Goal: Task Accomplishment & Management: Complete application form

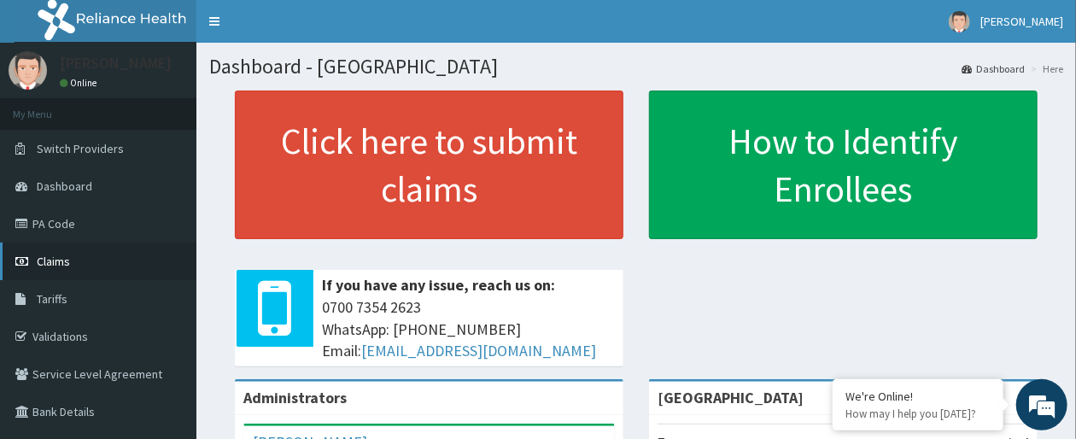
click at [68, 255] on span "Claims" at bounding box center [53, 261] width 33 height 15
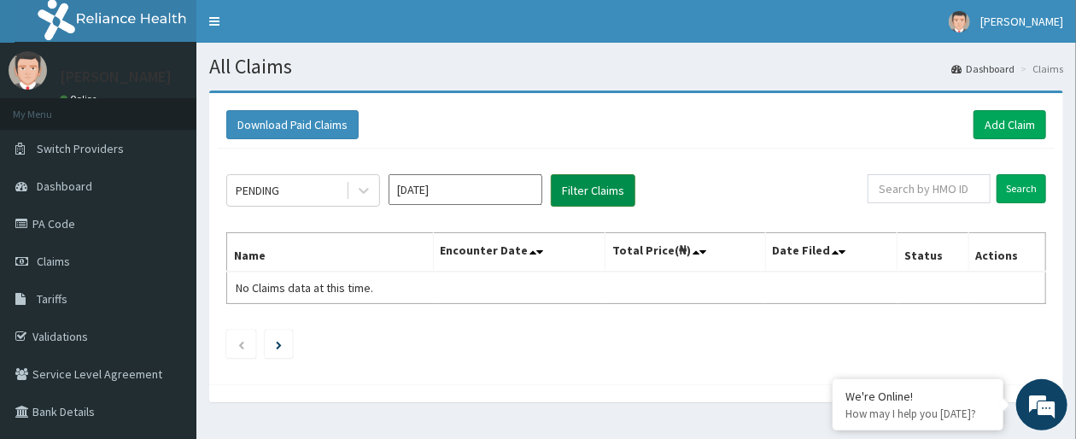
click at [583, 184] on button "Filter Claims" at bounding box center [593, 190] width 85 height 32
click at [1018, 120] on link "Add Claim" at bounding box center [1010, 124] width 73 height 29
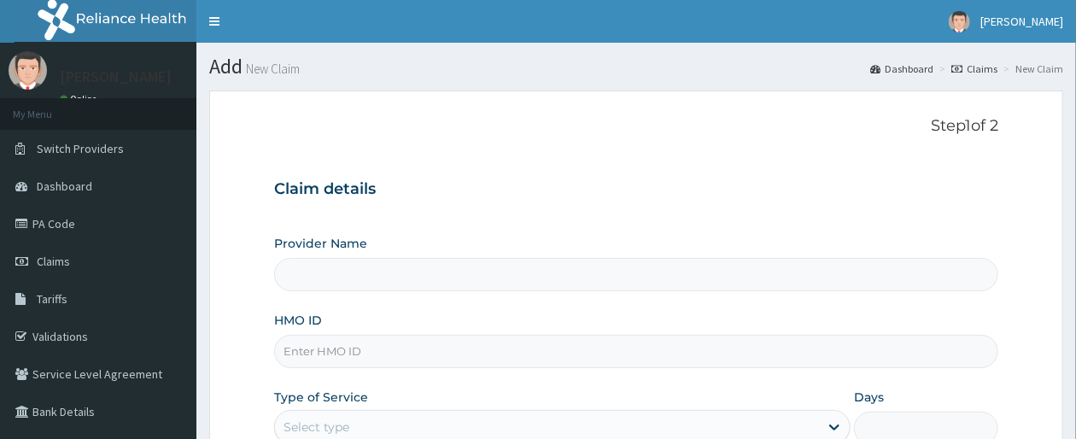
click at [787, 274] on input "Provider Name" at bounding box center [636, 274] width 724 height 33
type input "[GEOGRAPHIC_DATA]"
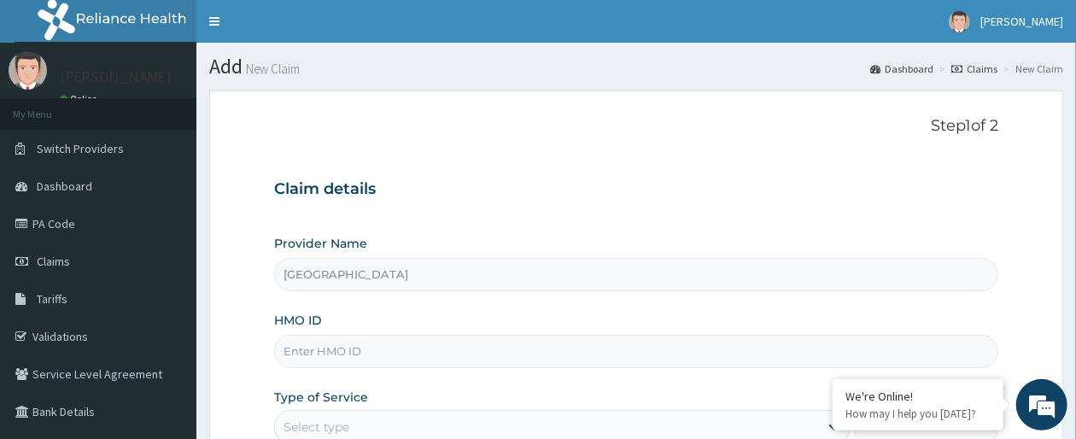
click at [582, 354] on input "HMO ID" at bounding box center [636, 351] width 724 height 33
type input "slb/10643/a"
click at [558, 309] on div "Provider Name Archmedics Hospital HMO ID slb/10643/a Type of Service Select typ…" at bounding box center [636, 378] width 724 height 287
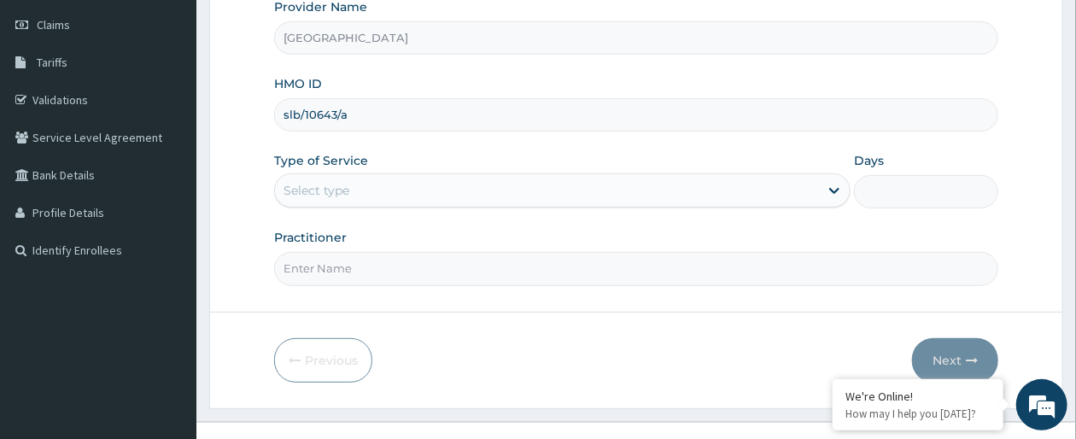
scroll to position [261, 0]
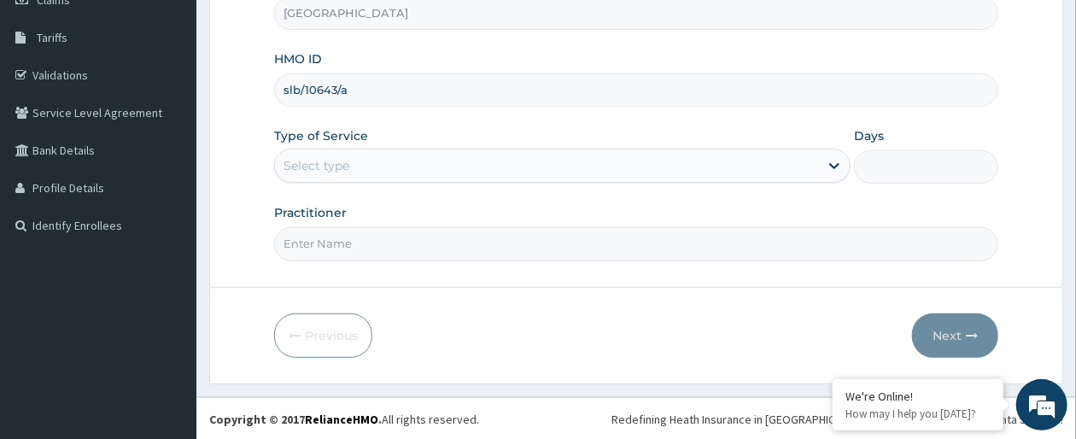
click at [740, 161] on div "Select type" at bounding box center [547, 165] width 544 height 27
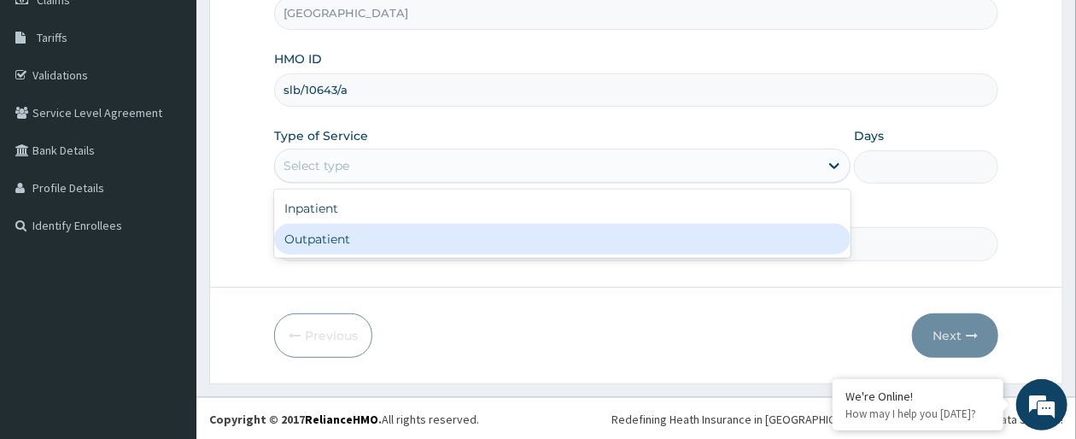
click at [673, 237] on div "Outpatient" at bounding box center [562, 239] width 576 height 31
type input "1"
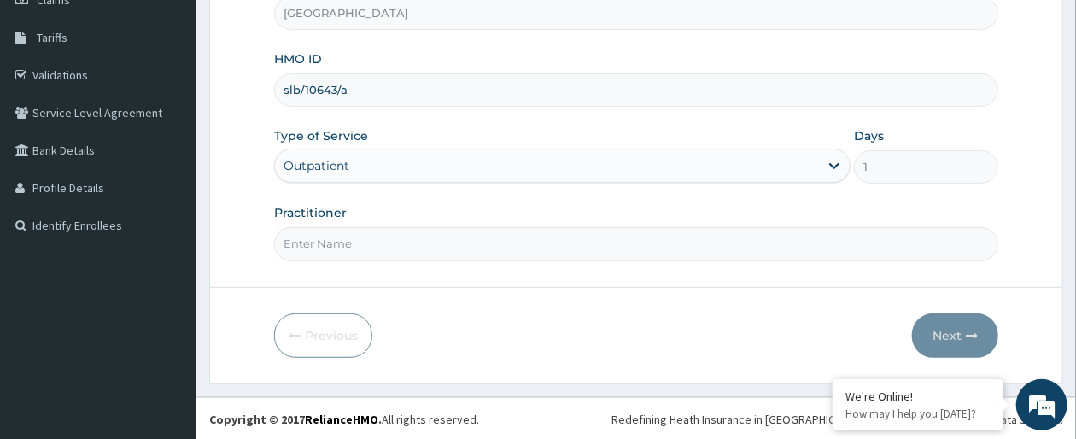
click at [897, 242] on input "Practitioner" at bounding box center [636, 243] width 724 height 33
type input "dr olaiya"
click at [936, 334] on button "Next" at bounding box center [955, 335] width 86 height 44
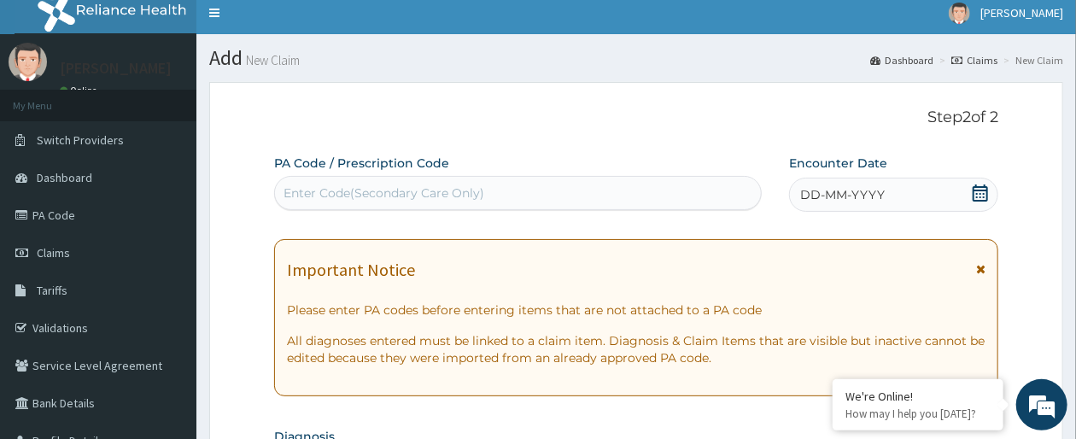
scroll to position [0, 0]
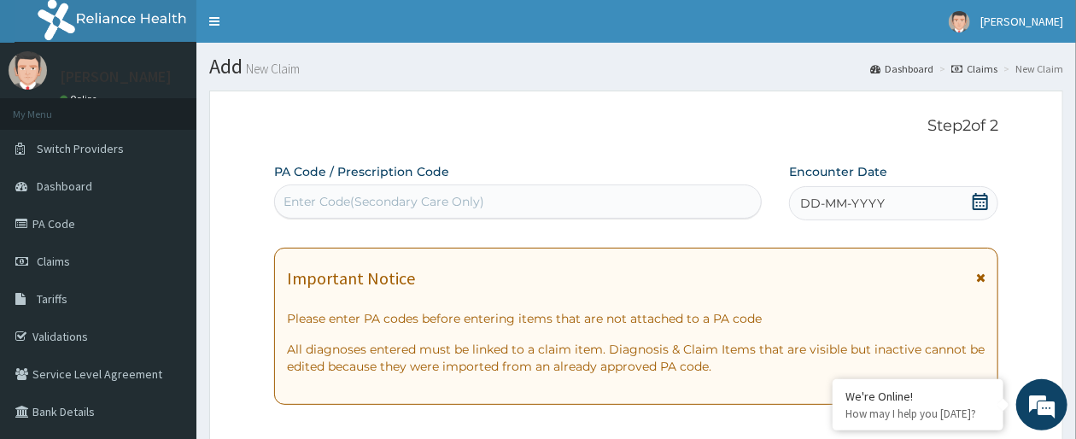
click at [716, 207] on div "Enter Code(Secondary Care Only)" at bounding box center [518, 201] width 486 height 27
click at [945, 202] on div "DD-MM-YYYY" at bounding box center [893, 203] width 209 height 34
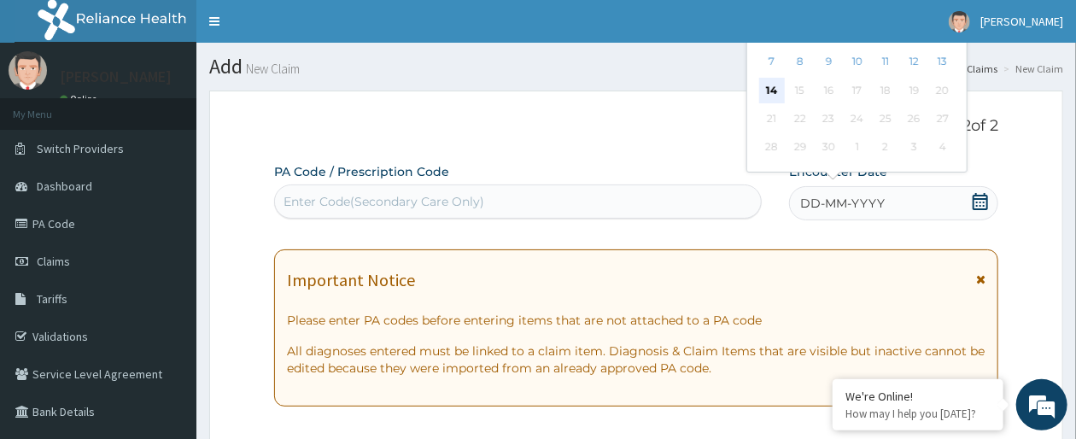
click at [770, 86] on div "14" at bounding box center [772, 91] width 26 height 26
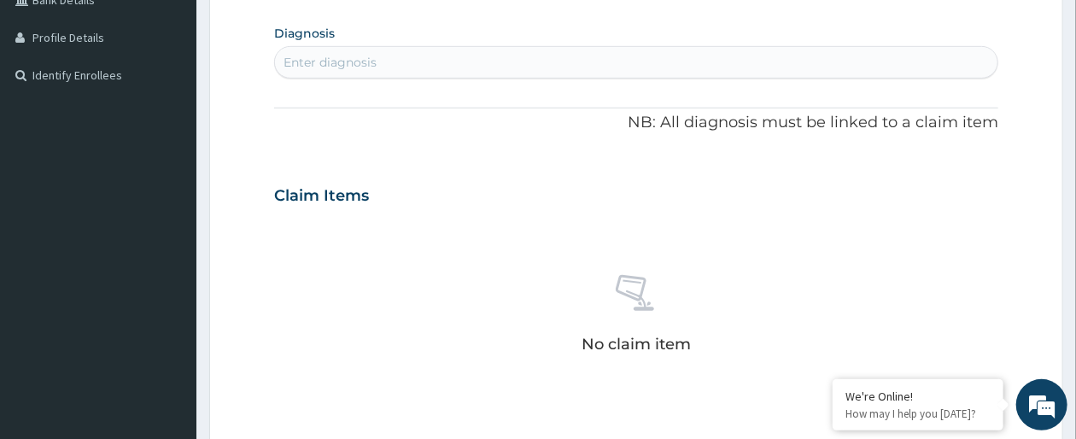
scroll to position [338, 0]
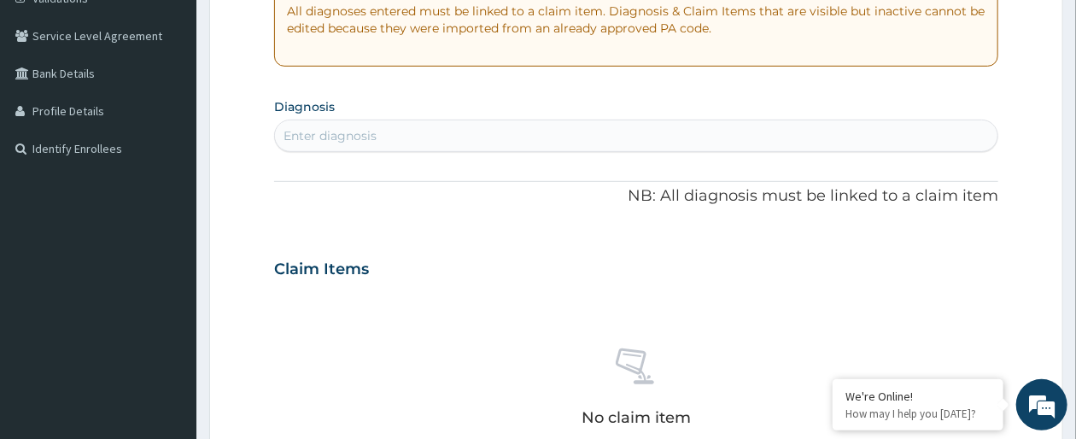
click at [873, 127] on div "Enter diagnosis" at bounding box center [636, 135] width 723 height 27
type input "plasmodium"
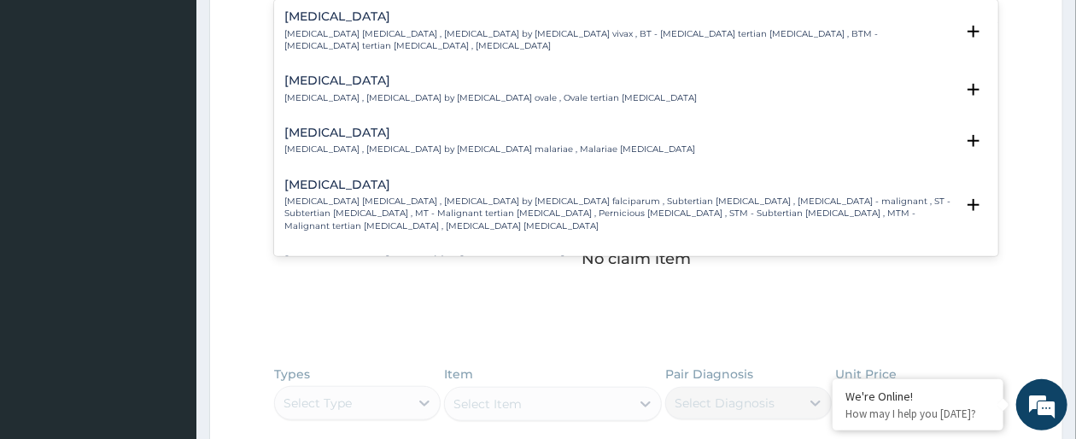
scroll to position [542, 0]
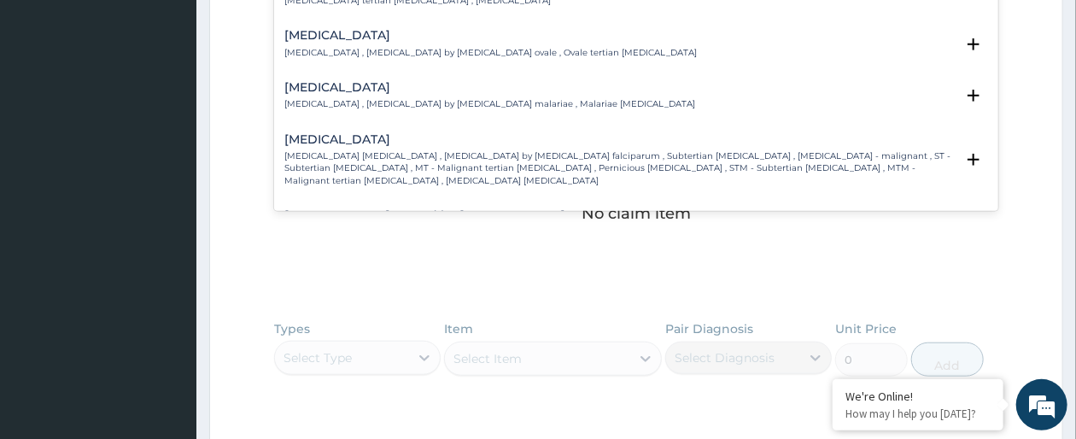
click at [780, 150] on p "Falciparum malaria , Malignant tertian malaria , Malaria by Plasmodium falcipar…" at bounding box center [619, 168] width 670 height 37
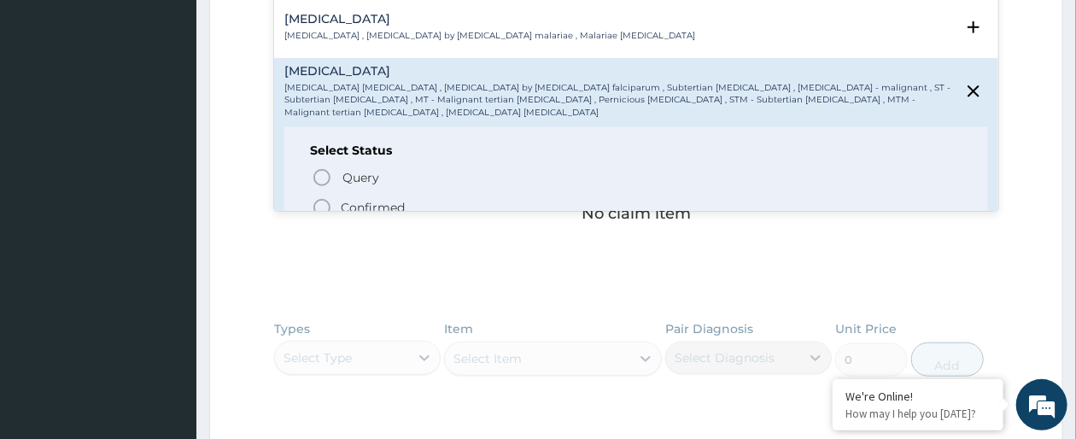
scroll to position [137, 0]
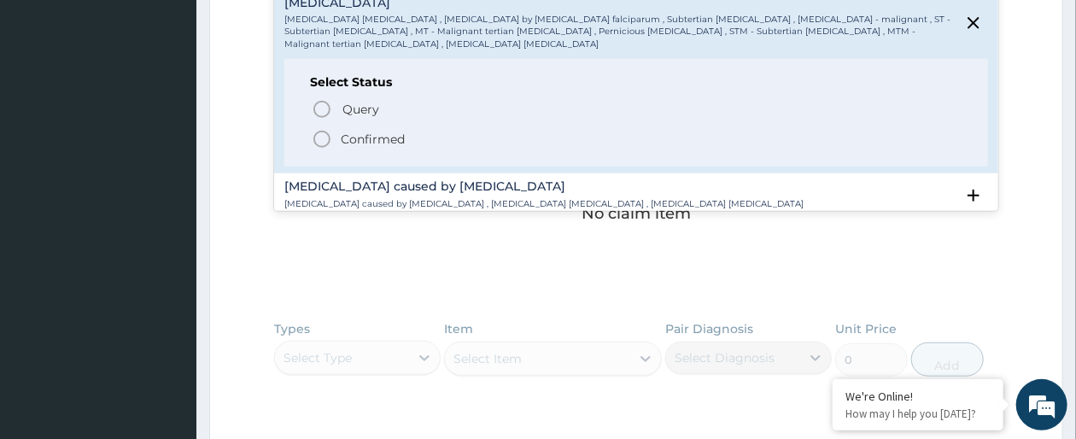
click at [322, 129] on icon "status option filled" at bounding box center [322, 139] width 20 height 20
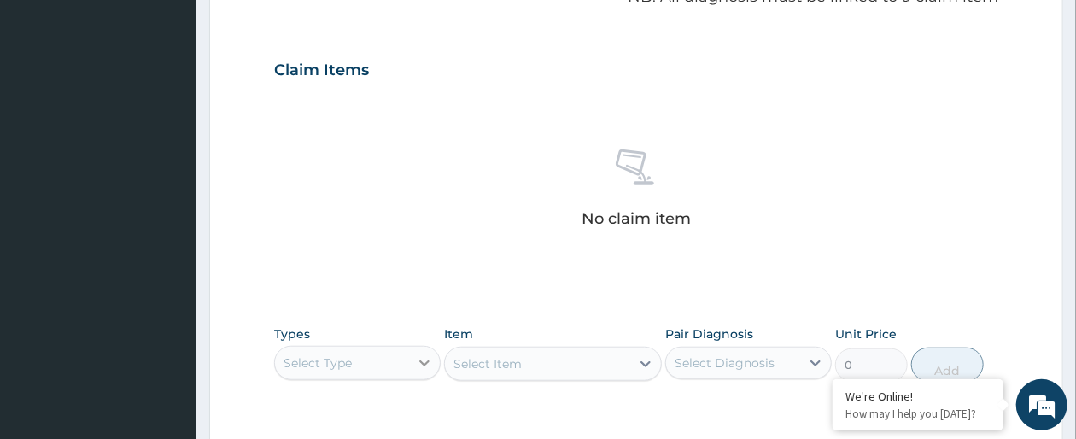
click at [426, 362] on icon at bounding box center [424, 363] width 10 height 6
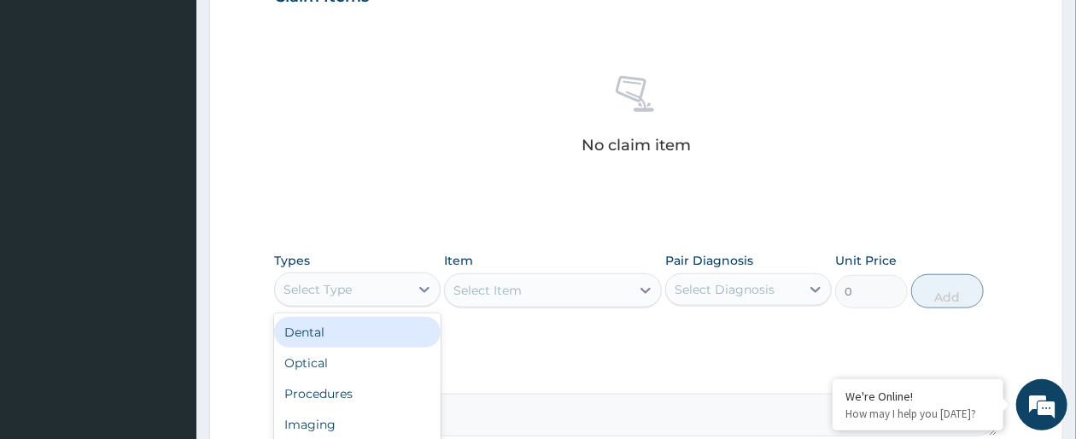
scroll to position [680, 0]
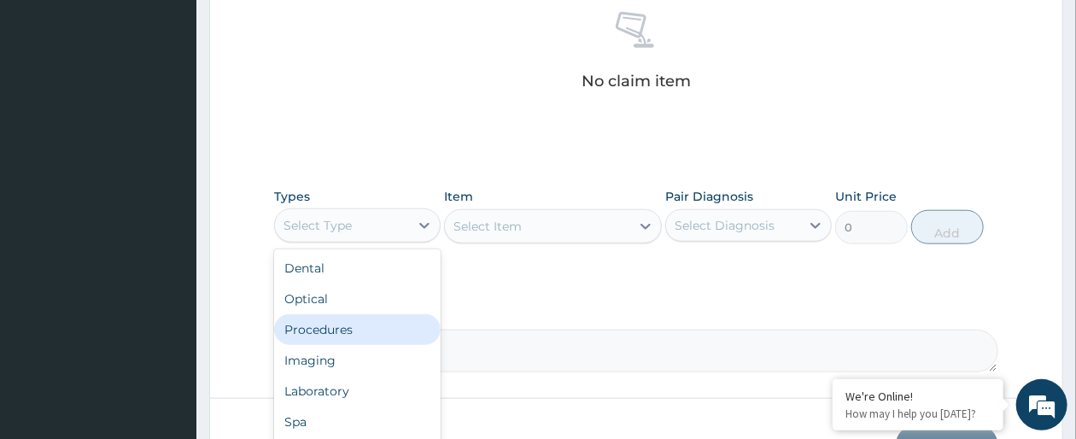
click at [344, 325] on div "Procedures" at bounding box center [357, 329] width 167 height 31
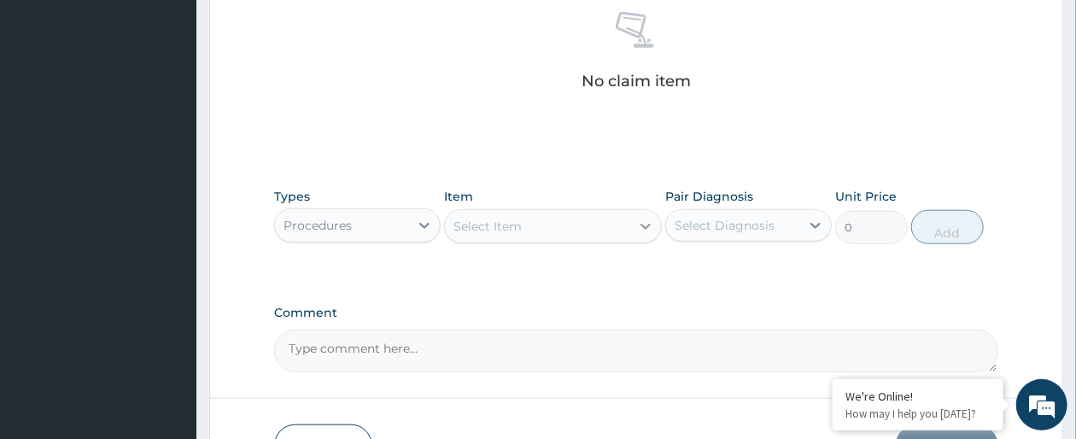
click at [635, 228] on div at bounding box center [645, 226] width 31 height 31
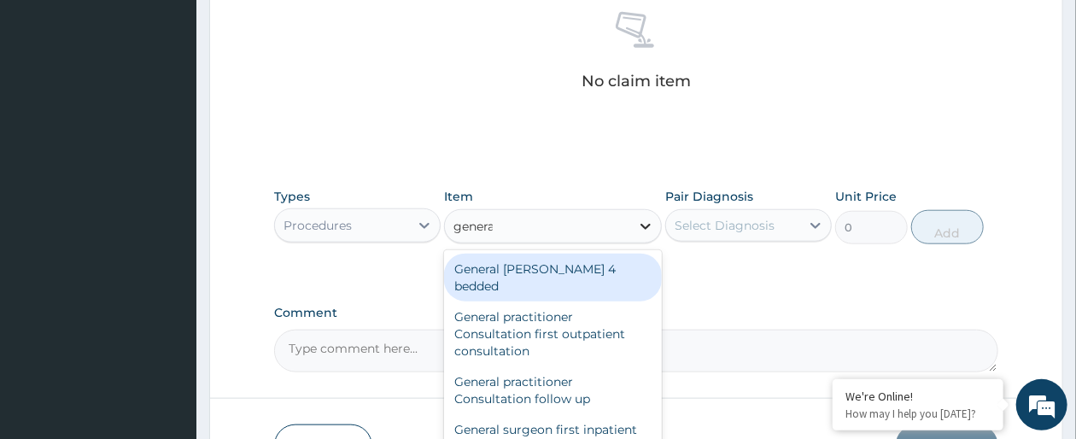
type input "general"
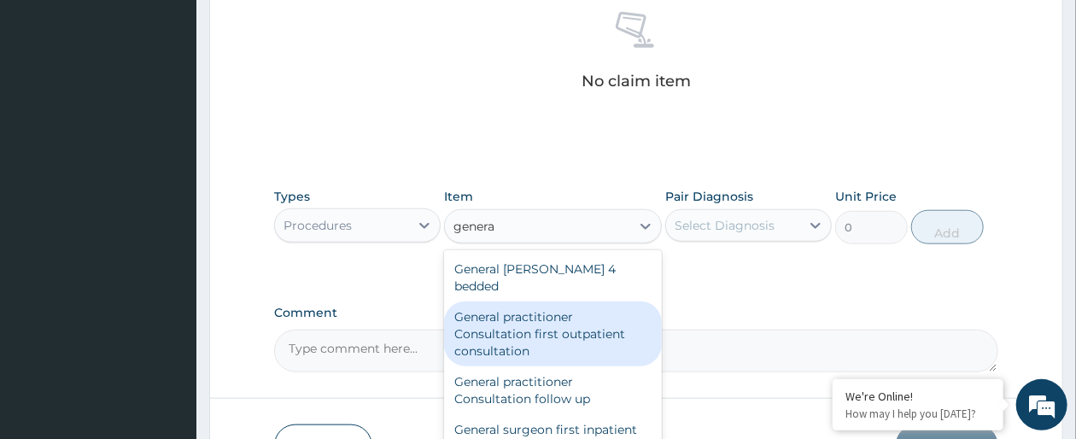
click at [577, 319] on div "General practitioner Consultation first outpatient consultation" at bounding box center [552, 333] width 217 height 65
type input "3547.5"
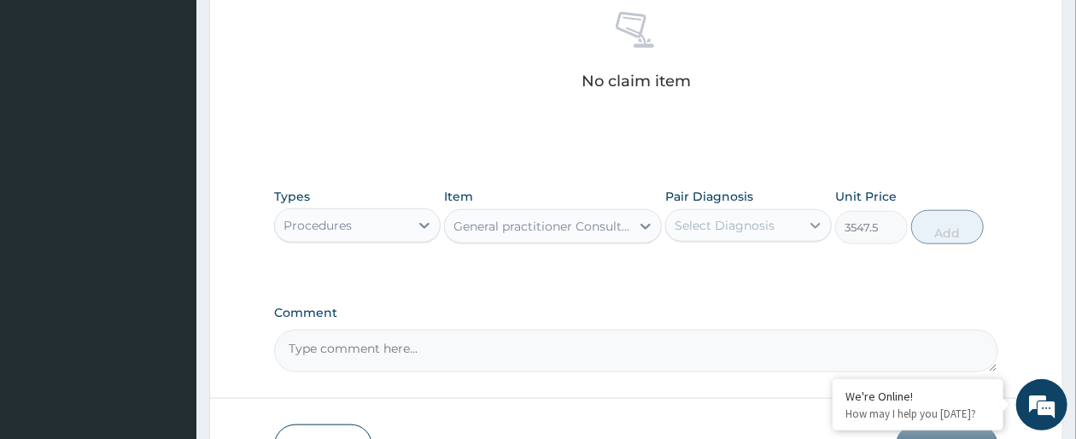
click at [815, 222] on icon at bounding box center [815, 225] width 17 height 17
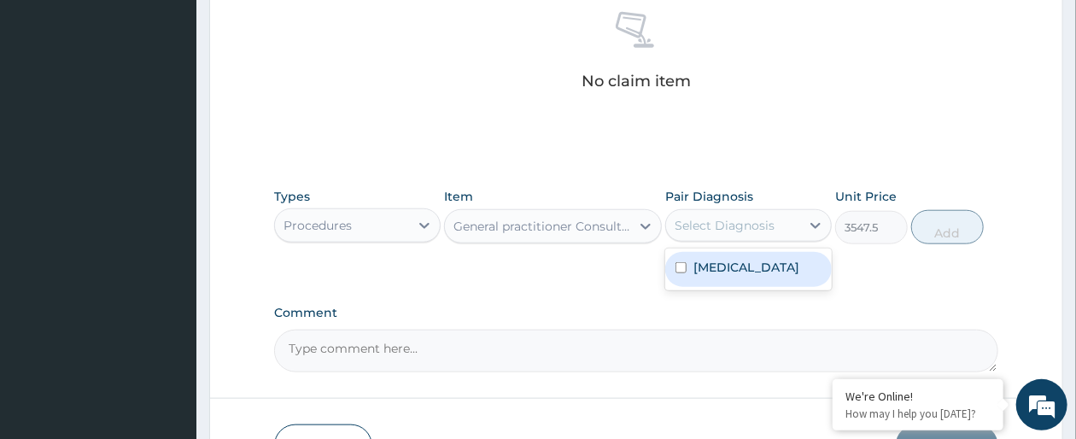
click at [786, 272] on label "[MEDICAL_DATA]" at bounding box center [747, 267] width 106 height 17
checkbox input "true"
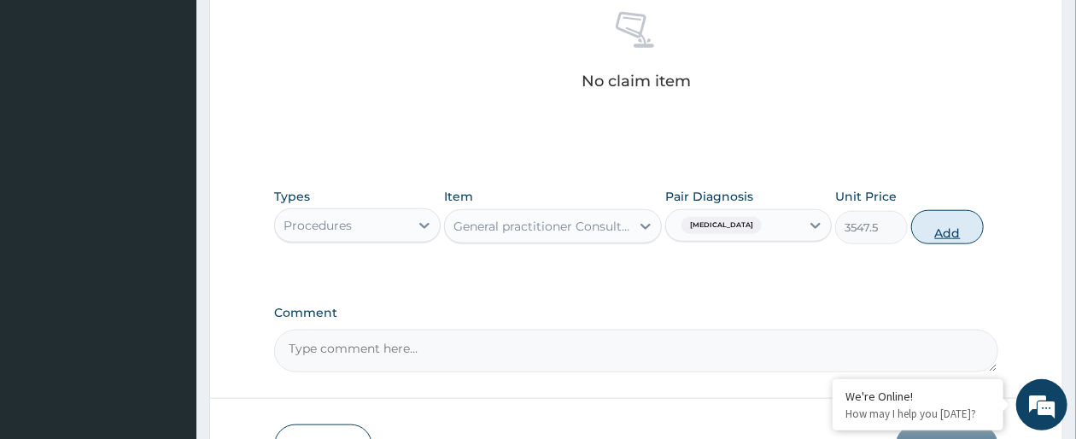
click at [957, 225] on button "Add" at bounding box center [947, 227] width 73 height 34
type input "0"
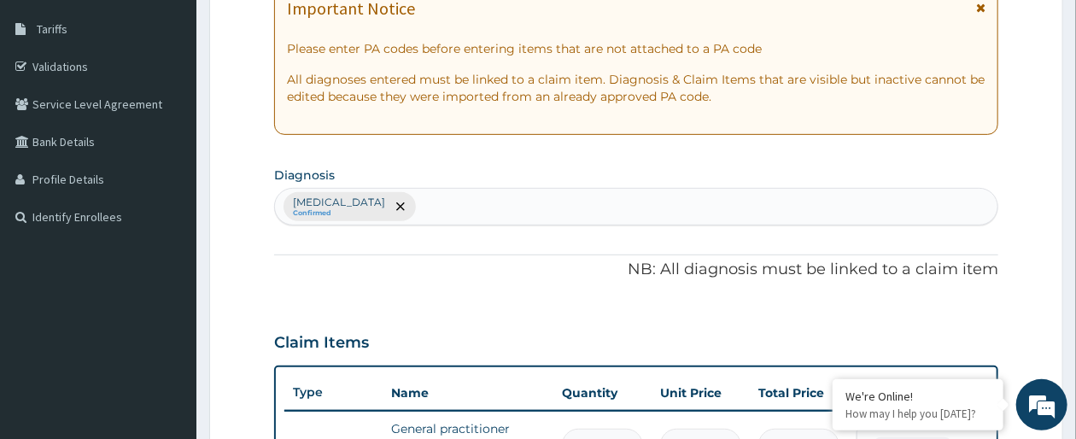
scroll to position [270, 0]
click at [537, 204] on div "Falciparum malaria Confirmed" at bounding box center [636, 207] width 723 height 36
type input "[MEDICAL_DATA]"
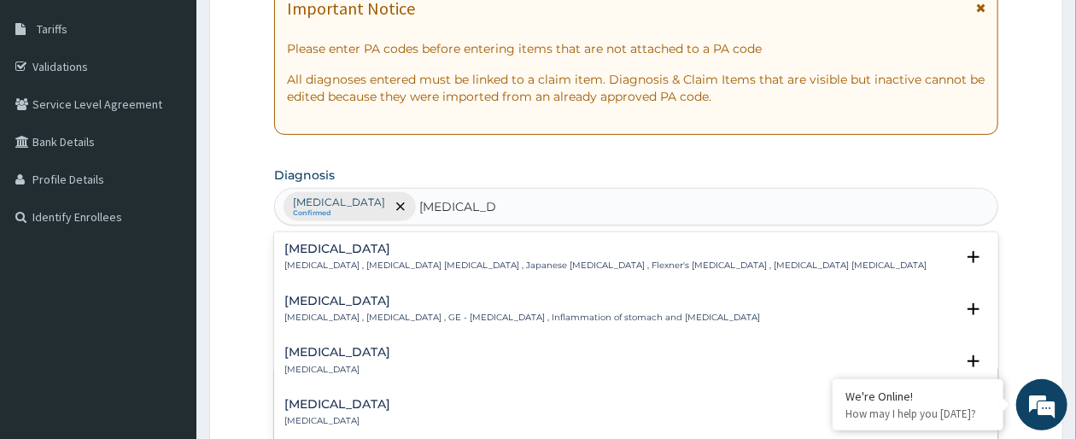
click at [489, 318] on p "[MEDICAL_DATA] , [MEDICAL_DATA] , GE - [MEDICAL_DATA] , Inflammation of stomach…" at bounding box center [522, 318] width 476 height 12
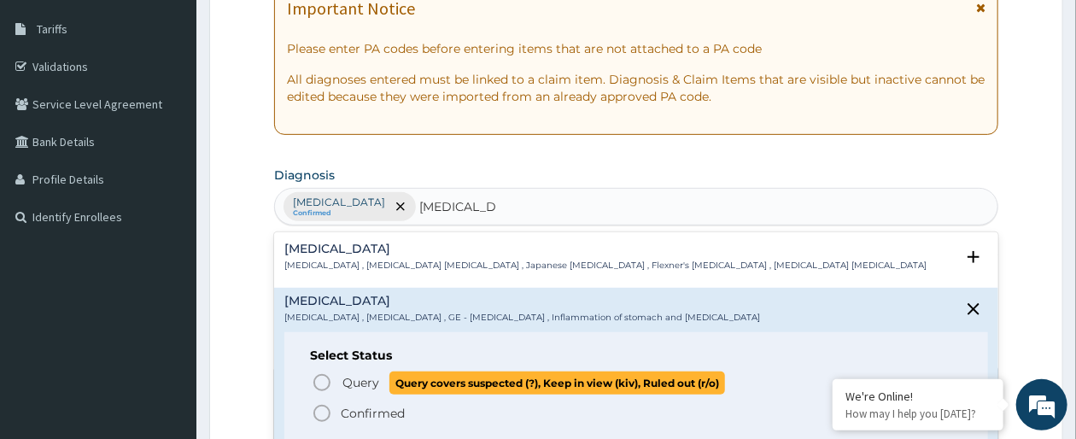
click at [327, 380] on icon "status option query" at bounding box center [322, 382] width 20 height 20
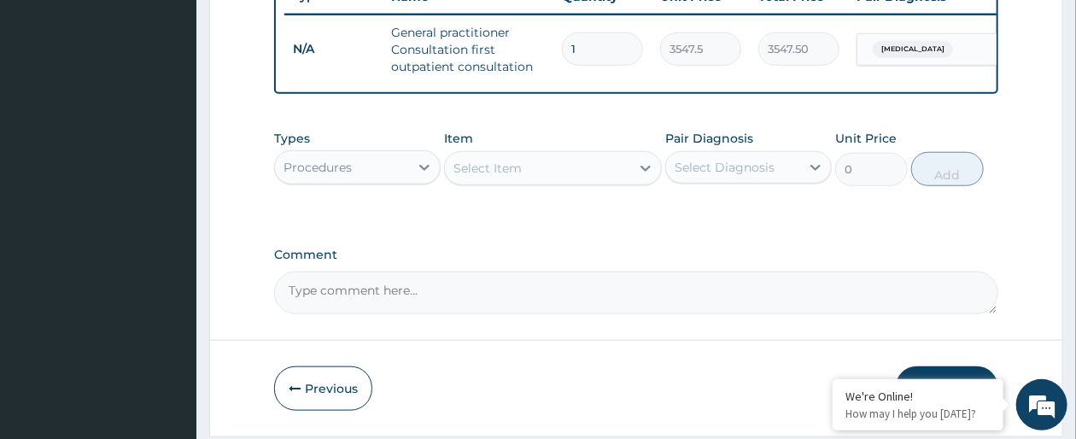
scroll to position [680, 0]
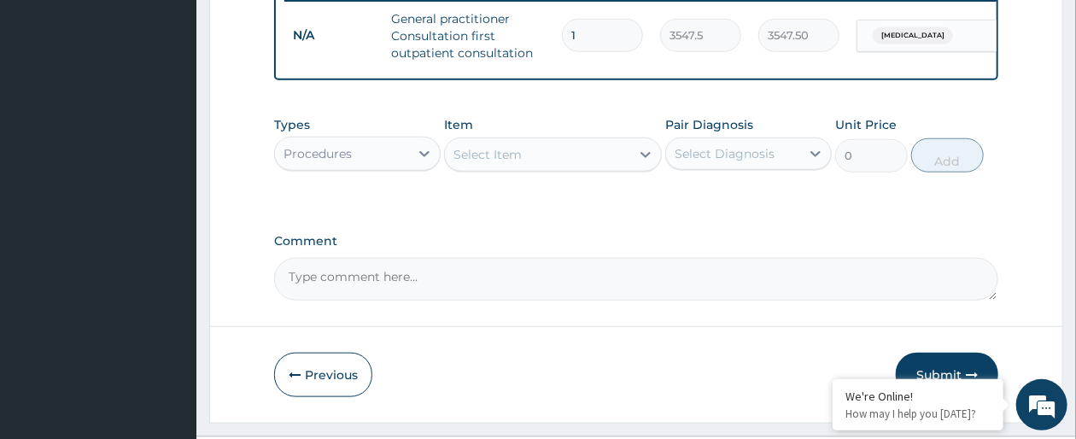
click at [388, 167] on div "Procedures" at bounding box center [342, 153] width 134 height 27
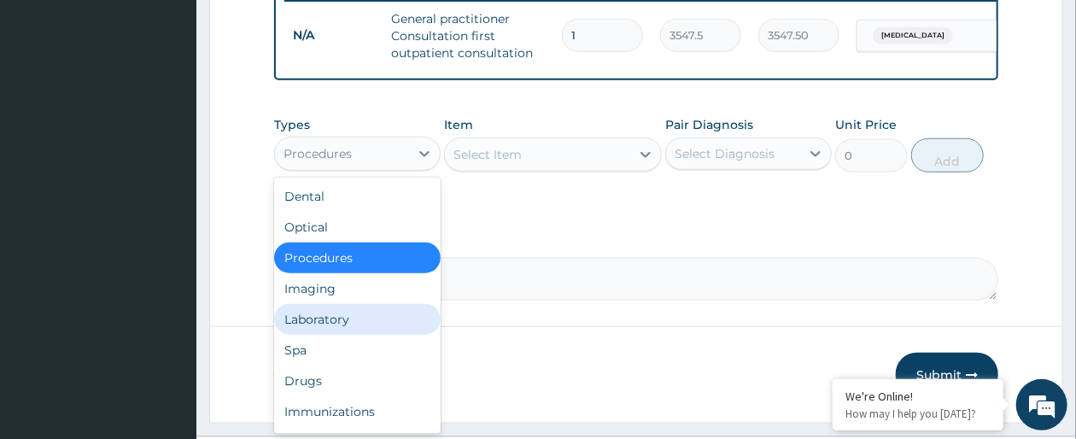
click at [349, 335] on div "Laboratory" at bounding box center [357, 319] width 167 height 31
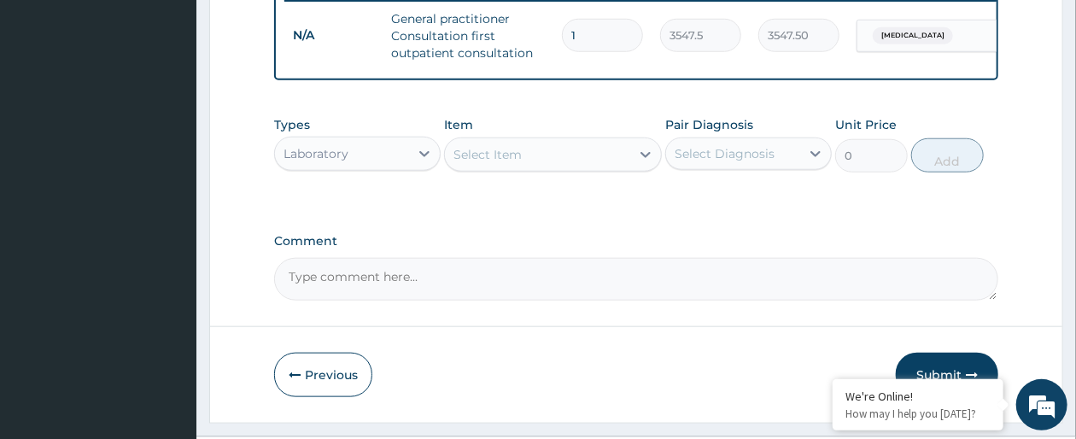
click at [598, 181] on div "Types option Laboratory, selected. Select is focused ,type to refine list, pres…" at bounding box center [636, 144] width 724 height 73
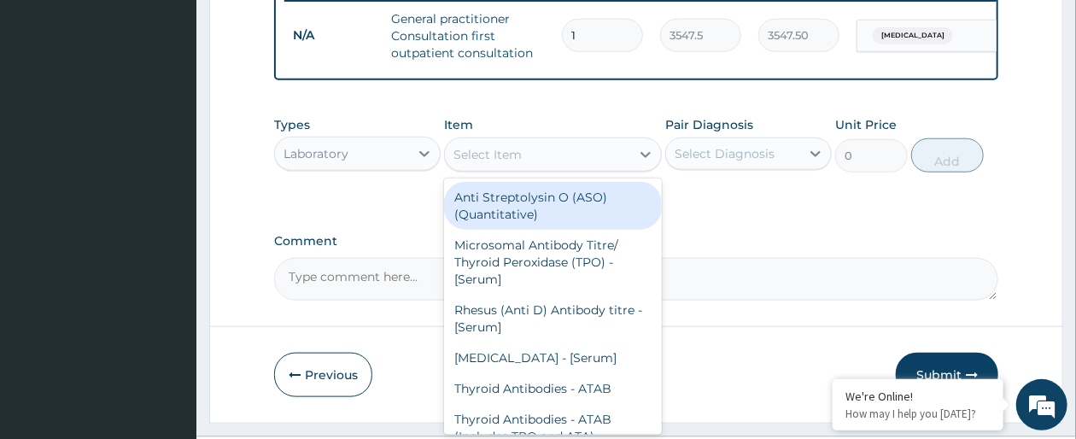
click at [598, 168] on div "Select Item" at bounding box center [537, 154] width 184 height 27
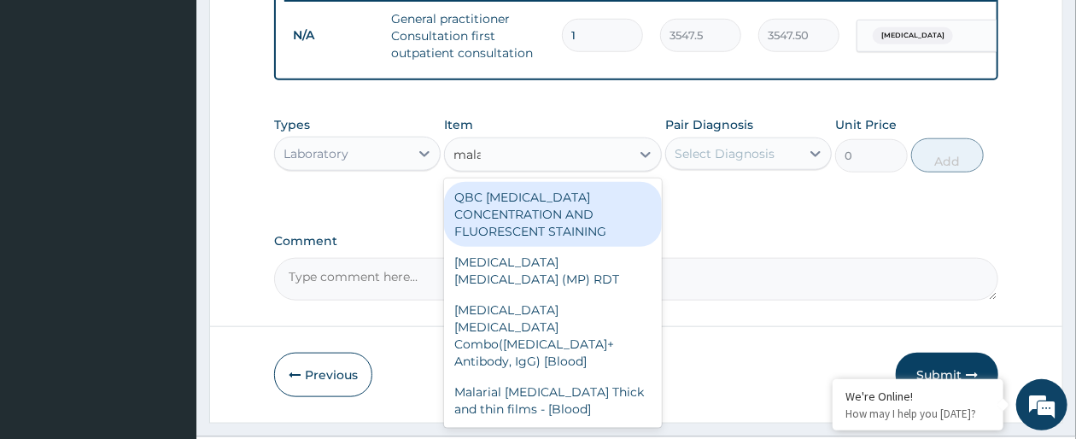
type input "malar"
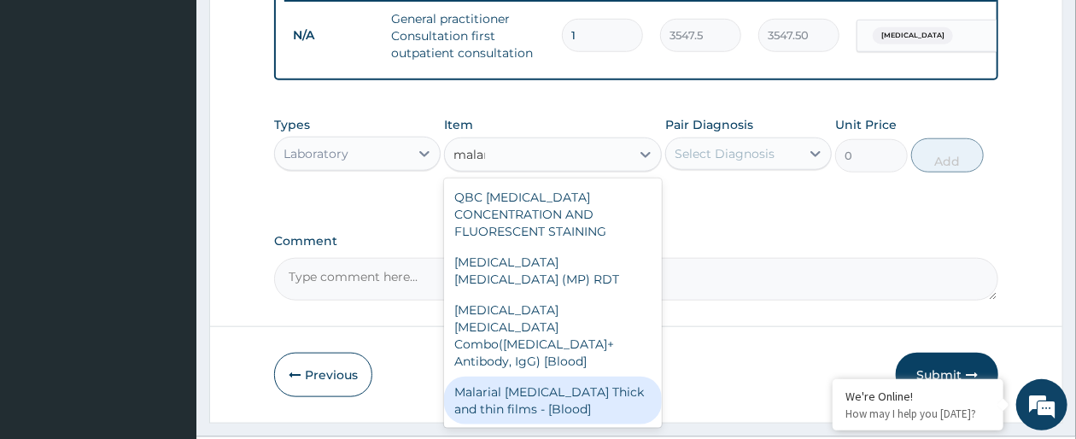
click at [641, 377] on div "Malarial [MEDICAL_DATA] Thick and thin films - [Blood]" at bounding box center [552, 401] width 217 height 48
type input "1612.5"
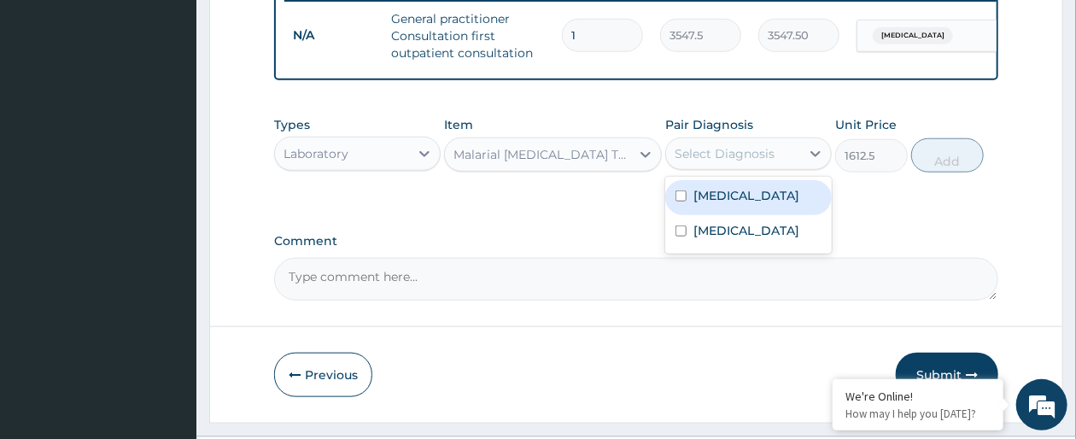
click at [760, 167] on div "Select Diagnosis" at bounding box center [733, 153] width 134 height 27
click at [760, 204] on label "[MEDICAL_DATA]" at bounding box center [747, 195] width 106 height 17
checkbox input "true"
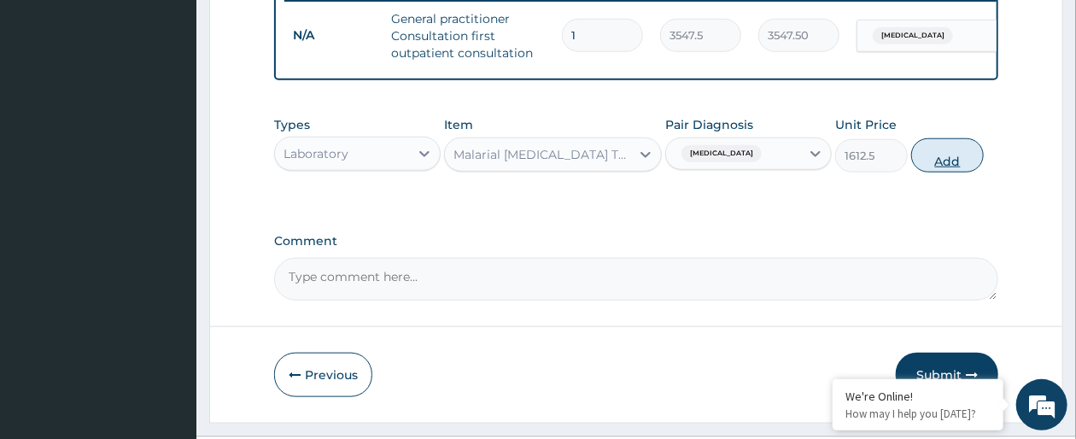
click at [955, 173] on button "Add" at bounding box center [947, 155] width 73 height 34
type input "0"
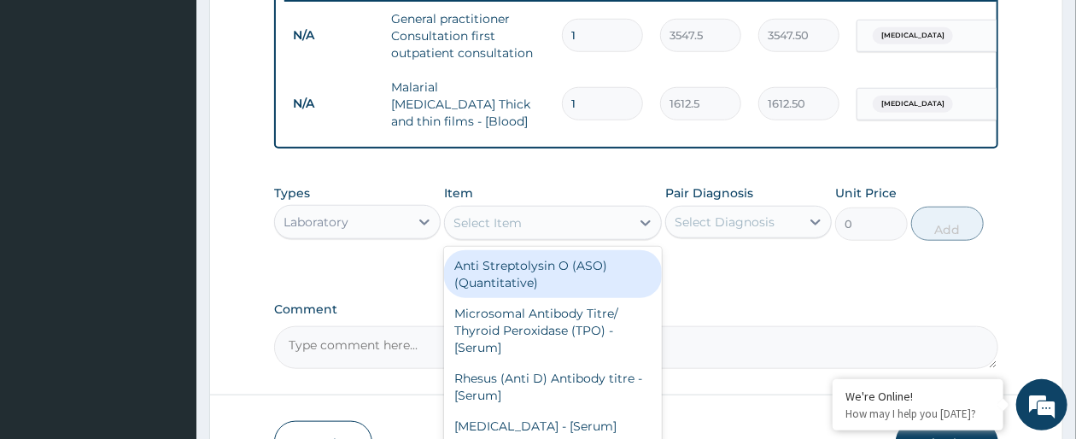
click at [541, 237] on div "Select Item" at bounding box center [537, 222] width 184 height 27
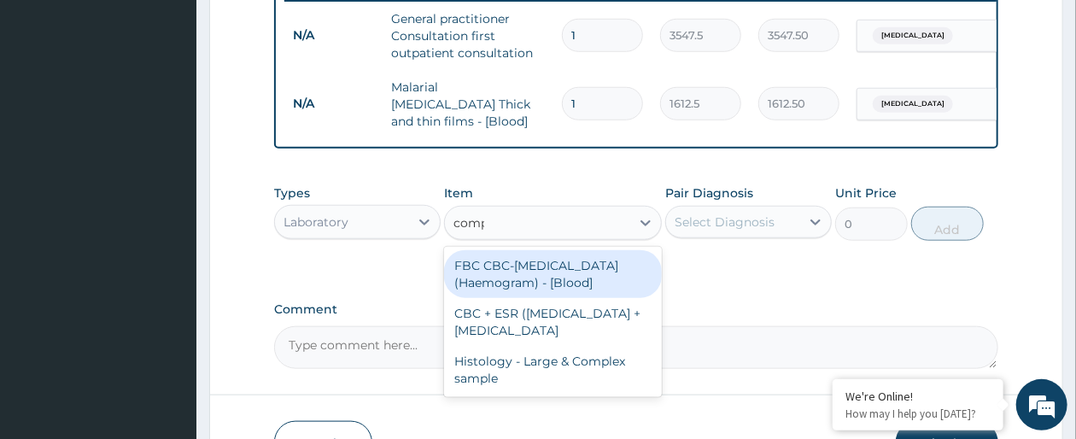
type input "compl"
click at [547, 278] on div "FBC CBC-[MEDICAL_DATA] (Haemogram) - [Blood]" at bounding box center [552, 274] width 217 height 48
type input "4300"
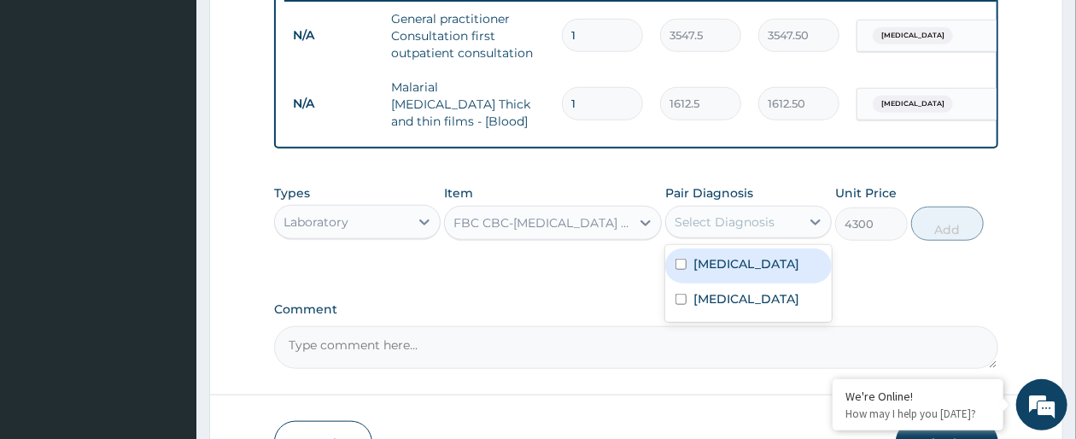
click at [765, 236] on div "Select Diagnosis" at bounding box center [733, 221] width 134 height 27
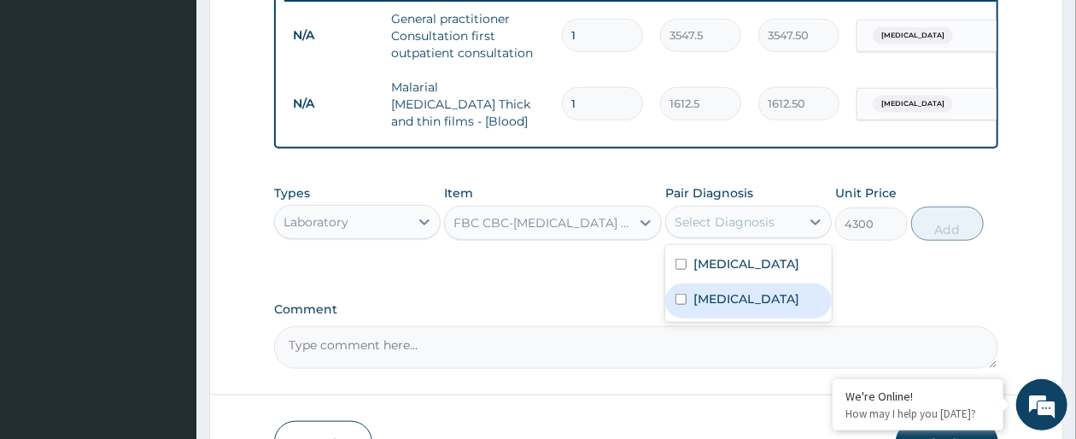
click at [749, 307] on label "[MEDICAL_DATA]" at bounding box center [747, 298] width 106 height 17
checkbox input "true"
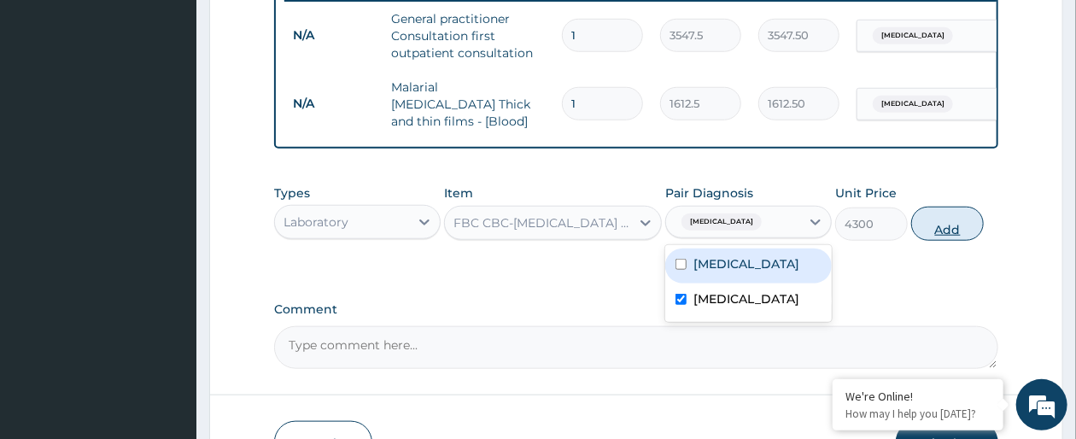
click at [951, 240] on button "Add" at bounding box center [947, 224] width 73 height 34
type input "0"
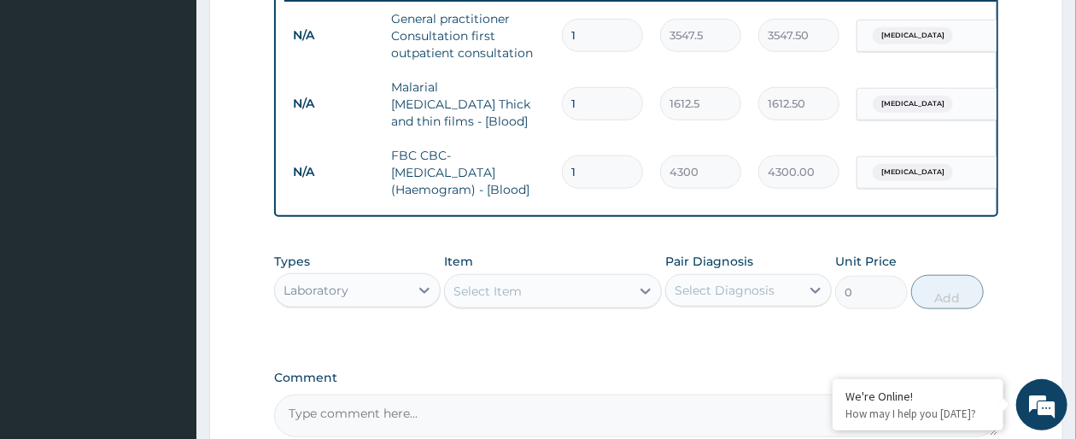
click at [370, 304] on div "Laboratory" at bounding box center [342, 290] width 134 height 27
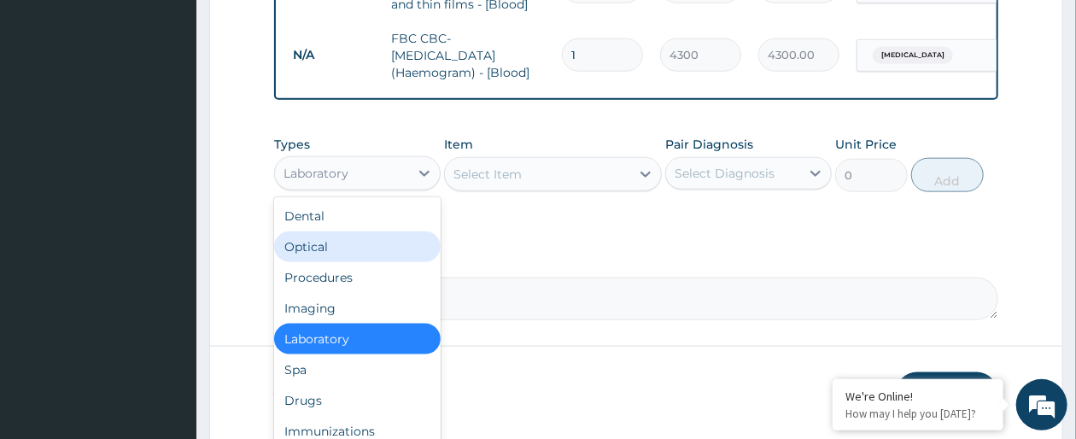
scroll to position [816, 0]
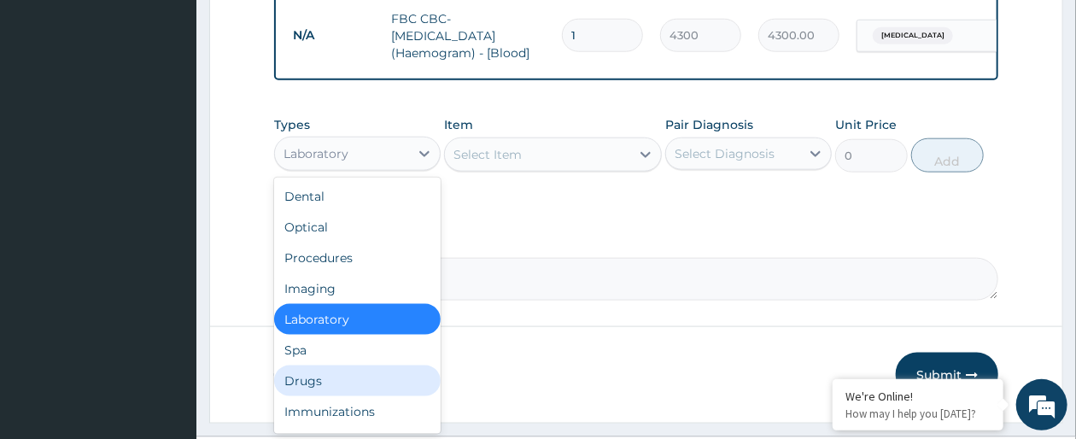
click at [352, 383] on div "Drugs" at bounding box center [357, 381] width 167 height 31
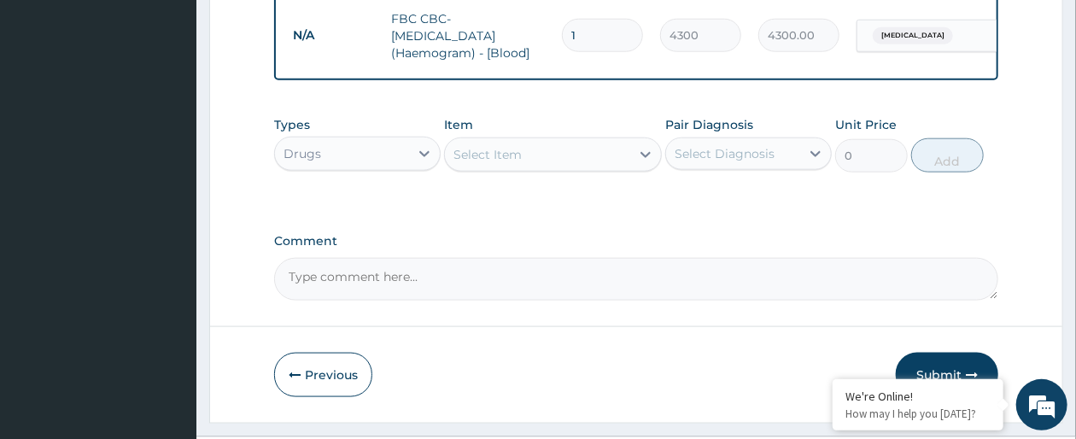
click at [629, 168] on div "Select Item" at bounding box center [537, 154] width 184 height 27
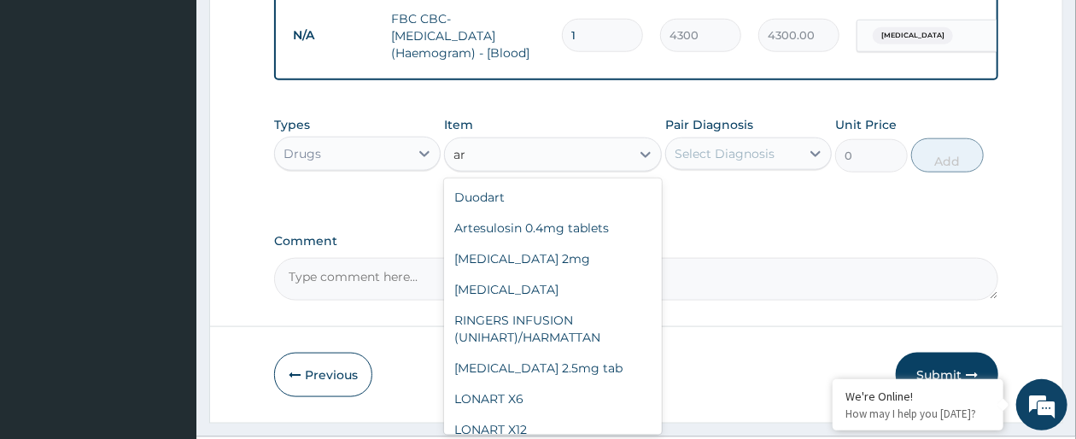
type input "a"
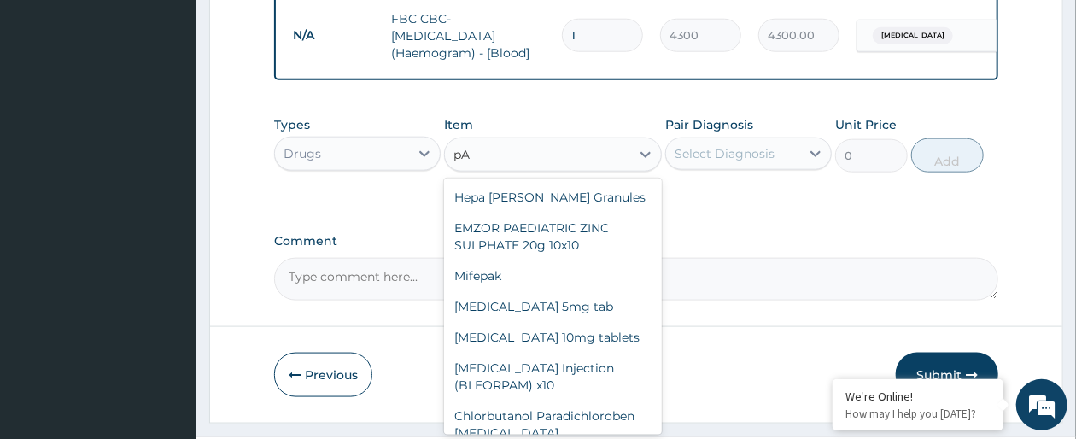
type input "p"
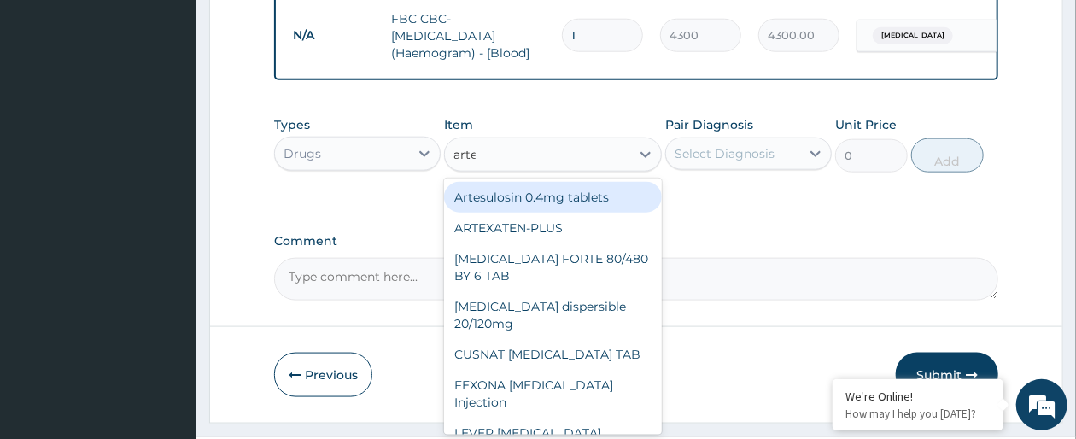
type input "artem"
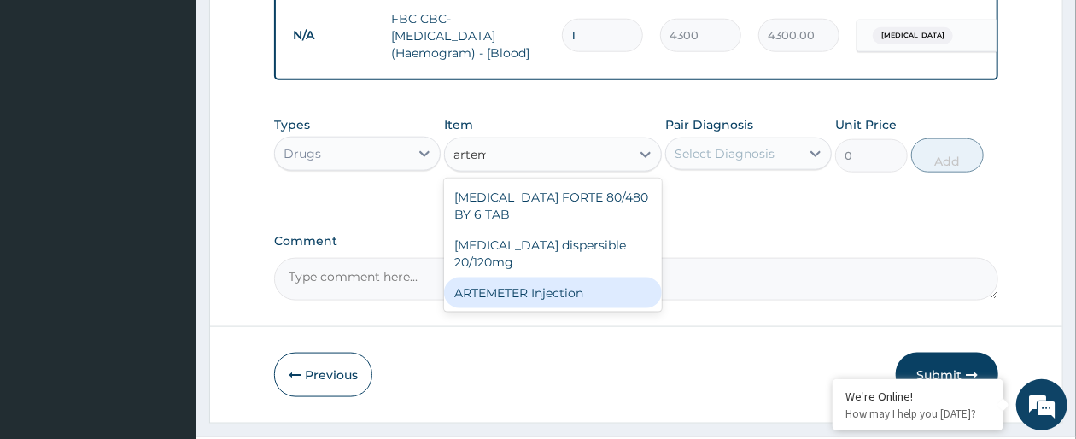
click at [588, 296] on div "ARTEMETER Injection" at bounding box center [552, 293] width 217 height 31
type input "946"
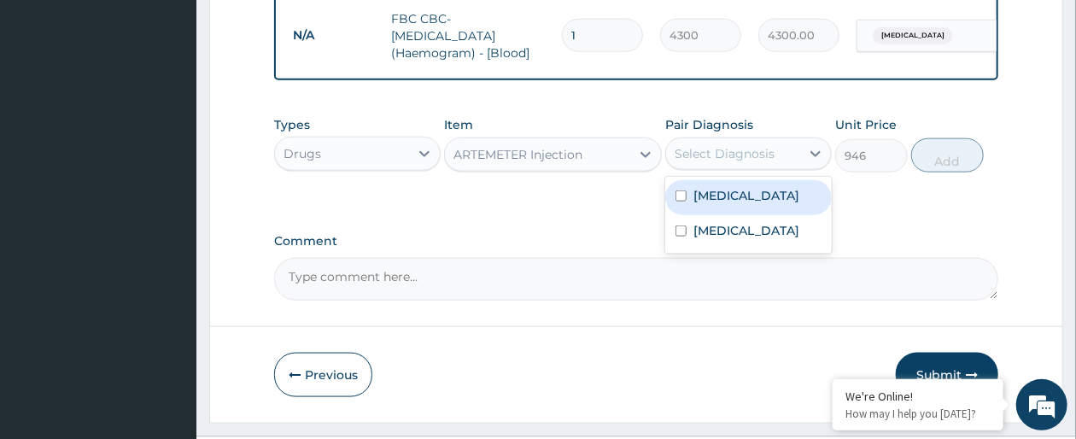
click at [792, 167] on div "Select Diagnosis" at bounding box center [733, 153] width 134 height 27
click at [775, 204] on label "[MEDICAL_DATA]" at bounding box center [747, 195] width 106 height 17
checkbox input "true"
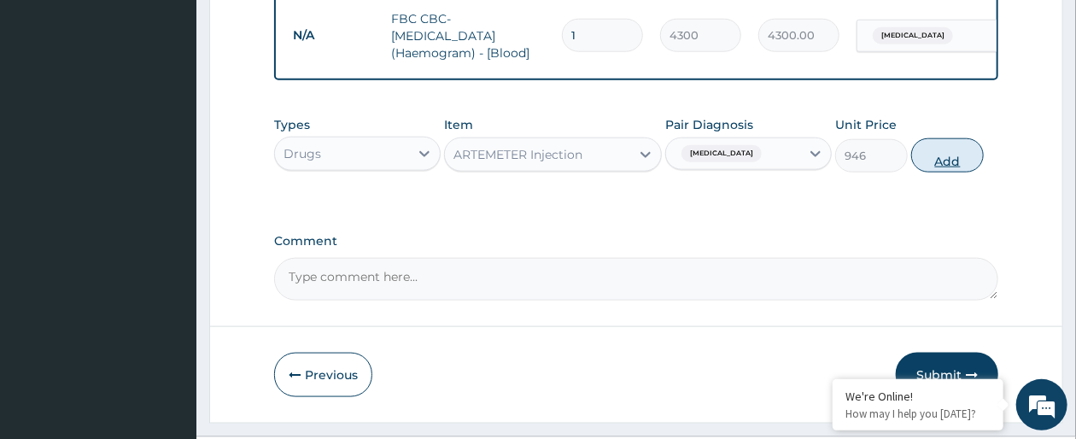
click at [962, 173] on button "Add" at bounding box center [947, 155] width 73 height 34
type input "0"
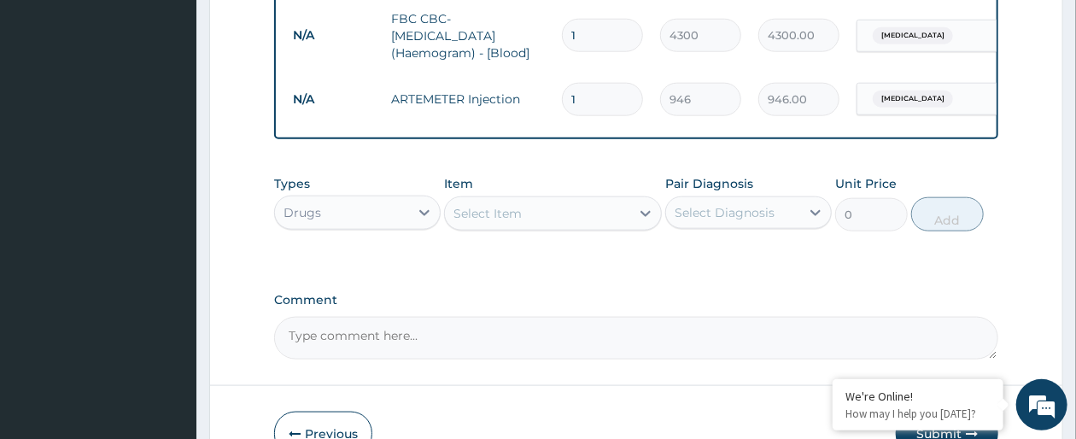
click at [540, 227] on div "Select Item" at bounding box center [537, 213] width 184 height 27
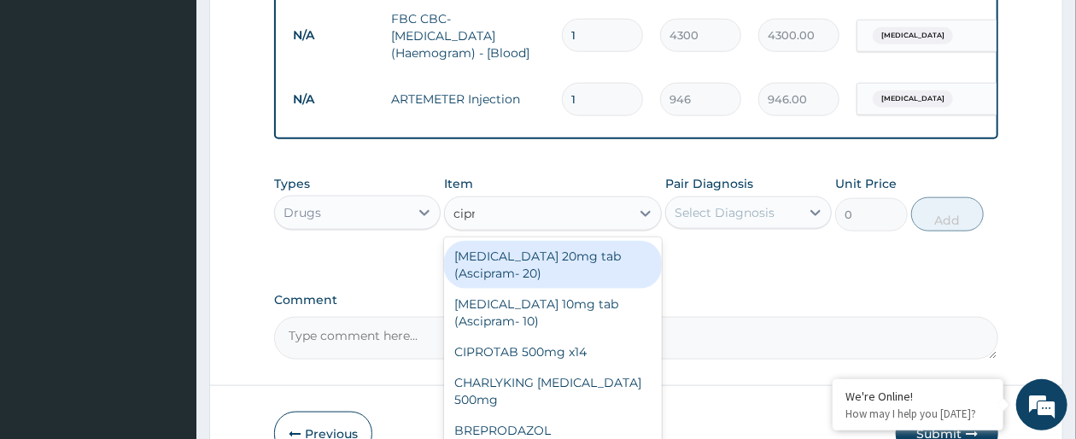
type input "cipro"
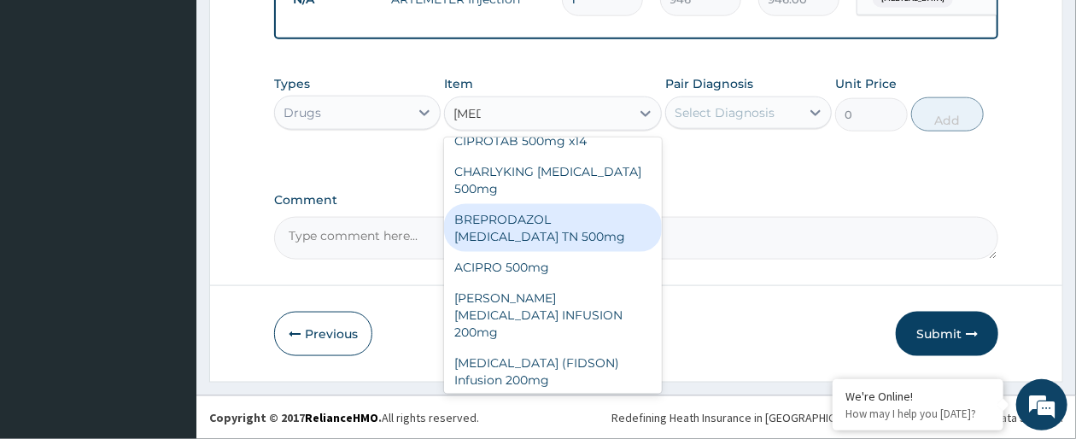
scroll to position [20, 0]
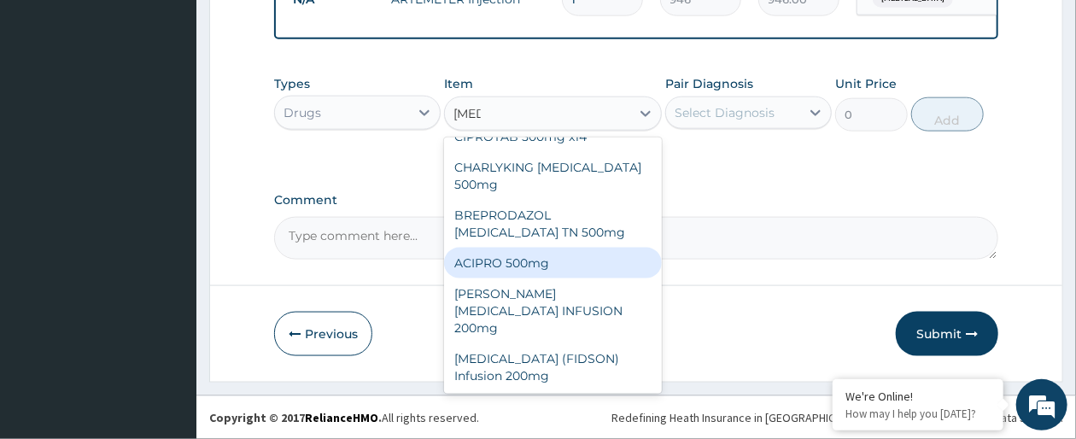
click at [593, 253] on div "ACIPRO 500mg" at bounding box center [552, 263] width 217 height 31
type input "106.425"
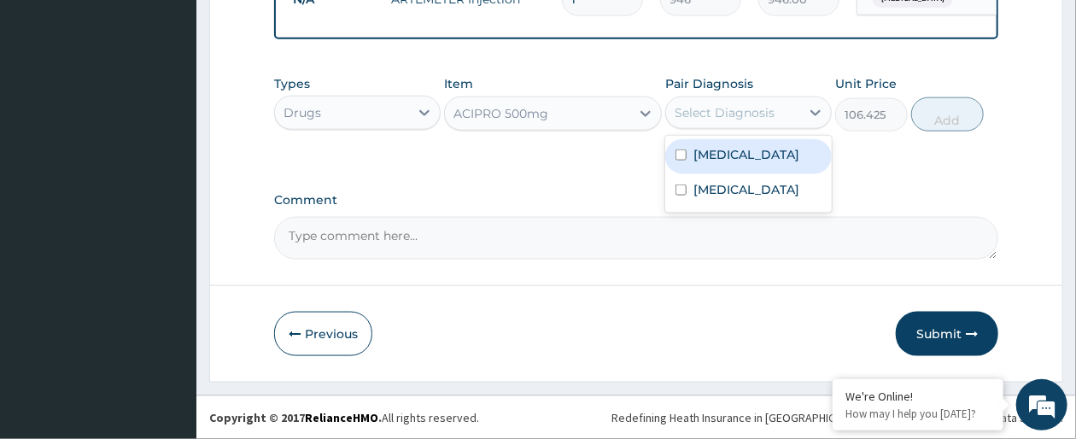
click at [787, 108] on div "Select Diagnosis" at bounding box center [733, 112] width 134 height 27
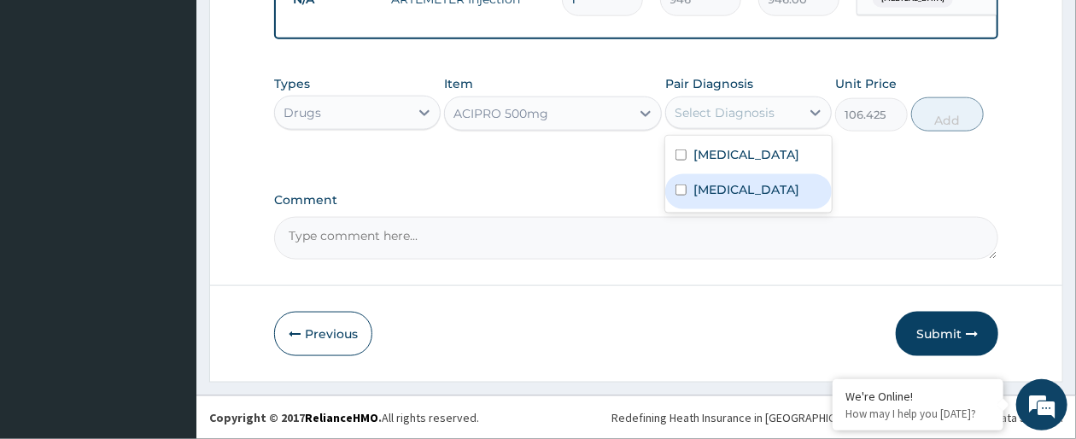
click at [777, 185] on div "Gastroenteritis" at bounding box center [748, 191] width 167 height 35
checkbox input "true"
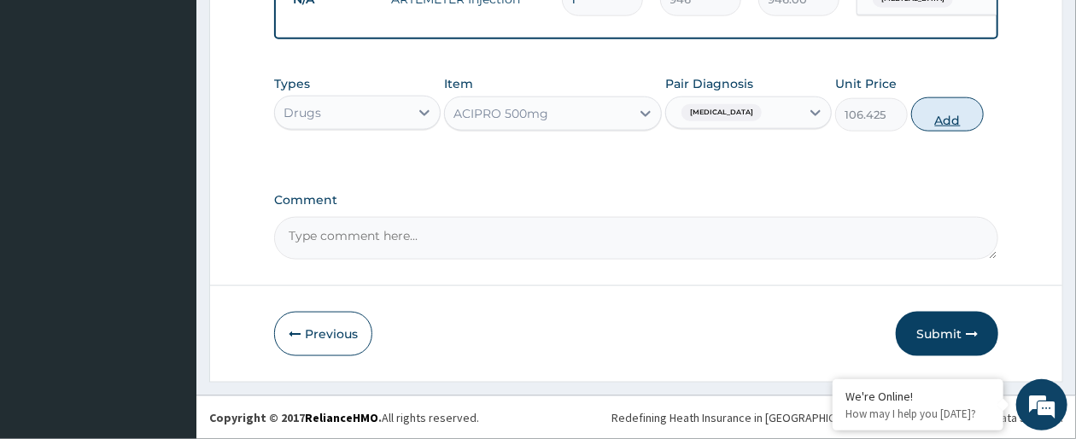
click at [953, 111] on button "Add" at bounding box center [947, 114] width 73 height 34
type input "0"
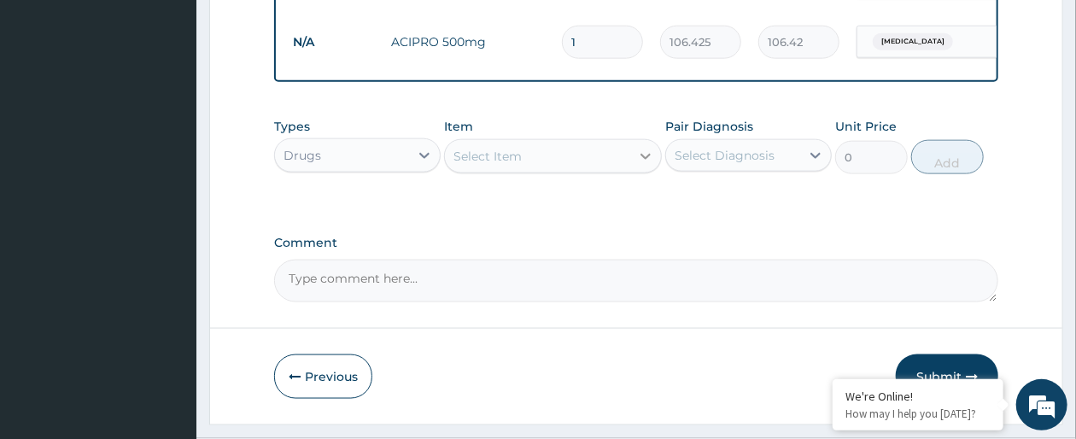
click at [637, 165] on icon at bounding box center [645, 156] width 17 height 17
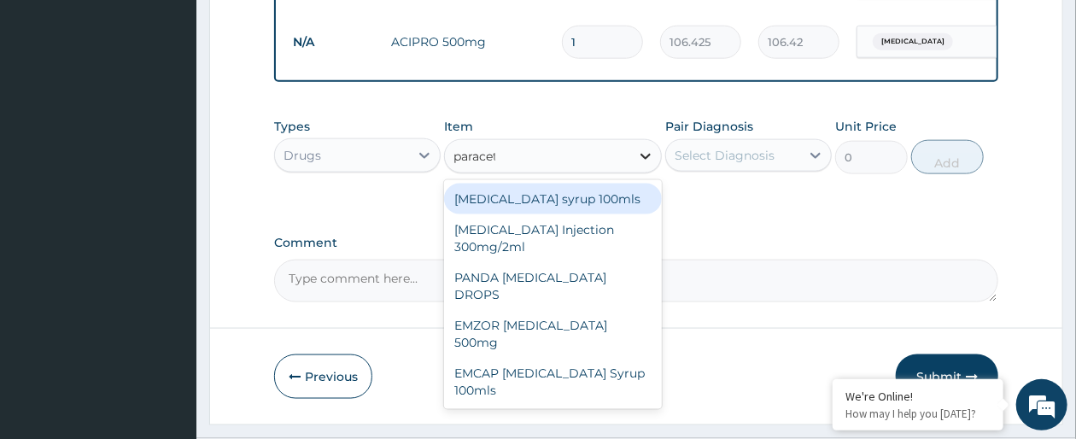
type input "paraceta"
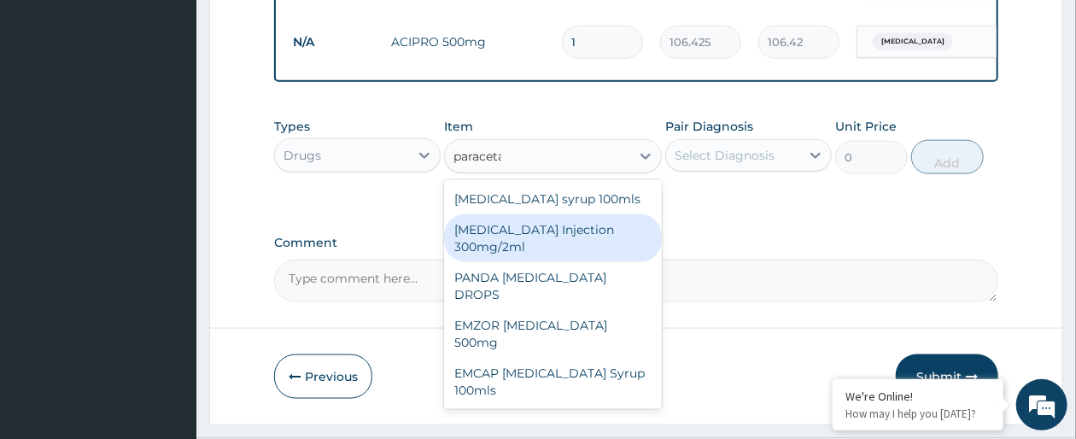
click at [621, 259] on div "PARACETAMOL Injection 300mg/2ml" at bounding box center [552, 238] width 217 height 48
type input "260.15"
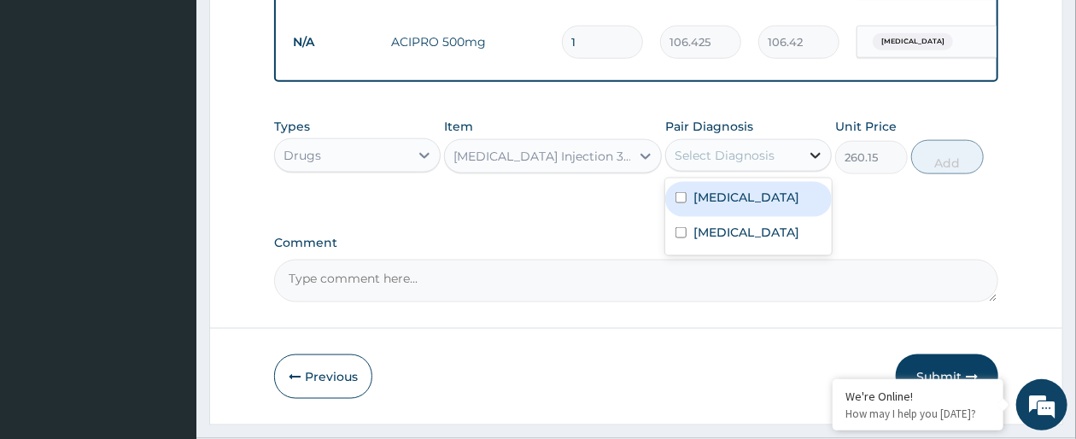
click at [808, 164] on icon at bounding box center [815, 155] width 17 height 17
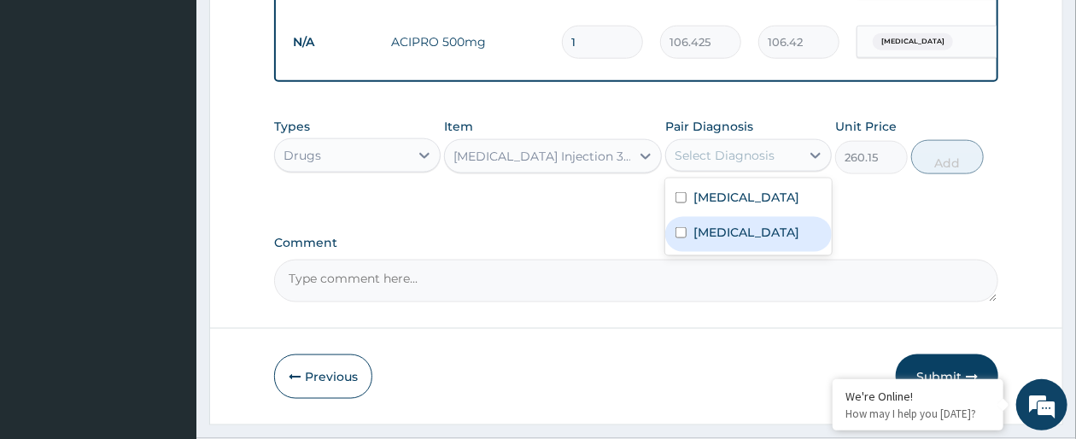
click at [793, 244] on div "Gastroenteritis" at bounding box center [748, 234] width 167 height 35
checkbox input "true"
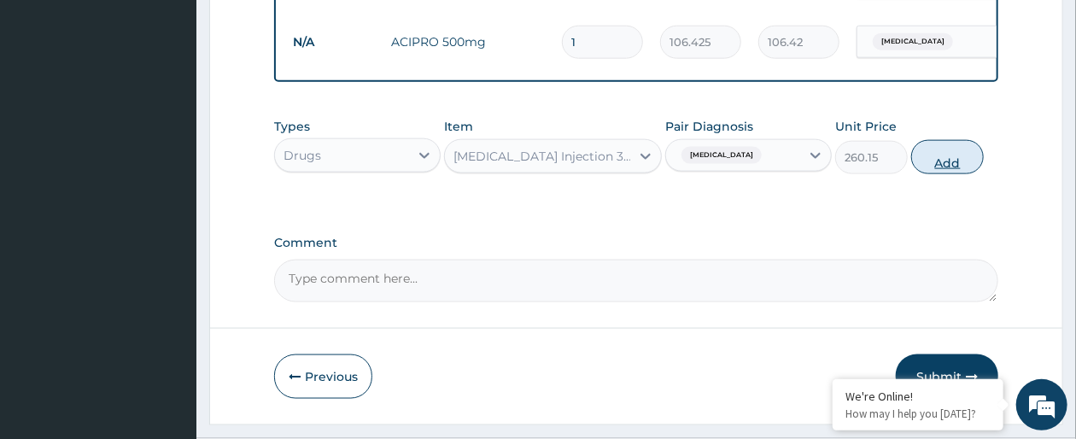
click at [938, 174] on button "Add" at bounding box center [947, 157] width 73 height 34
type input "0"
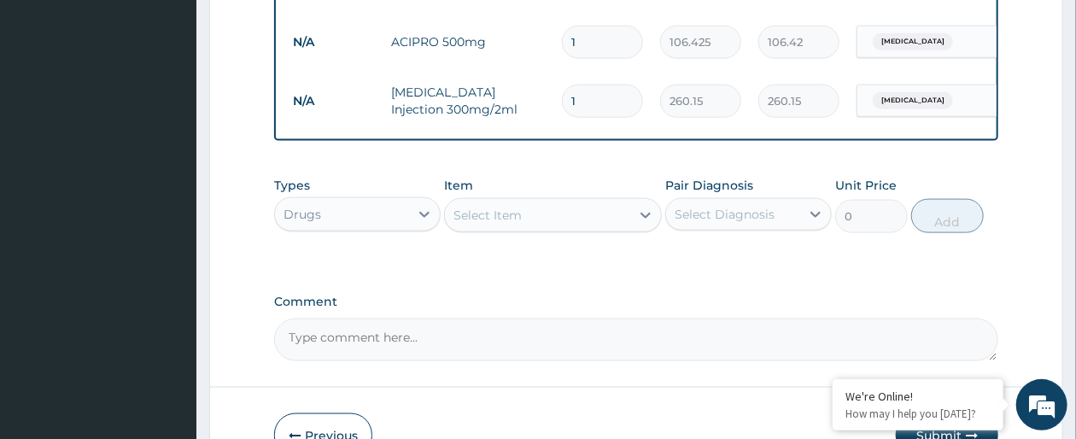
click at [560, 229] on div "Select Item" at bounding box center [537, 215] width 184 height 27
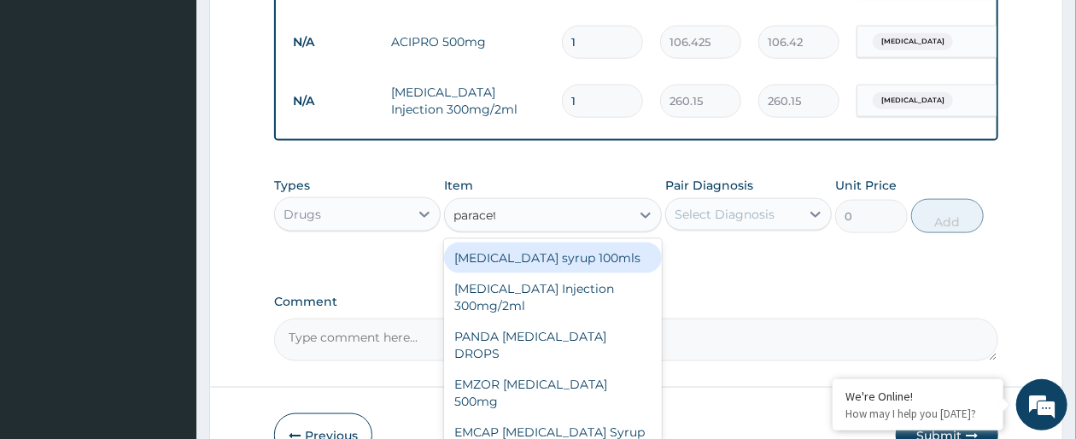
type input "paraceta"
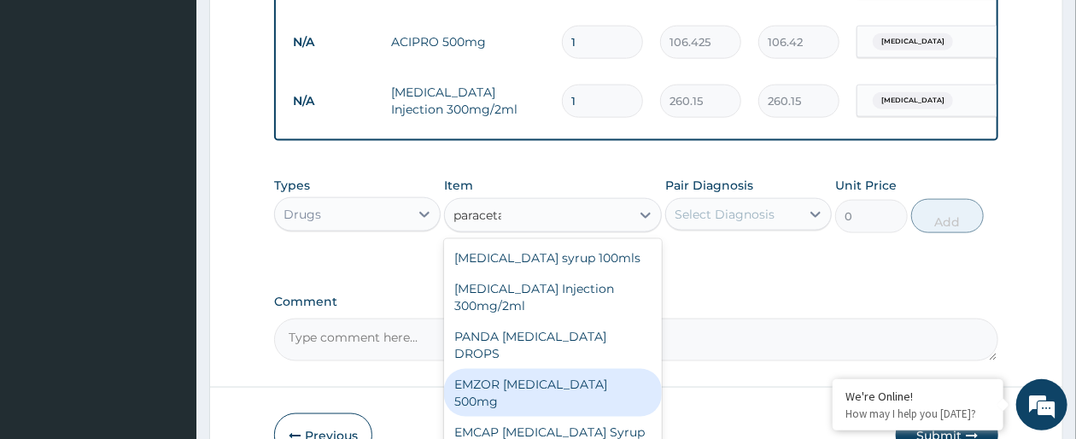
click at [582, 384] on div "EMZOR PARACETAMOL 500mg" at bounding box center [552, 393] width 217 height 48
type input "23.65"
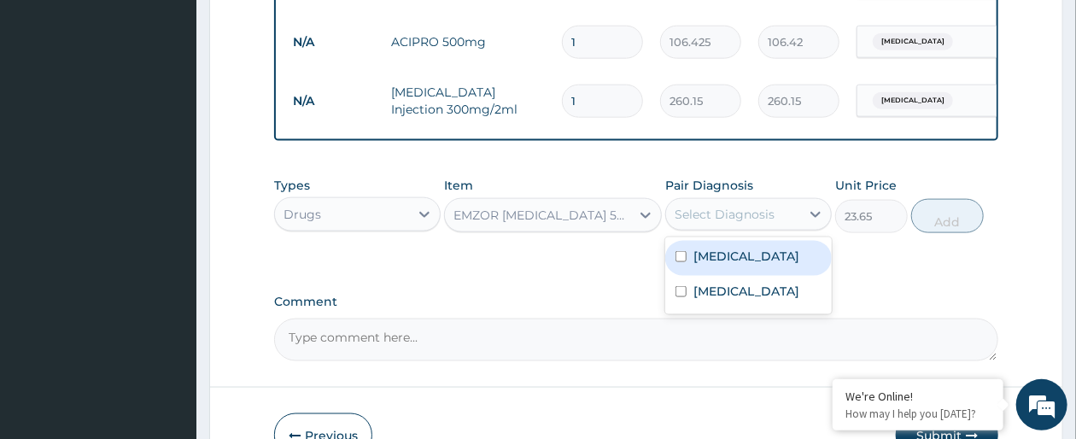
click at [783, 228] on div "Select Diagnosis" at bounding box center [733, 214] width 134 height 27
click at [781, 265] on label "Falciparum malaria" at bounding box center [747, 256] width 106 height 17
checkbox input "true"
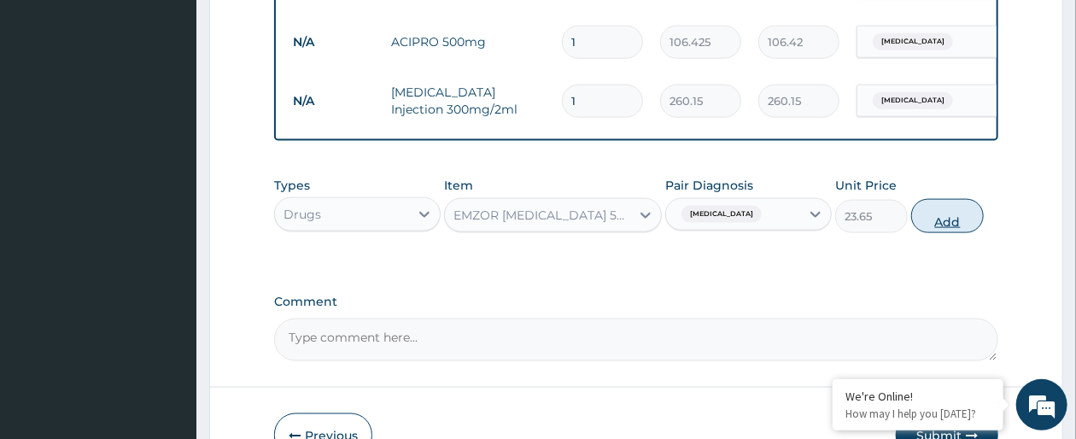
click at [954, 231] on button "Add" at bounding box center [947, 216] width 73 height 34
type input "0"
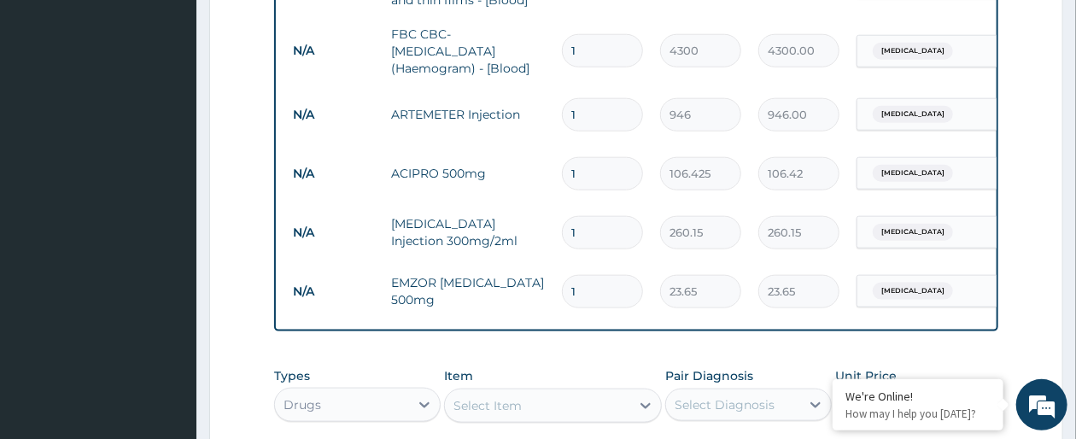
scroll to position [796, 0]
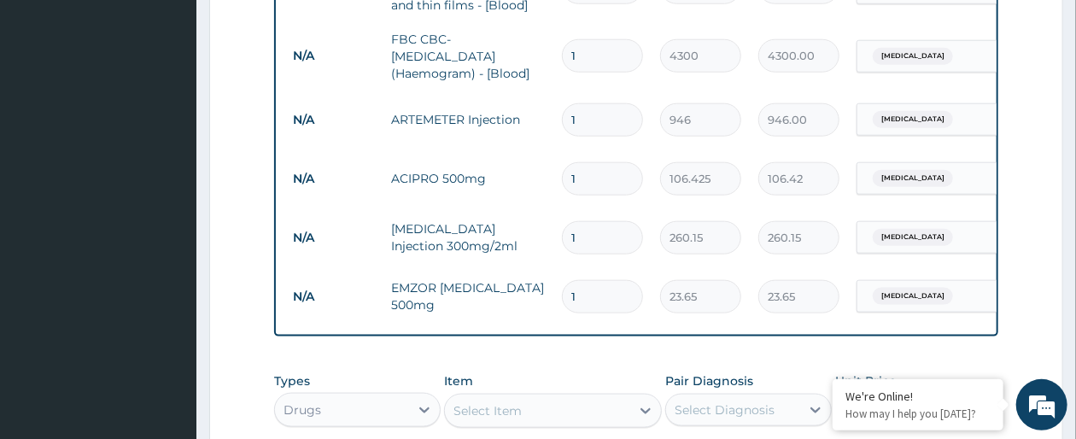
click at [581, 288] on input "1" at bounding box center [602, 296] width 81 height 33
type input "0.00"
type input "2"
type input "47.30"
type input "20"
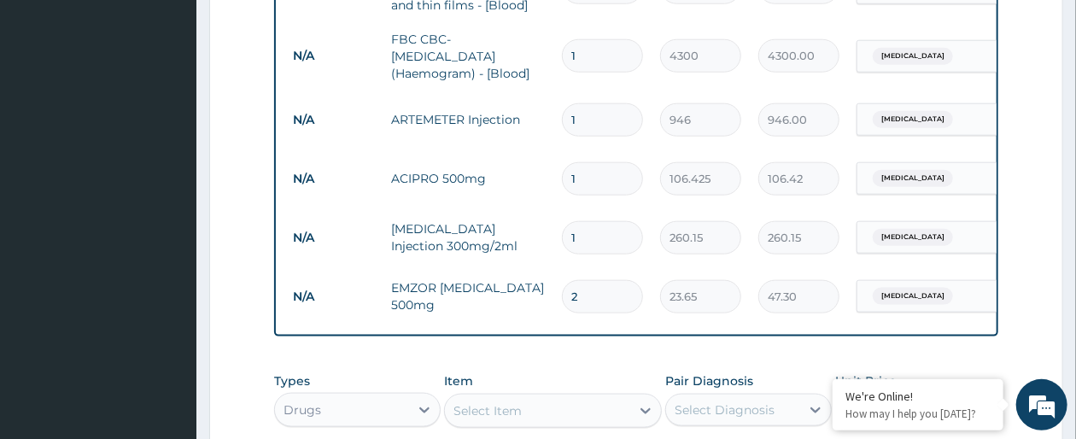
type input "473.00"
type input "20"
click at [577, 225] on input "1" at bounding box center [602, 237] width 81 height 33
type input "0.00"
type input "2"
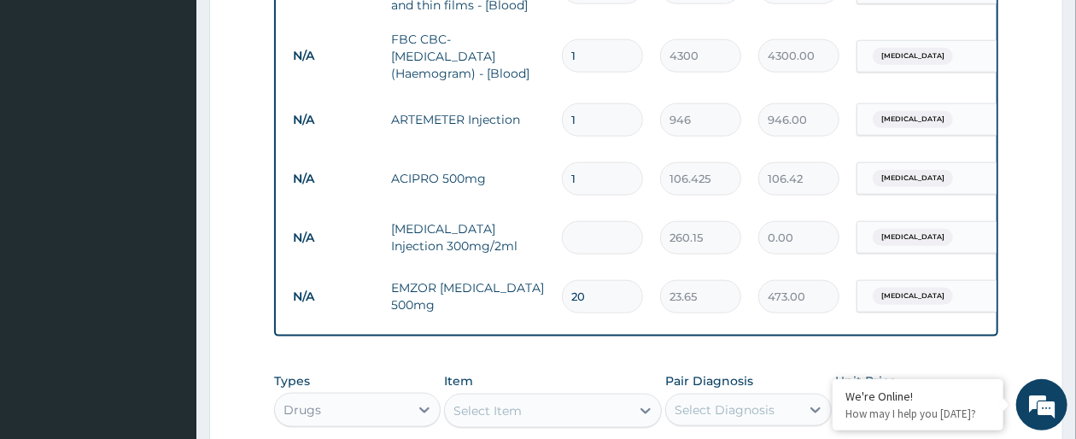
type input "520.30"
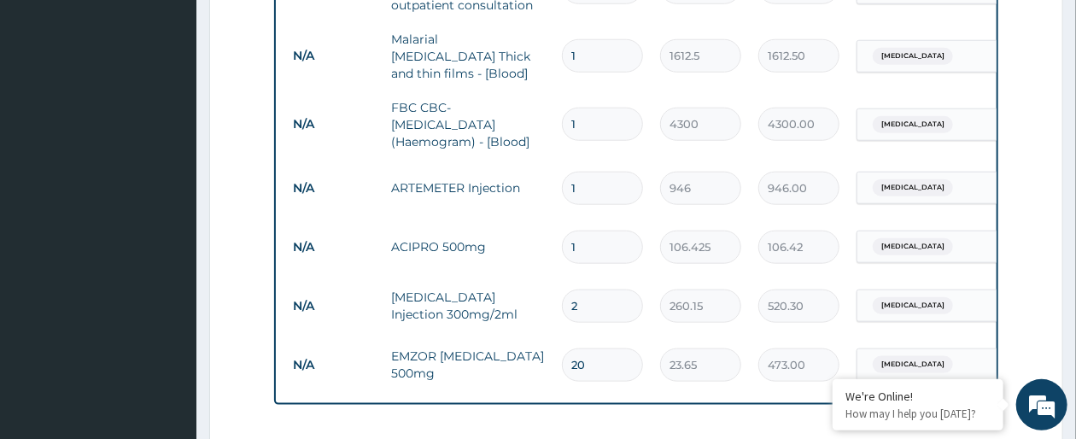
type input "2"
click at [600, 233] on input "1" at bounding box center [602, 247] width 81 height 33
type input "10"
type input "1064.25"
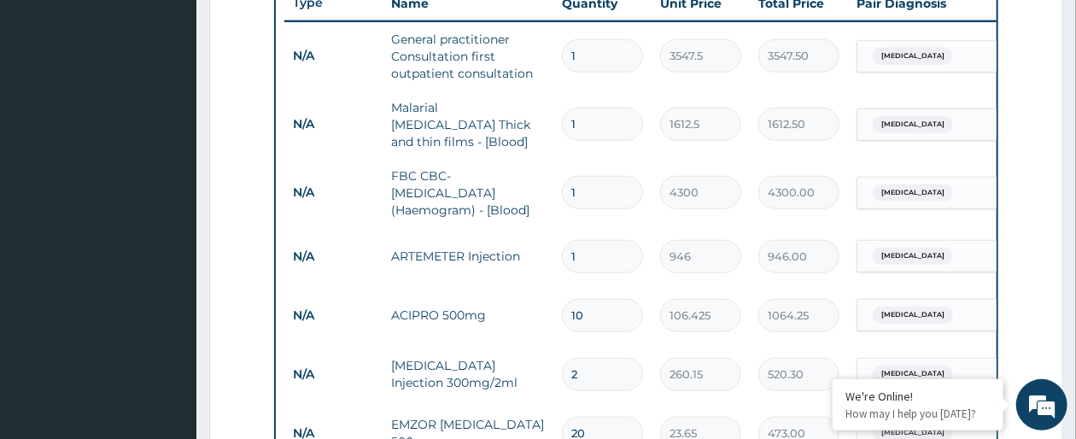
type input "10"
click at [589, 257] on input "1" at bounding box center [602, 256] width 81 height 33
type input "0.00"
type input "6"
type input "5676.00"
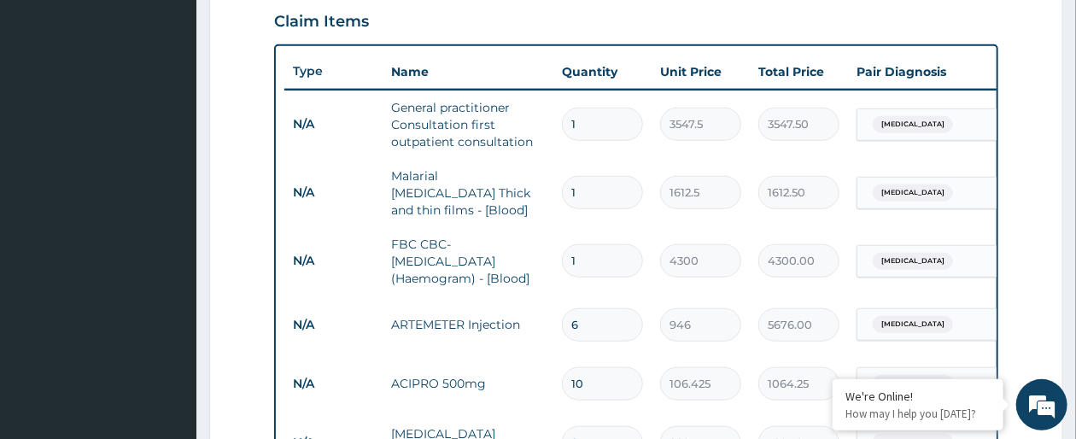
scroll to position [974, 0]
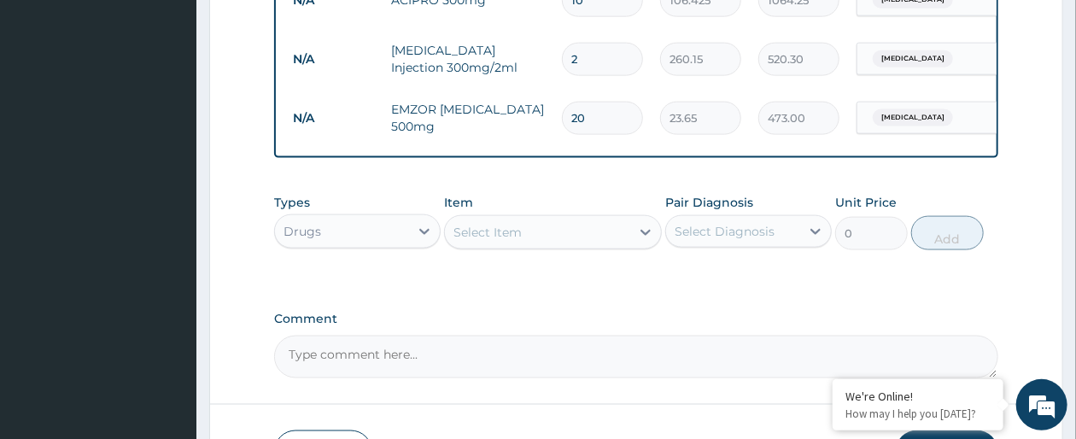
type input "6"
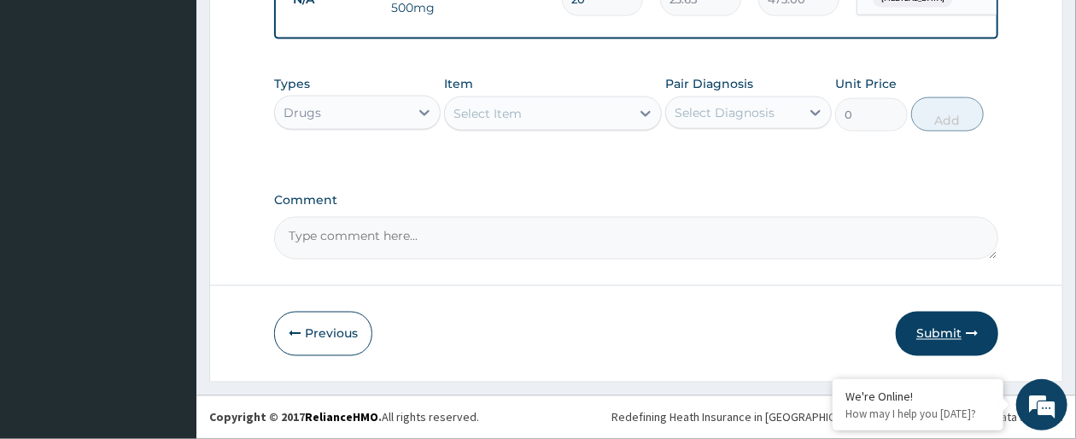
click at [953, 330] on button "Submit" at bounding box center [947, 334] width 102 height 44
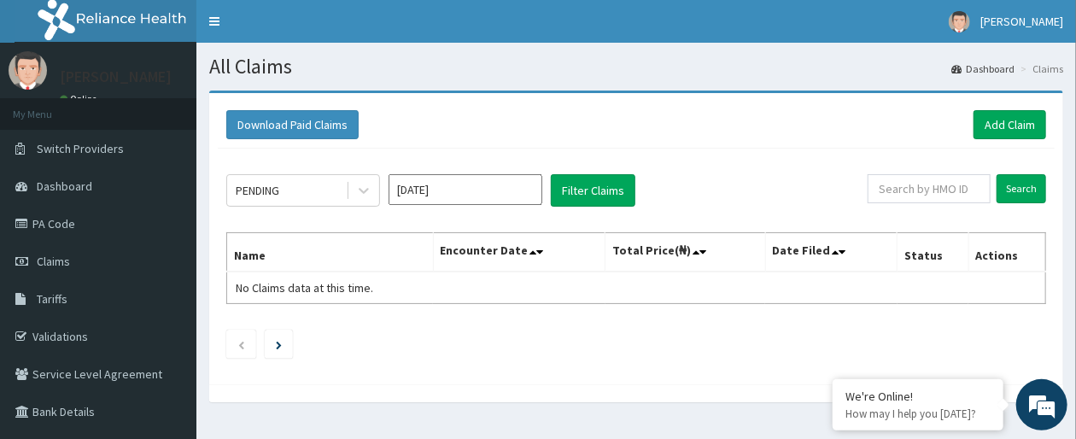
click at [691, 166] on div "PENDING Sep 2025 Filter Claims Search Name Encounter Date Total Price(₦) Date F…" at bounding box center [636, 262] width 837 height 227
click at [525, 107] on div "Download Paid Claims Add Claim" at bounding box center [636, 125] width 837 height 47
click at [1017, 125] on link "Add Claim" at bounding box center [1010, 124] width 73 height 29
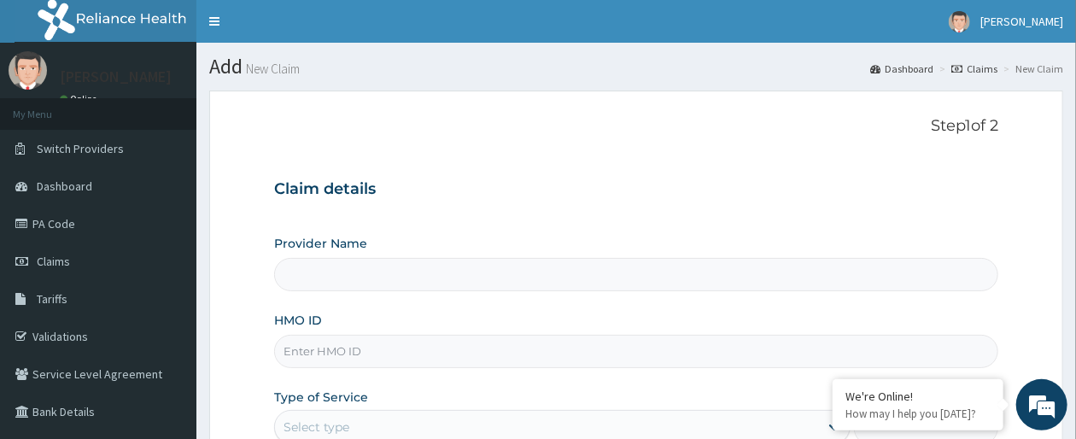
click at [508, 353] on input "HMO ID" at bounding box center [636, 351] width 724 height 33
type input "[GEOGRAPHIC_DATA]"
type input "ntm/100009/a"
click at [615, 391] on div "Type of Service Select type" at bounding box center [562, 417] width 576 height 56
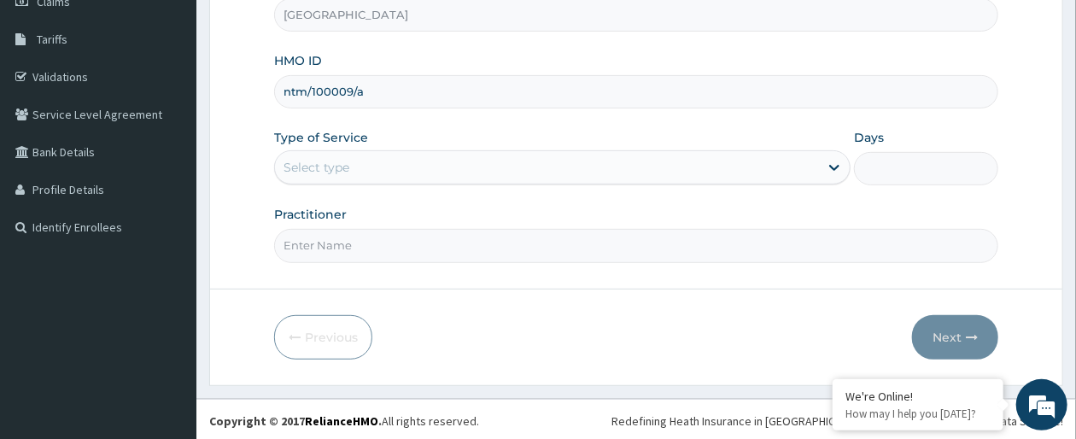
scroll to position [261, 0]
click at [760, 179] on div "Select type" at bounding box center [562, 166] width 576 height 34
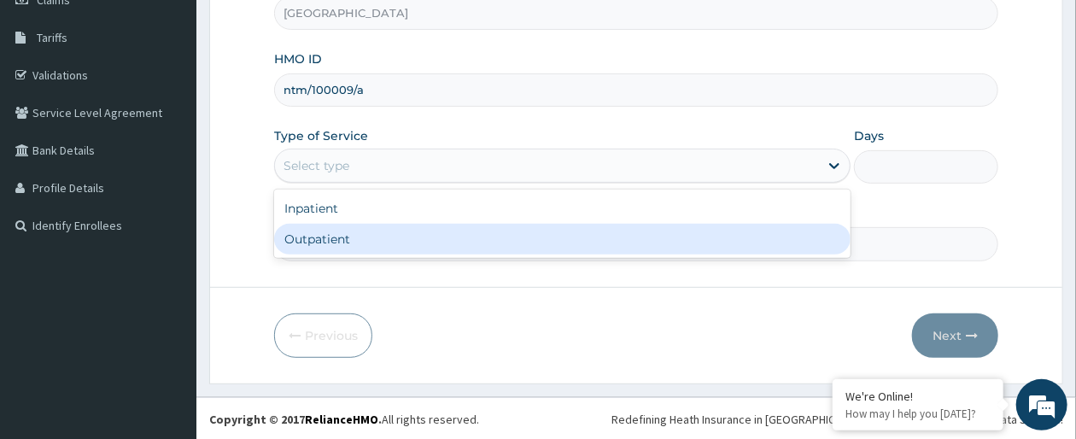
click at [735, 237] on div "Outpatient" at bounding box center [562, 239] width 576 height 31
type input "1"
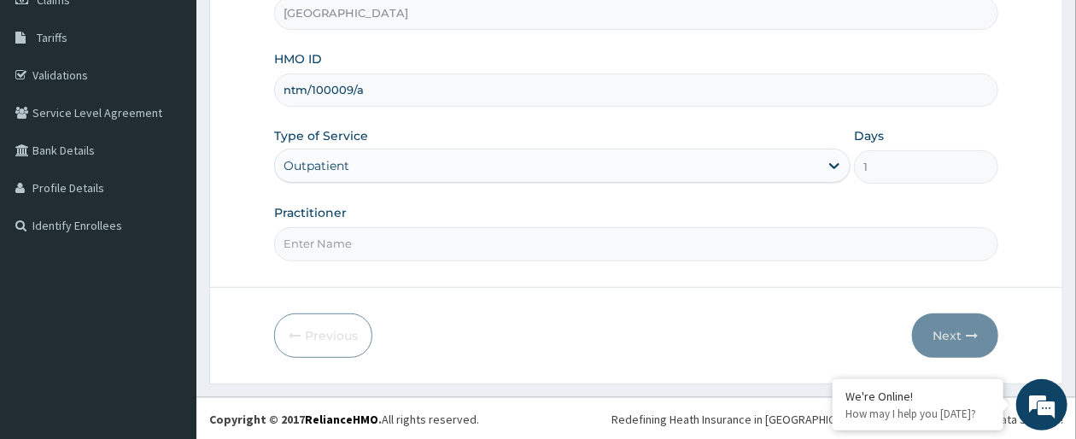
drag, startPoint x: 879, startPoint y: 214, endPoint x: 871, endPoint y: 242, distance: 28.4
click at [871, 242] on div "Practitioner" at bounding box center [636, 232] width 724 height 56
click at [871, 242] on input "Practitioner" at bounding box center [636, 243] width 724 height 33
type input "dr olaiya"
click at [957, 324] on button "Next" at bounding box center [955, 335] width 86 height 44
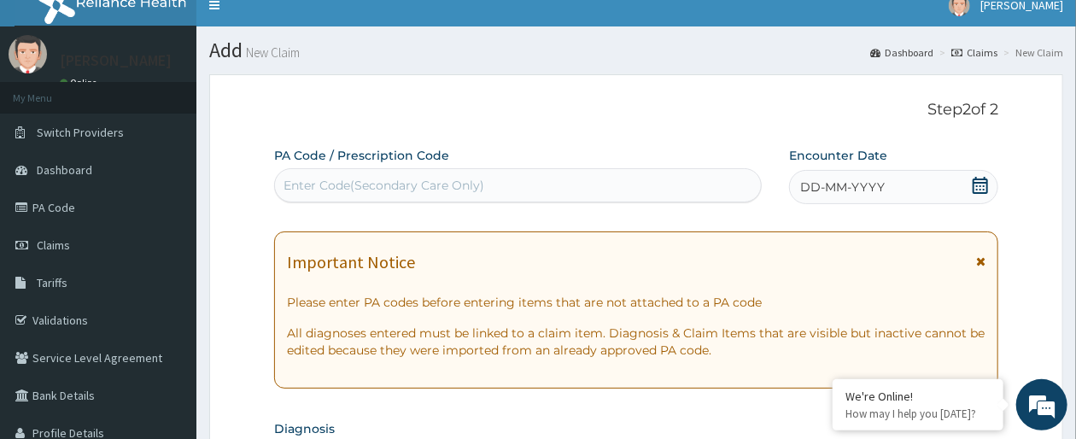
scroll to position [0, 0]
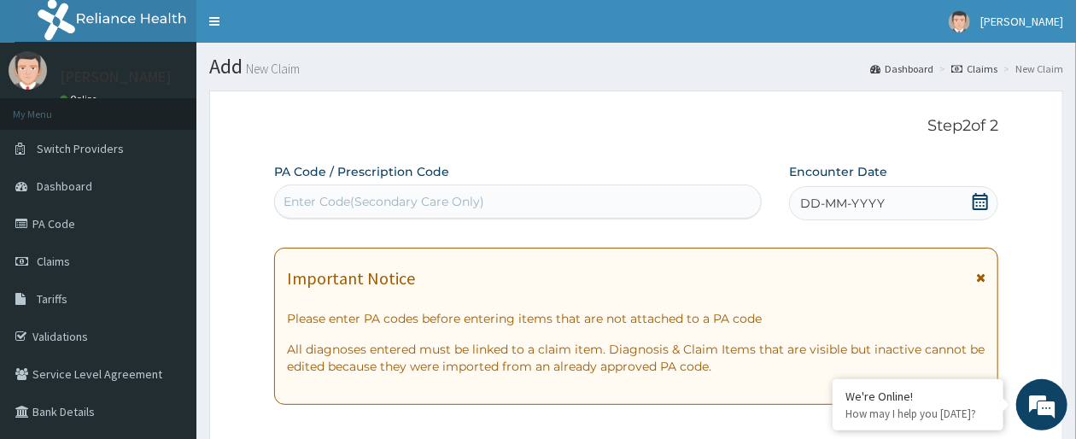
click at [855, 208] on span "DD-MM-YYYY" at bounding box center [842, 203] width 85 height 17
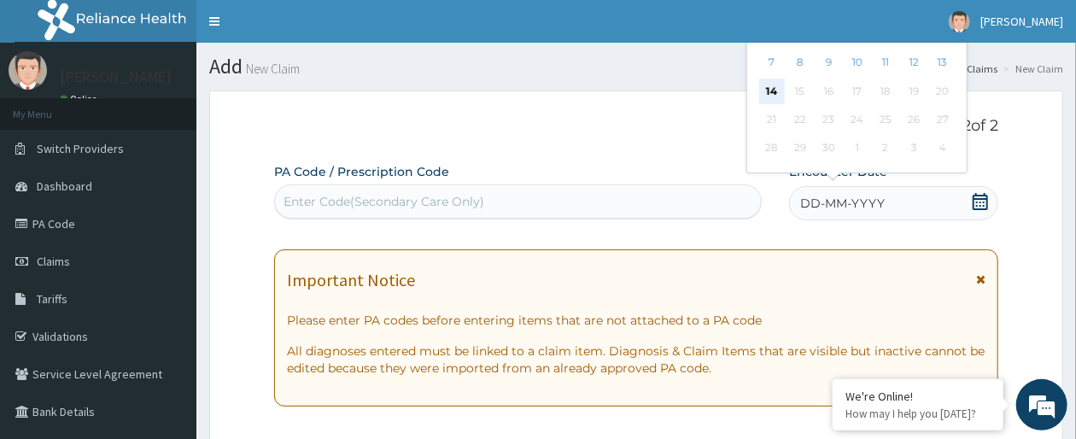
click at [785, 85] on div "14 15 16 17 18 19 20" at bounding box center [857, 91] width 199 height 28
click at [777, 85] on div "14" at bounding box center [772, 92] width 26 height 26
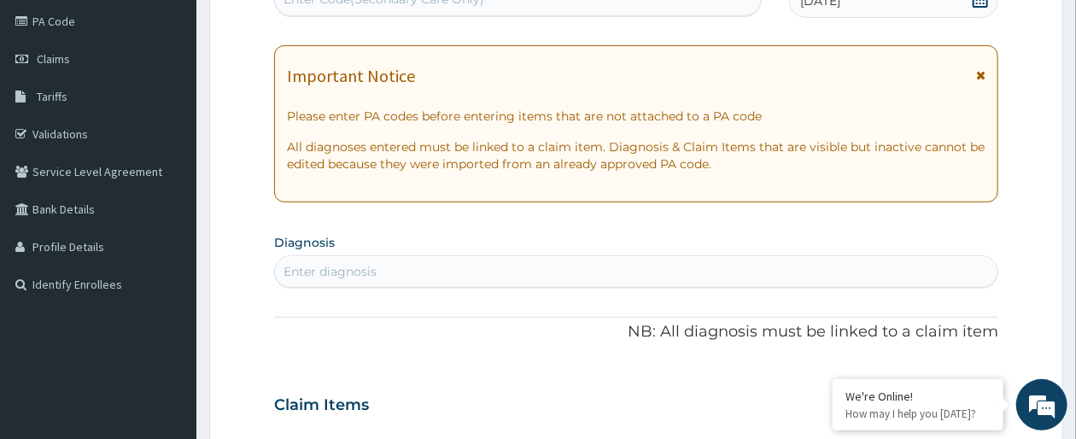
scroll to position [270, 0]
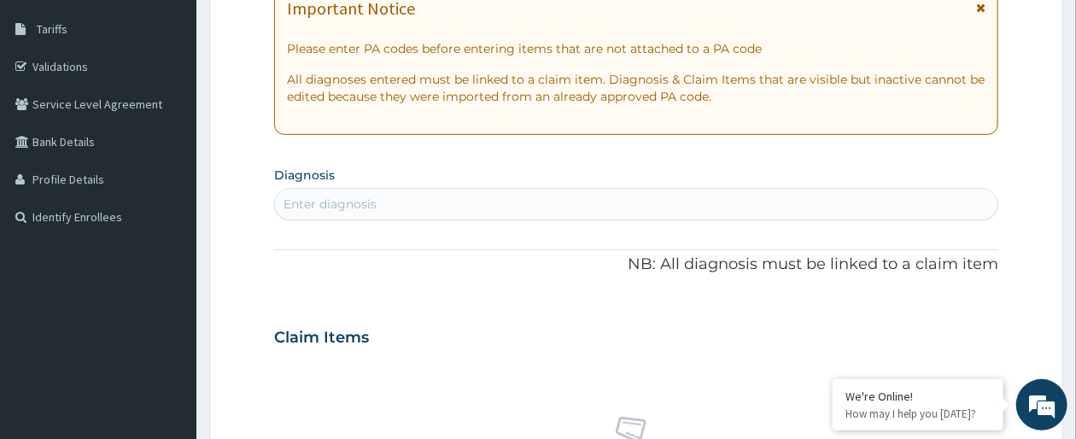
click at [728, 202] on div "Enter diagnosis" at bounding box center [636, 203] width 723 height 27
type input "plasmodium"
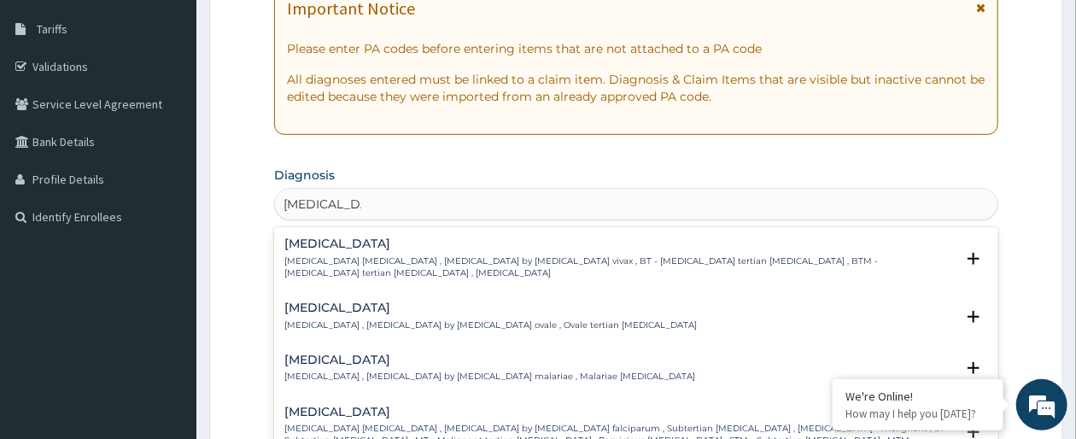
click at [491, 423] on p "Falciparum malaria , Malignant tertian malaria , Malaria by Plasmodium falcipar…" at bounding box center [619, 441] width 670 height 37
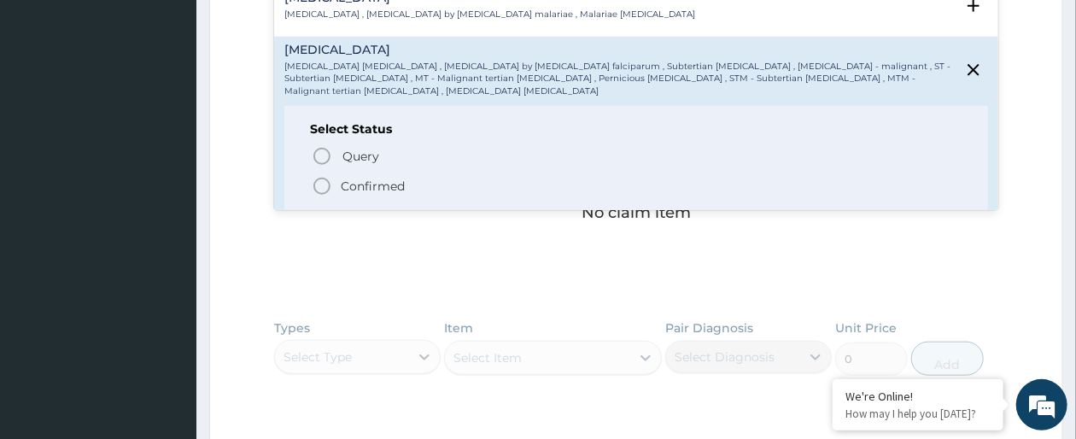
scroll to position [137, 0]
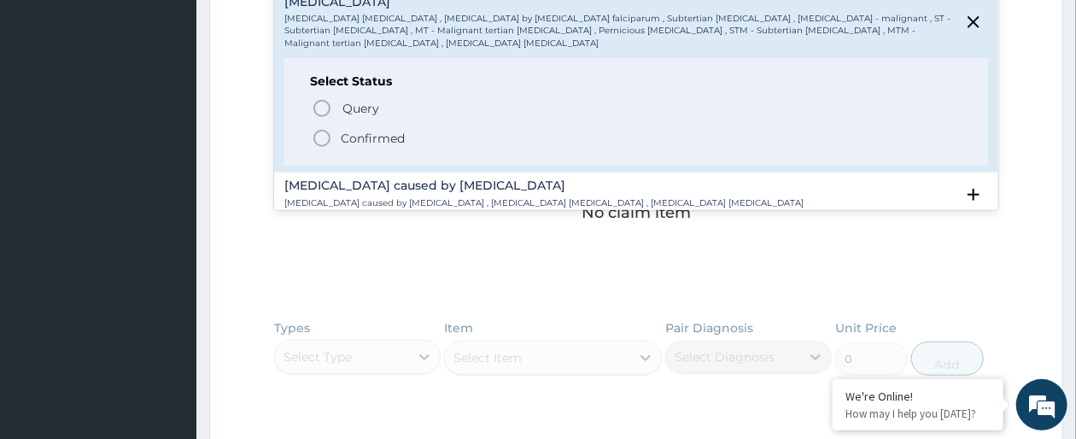
click at [327, 136] on icon "status option filled" at bounding box center [322, 138] width 20 height 20
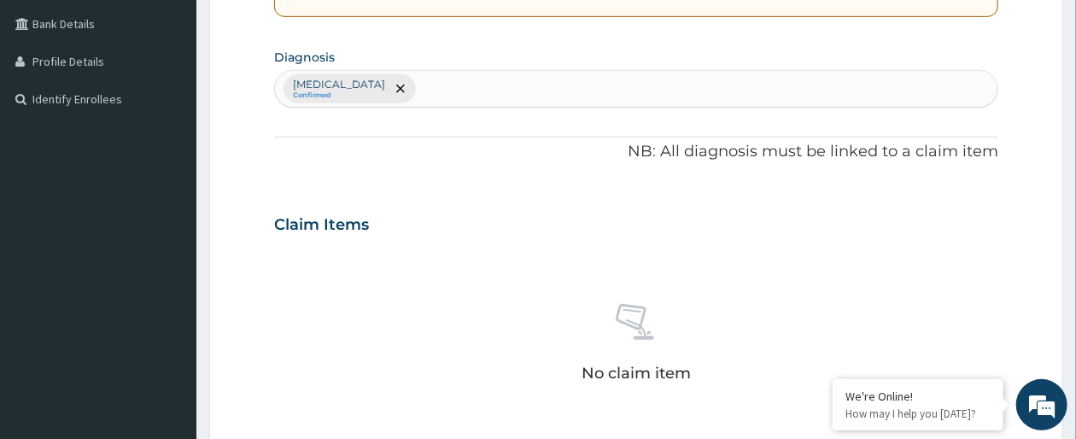
scroll to position [339, 0]
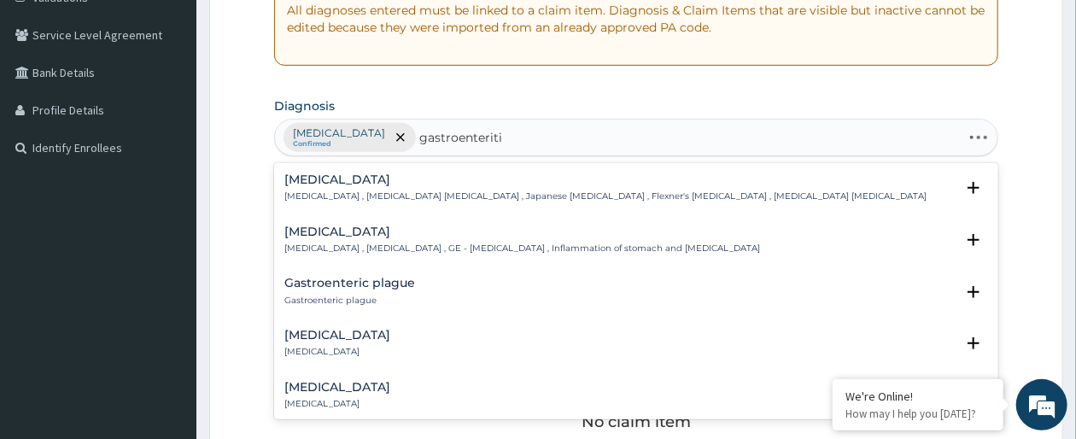
type input "gastroenteritis"
click at [448, 290] on div "Acute gastroenteritis Acute gastroenteritis" at bounding box center [636, 292] width 704 height 30
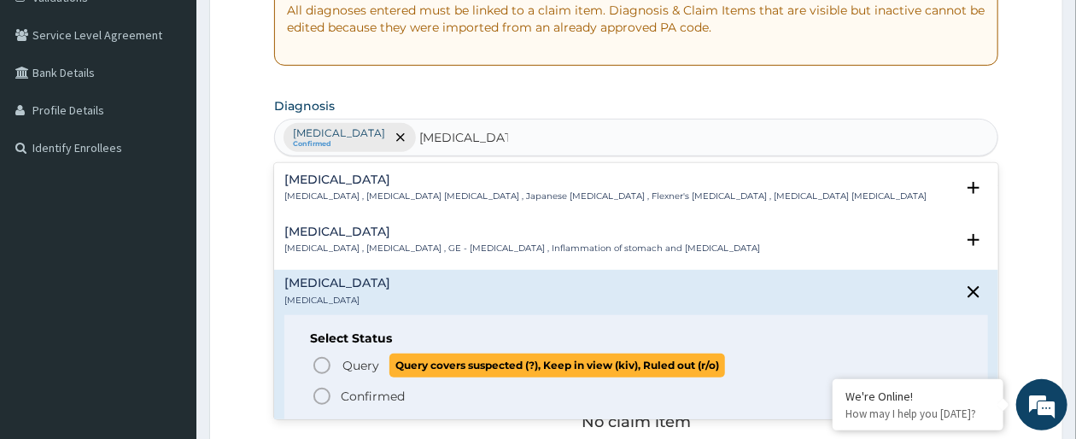
click at [320, 367] on icon "status option query" at bounding box center [322, 365] width 20 height 20
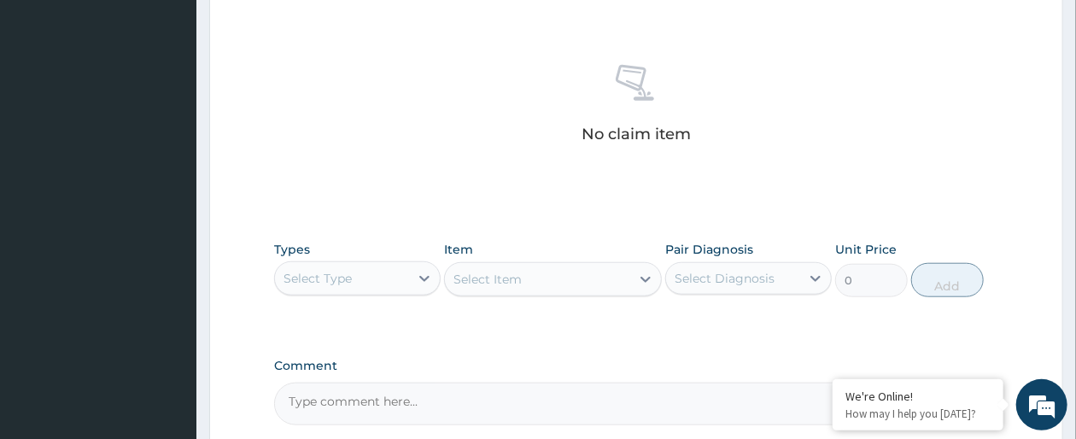
scroll to position [681, 0]
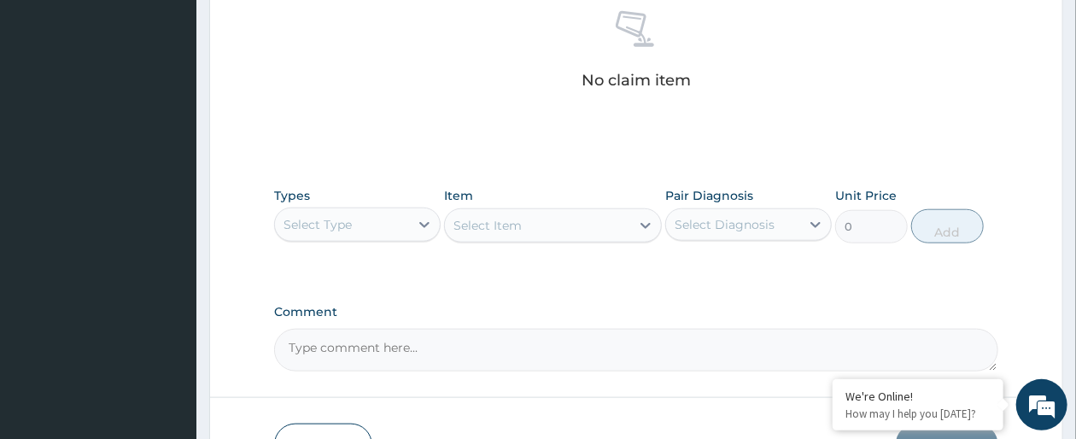
click at [395, 218] on div "Select Type" at bounding box center [342, 224] width 134 height 27
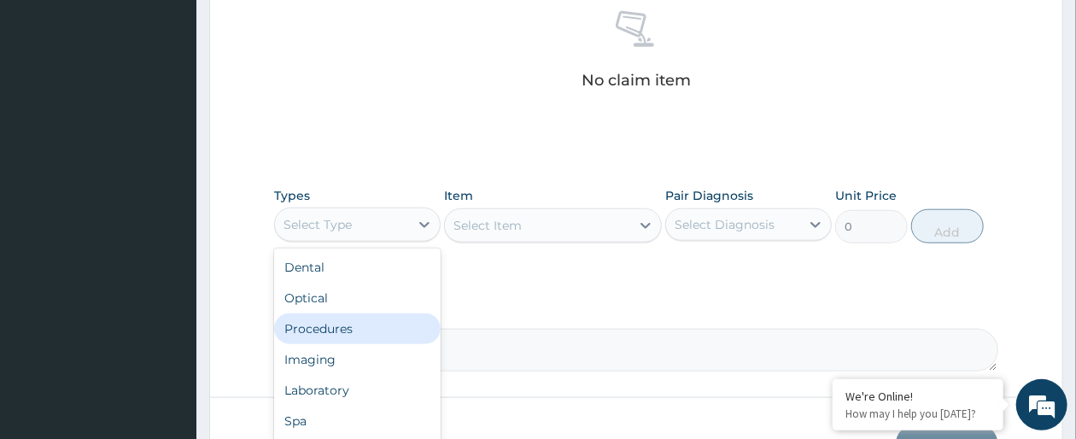
click at [347, 329] on div "Procedures" at bounding box center [357, 328] width 167 height 31
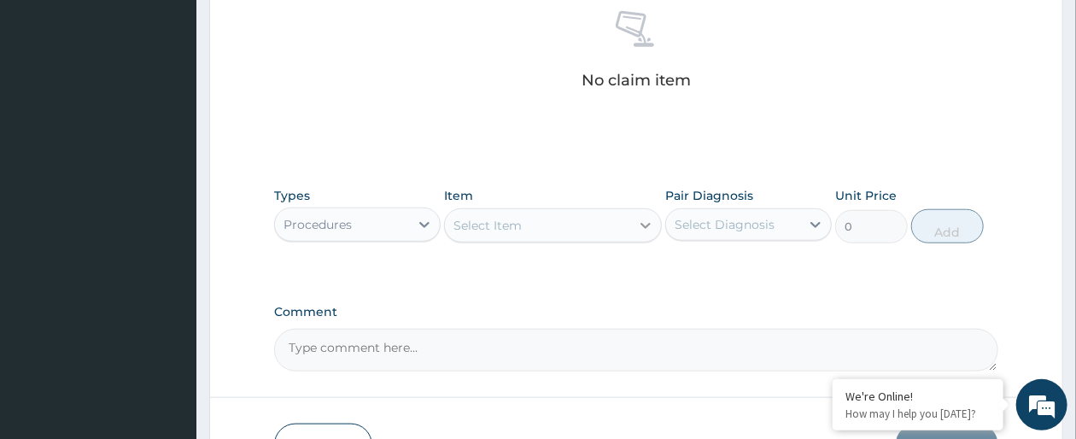
click at [634, 236] on div at bounding box center [645, 225] width 31 height 31
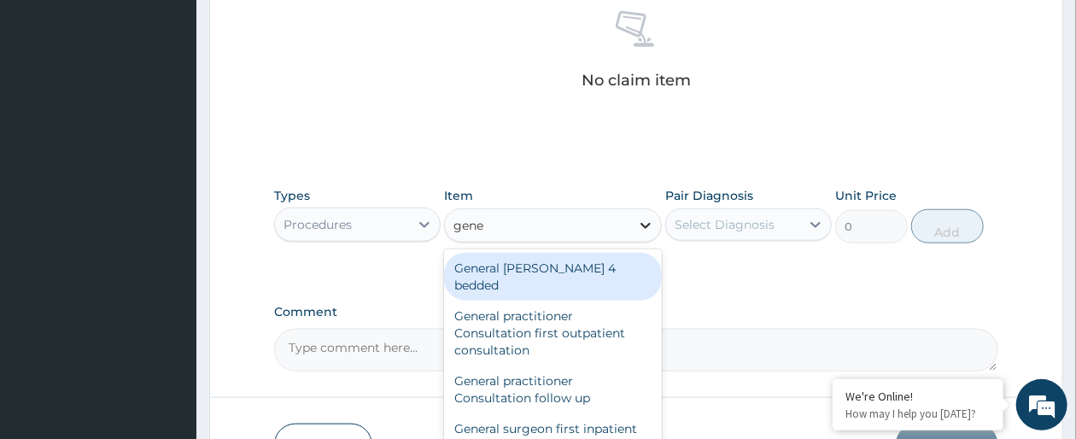
type input "gener"
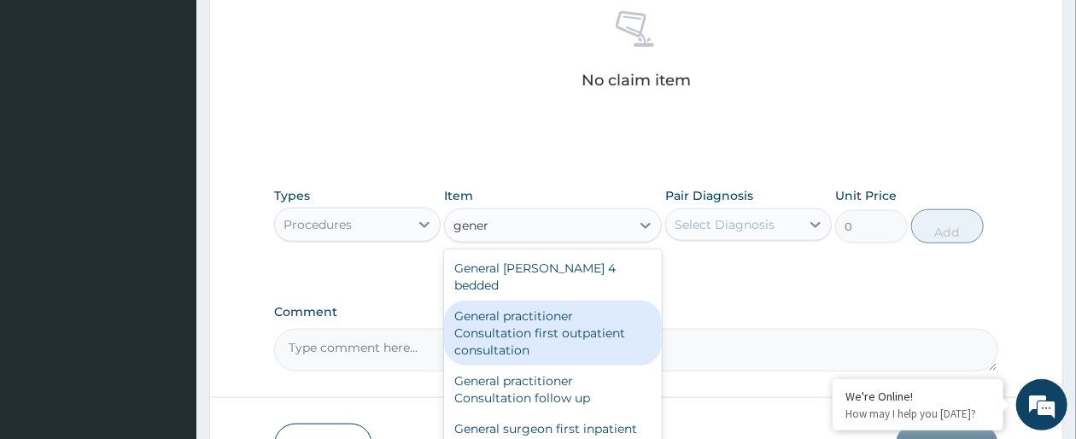
click at [563, 338] on div "General practitioner Consultation first outpatient consultation" at bounding box center [552, 333] width 217 height 65
type input "3547.5"
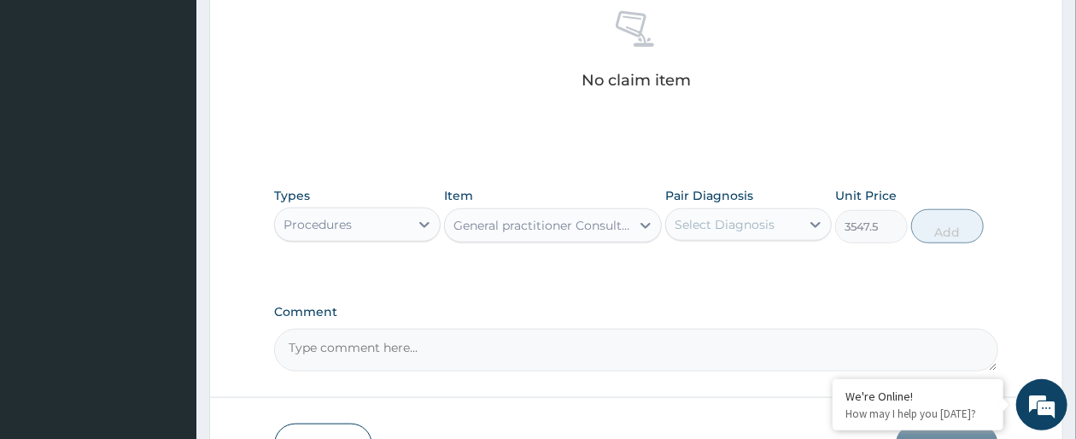
click at [757, 228] on div "Select Diagnosis" at bounding box center [725, 224] width 100 height 17
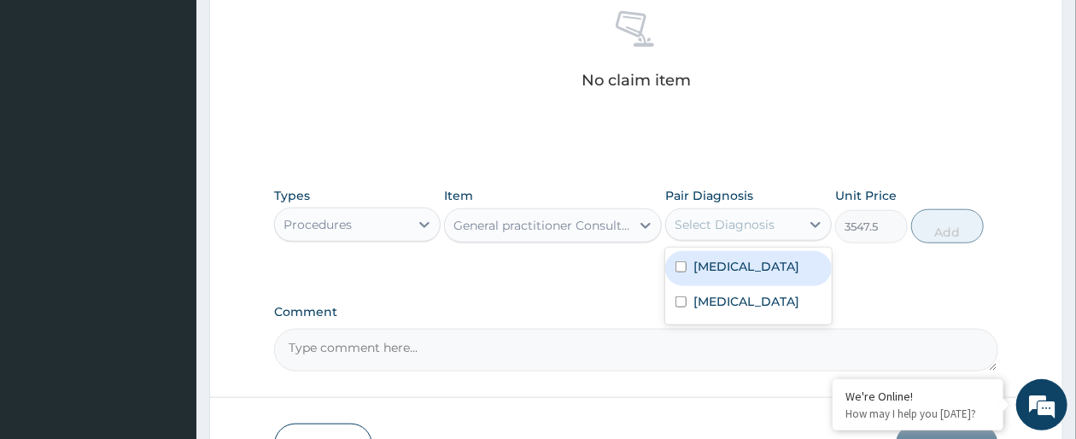
click at [757, 264] on label "Falciparum malaria" at bounding box center [747, 266] width 106 height 17
checkbox input "true"
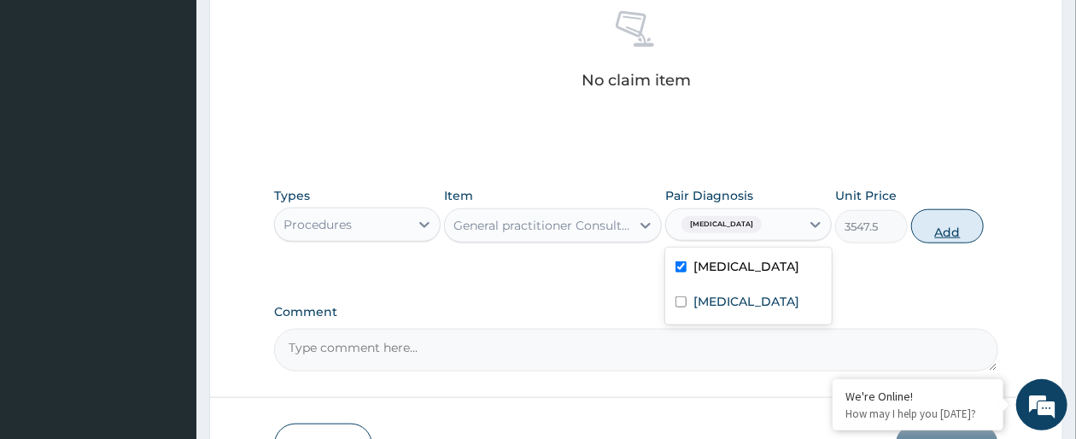
click at [953, 227] on button "Add" at bounding box center [947, 226] width 73 height 34
type input "0"
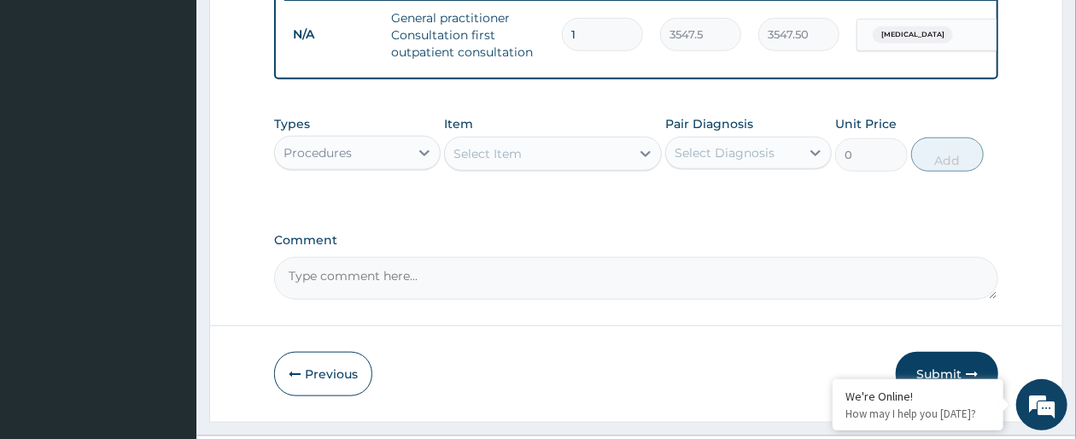
click at [394, 167] on div "Procedures" at bounding box center [342, 152] width 134 height 27
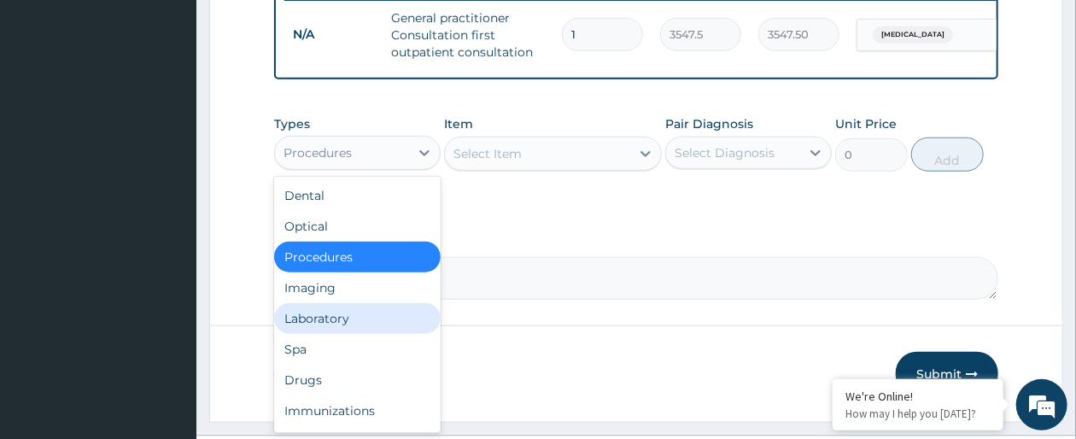
click at [347, 334] on div "Laboratory" at bounding box center [357, 318] width 167 height 31
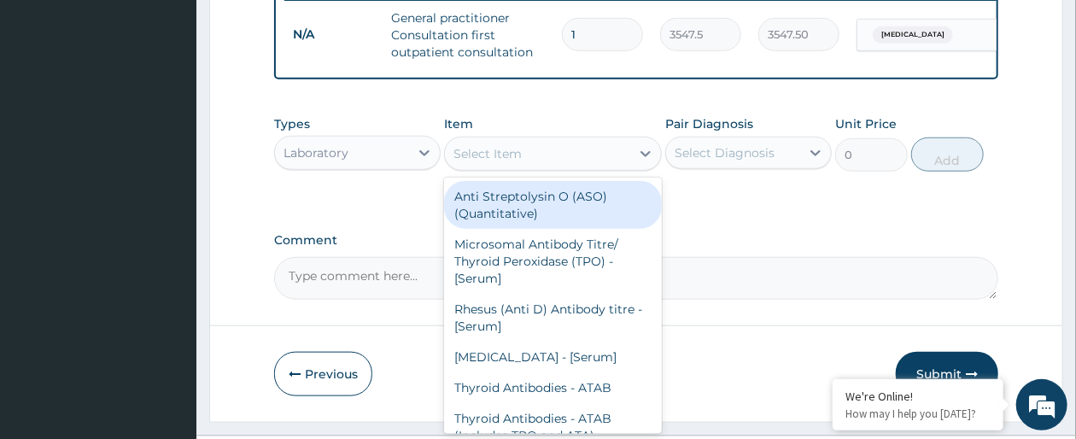
click at [593, 167] on div "Select Item" at bounding box center [537, 153] width 184 height 27
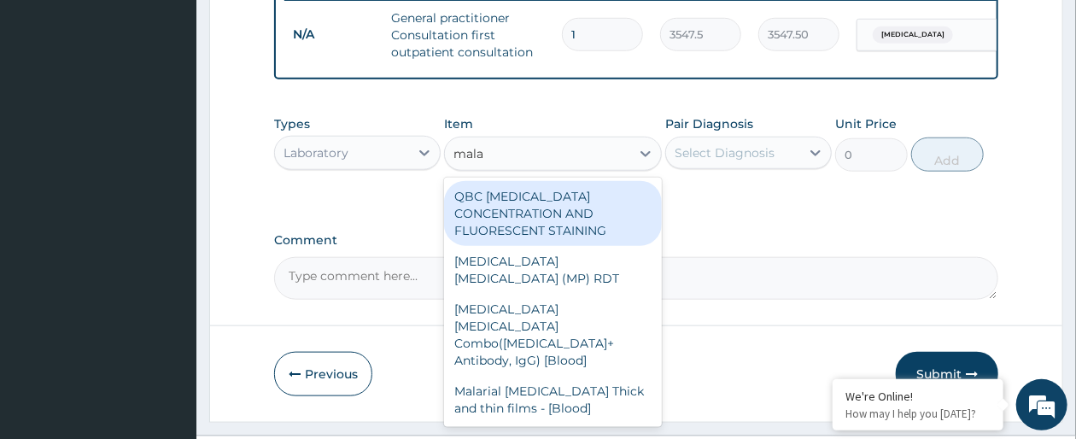
type input "malar"
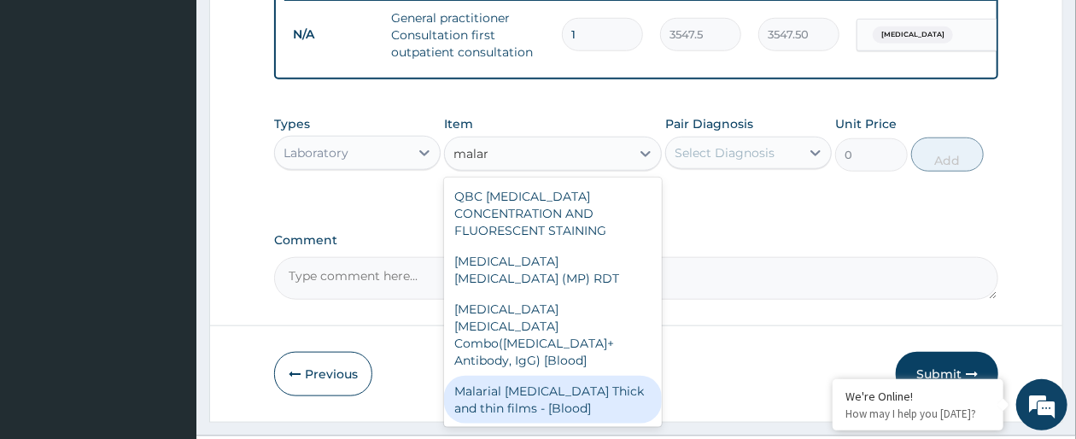
click at [597, 376] on div "Malarial Parasite Thick and thin films - [Blood]" at bounding box center [552, 400] width 217 height 48
type input "1612.5"
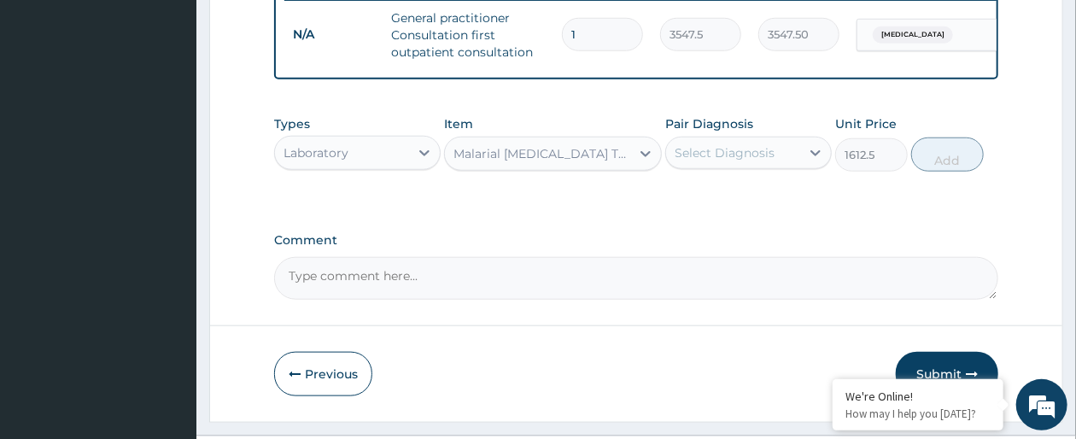
click at [758, 161] on div "Select Diagnosis" at bounding box center [725, 152] width 100 height 17
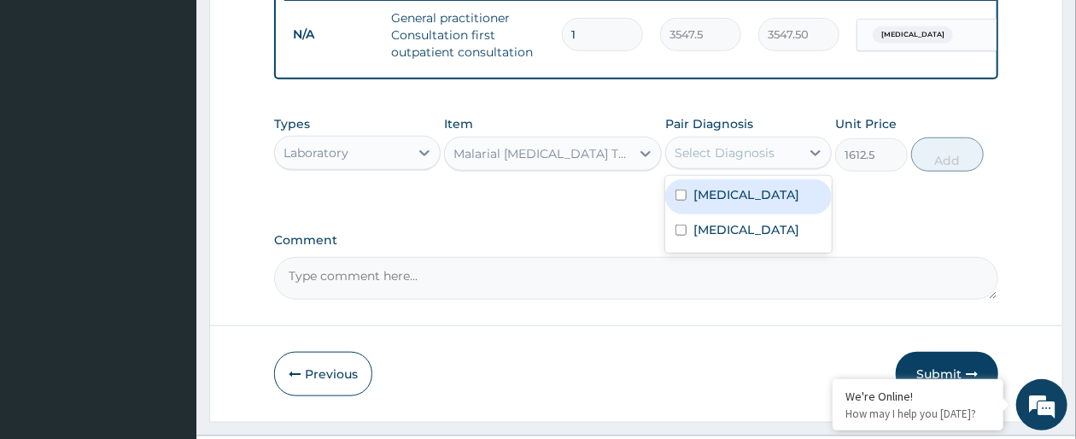
click at [744, 203] on label "Falciparum malaria" at bounding box center [747, 194] width 106 height 17
checkbox input "true"
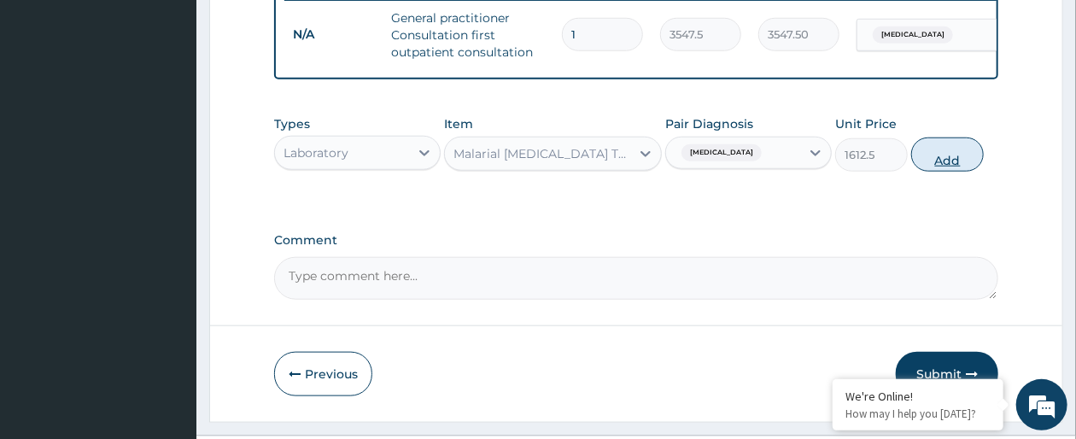
click at [956, 172] on button "Add" at bounding box center [947, 155] width 73 height 34
type input "0"
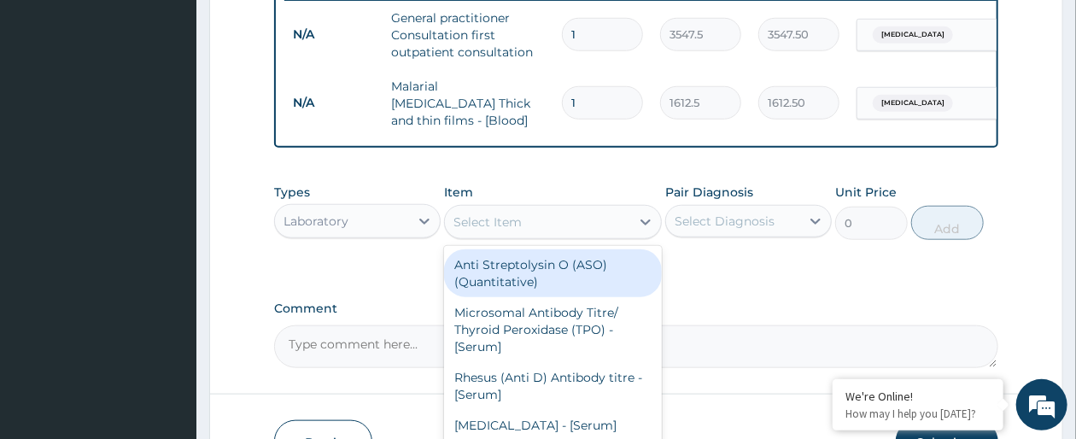
click at [585, 236] on div "Select Item" at bounding box center [537, 221] width 184 height 27
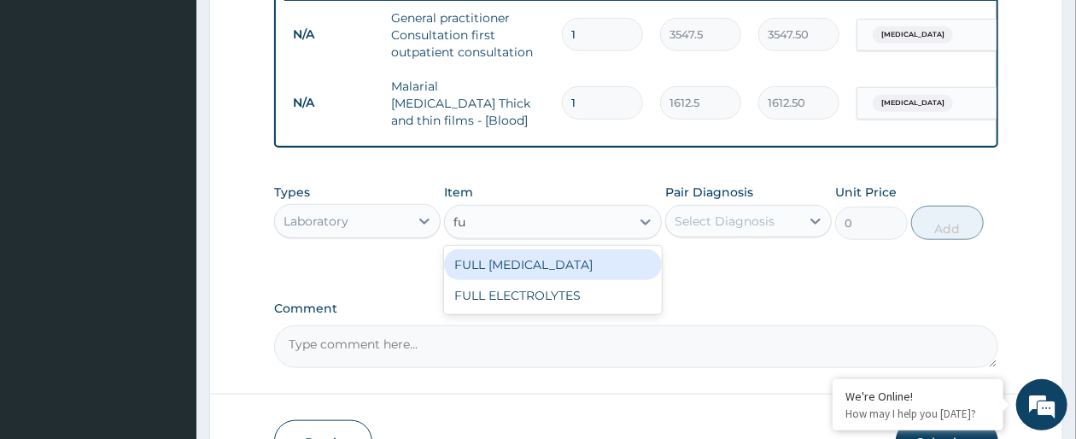
type input "f"
type input "full"
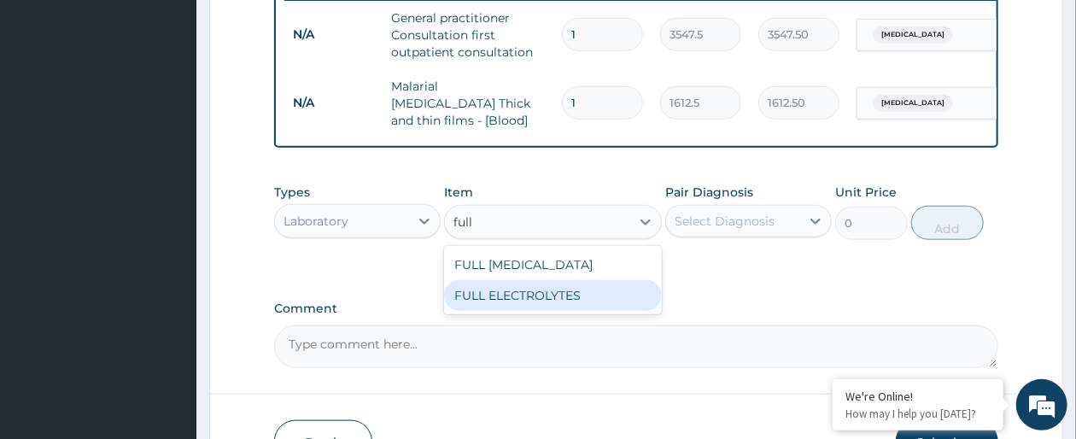
click at [582, 304] on div "FULL ELECTROLYTES" at bounding box center [552, 295] width 217 height 31
type input "3010"
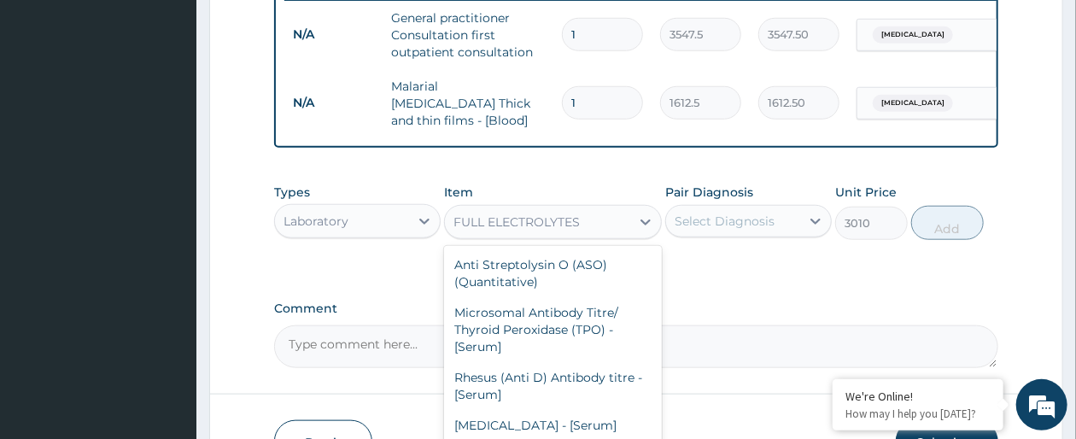
click at [586, 236] on div "FULL ELECTROLYTES" at bounding box center [537, 221] width 184 height 27
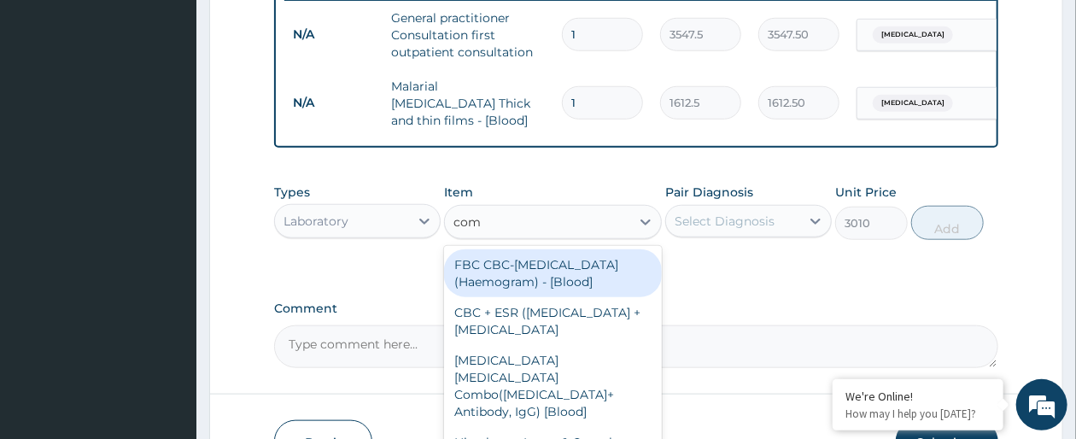
scroll to position [0, 0]
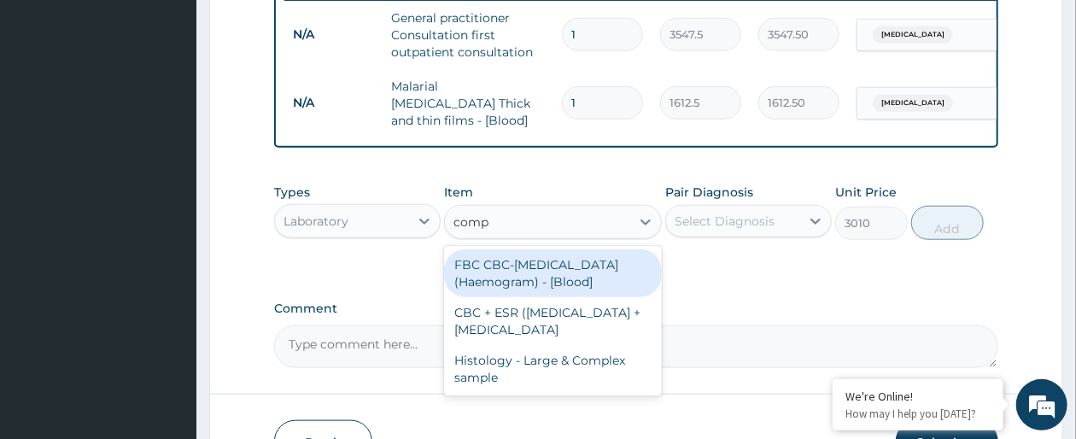
type input "compl"
click at [578, 285] on div "FBC CBC-Complete Blood Count (Haemogram) - [Blood]" at bounding box center [552, 273] width 217 height 48
type input "4300"
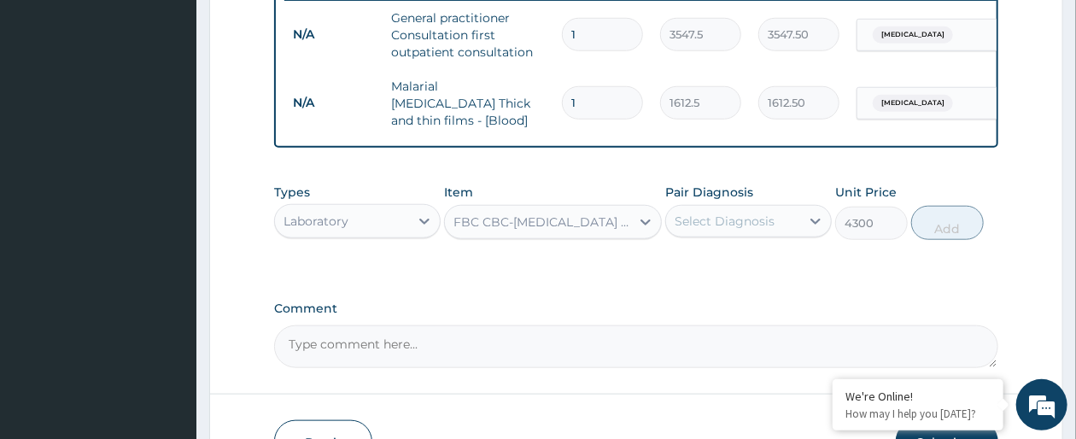
click at [785, 235] on div "Select Diagnosis" at bounding box center [733, 221] width 134 height 27
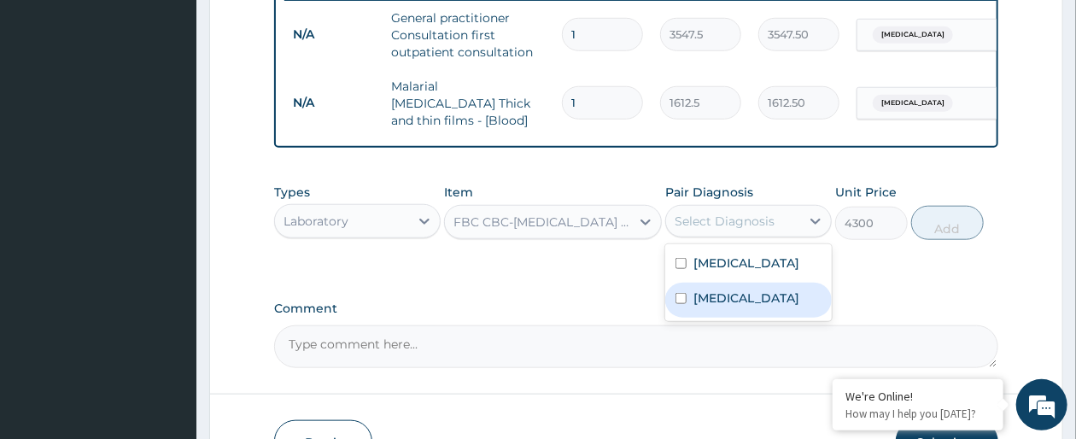
click at [692, 307] on div "Acute gastroenteritis" at bounding box center [748, 300] width 167 height 35
checkbox input "true"
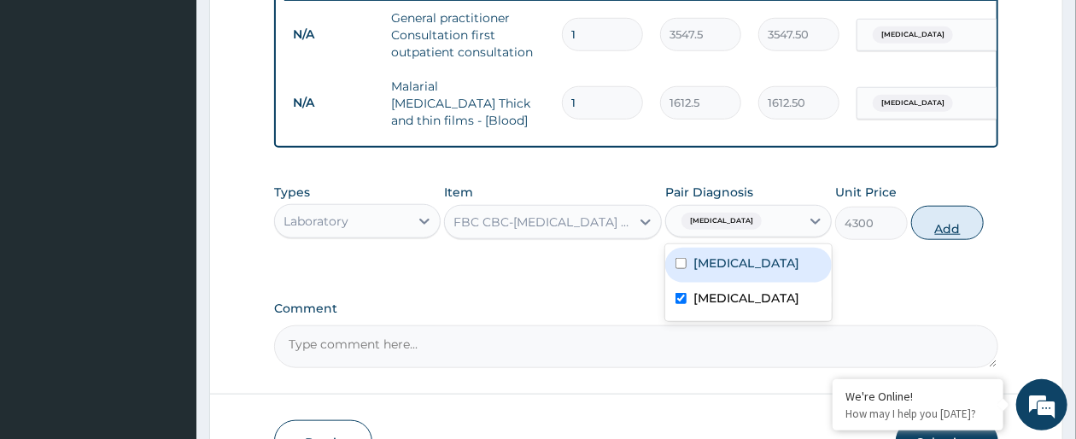
click at [955, 240] on button "Add" at bounding box center [947, 223] width 73 height 34
type input "0"
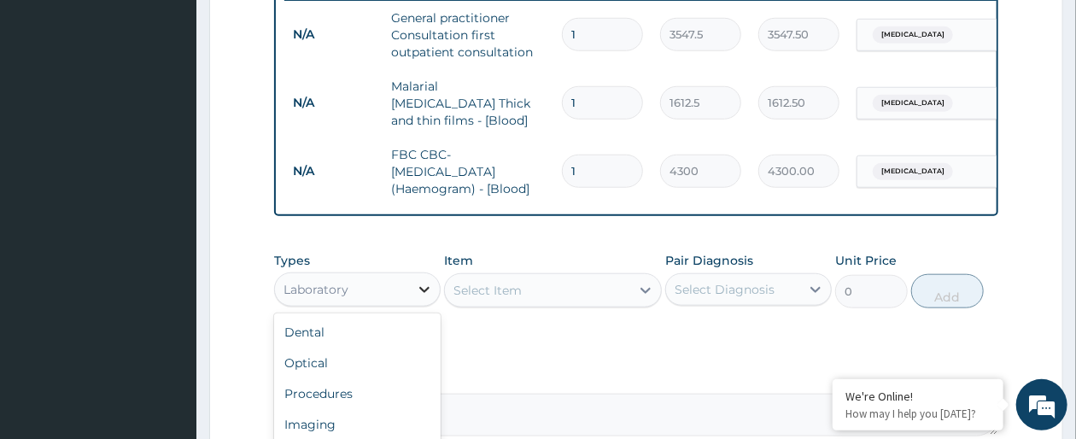
click at [418, 298] on icon at bounding box center [424, 289] width 17 height 17
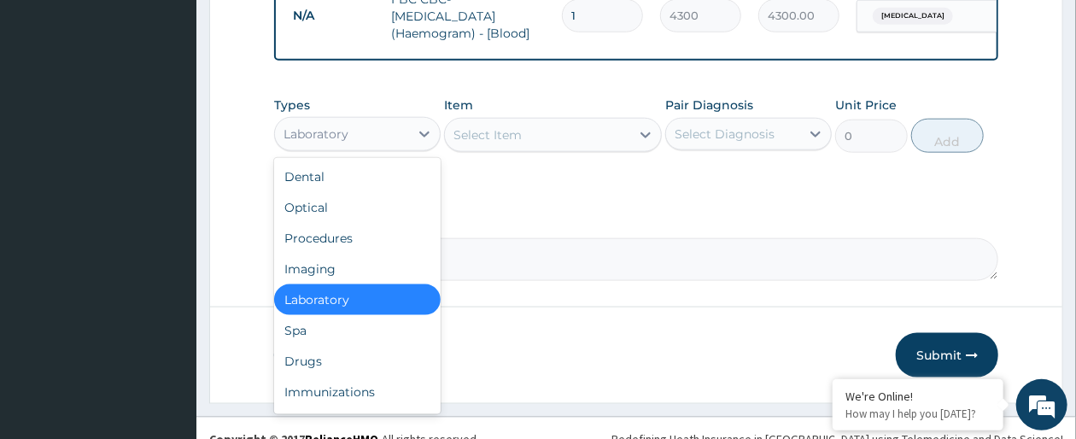
scroll to position [873, 0]
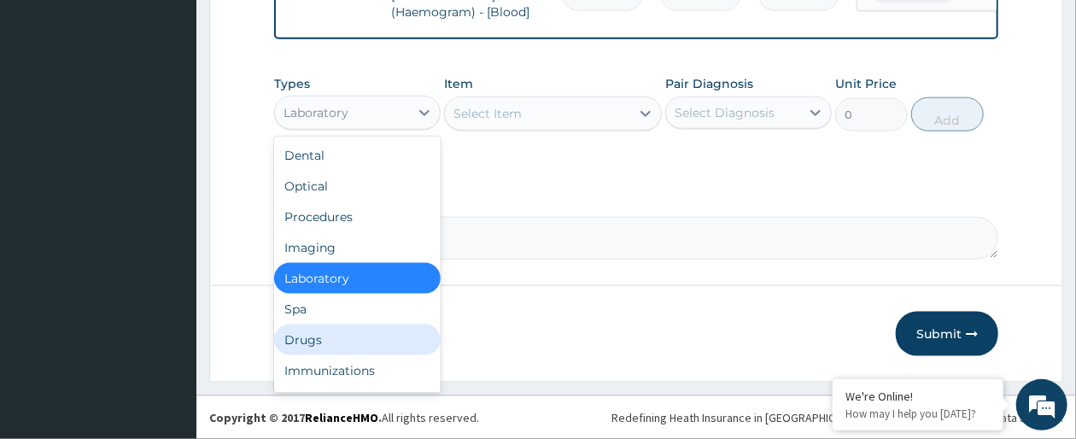
click at [358, 334] on div "Drugs" at bounding box center [357, 340] width 167 height 31
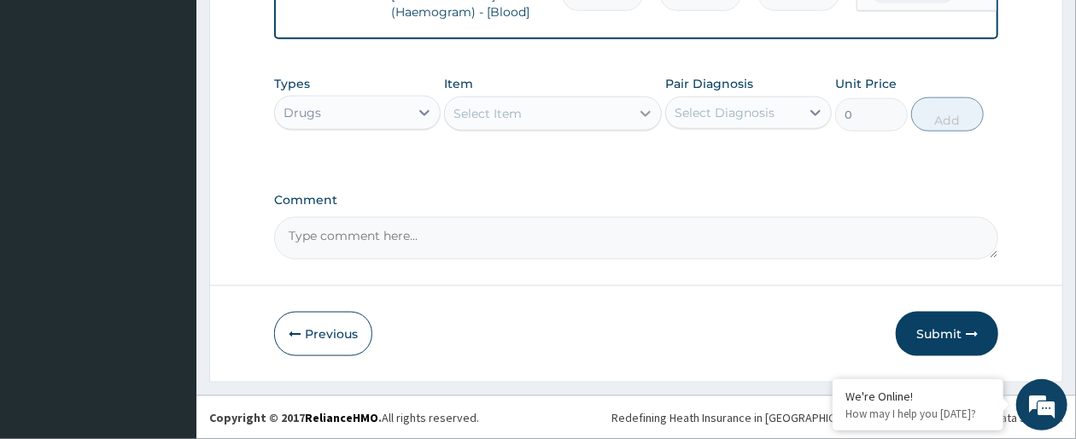
click at [640, 113] on icon at bounding box center [645, 113] width 17 height 17
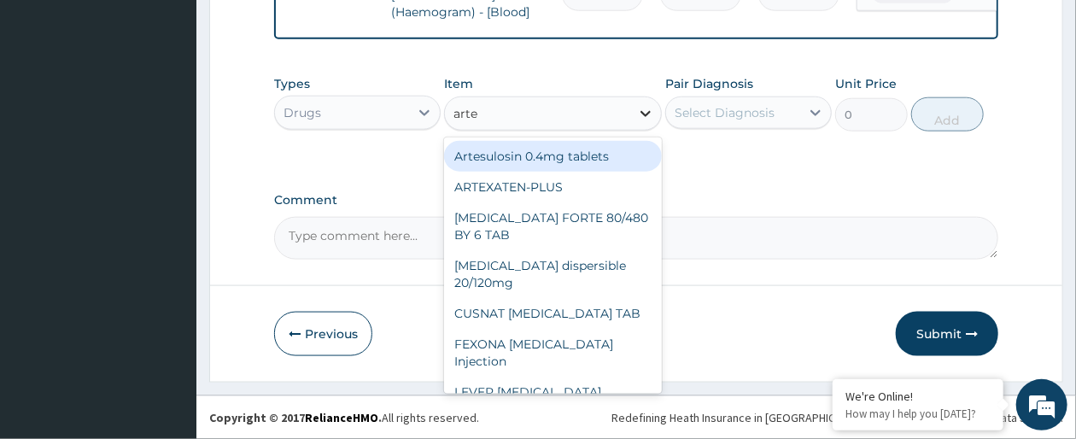
type input "artem"
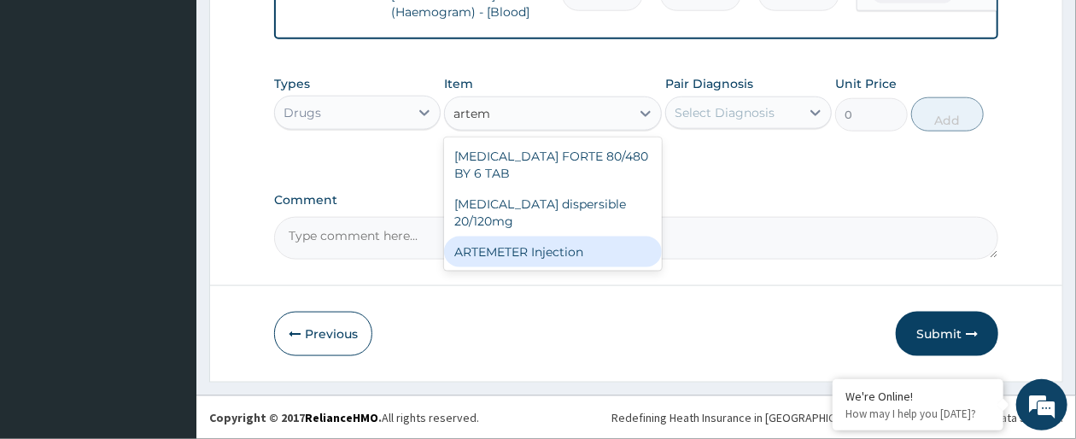
click at [598, 237] on div "ARTEMETER Injection" at bounding box center [552, 252] width 217 height 31
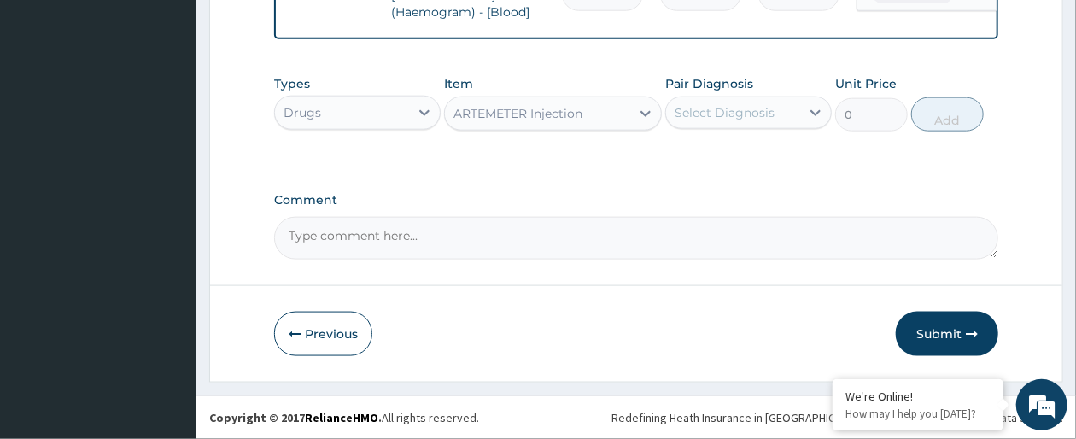
type input "946"
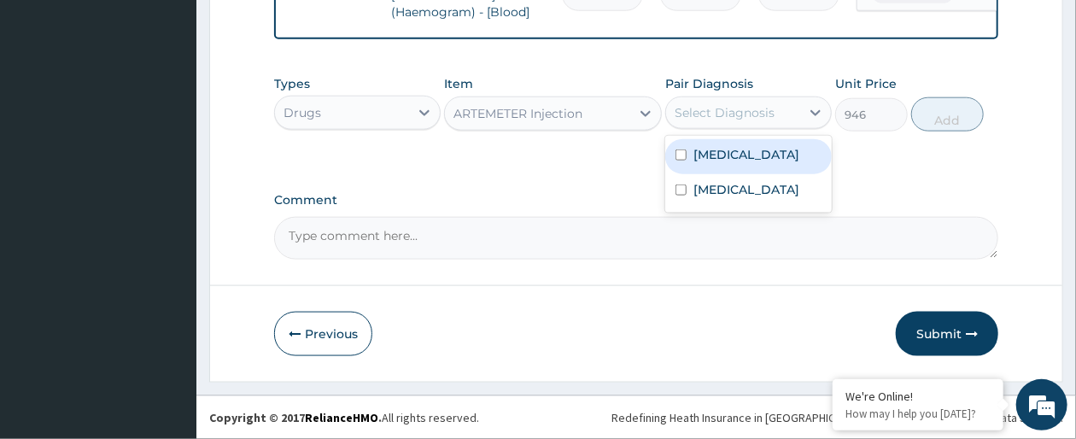
click at [736, 116] on div "Select Diagnosis" at bounding box center [725, 112] width 100 height 17
click at [735, 155] on label "[MEDICAL_DATA]" at bounding box center [747, 154] width 106 height 17
checkbox input "true"
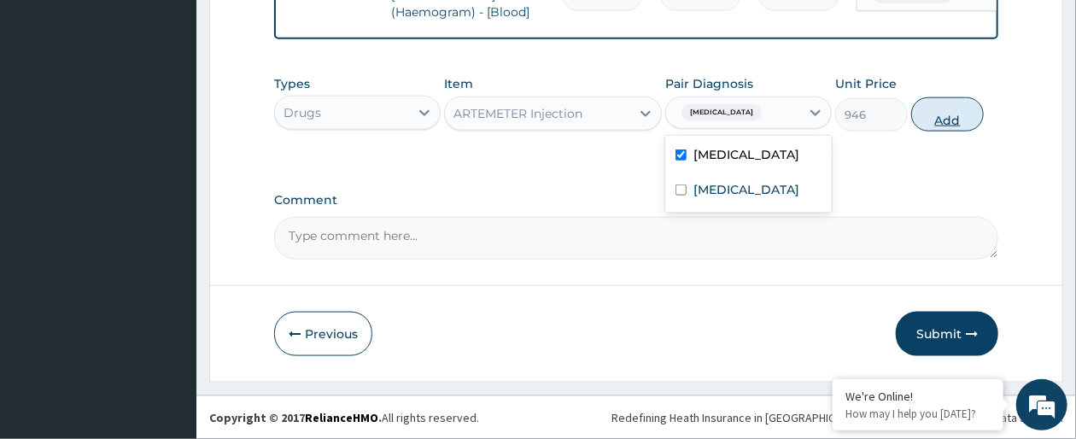
click at [943, 116] on button "Add" at bounding box center [947, 114] width 73 height 34
type input "0"
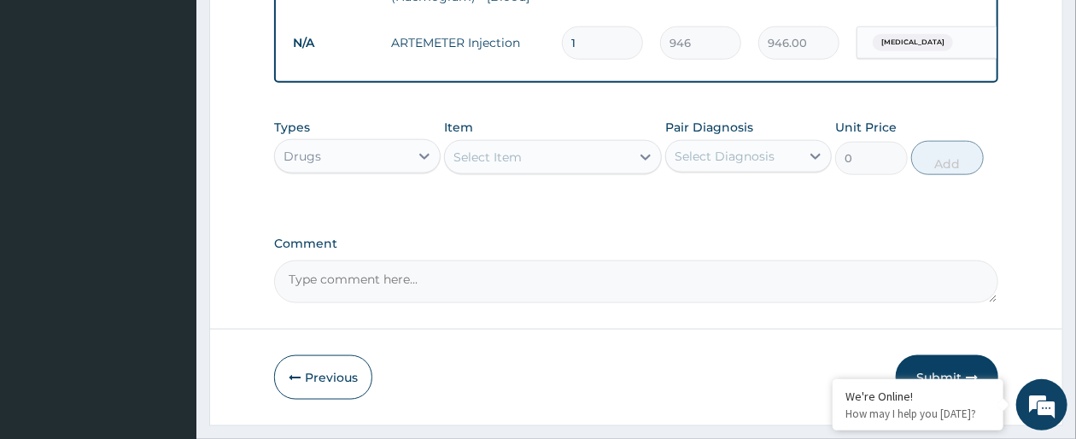
click at [552, 171] on div "Select Item" at bounding box center [537, 156] width 184 height 27
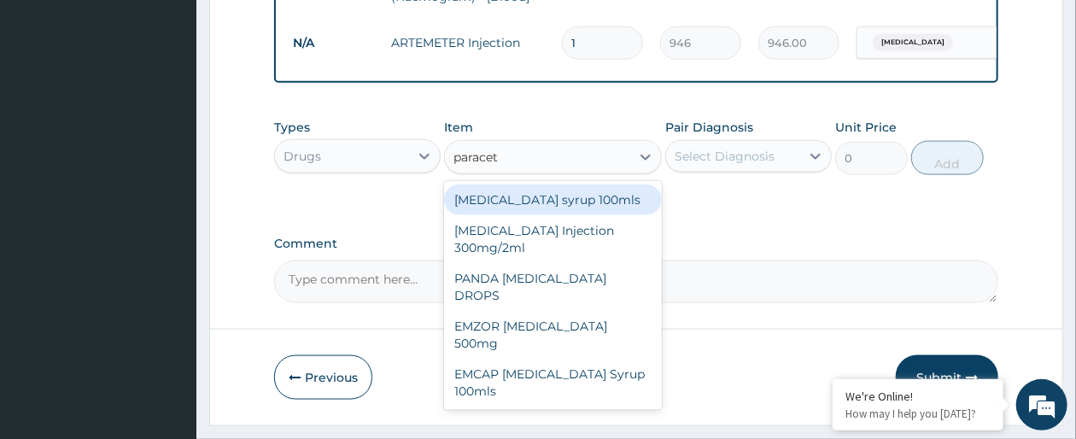
type input "paraceta"
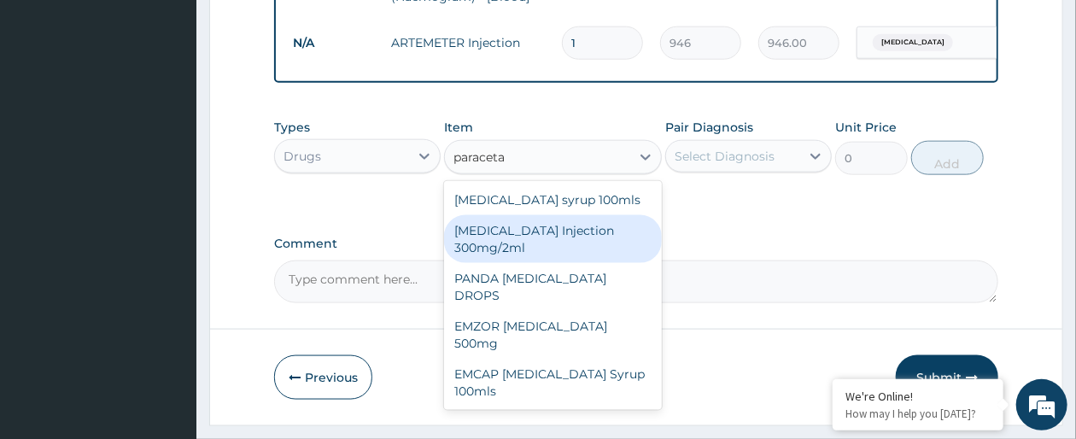
click at [554, 244] on div "[MEDICAL_DATA] Injection 300mg/2ml" at bounding box center [552, 239] width 217 height 48
type input "260.15"
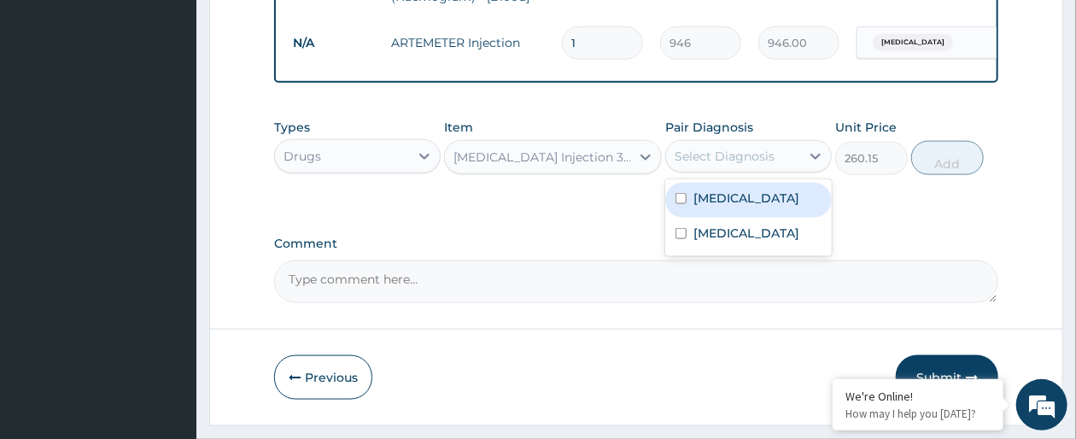
click at [768, 165] on div "Select Diagnosis" at bounding box center [725, 156] width 100 height 17
click at [751, 207] on label "[MEDICAL_DATA]" at bounding box center [747, 198] width 106 height 17
checkbox input "true"
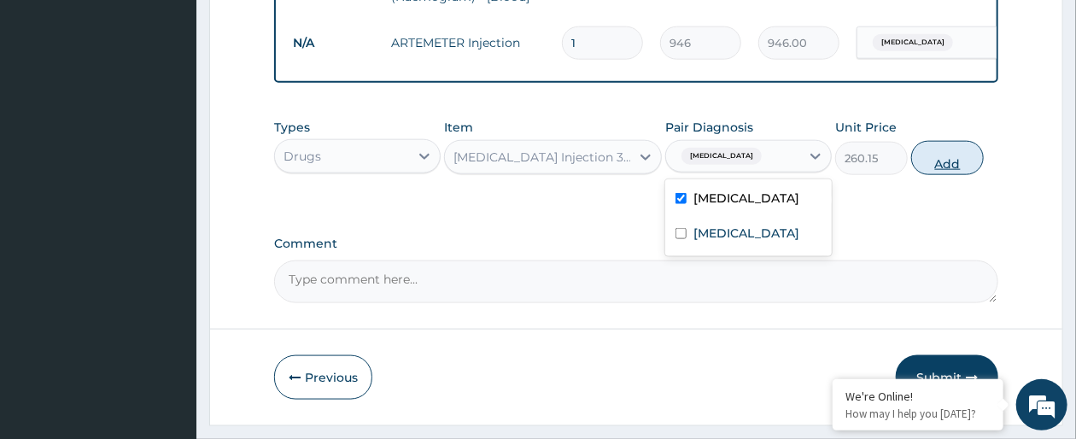
click at [943, 175] on button "Add" at bounding box center [947, 158] width 73 height 34
type input "0"
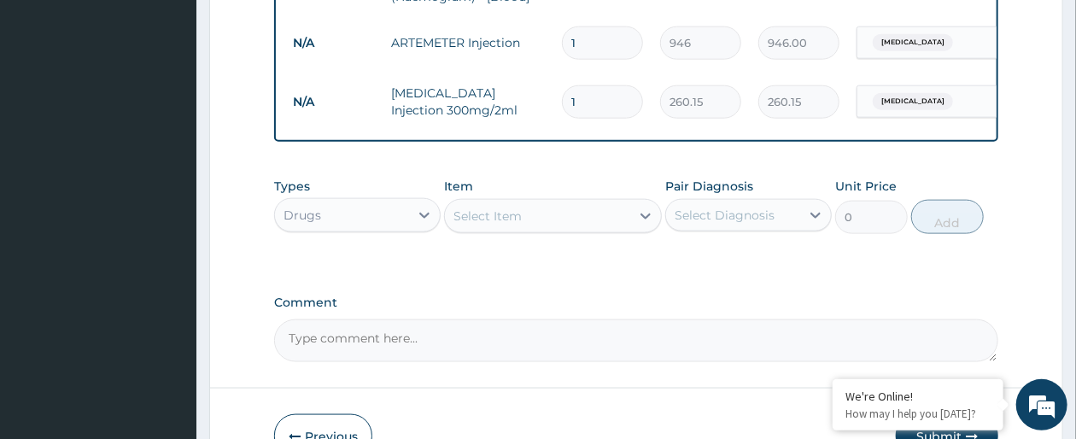
click at [585, 230] on div "Select Item" at bounding box center [537, 215] width 184 height 27
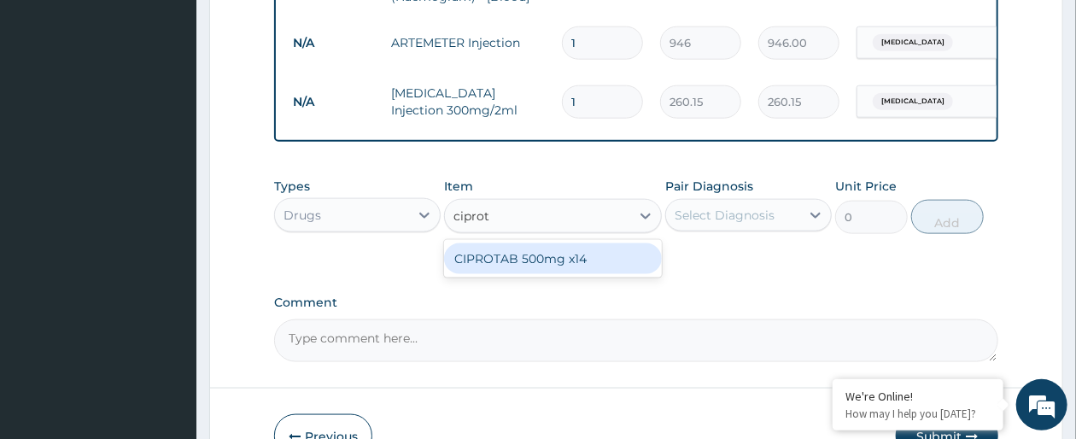
type input "ciprota"
click at [585, 274] on div "CIPROTAB 500mg x14" at bounding box center [552, 258] width 217 height 31
type input "319.275"
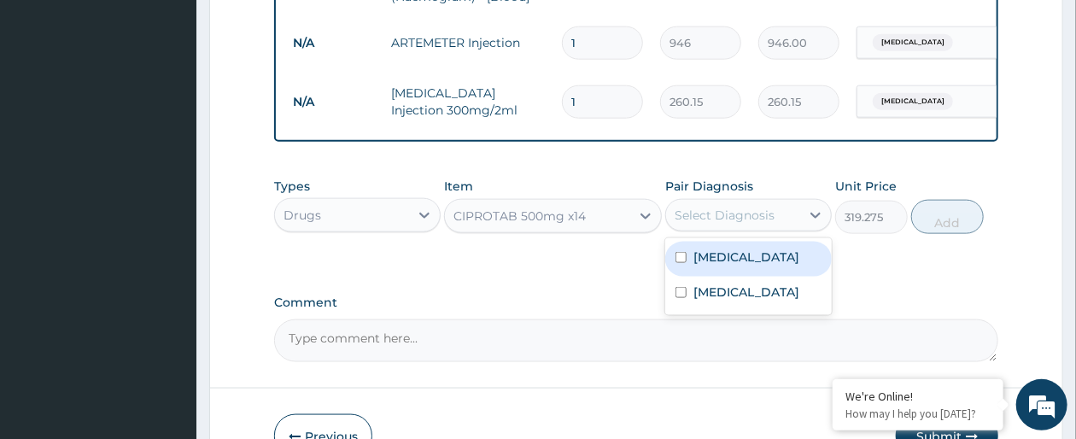
click at [762, 224] on div "Select Diagnosis" at bounding box center [725, 215] width 100 height 17
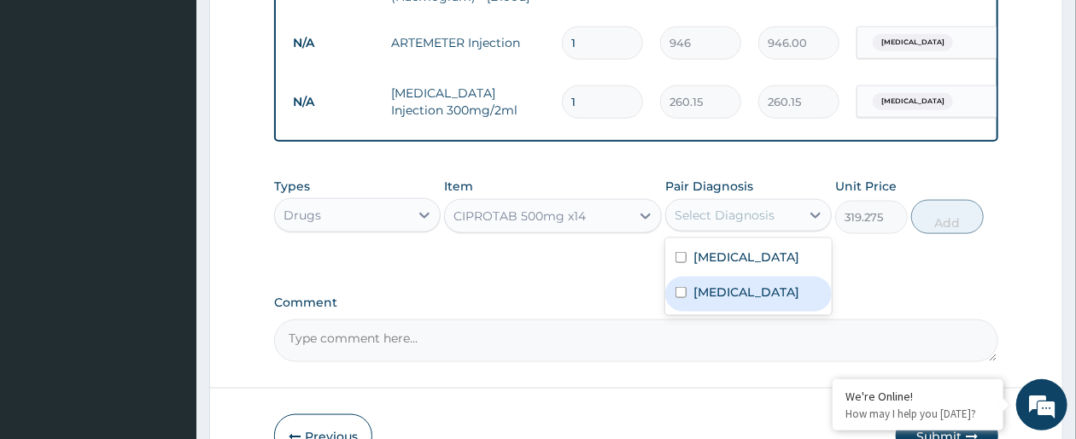
click at [754, 301] on label "[MEDICAL_DATA]" at bounding box center [747, 292] width 106 height 17
checkbox input "true"
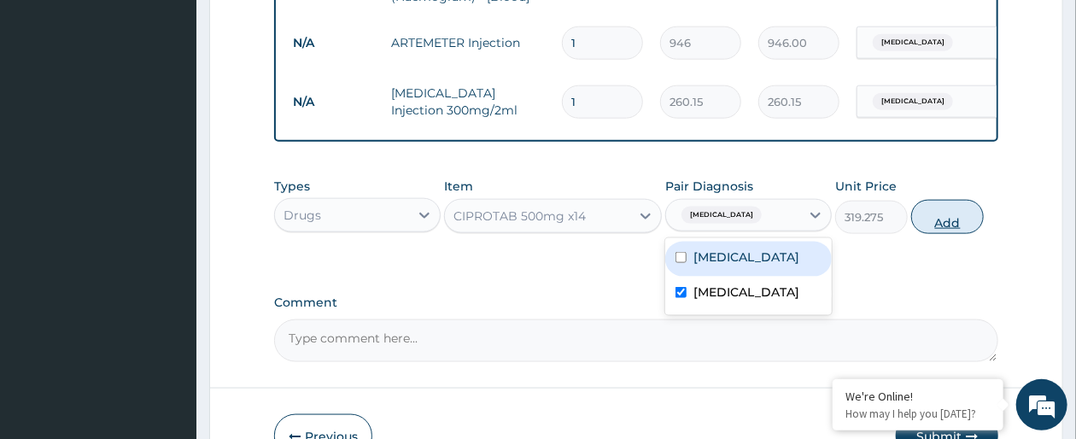
click at [938, 234] on button "Add" at bounding box center [947, 217] width 73 height 34
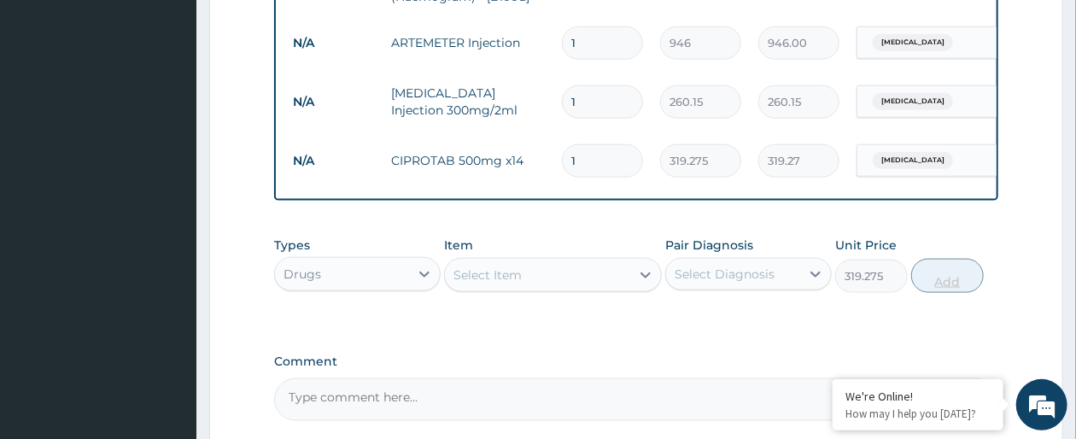
type input "0"
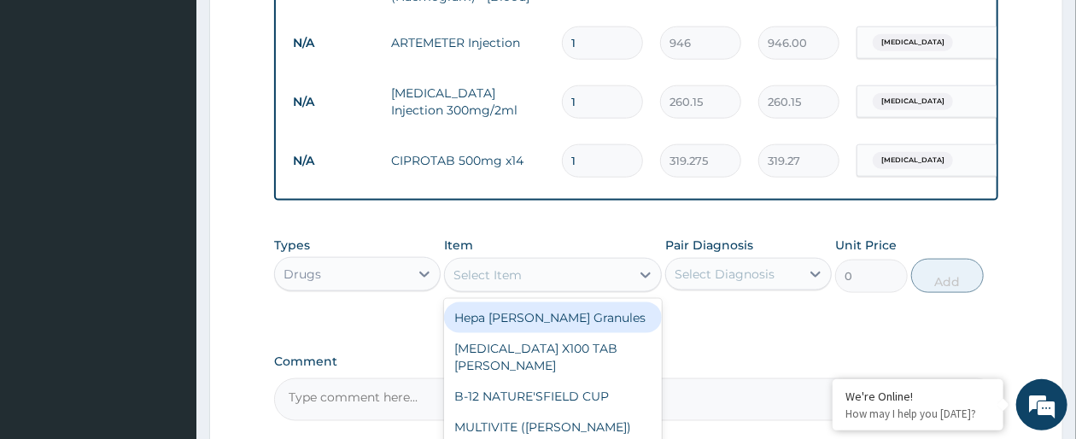
click at [539, 289] on div "Select Item" at bounding box center [537, 274] width 184 height 27
type input "paraceta"
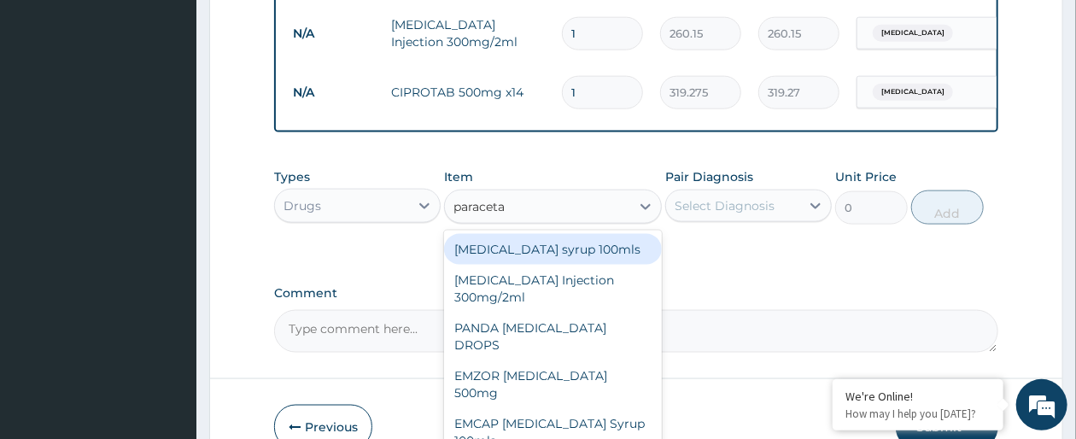
scroll to position [1010, 0]
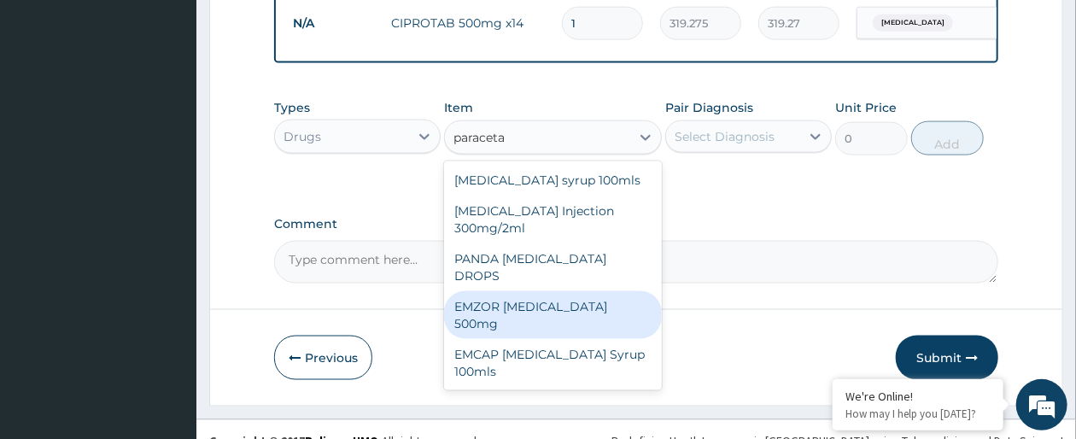
click at [645, 312] on div "EMZOR [MEDICAL_DATA] 500mg" at bounding box center [552, 315] width 217 height 48
type input "23.65"
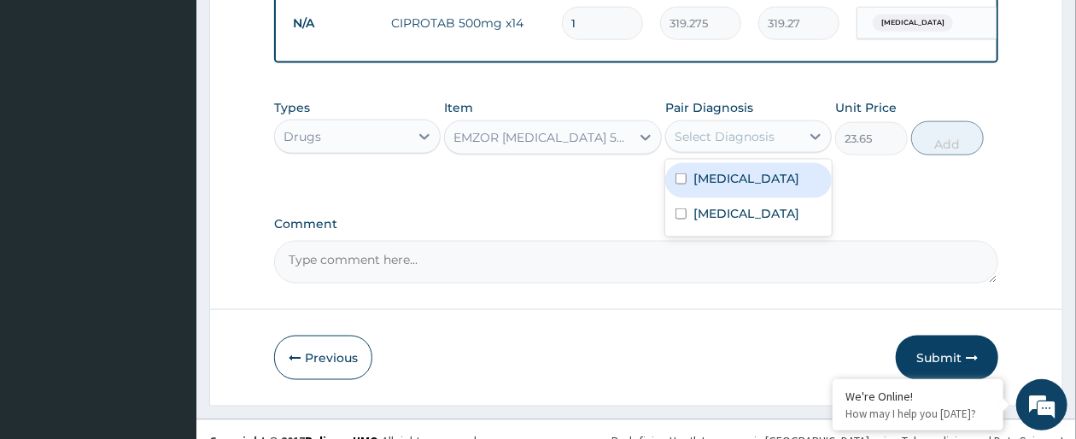
click at [791, 150] on div "Select Diagnosis" at bounding box center [733, 136] width 134 height 27
click at [786, 187] on label "[MEDICAL_DATA]" at bounding box center [747, 178] width 106 height 17
checkbox input "true"
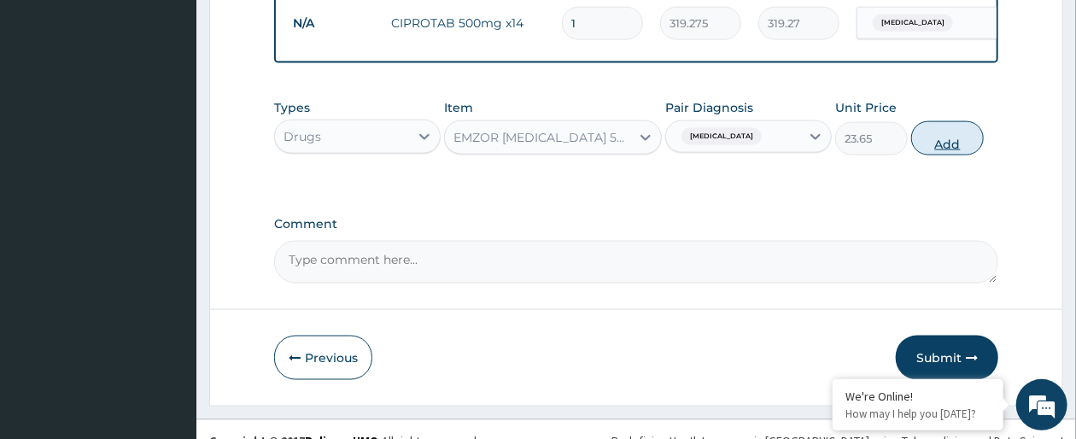
click at [953, 155] on button "Add" at bounding box center [947, 138] width 73 height 34
type input "0"
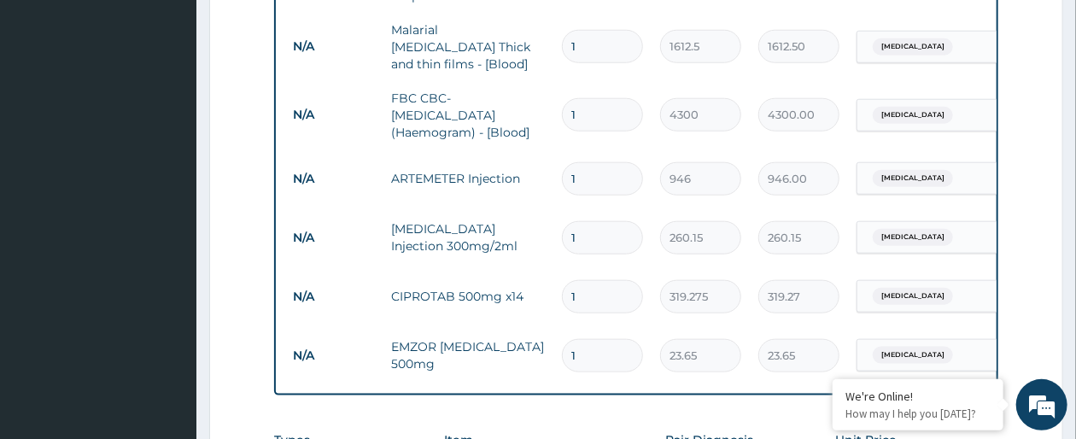
scroll to position [736, 0]
click at [578, 356] on input "1" at bounding box center [602, 356] width 81 height 33
type input "0.00"
type input "2"
type input "47.30"
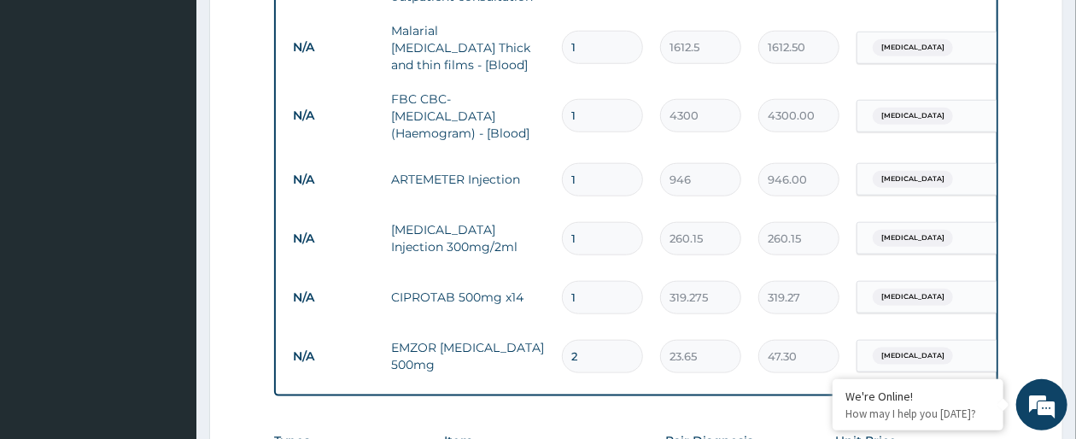
type input "20"
type input "473.00"
type input "20"
click at [574, 289] on input "1" at bounding box center [602, 297] width 81 height 33
type input "14"
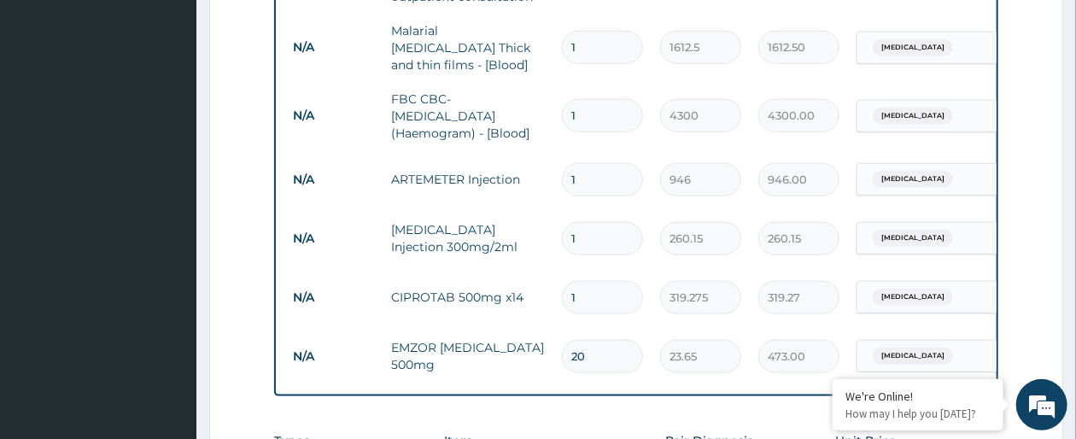
type input "4469.85"
type input "14"
click at [592, 222] on input "1" at bounding box center [602, 238] width 81 height 33
type input "0.00"
type input "2"
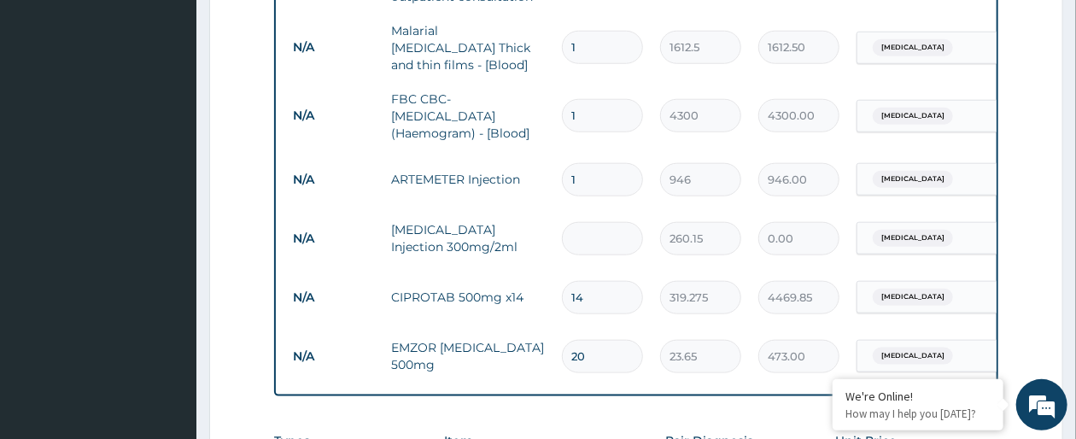
type input "520.30"
type input "2"
click at [584, 173] on input "1" at bounding box center [602, 179] width 81 height 33
type input "0.00"
type input "6"
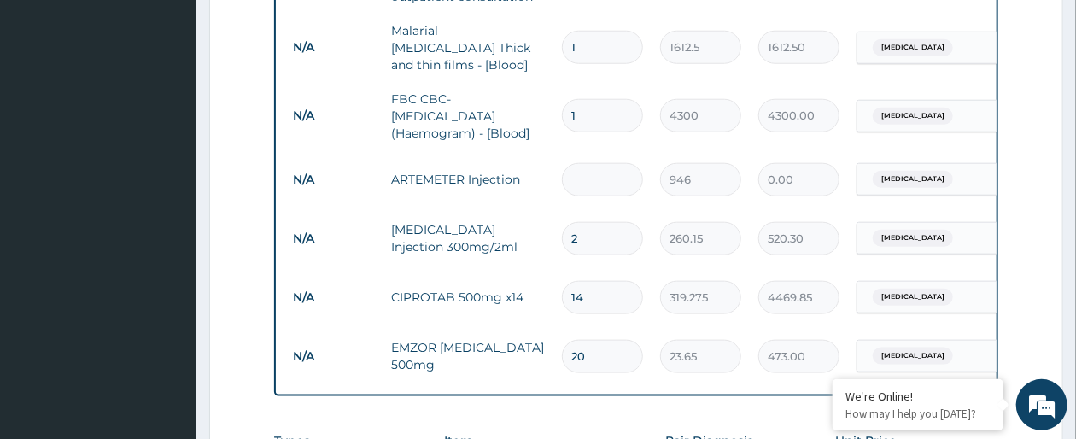
type input "5676.00"
type input "6"
click at [1048, 292] on form "Step 2 of 2 PA Code / Prescription Code Enter Code(Secondary Care Only) Encount…" at bounding box center [636, 46] width 854 height 1384
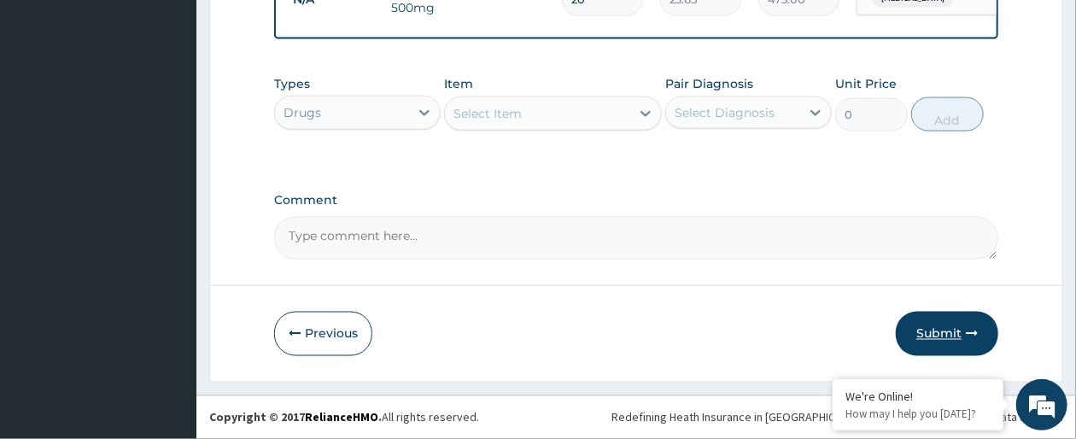
click at [954, 326] on button "Submit" at bounding box center [947, 334] width 102 height 44
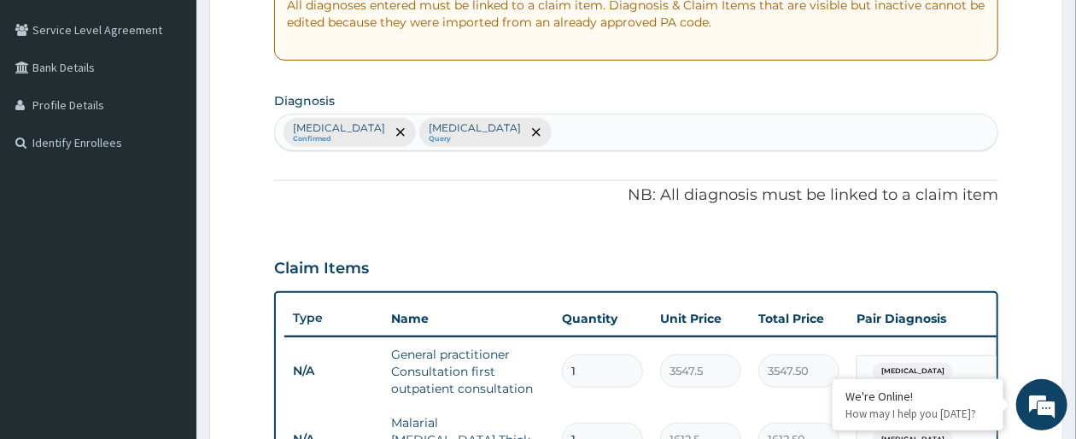
scroll to position [0, 0]
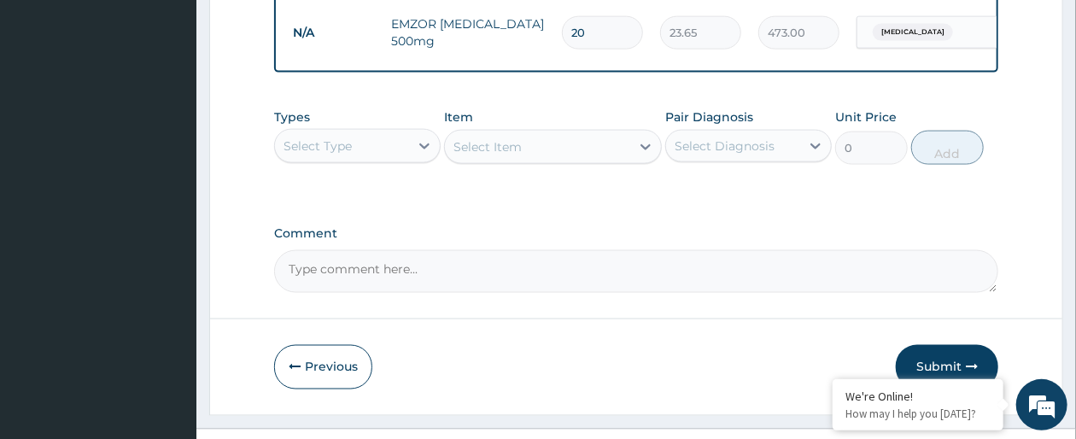
scroll to position [1111, 0]
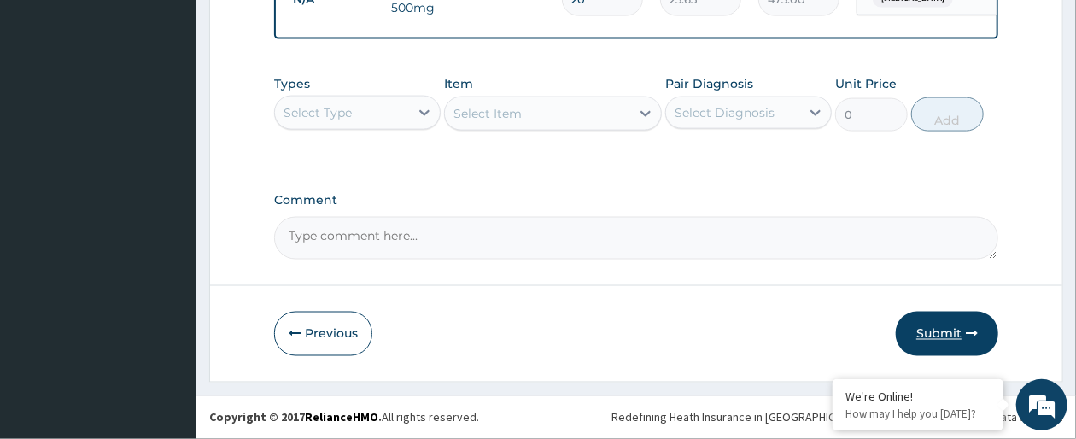
click at [962, 331] on button "Submit" at bounding box center [947, 334] width 102 height 44
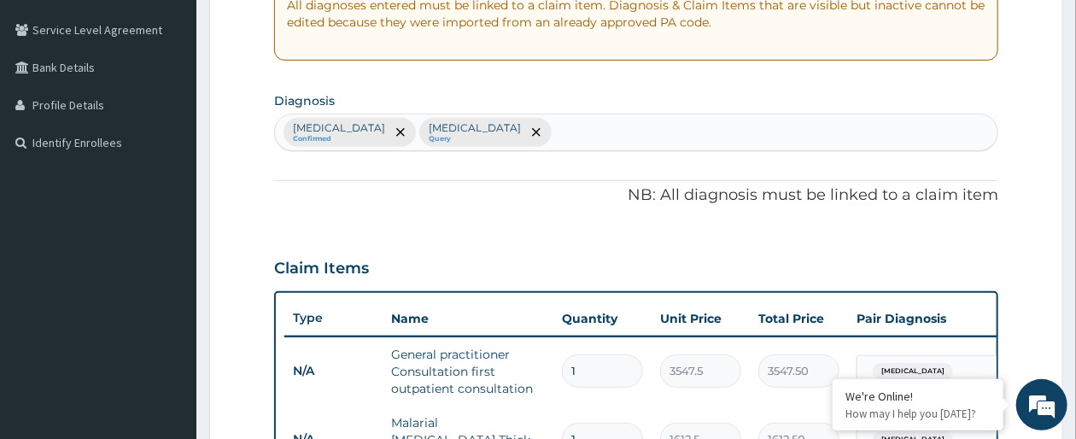
scroll to position [0, 0]
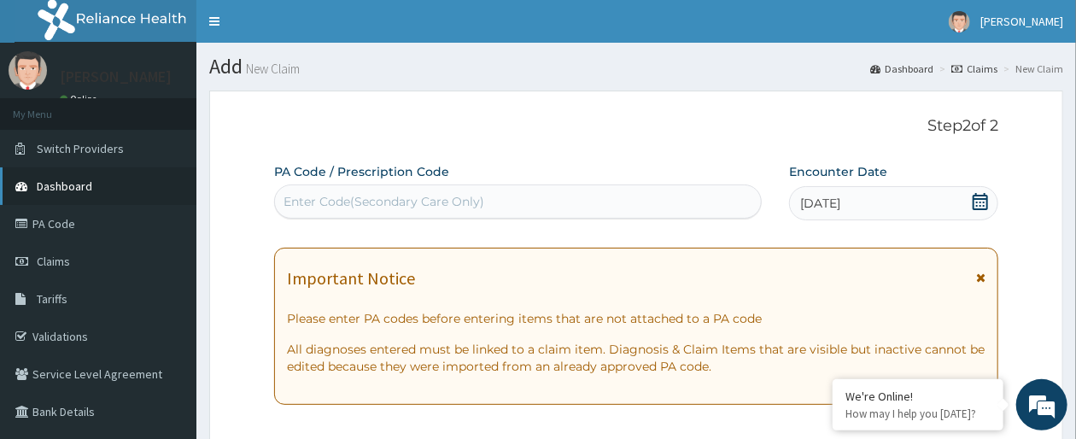
click at [89, 184] on span "Dashboard" at bounding box center [65, 186] width 56 height 15
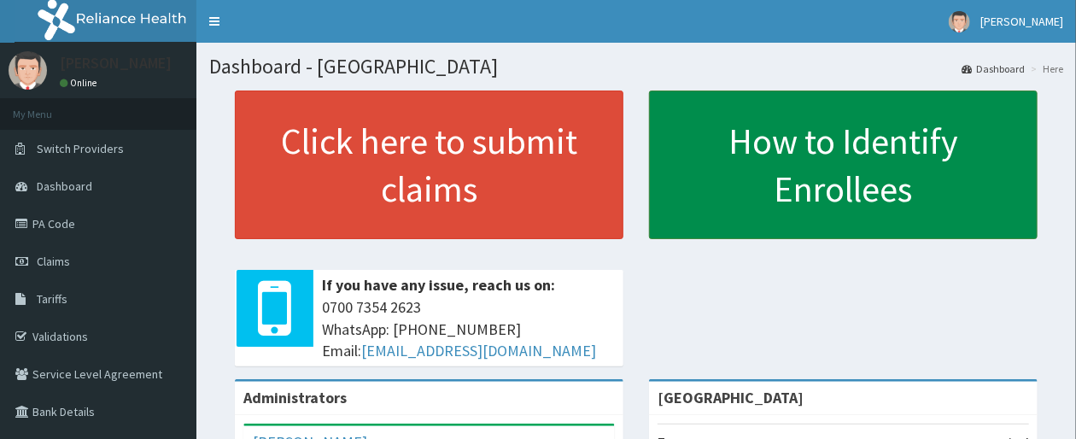
click at [808, 185] on link "How to Identify Enrollees" at bounding box center [843, 165] width 389 height 149
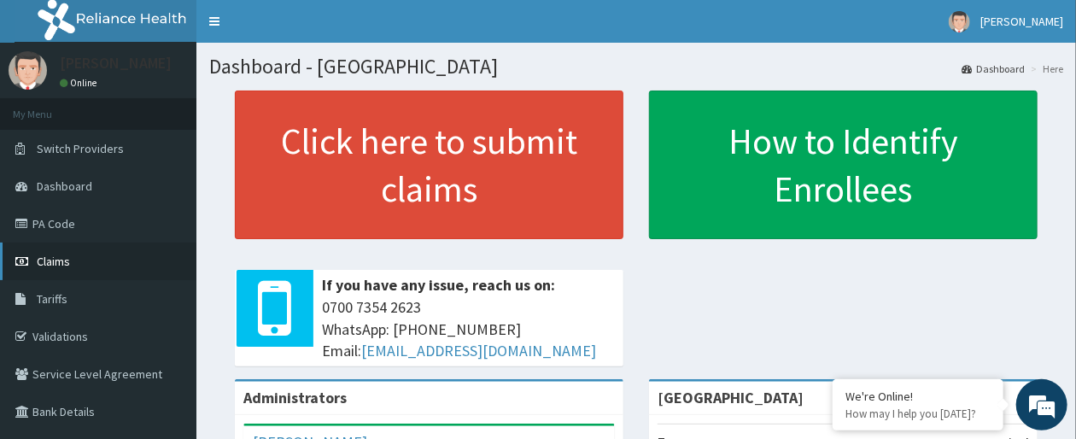
click at [91, 260] on link "Claims" at bounding box center [98, 262] width 196 height 38
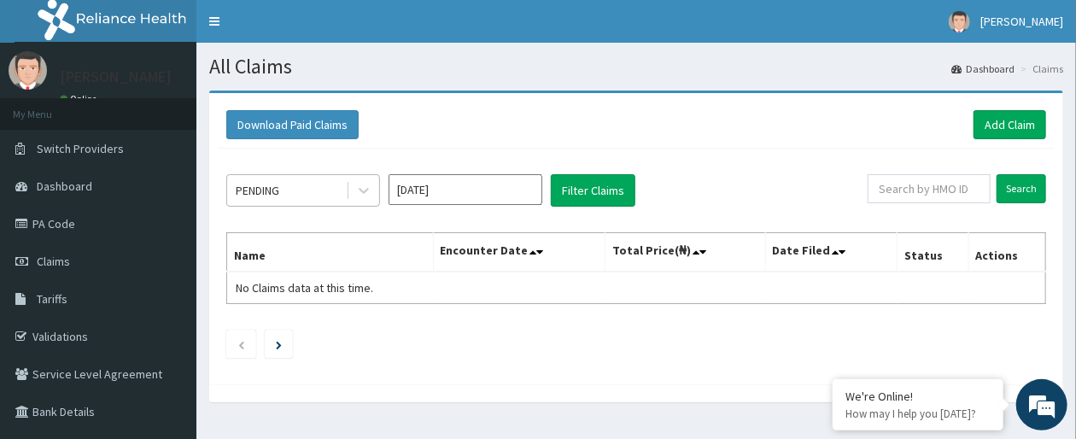
click at [335, 203] on div "PENDING" at bounding box center [286, 190] width 119 height 27
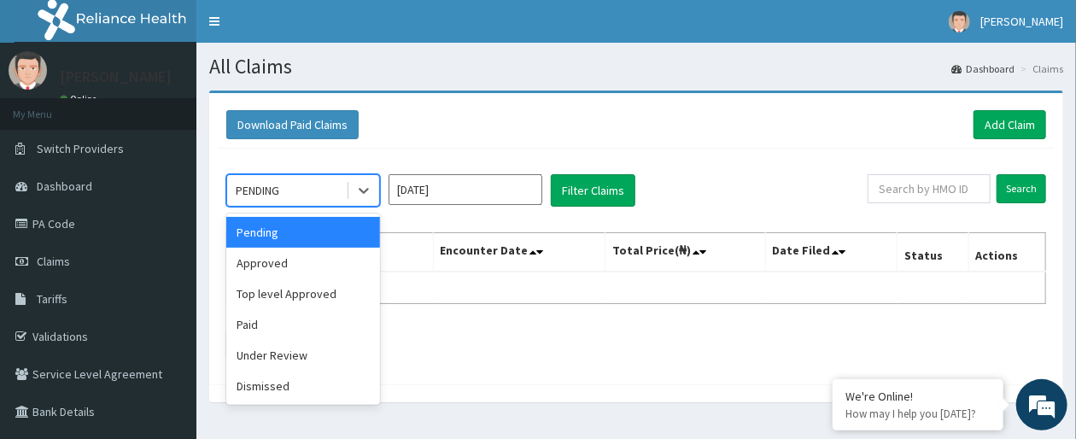
click at [331, 226] on div "Pending" at bounding box center [303, 232] width 154 height 31
click at [340, 188] on div "Pending" at bounding box center [286, 190] width 119 height 27
click at [327, 262] on div "Approved" at bounding box center [303, 263] width 154 height 31
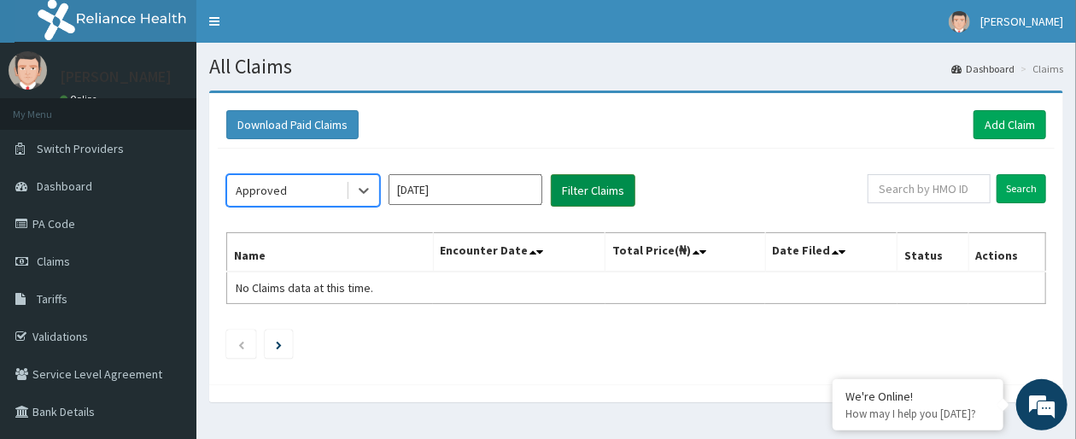
click at [583, 190] on button "Filter Claims" at bounding box center [593, 190] width 85 height 32
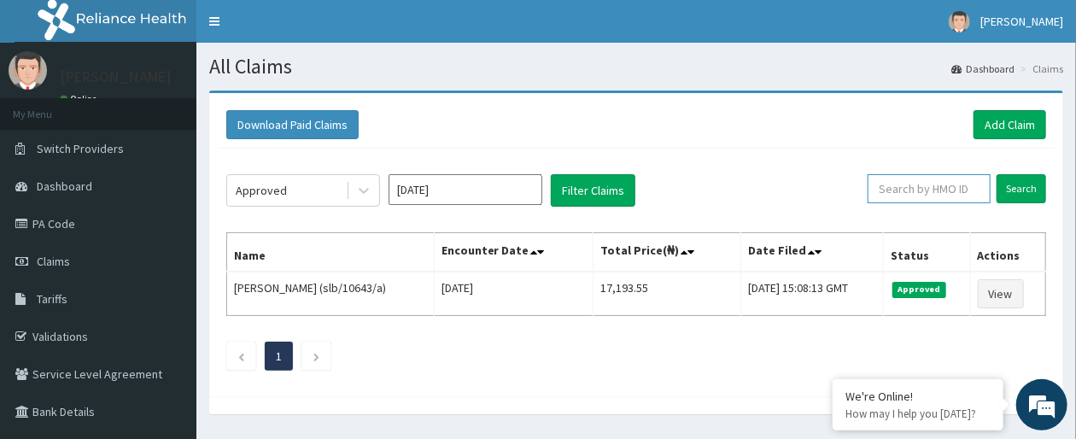
click at [906, 188] on input "text" at bounding box center [929, 188] width 123 height 29
type input "ntm/100009/A"
click at [1027, 190] on input "Search" at bounding box center [1022, 188] width 50 height 29
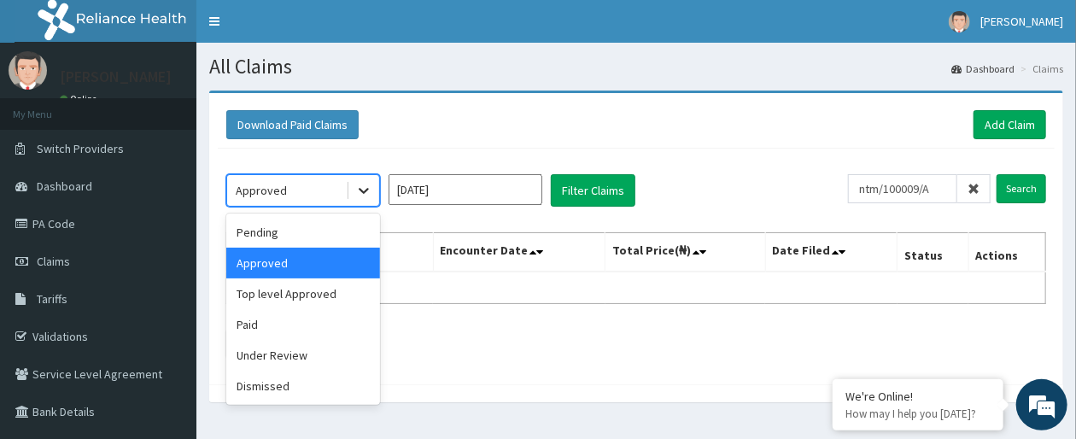
click at [358, 190] on icon at bounding box center [363, 190] width 17 height 17
click at [332, 234] on div "Pending" at bounding box center [303, 232] width 154 height 31
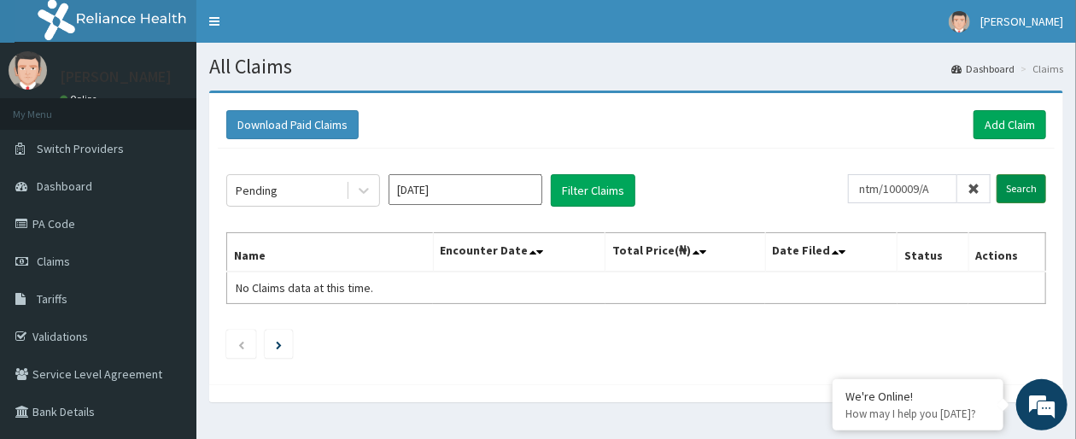
click at [1025, 190] on input "Search" at bounding box center [1022, 188] width 50 height 29
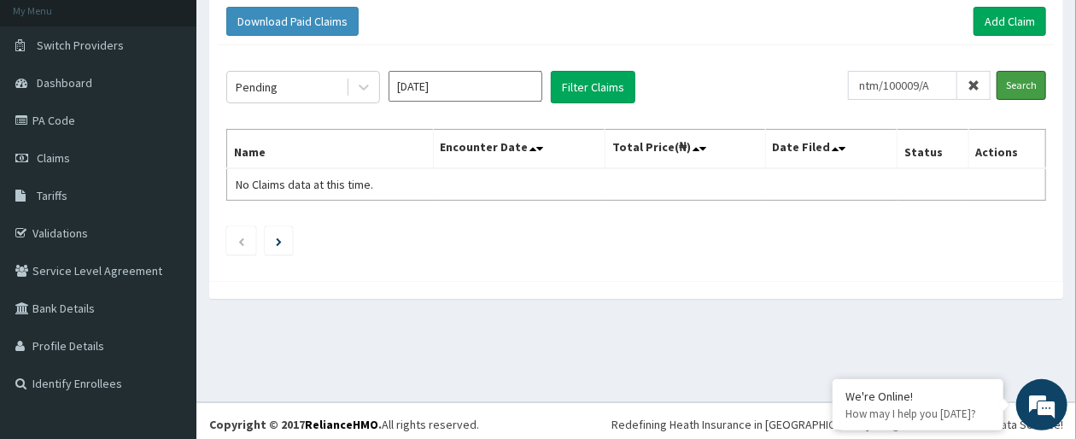
scroll to position [109, 0]
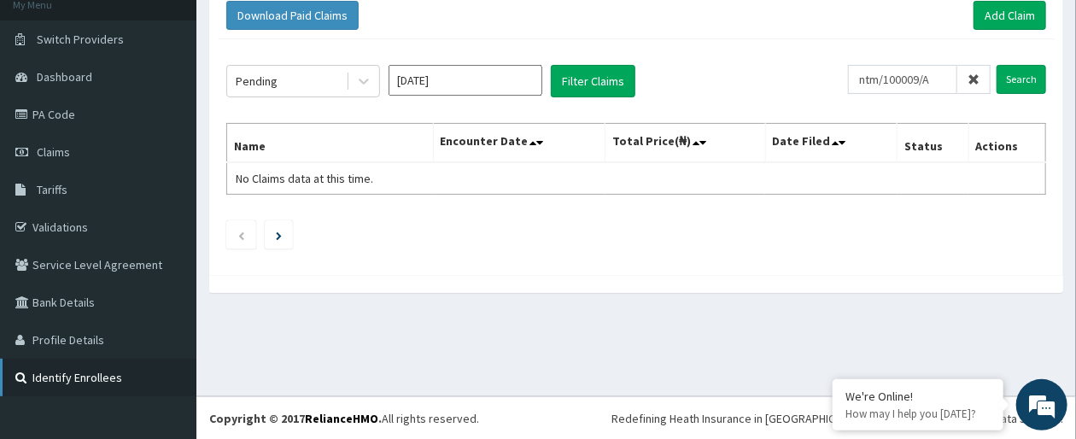
click at [110, 378] on link "Identify Enrollees" at bounding box center [98, 378] width 196 height 38
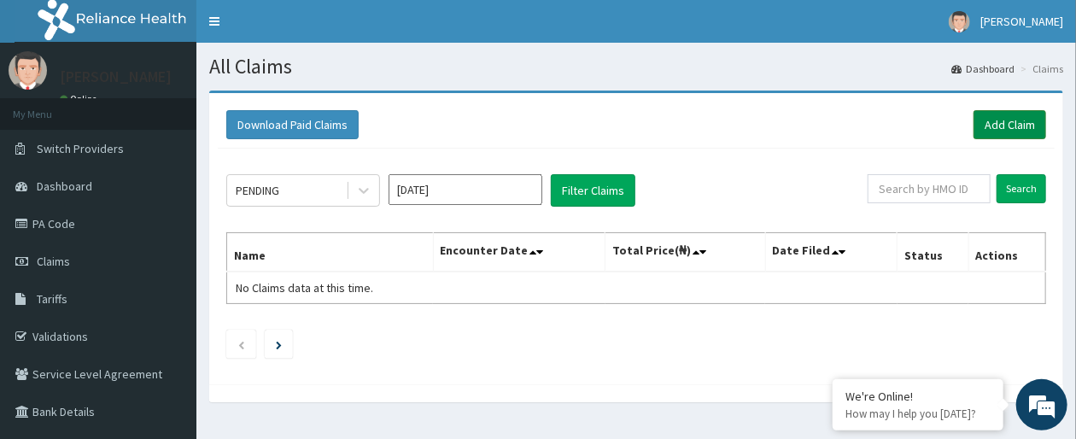
click at [1014, 120] on link "Add Claim" at bounding box center [1010, 124] width 73 height 29
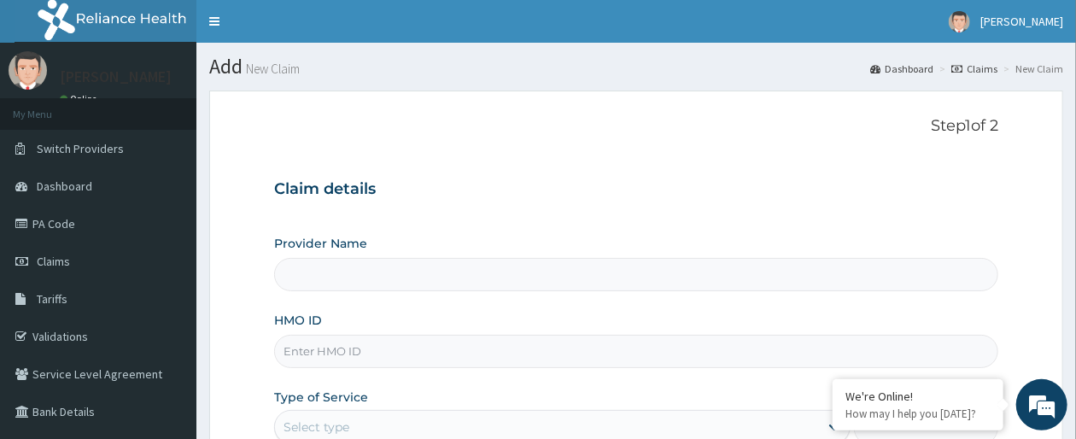
click at [541, 346] on input "HMO ID" at bounding box center [636, 351] width 724 height 33
type input "[GEOGRAPHIC_DATA]"
type input "NTM/100009/A"
click at [661, 319] on div "HMO ID NTM/100009/A" at bounding box center [636, 340] width 724 height 56
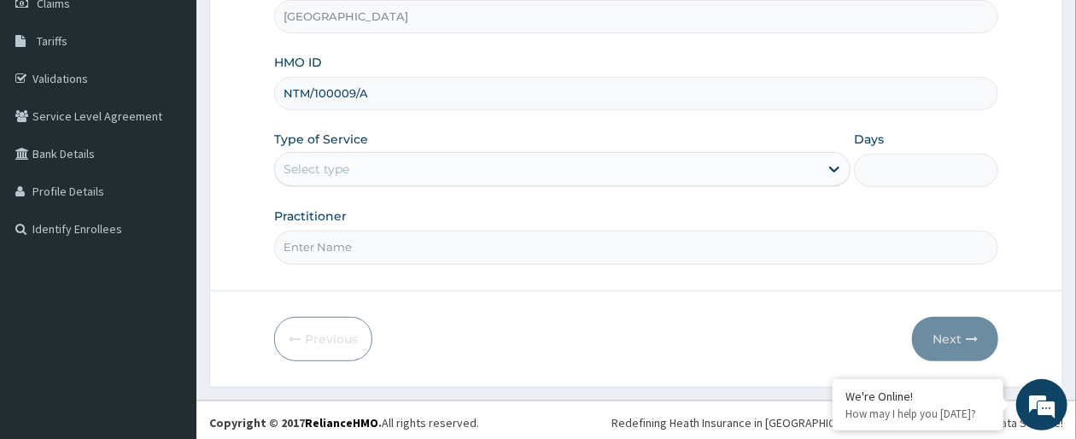
scroll to position [261, 0]
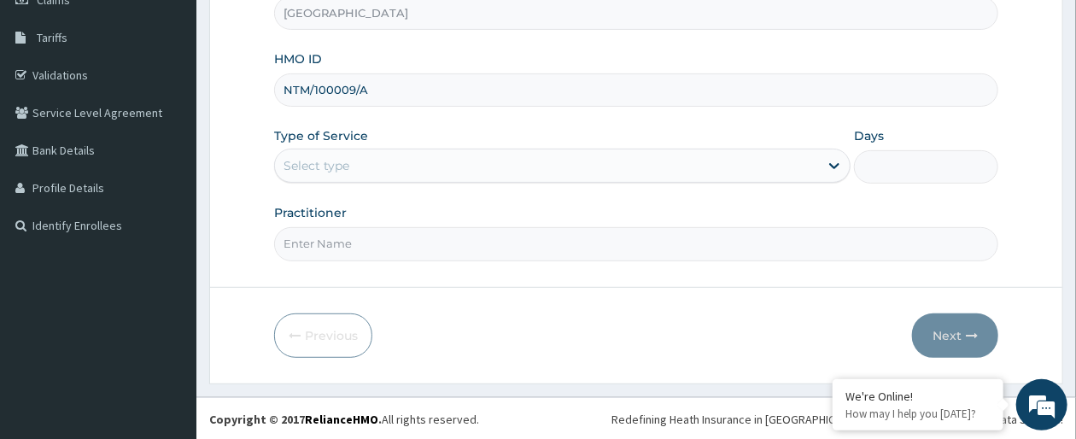
click at [752, 158] on div "Select type" at bounding box center [547, 165] width 544 height 27
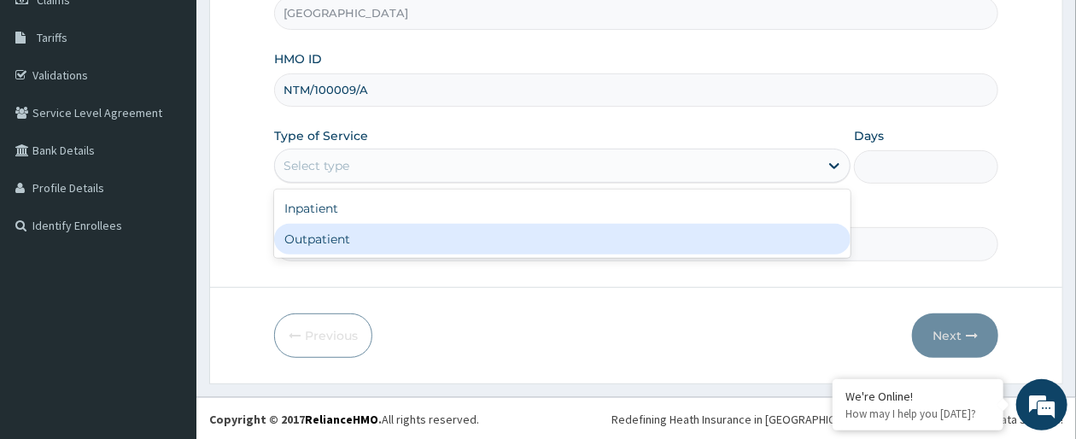
click at [720, 237] on div "Outpatient" at bounding box center [562, 239] width 576 height 31
type input "1"
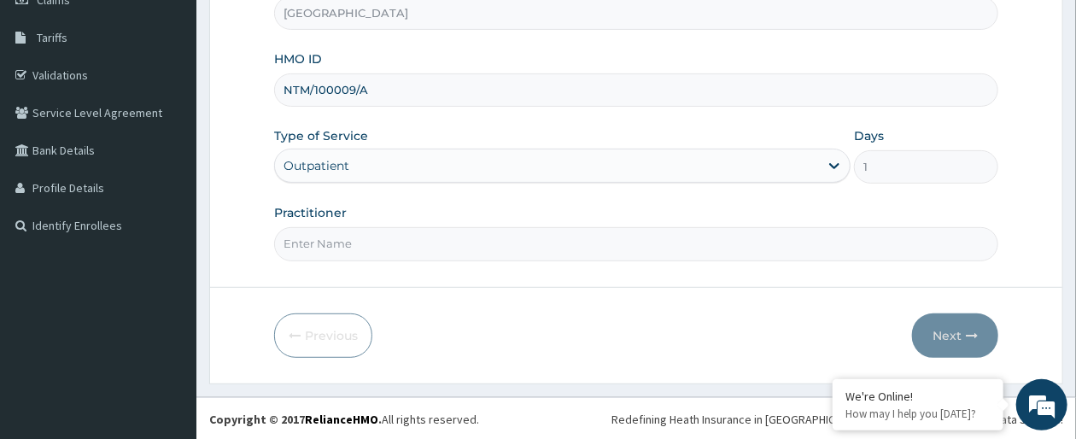
click at [747, 249] on input "Practitioner" at bounding box center [636, 243] width 724 height 33
type input "[PERSON_NAME]"
click at [937, 317] on button "Next" at bounding box center [955, 335] width 86 height 44
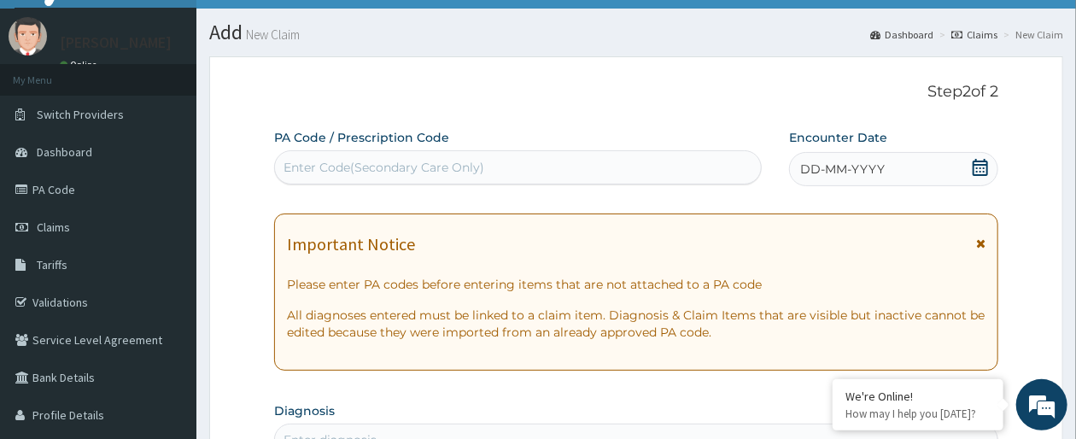
scroll to position [0, 0]
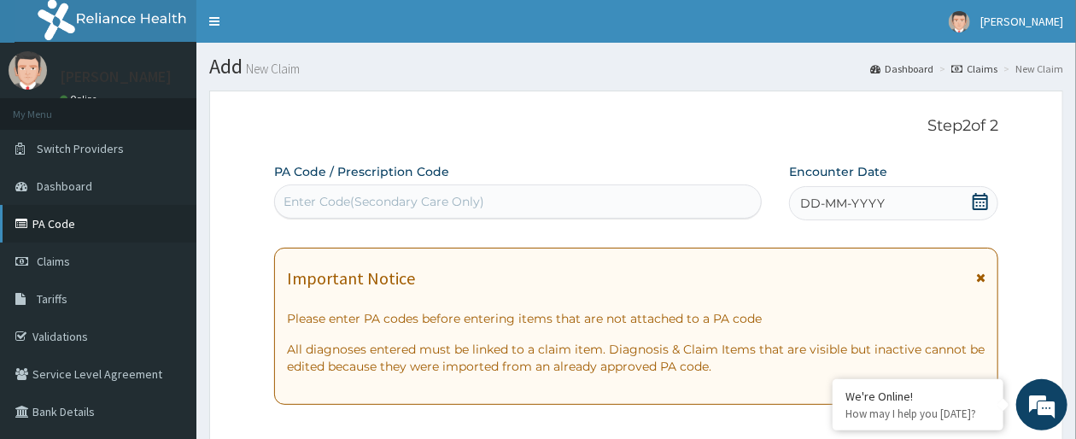
click at [66, 224] on link "PA Code" at bounding box center [98, 224] width 196 height 38
click at [410, 205] on div "Enter Code(Secondary Care Only)" at bounding box center [384, 201] width 201 height 17
click at [55, 225] on link "PA Code" at bounding box center [98, 224] width 196 height 38
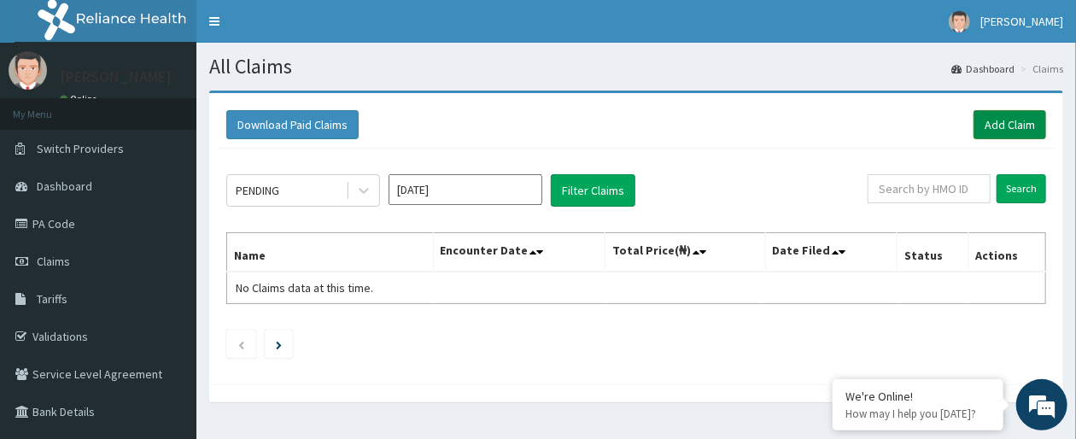
click at [986, 123] on link "Add Claim" at bounding box center [1010, 124] width 73 height 29
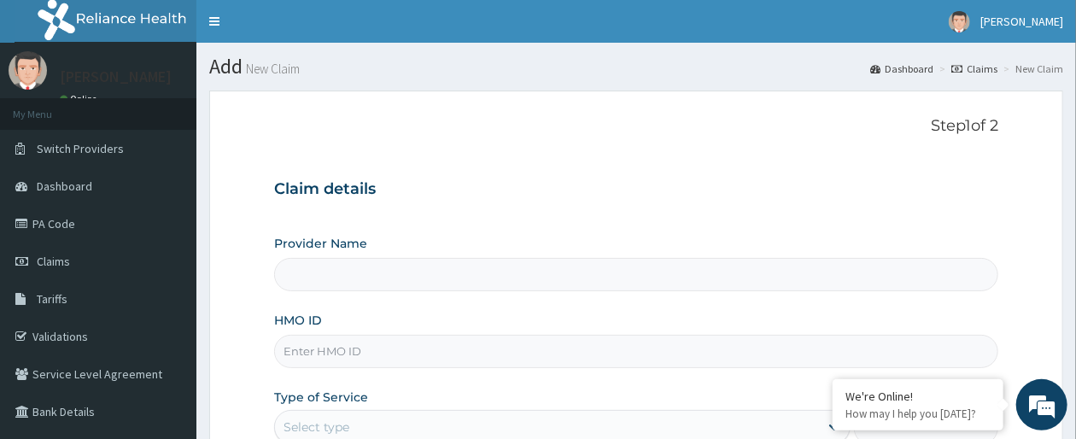
type input "[GEOGRAPHIC_DATA]"
click at [593, 350] on input "HMO ID" at bounding box center [636, 351] width 724 height 33
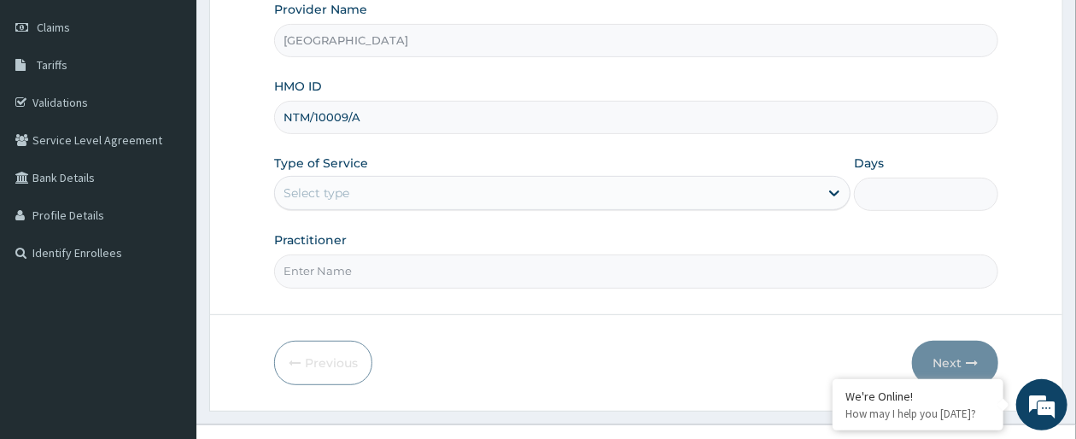
scroll to position [261, 0]
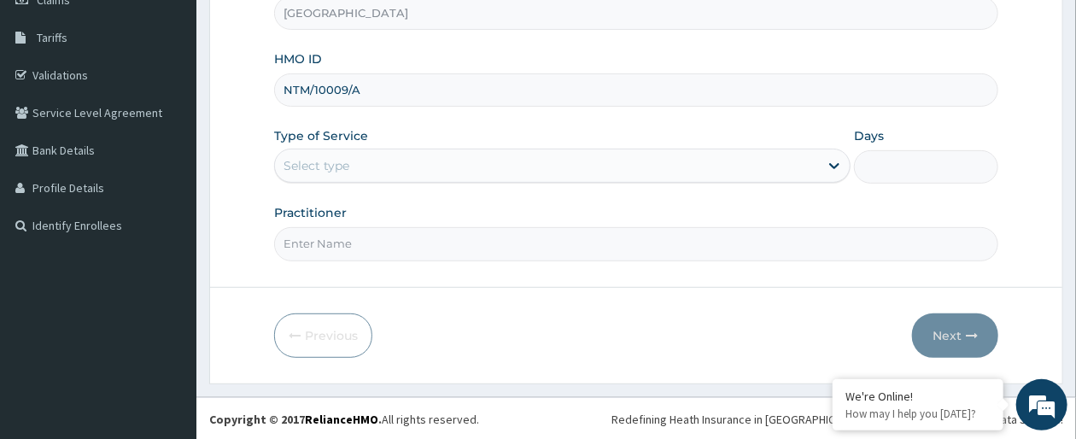
type input "NTM/10009/A"
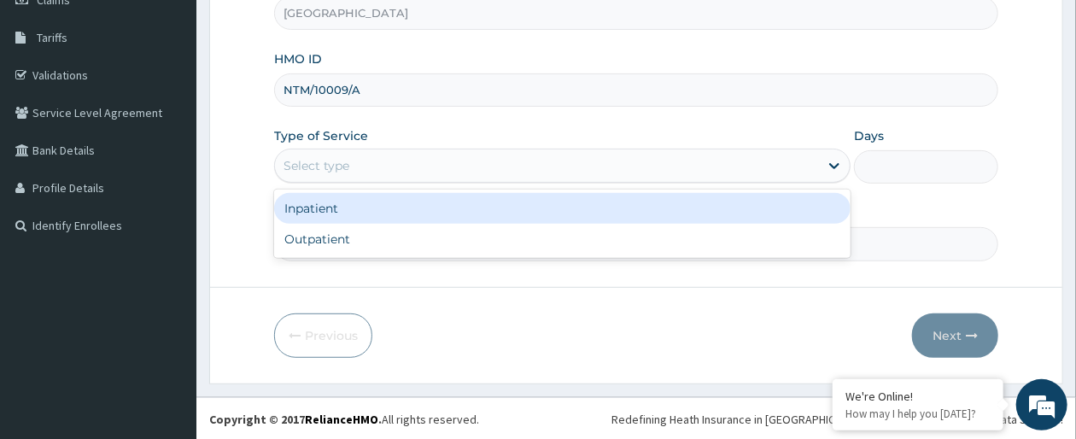
click at [804, 165] on div "Select type" at bounding box center [547, 165] width 544 height 27
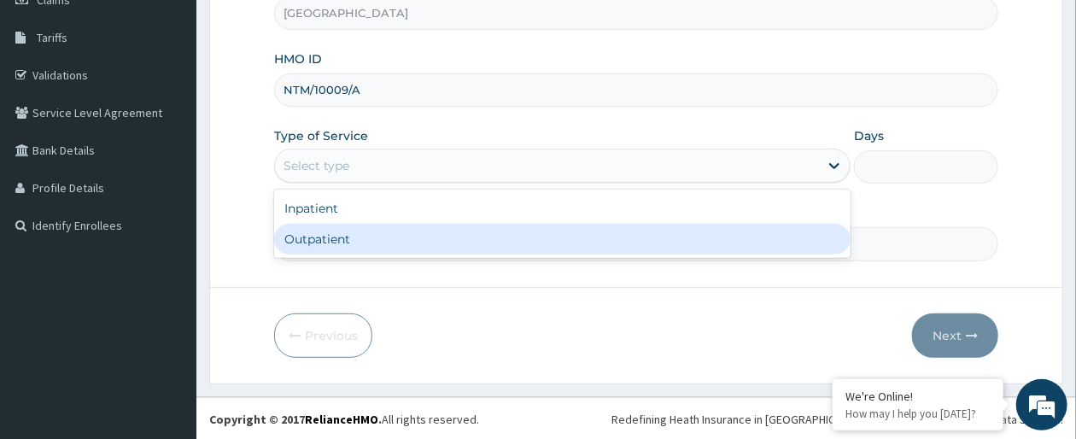
click at [710, 228] on div "Outpatient" at bounding box center [562, 239] width 576 height 31
type input "1"
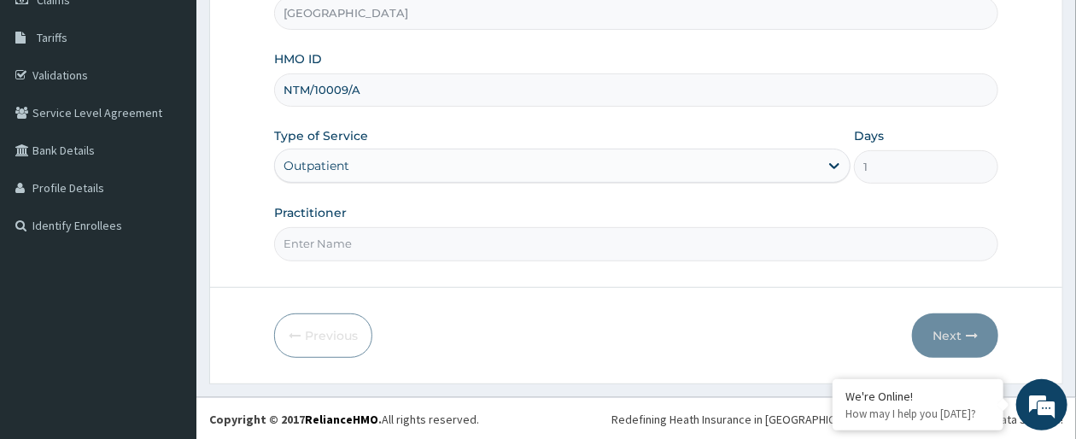
click at [850, 240] on input "Practitioner" at bounding box center [636, 243] width 724 height 33
type input "dr olaiya"
click at [962, 325] on button "Next" at bounding box center [955, 335] width 86 height 44
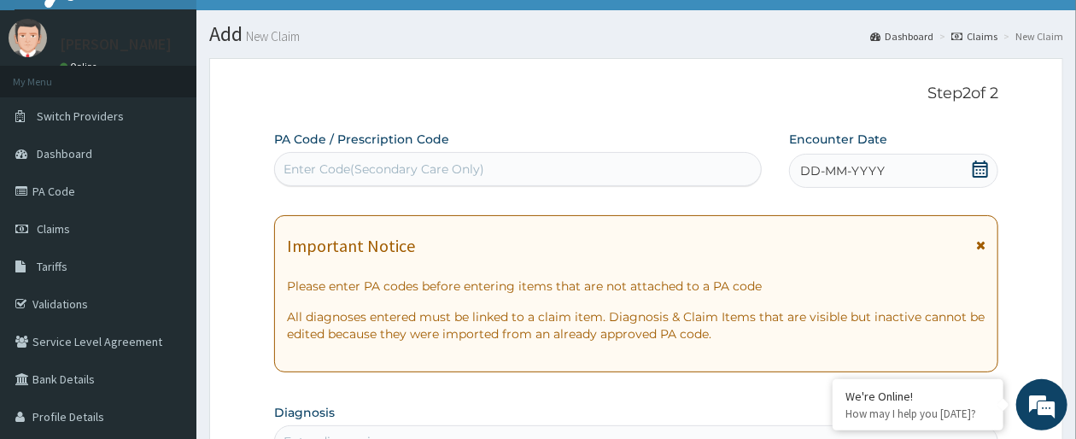
scroll to position [0, 0]
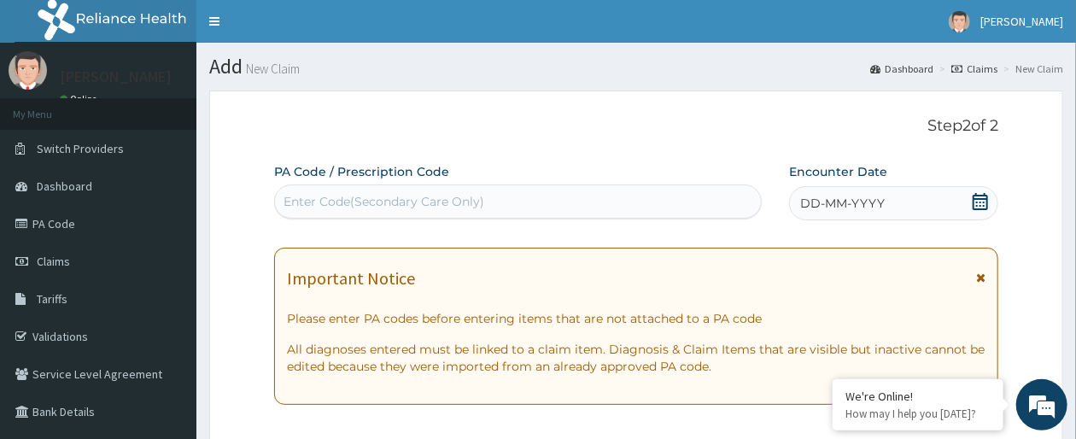
click at [924, 196] on div "DD-MM-YYYY" at bounding box center [893, 203] width 209 height 34
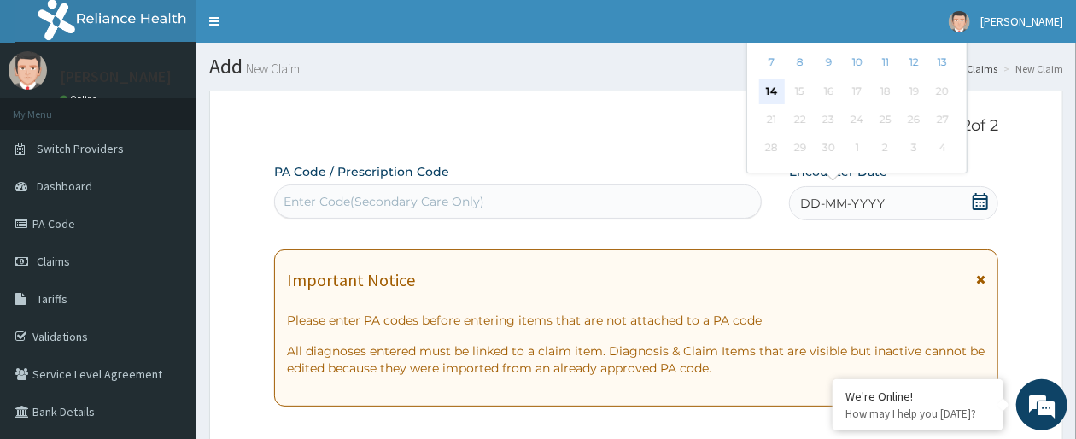
click at [768, 85] on div "14" at bounding box center [772, 92] width 26 height 26
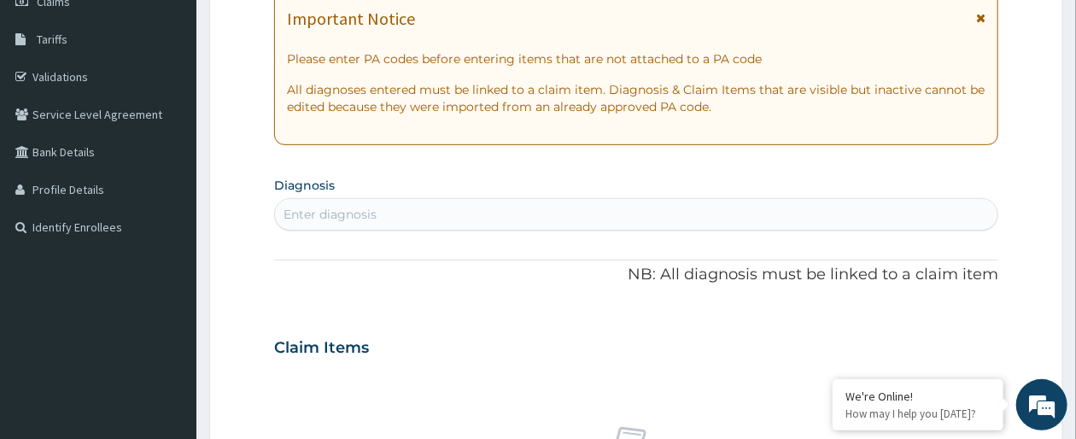
scroll to position [272, 0]
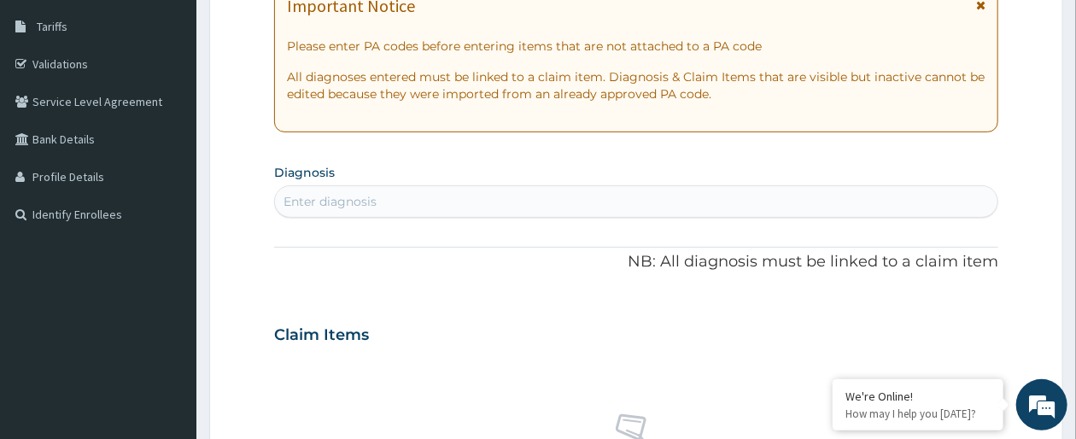
click at [926, 197] on div "Enter diagnosis" at bounding box center [636, 201] width 723 height 27
type input "Plasmodium"
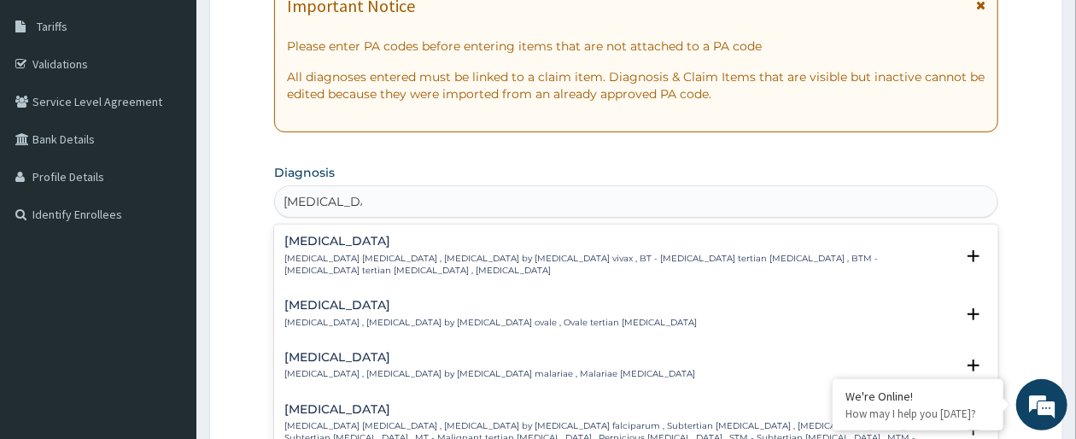
click at [674, 416] on div "Falciparum malaria Falciparum malaria , Malignant tertian malaria , Malaria by …" at bounding box center [619, 430] width 670 height 54
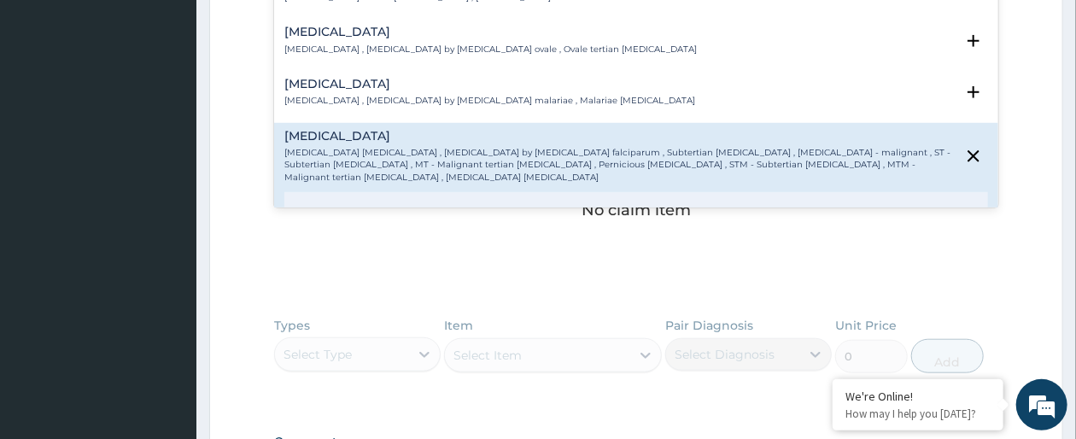
scroll to position [68, 0]
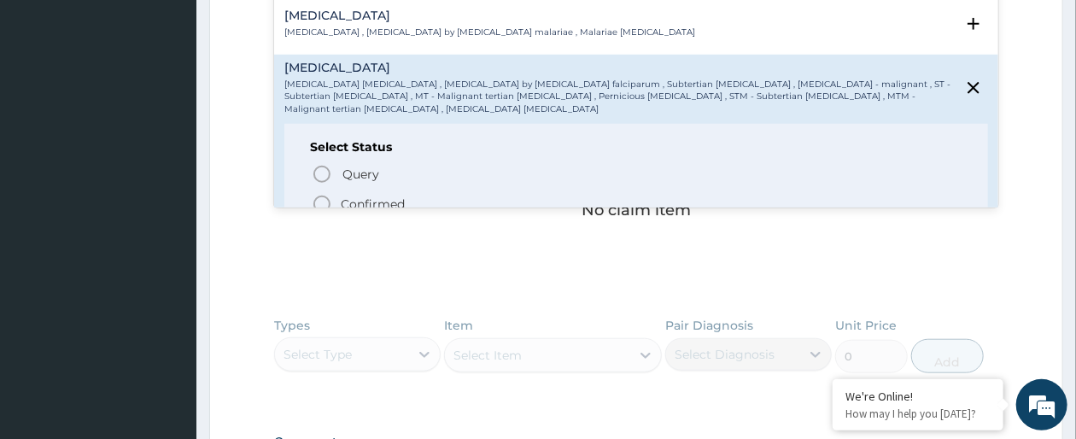
click at [320, 205] on icon "status option filled" at bounding box center [322, 204] width 20 height 20
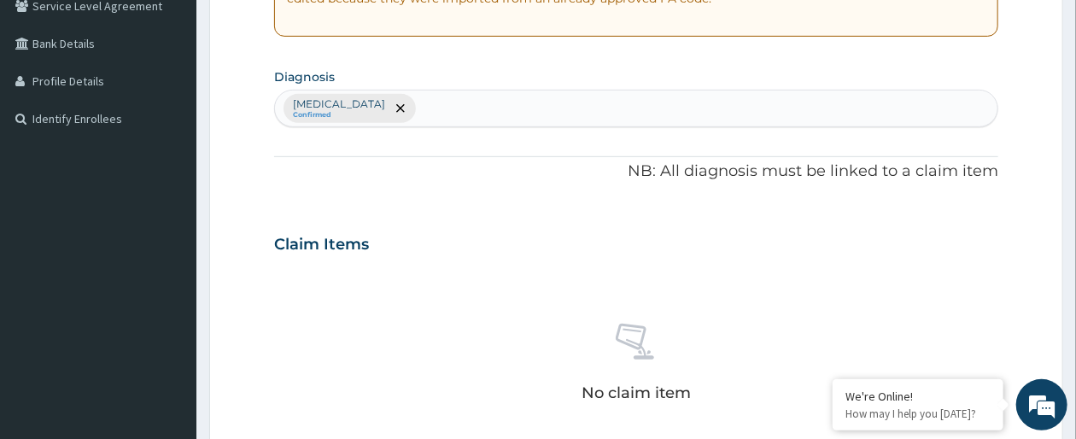
scroll to position [342, 0]
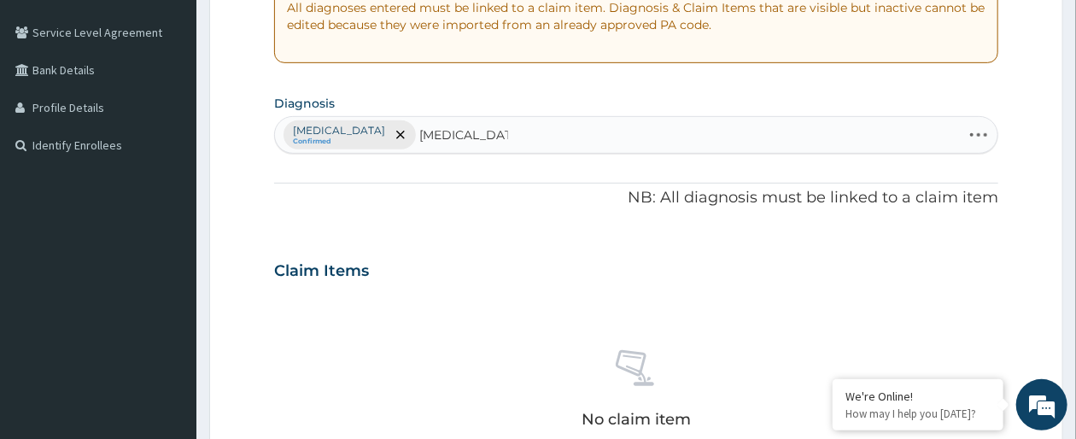
type input "gastroenteriti"
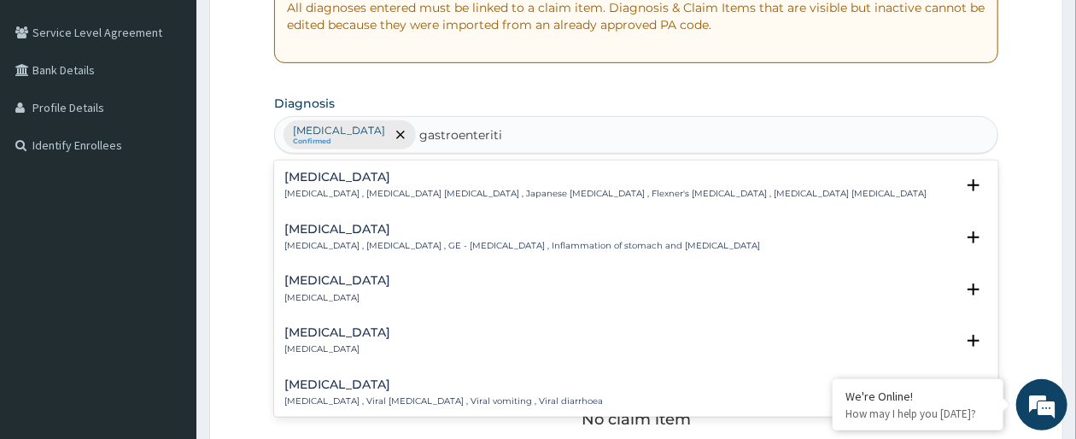
click at [386, 278] on h4 "[MEDICAL_DATA]" at bounding box center [337, 280] width 106 height 13
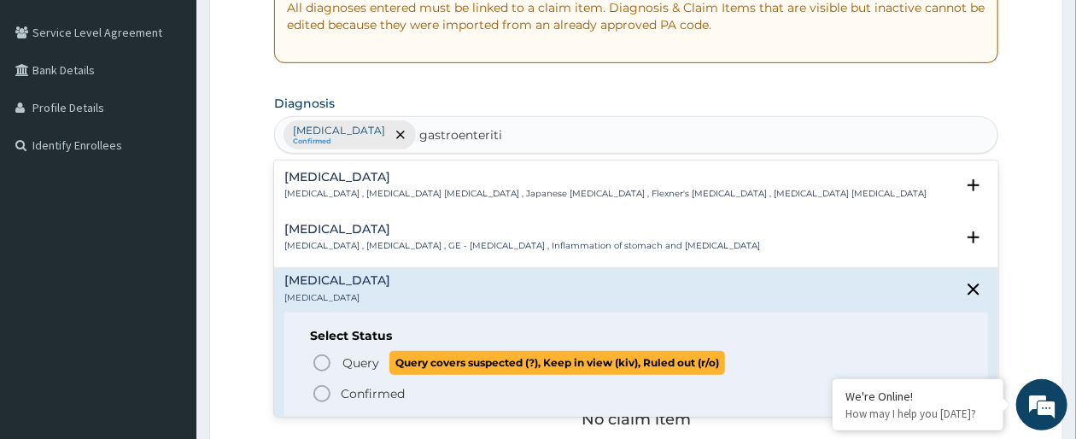
click at [319, 359] on icon "status option query" at bounding box center [322, 363] width 20 height 20
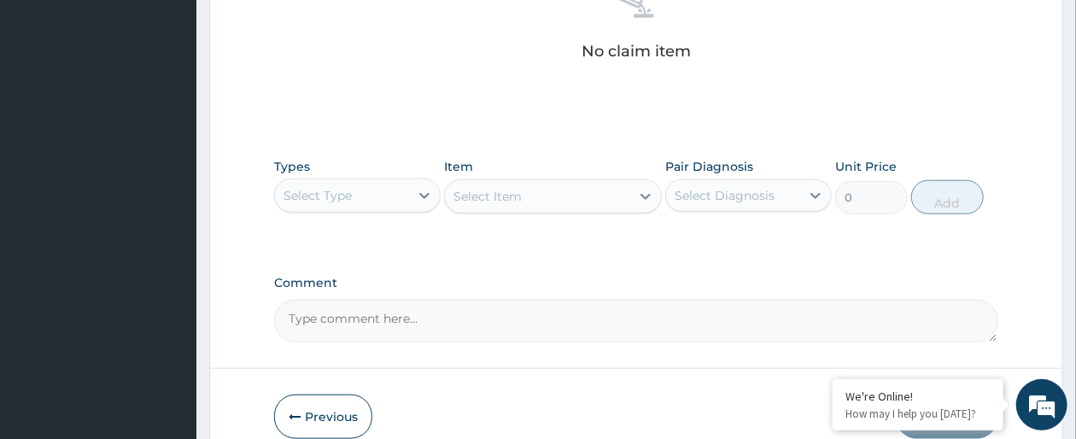
scroll to position [752, 0]
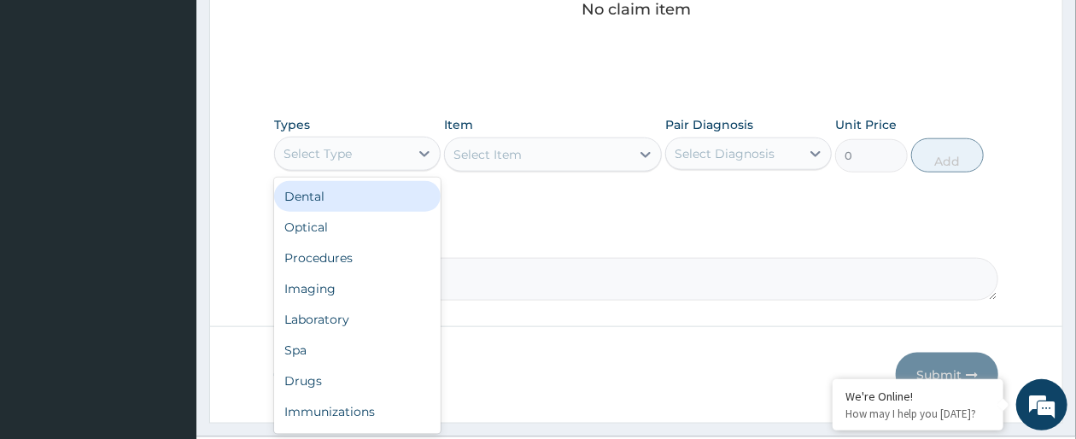
click at [390, 156] on div "Select Type" at bounding box center [342, 153] width 134 height 27
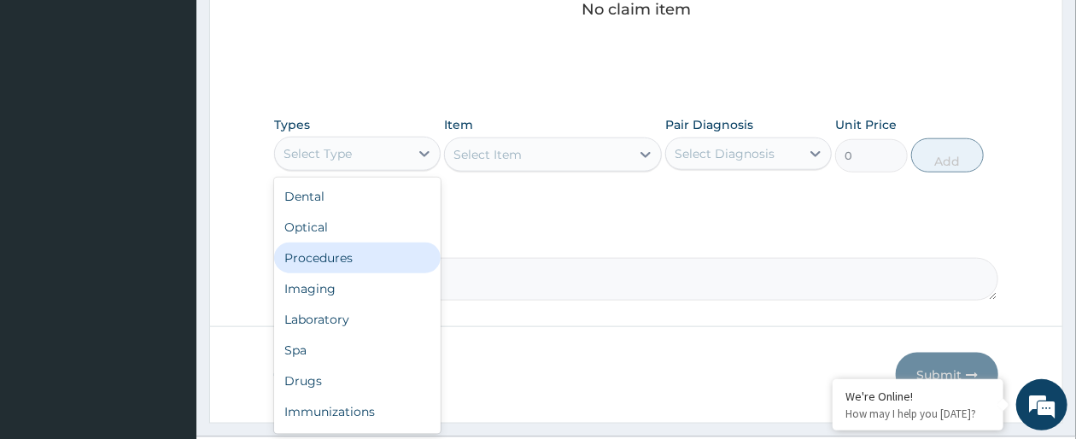
click at [352, 260] on div "Procedures" at bounding box center [357, 258] width 167 height 31
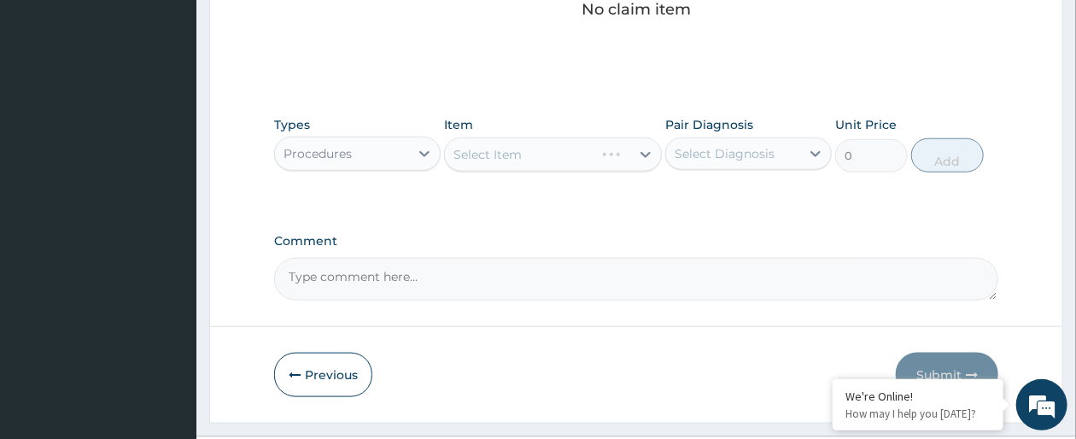
click at [641, 159] on icon at bounding box center [645, 154] width 17 height 17
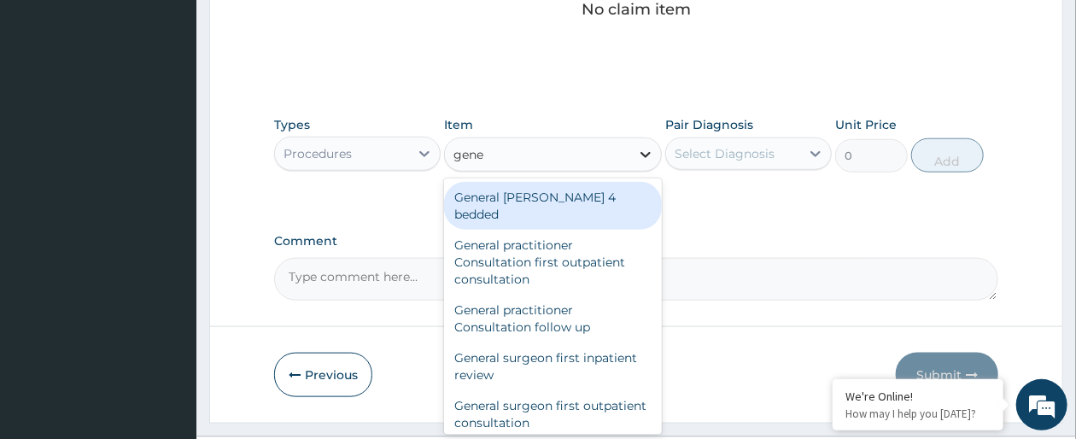
type input "gener"
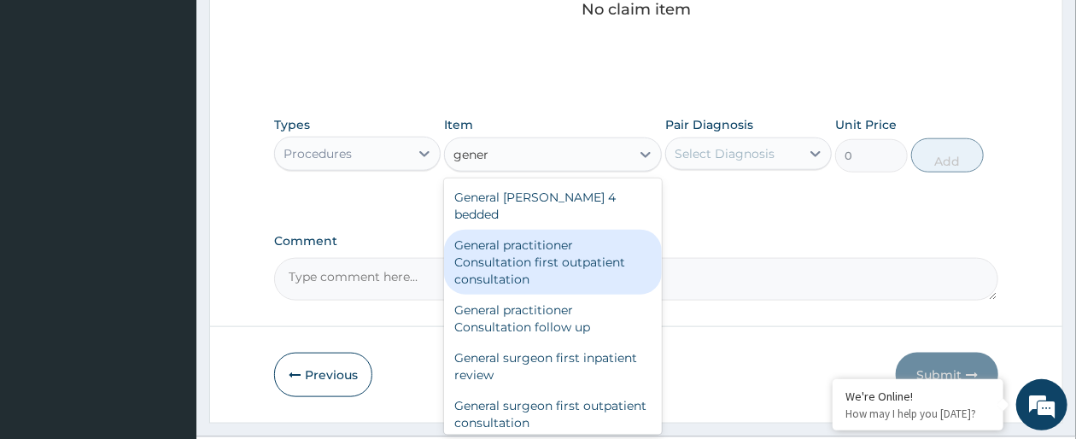
click at [598, 242] on div "General practitioner Consultation first outpatient consultation" at bounding box center [552, 262] width 217 height 65
type input "3547.5"
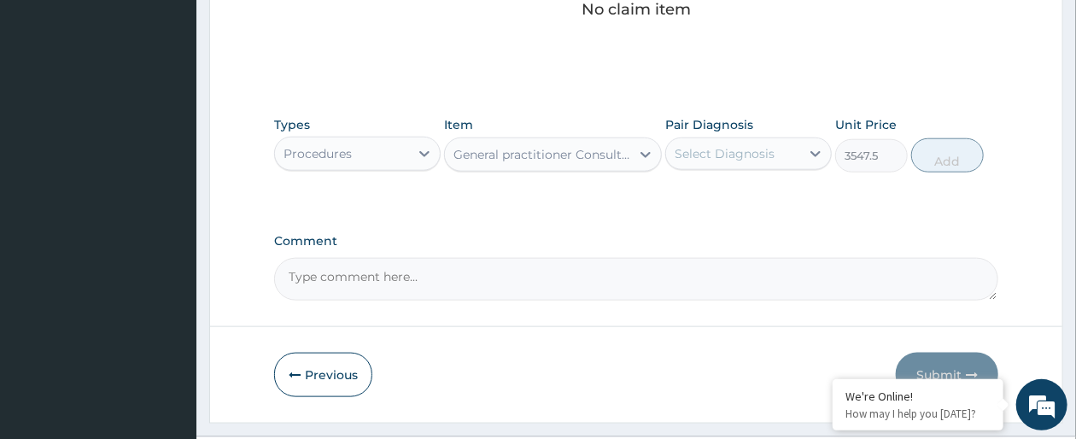
click at [784, 147] on div "Select Diagnosis" at bounding box center [733, 153] width 134 height 27
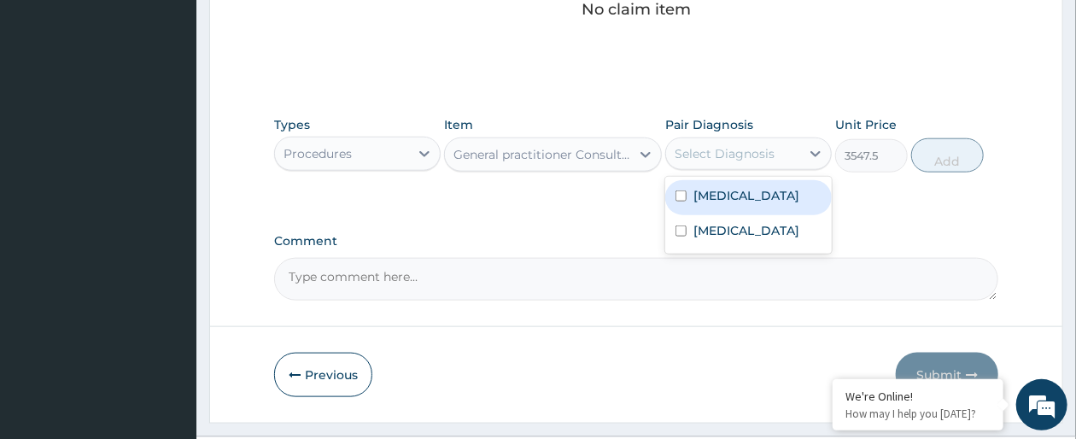
click at [775, 187] on label "[MEDICAL_DATA]" at bounding box center [747, 195] width 106 height 17
checkbox input "true"
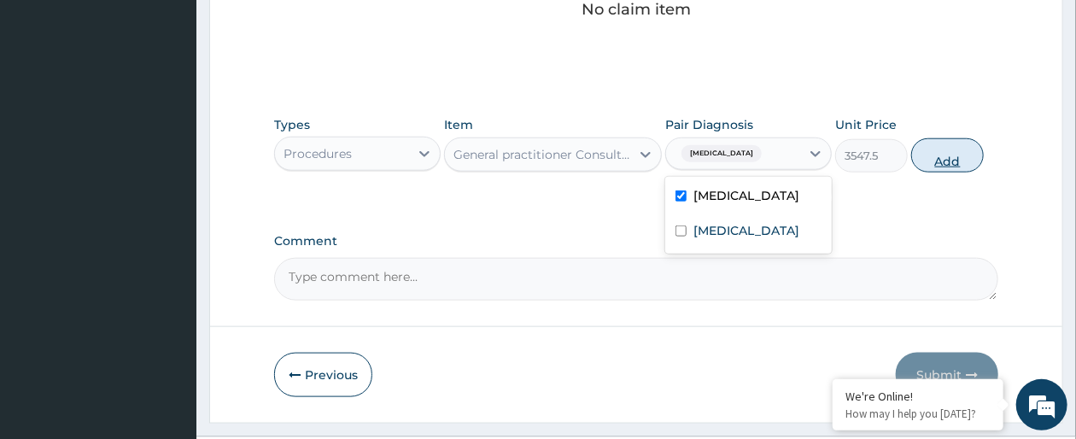
click at [955, 151] on button "Add" at bounding box center [947, 155] width 73 height 34
type input "0"
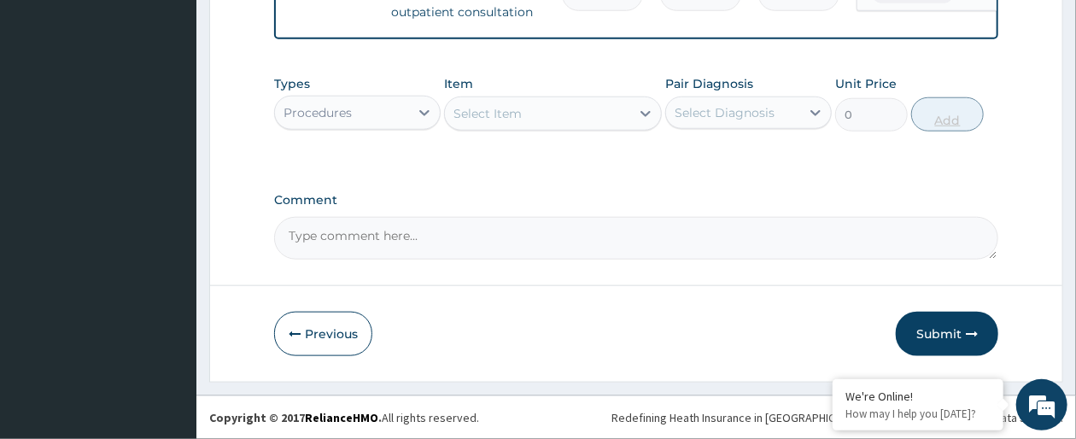
scroll to position [495, 0]
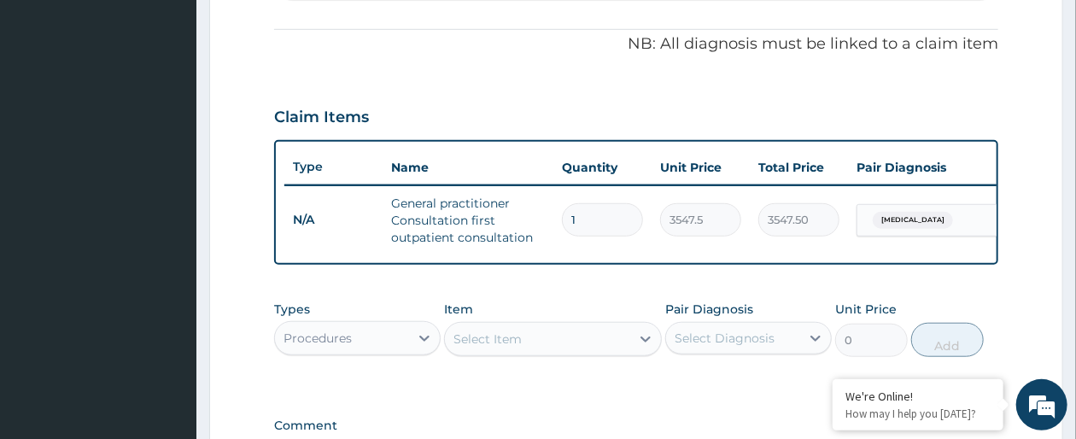
click at [401, 352] on div "Procedures" at bounding box center [342, 338] width 134 height 27
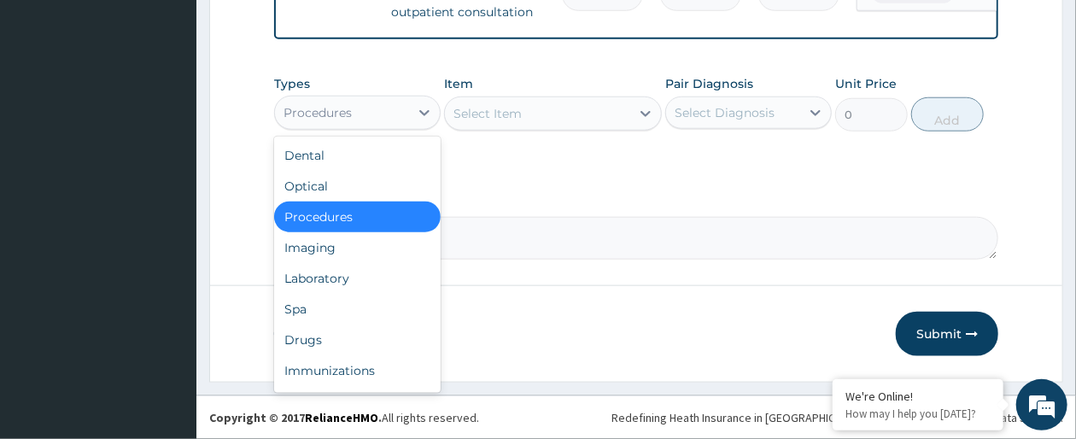
scroll to position [745, 0]
click at [311, 278] on div "Laboratory" at bounding box center [357, 278] width 167 height 31
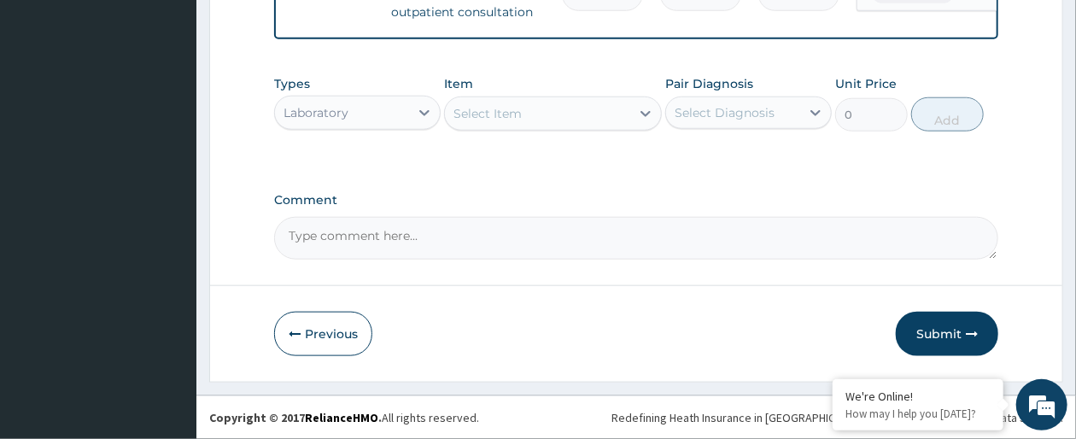
click at [627, 123] on div "Select Item" at bounding box center [537, 113] width 184 height 27
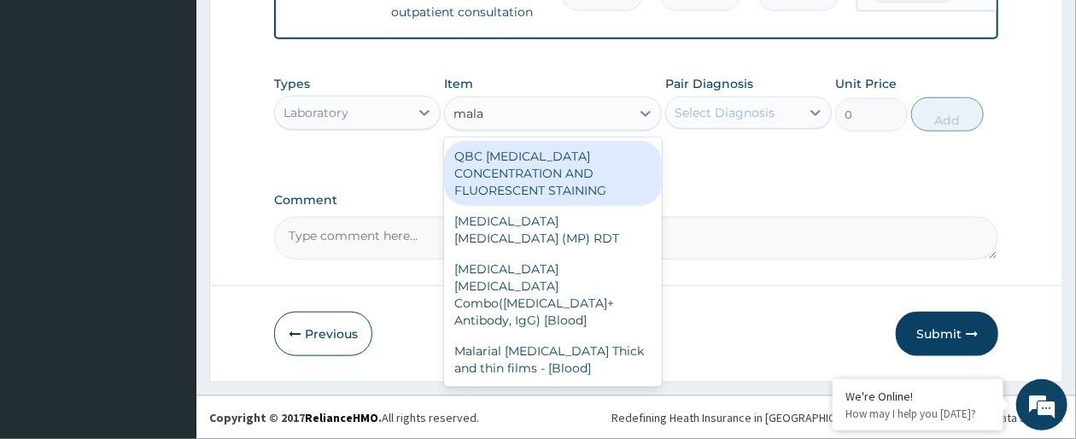
type input "malar"
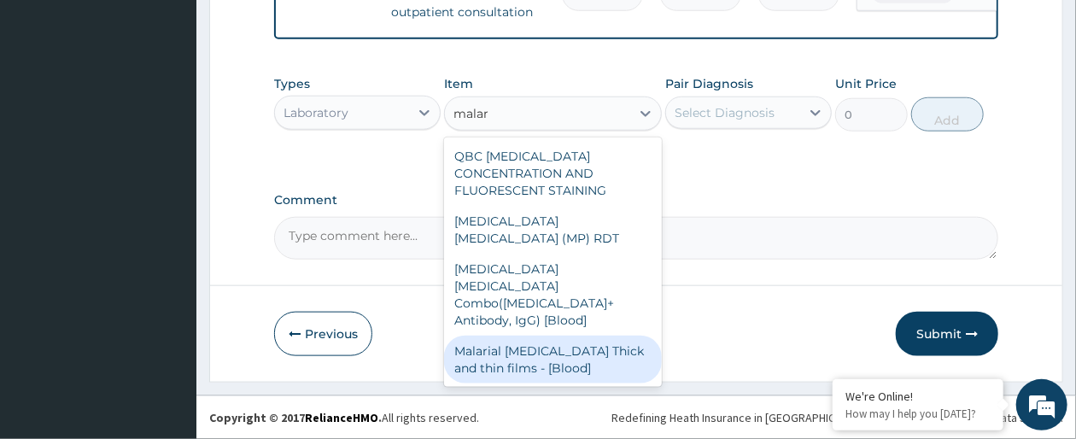
click at [565, 336] on div "Malarial [MEDICAL_DATA] Thick and thin films - [Blood]" at bounding box center [552, 360] width 217 height 48
type input "1612.5"
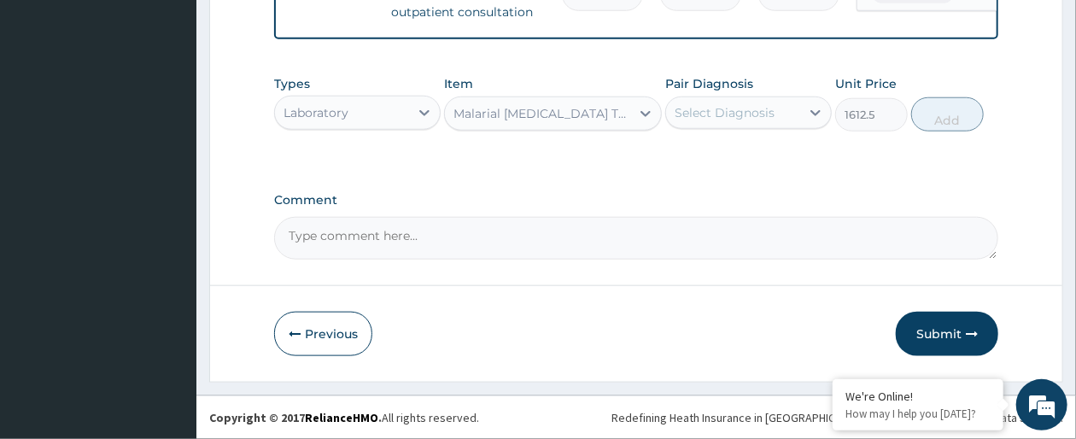
click at [794, 114] on div "Select Diagnosis" at bounding box center [733, 112] width 134 height 27
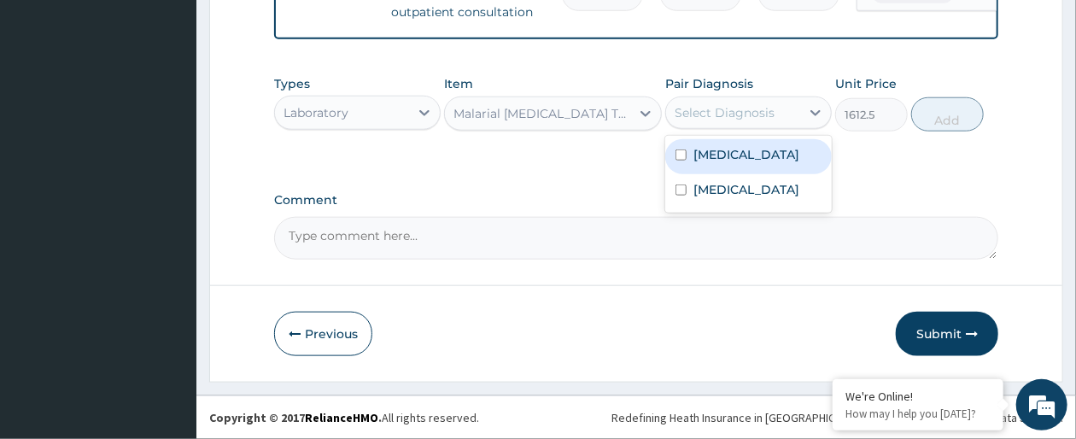
click at [752, 157] on label "[MEDICAL_DATA]" at bounding box center [747, 154] width 106 height 17
checkbox input "true"
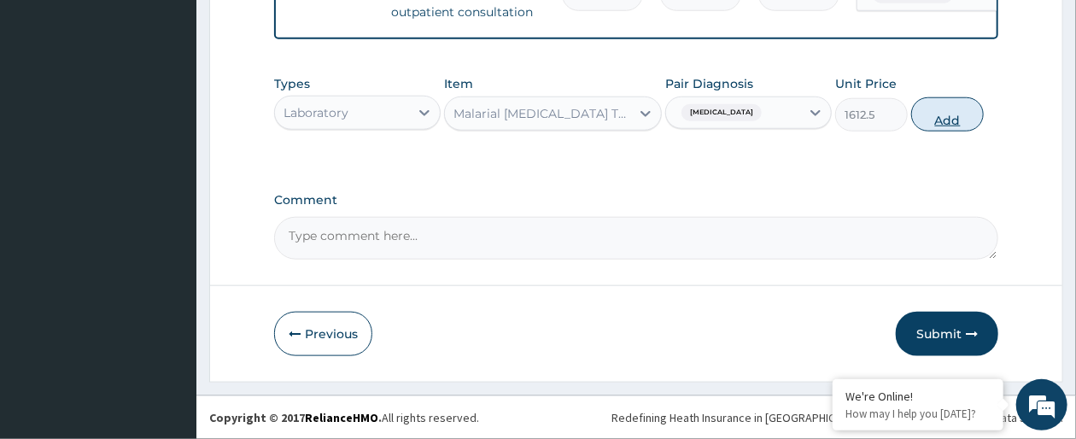
click at [948, 120] on button "Add" at bounding box center [947, 114] width 73 height 34
type input "0"
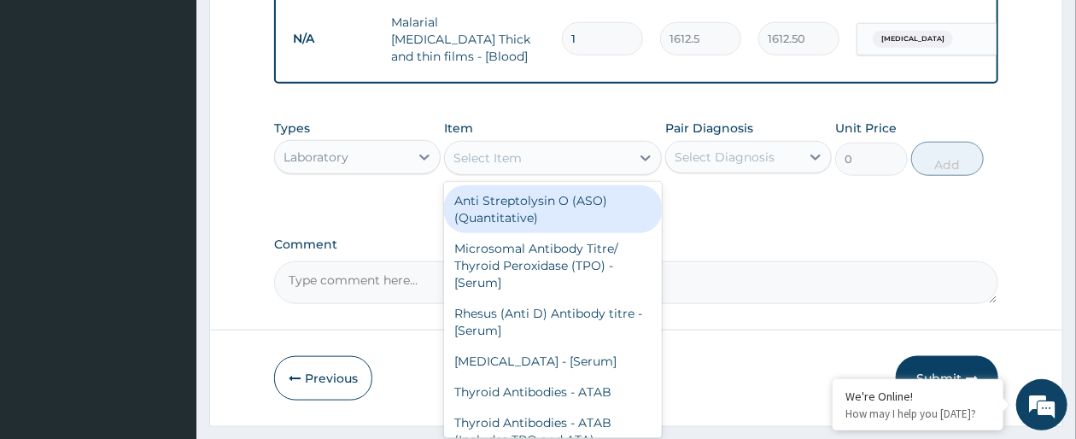
click at [517, 172] on div "Select Item" at bounding box center [537, 157] width 184 height 27
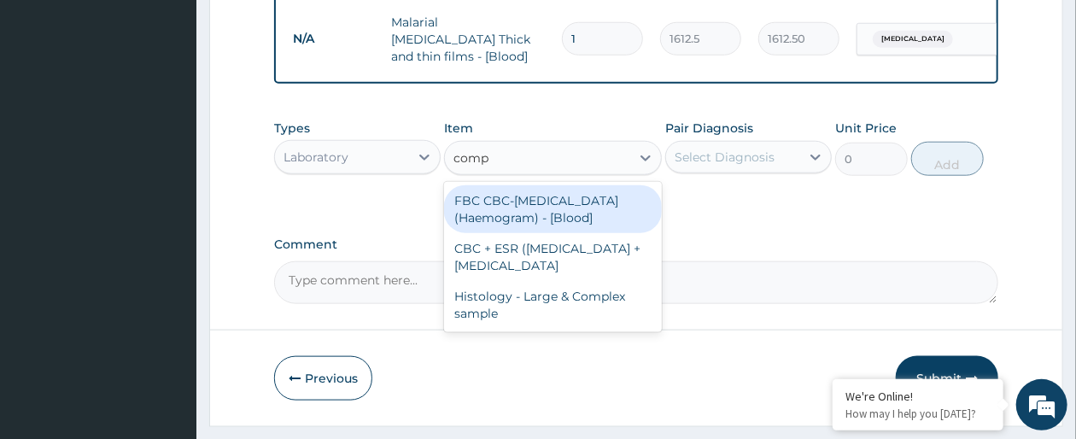
type input "compl"
click at [531, 233] on div "FBC CBC-[MEDICAL_DATA] (Haemogram) - [Blood]" at bounding box center [552, 209] width 217 height 48
type input "4300"
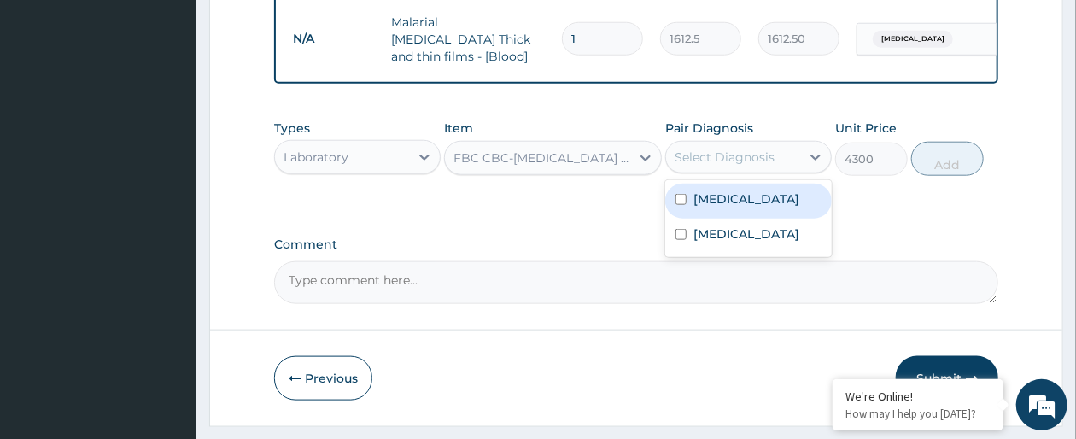
click at [758, 166] on div "Select Diagnosis" at bounding box center [725, 157] width 100 height 17
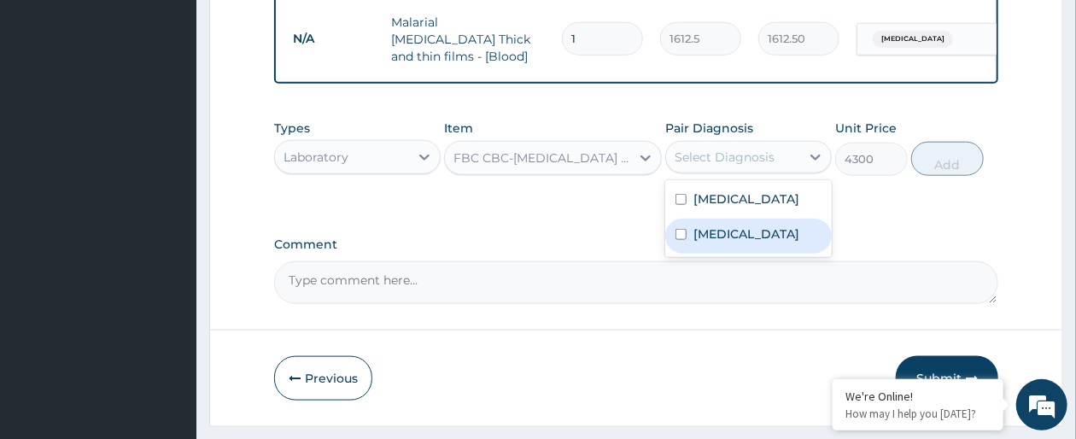
click at [743, 243] on label "[MEDICAL_DATA]" at bounding box center [747, 233] width 106 height 17
checkbox input "true"
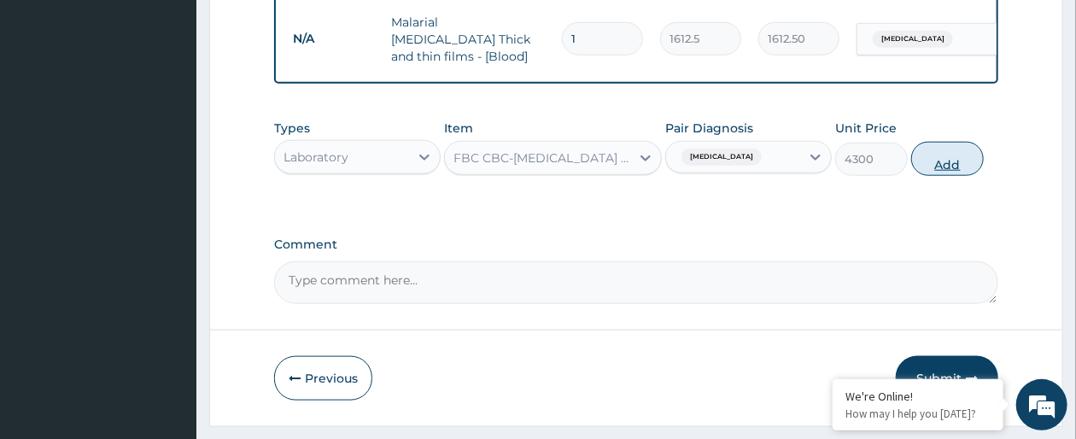
click at [953, 173] on button "Add" at bounding box center [947, 159] width 73 height 34
type input "0"
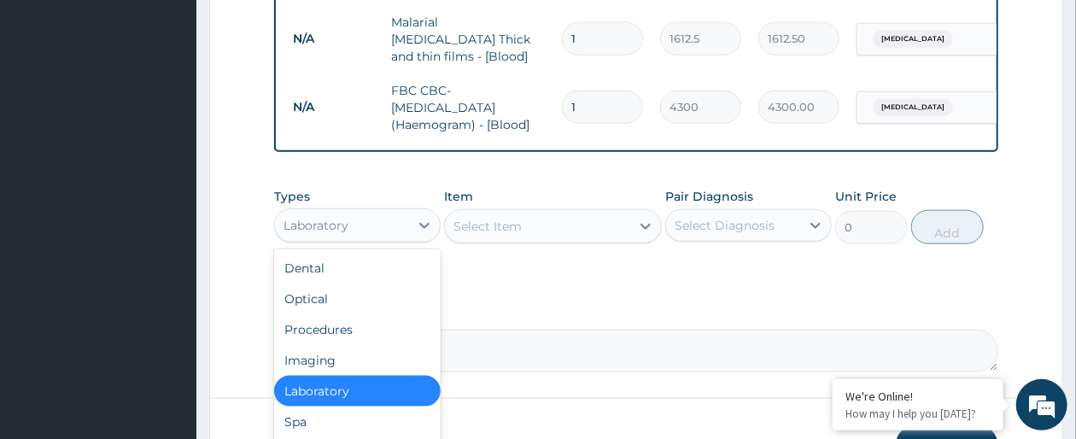
click at [357, 239] on div "Laboratory" at bounding box center [342, 225] width 134 height 27
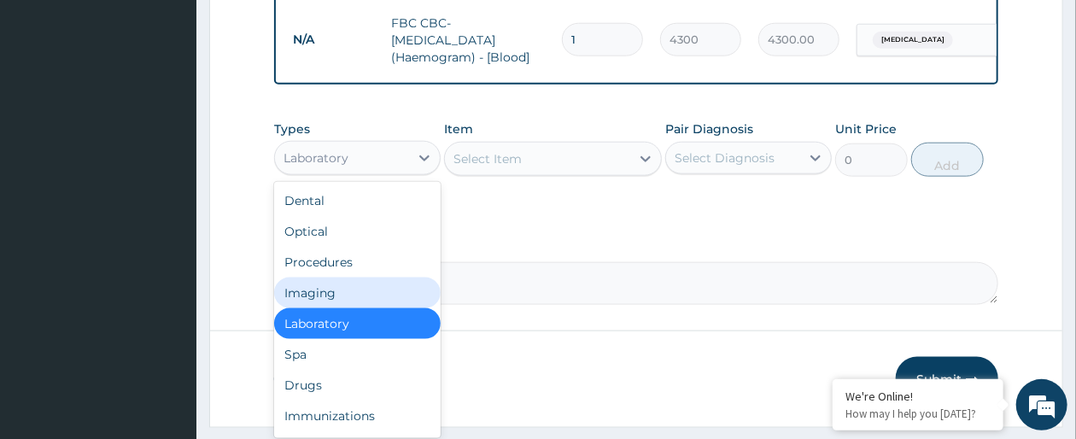
scroll to position [873, 0]
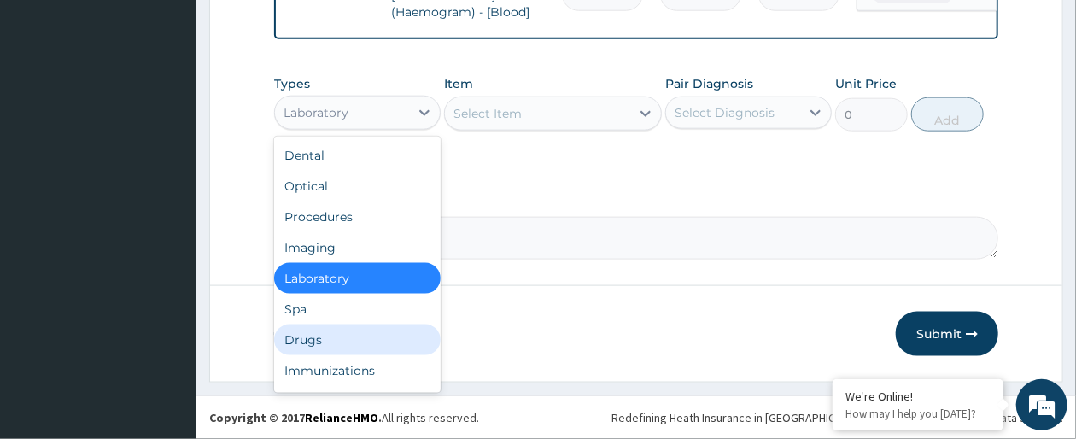
click at [361, 338] on div "Drugs" at bounding box center [357, 340] width 167 height 31
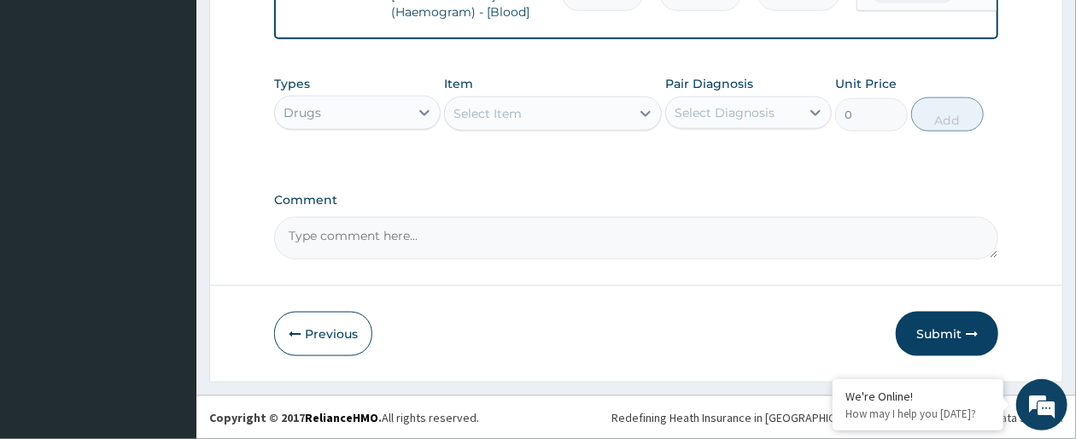
click at [578, 125] on div "Select Item" at bounding box center [537, 113] width 184 height 27
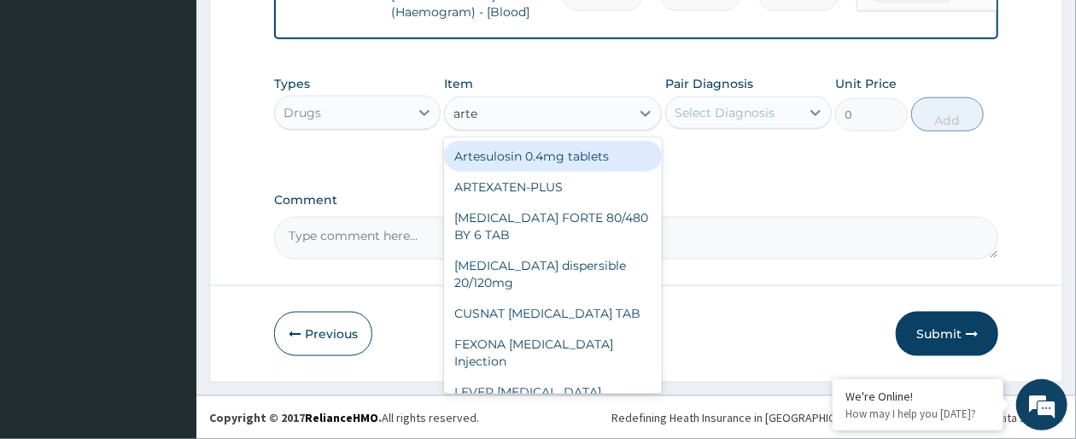
type input "artem"
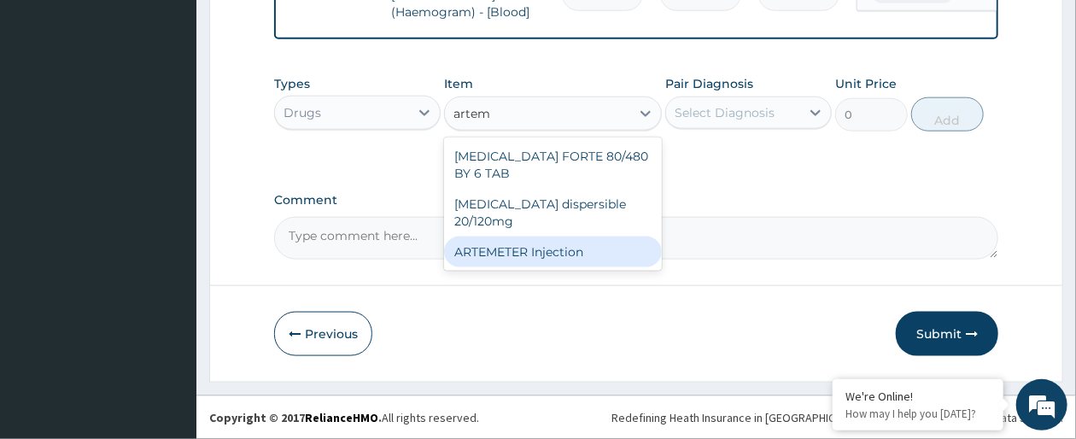
click at [565, 237] on div "ARTEMETER Injection" at bounding box center [552, 252] width 217 height 31
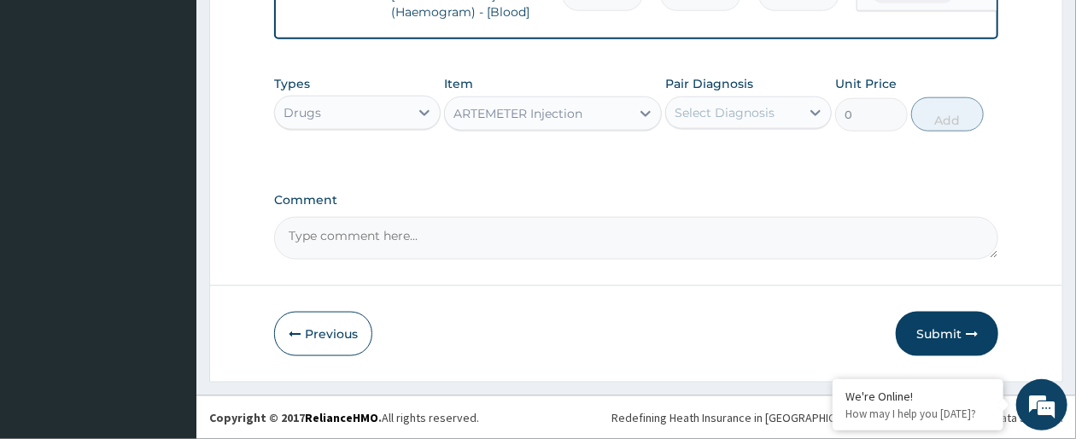
type input "946"
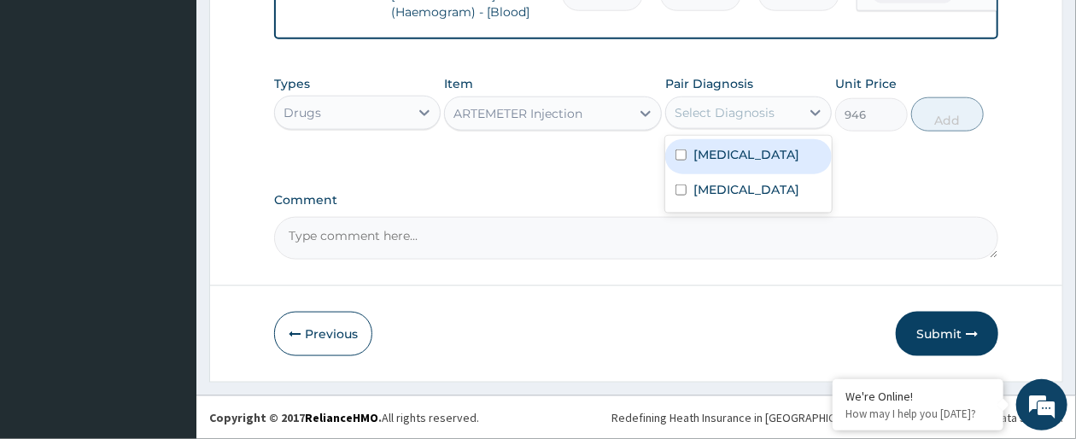
click at [781, 125] on div "Select Diagnosis" at bounding box center [733, 112] width 134 height 27
click at [779, 151] on label "[MEDICAL_DATA]" at bounding box center [747, 154] width 106 height 17
checkbox input "true"
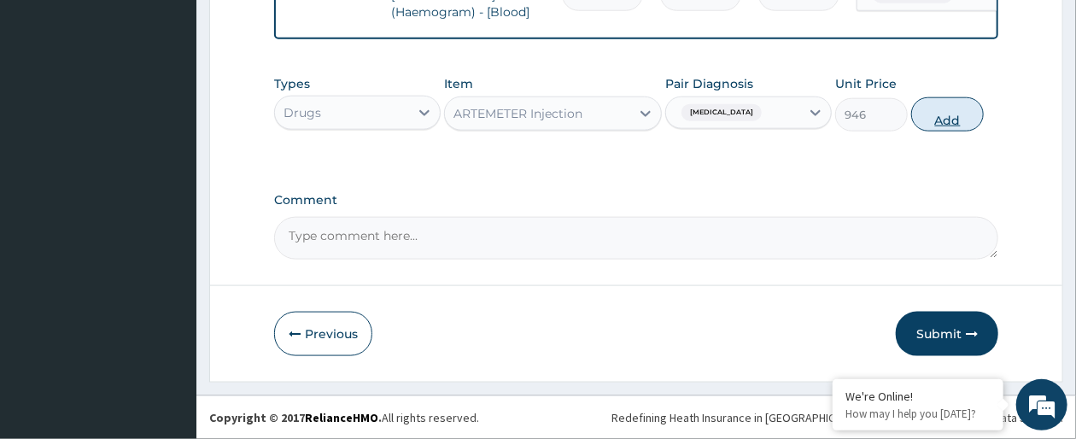
click at [943, 116] on button "Add" at bounding box center [947, 114] width 73 height 34
type input "0"
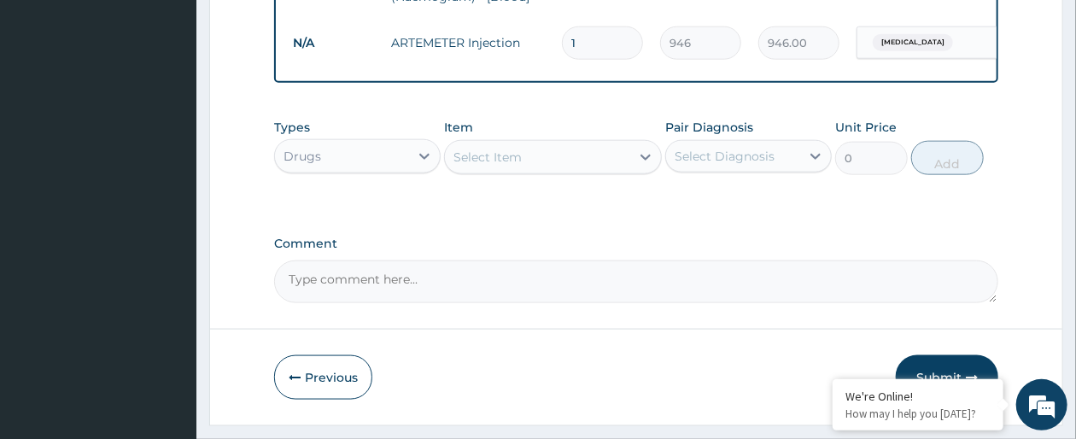
click at [486, 166] on div "Select Item" at bounding box center [488, 157] width 68 height 17
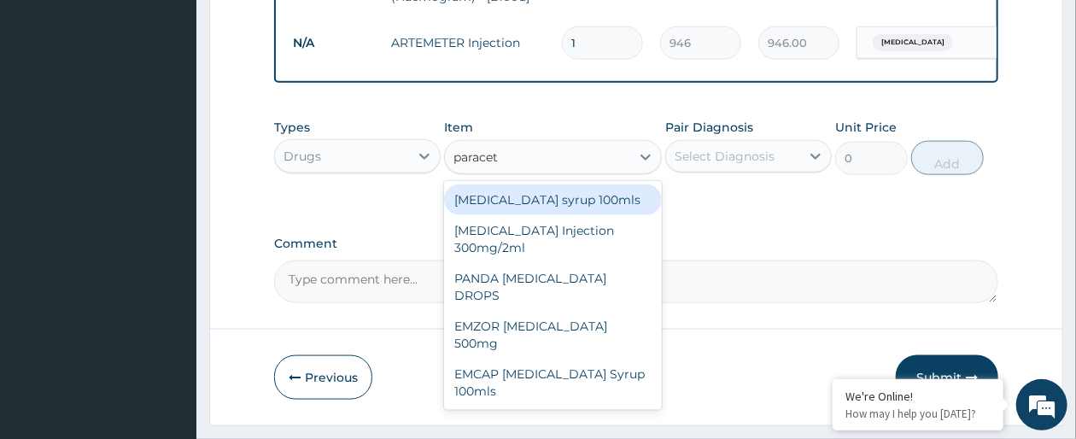
type input "paraceta"
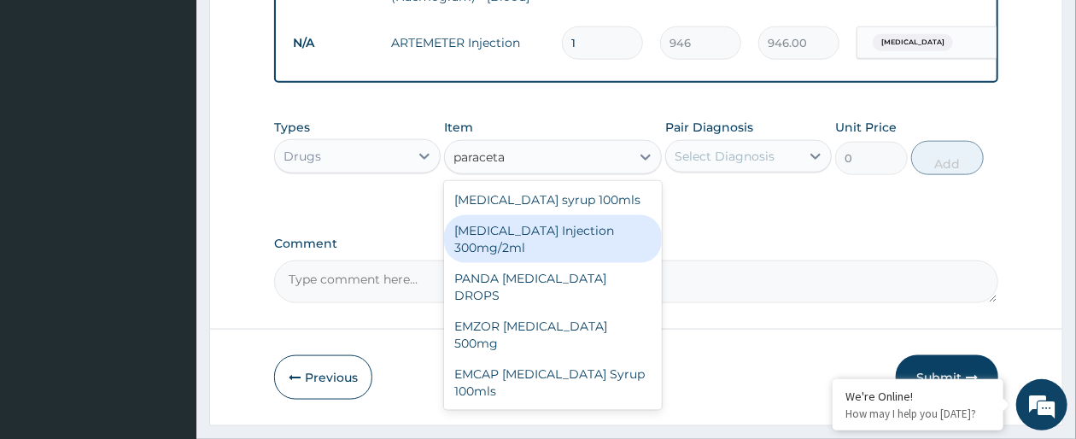
click at [516, 263] on div "[MEDICAL_DATA] Injection 300mg/2ml" at bounding box center [552, 239] width 217 height 48
type input "260.15"
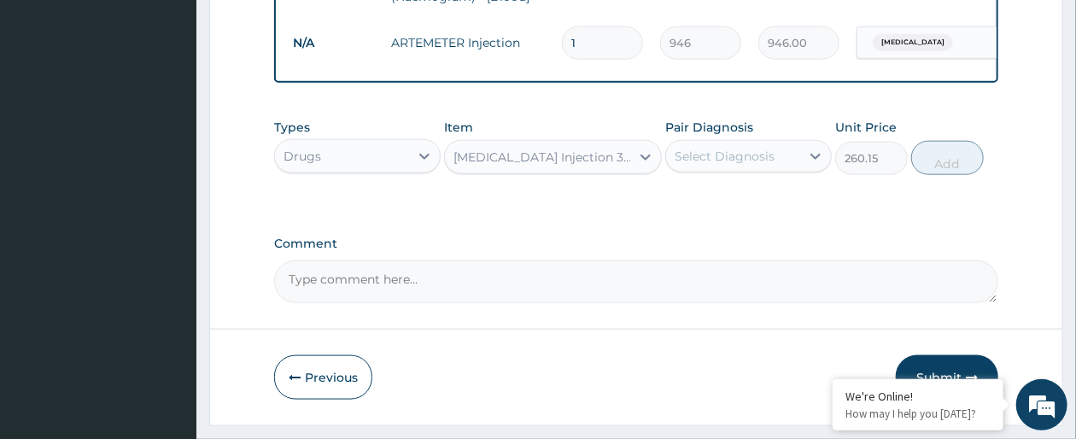
click at [758, 165] on div "Select Diagnosis" at bounding box center [725, 156] width 100 height 17
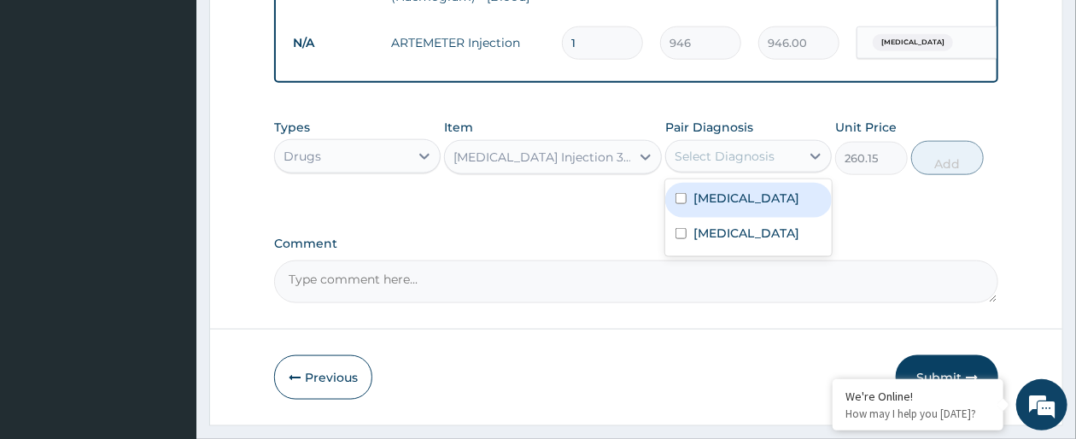
click at [759, 207] on label "[MEDICAL_DATA]" at bounding box center [747, 198] width 106 height 17
checkbox input "true"
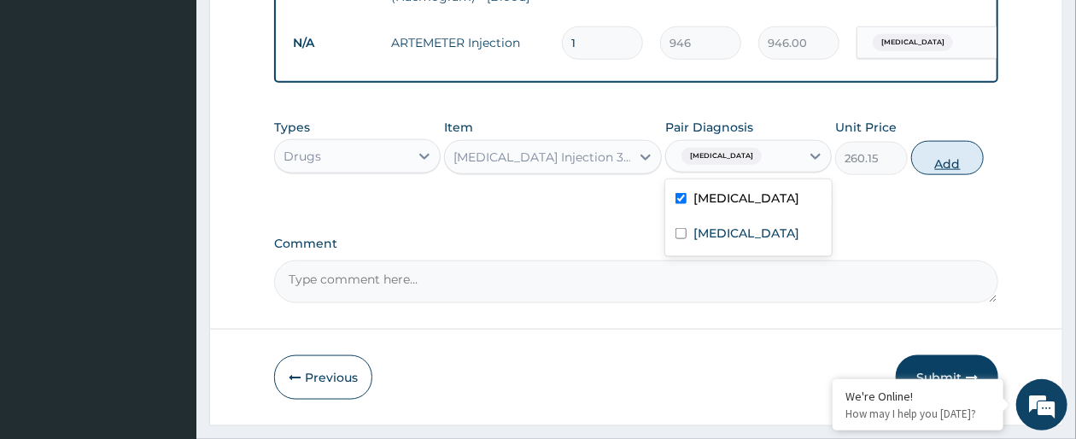
click at [954, 174] on button "Add" at bounding box center [947, 158] width 73 height 34
type input "0"
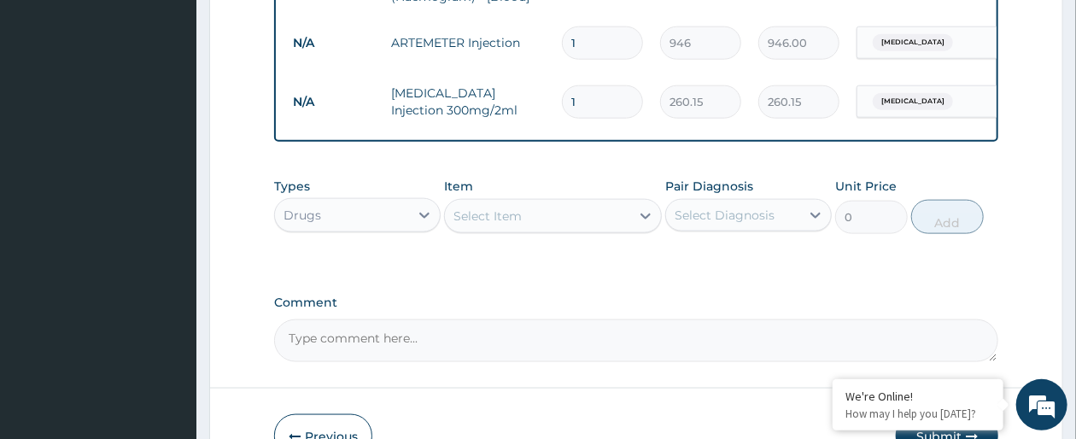
click at [580, 230] on div "Select Item" at bounding box center [537, 215] width 184 height 27
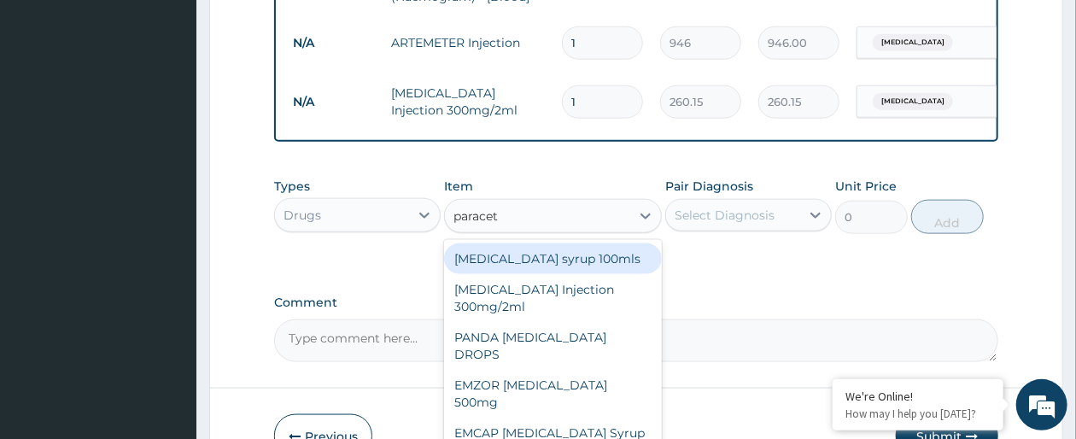
type input "paraceta"
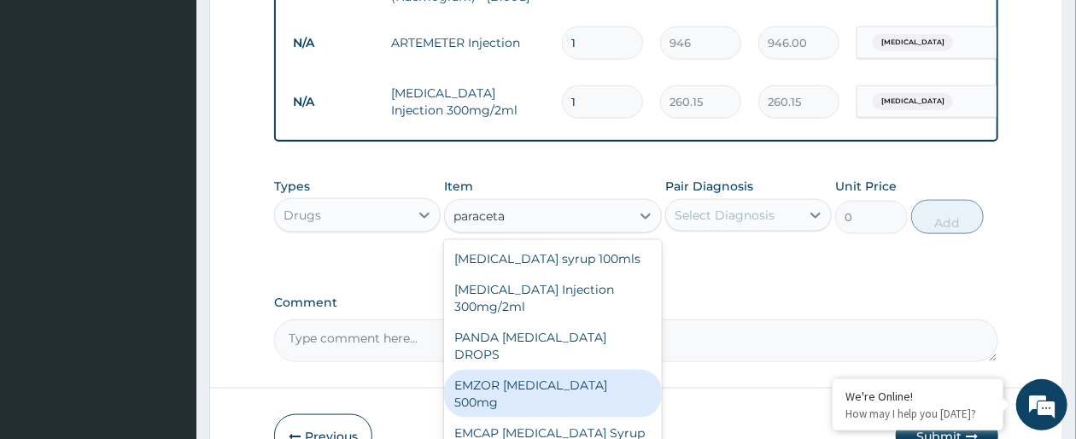
click at [612, 385] on div "EMZOR [MEDICAL_DATA] 500mg" at bounding box center [552, 394] width 217 height 48
type input "23.65"
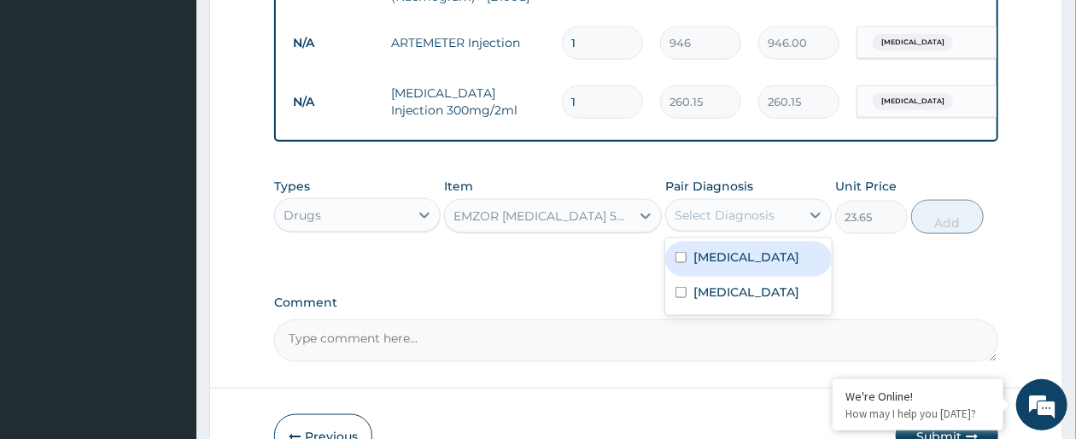
click at [795, 224] on div "Select Diagnosis" at bounding box center [733, 215] width 134 height 27
click at [781, 266] on label "[MEDICAL_DATA]" at bounding box center [747, 257] width 106 height 17
checkbox input "true"
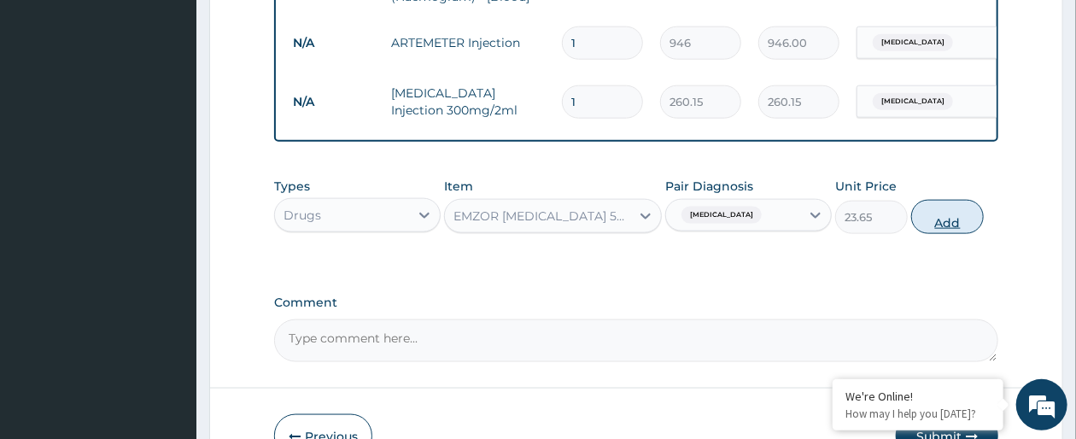
click at [952, 234] on button "Add" at bounding box center [947, 217] width 73 height 34
type input "0"
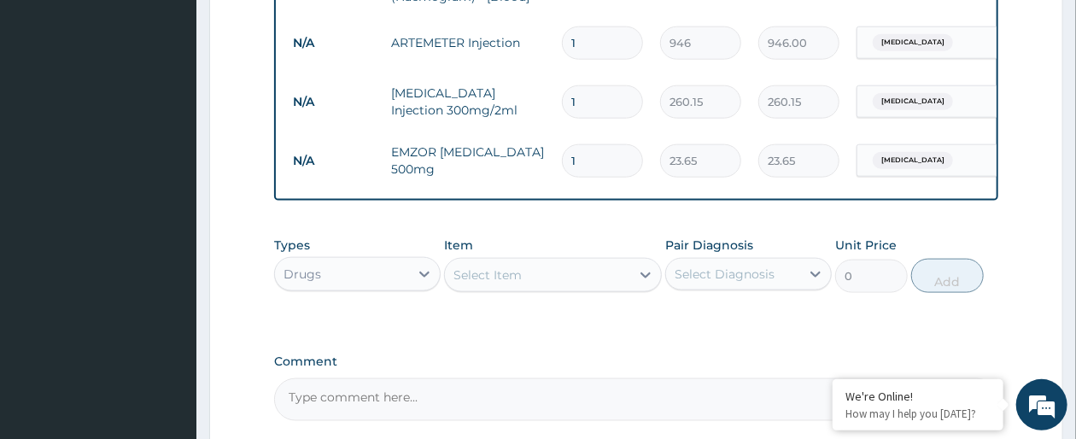
click at [487, 284] on div "Select Item" at bounding box center [488, 274] width 68 height 17
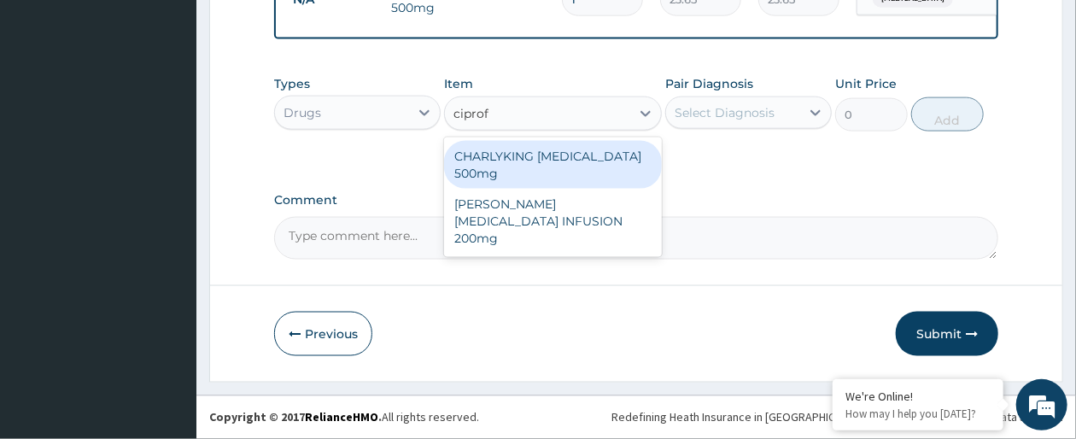
scroll to position [1052, 0]
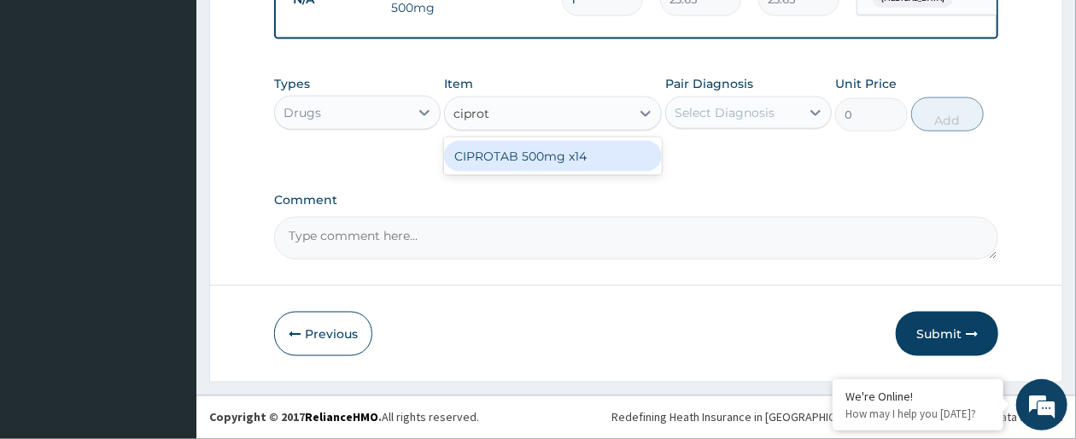
type input "ciprota"
click at [600, 167] on div "CIPROTAB 500mg x14" at bounding box center [552, 156] width 217 height 31
type input "319.275"
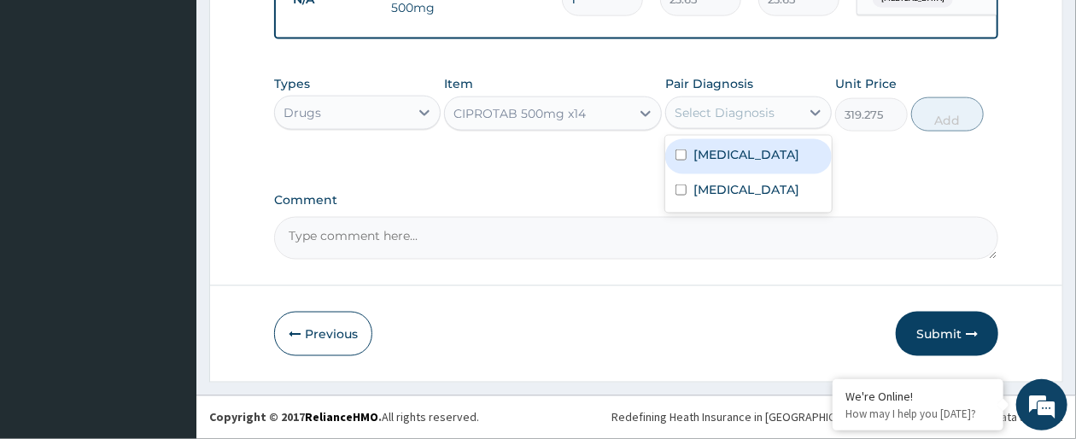
click at [752, 119] on div "Select Diagnosis" at bounding box center [725, 112] width 100 height 17
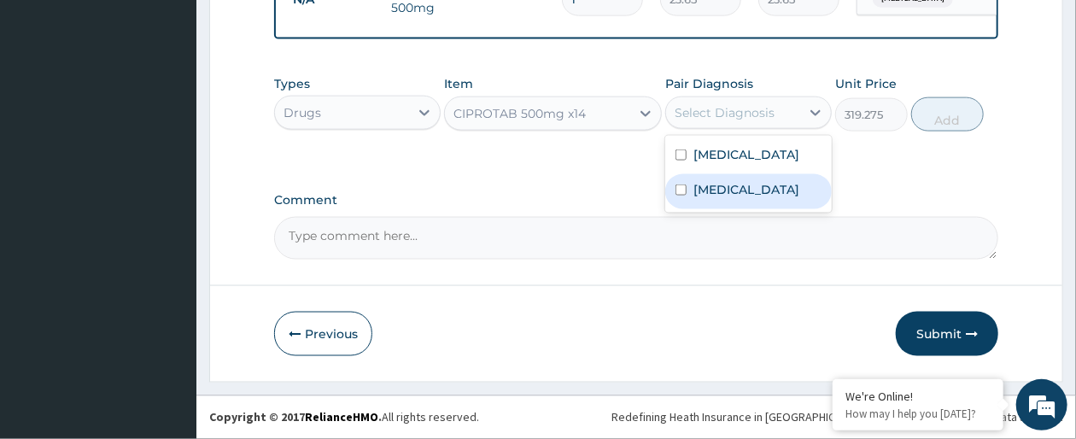
click at [758, 185] on label "[MEDICAL_DATA]" at bounding box center [747, 189] width 106 height 17
checkbox input "true"
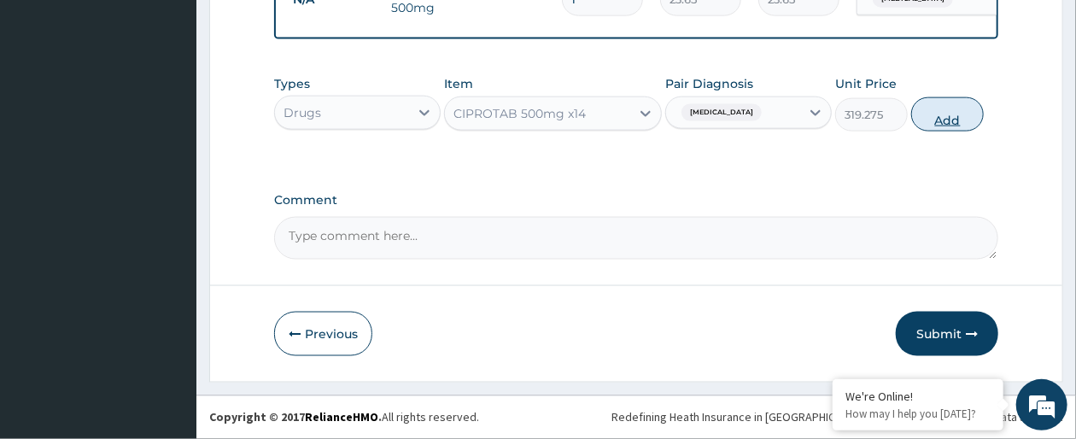
click at [952, 117] on button "Add" at bounding box center [947, 114] width 73 height 34
type input "0"
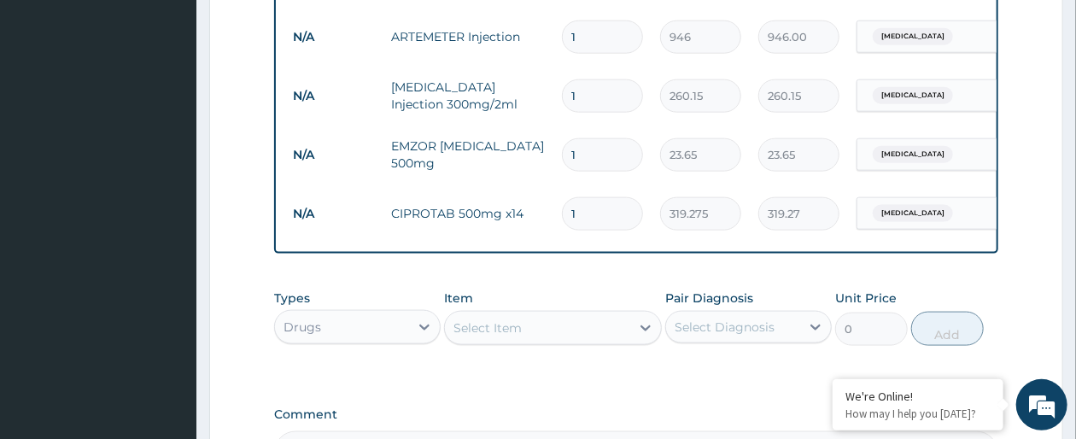
scroll to position [847, 0]
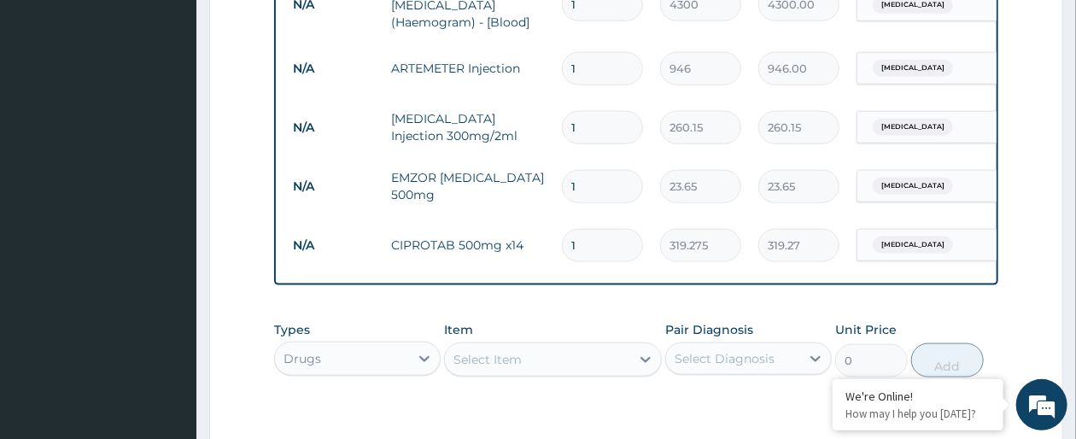
click at [606, 237] on input "1" at bounding box center [602, 245] width 81 height 33
type input "14"
type input "4469.85"
type input "14"
click at [584, 182] on input "1" at bounding box center [602, 186] width 81 height 33
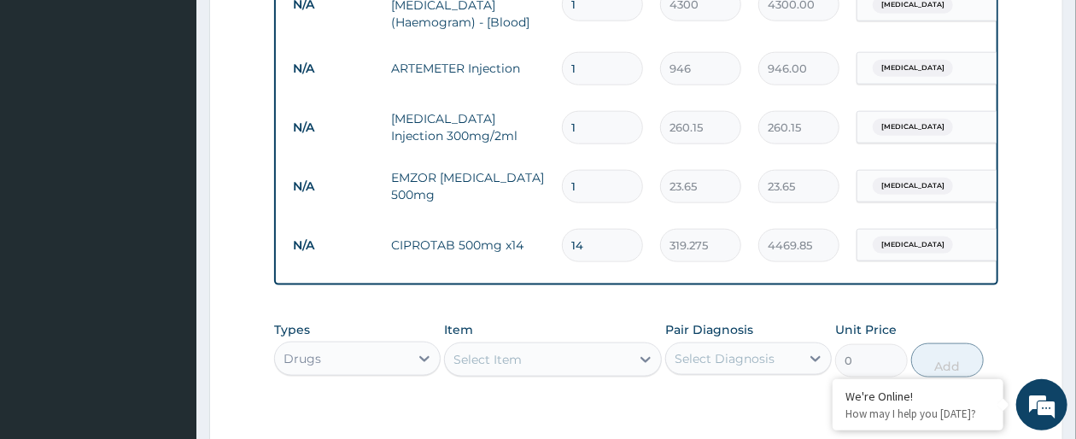
type input "0.00"
type input "2"
type input "47.30"
type input "20"
type input "473.00"
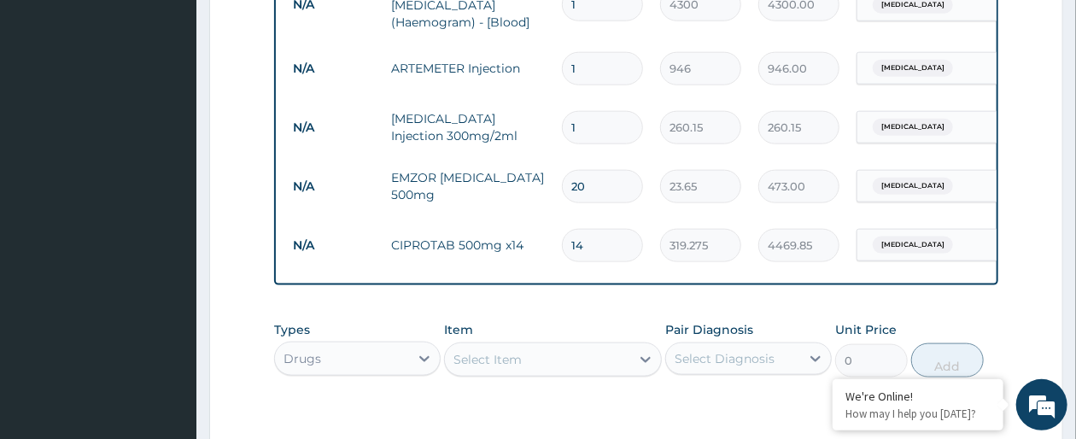
type input "20"
click at [597, 121] on input "1" at bounding box center [602, 127] width 81 height 33
type input "0.00"
type input "2"
type input "520.30"
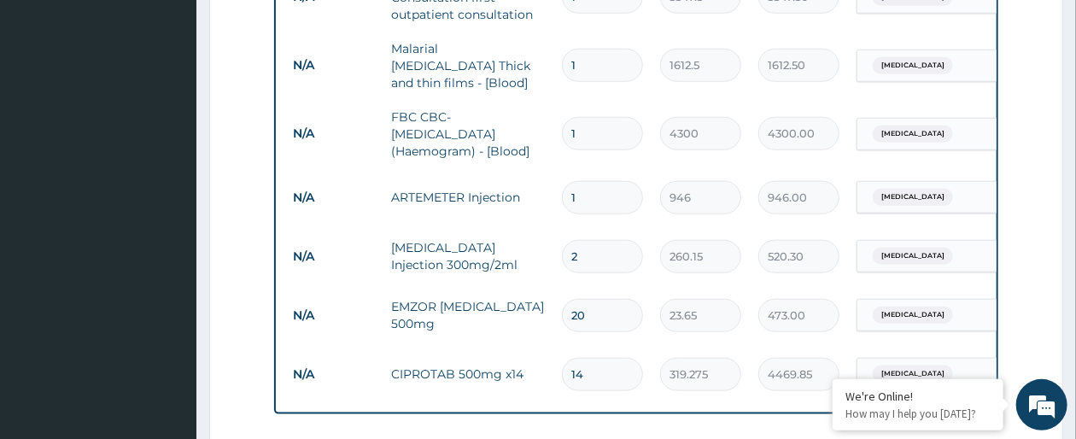
scroll to position [711, 0]
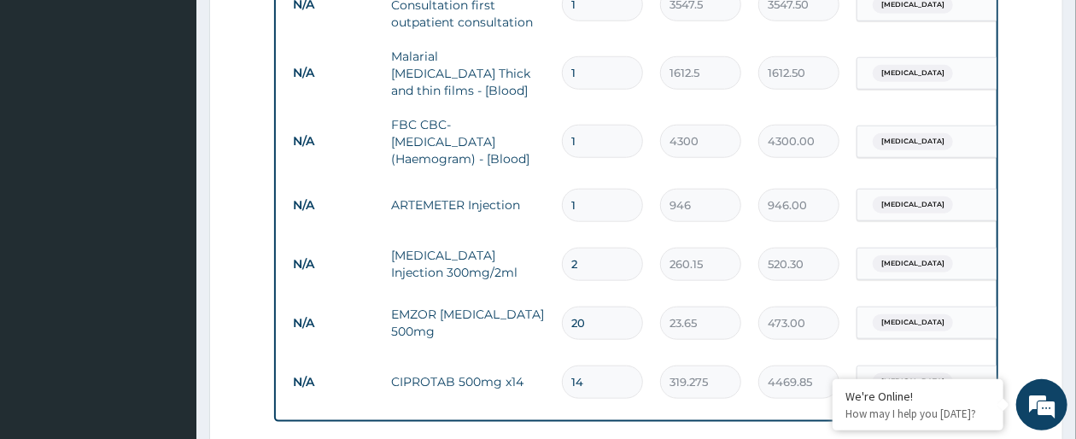
type input "2"
click at [577, 192] on input "1" at bounding box center [602, 205] width 81 height 33
type input "0.00"
type input "6"
type input "5676.00"
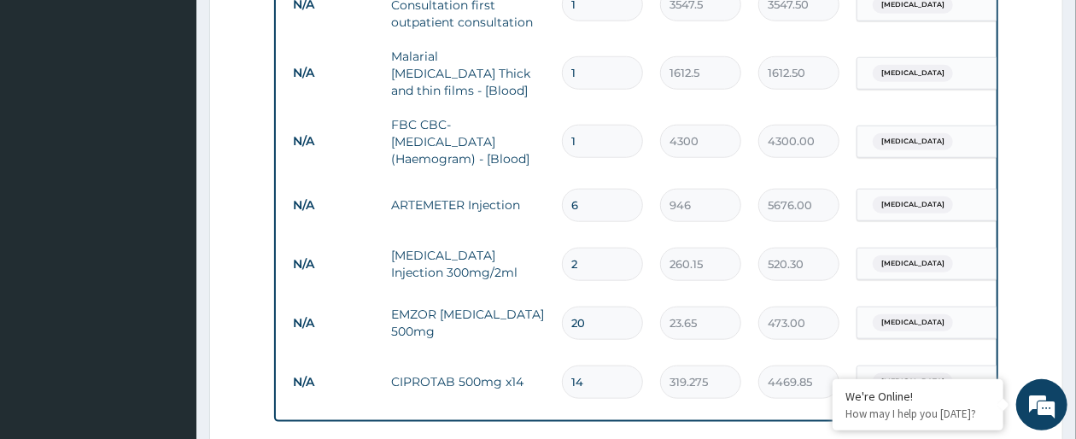
scroll to position [1094, 0]
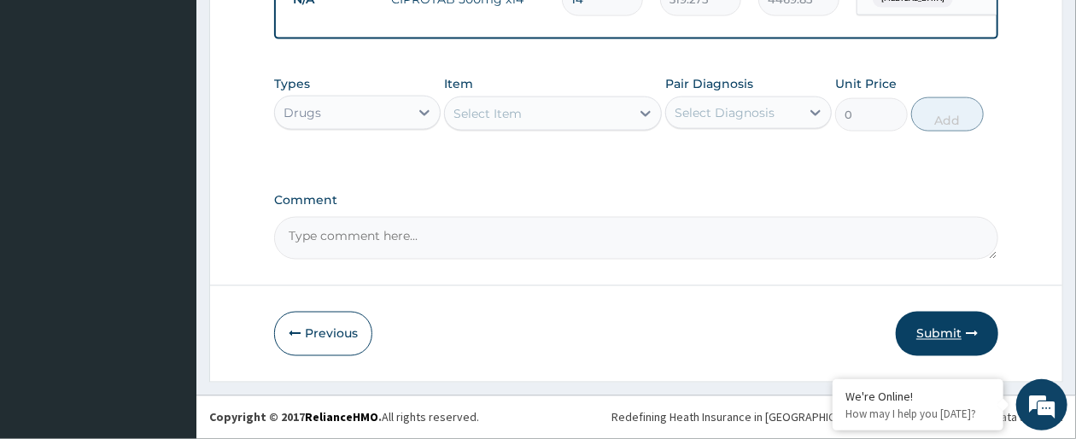
type input "6"
click at [943, 356] on button "Submit" at bounding box center [947, 334] width 102 height 44
click at [947, 348] on button "Submit" at bounding box center [947, 334] width 102 height 44
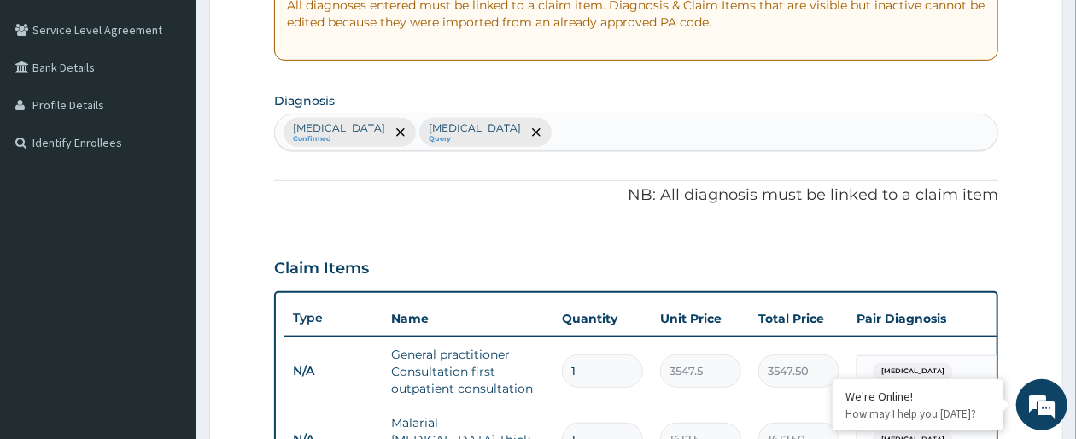
scroll to position [0, 0]
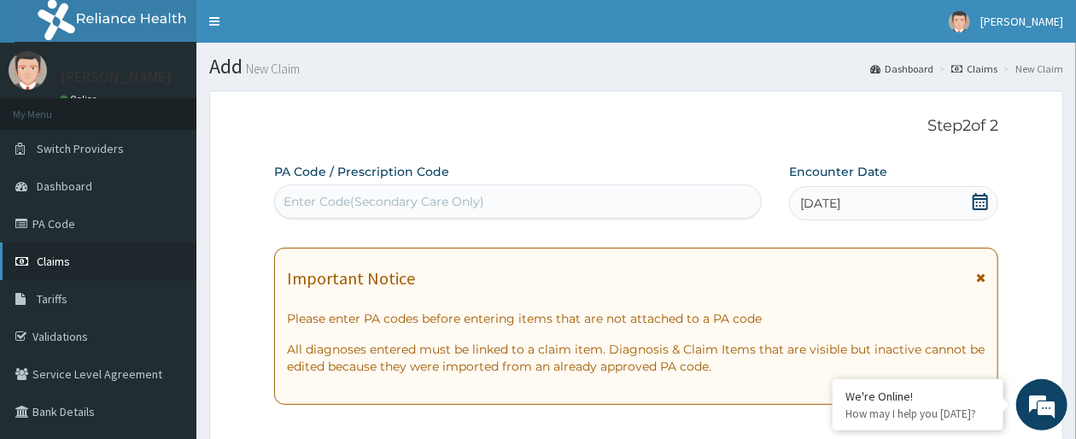
click at [94, 255] on link "Claims" at bounding box center [98, 262] width 196 height 38
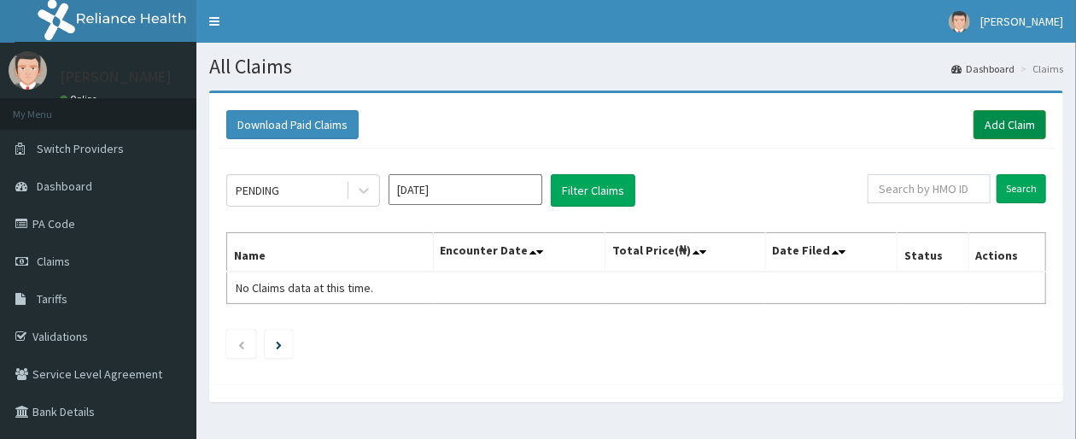
click at [1014, 127] on link "Add Claim" at bounding box center [1010, 124] width 73 height 29
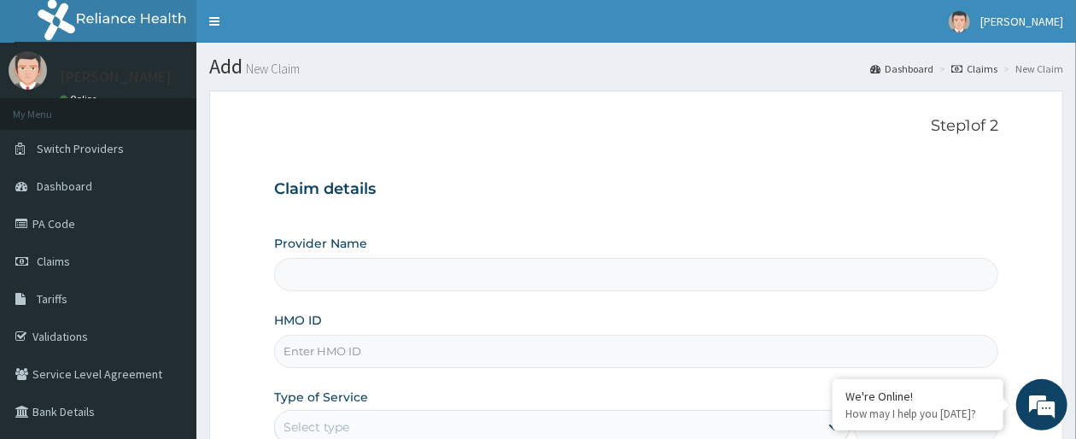
click at [682, 275] on input "Provider Name" at bounding box center [636, 274] width 724 height 33
type input "[GEOGRAPHIC_DATA]"
click at [578, 354] on input "HMO ID" at bounding box center [636, 351] width 724 height 33
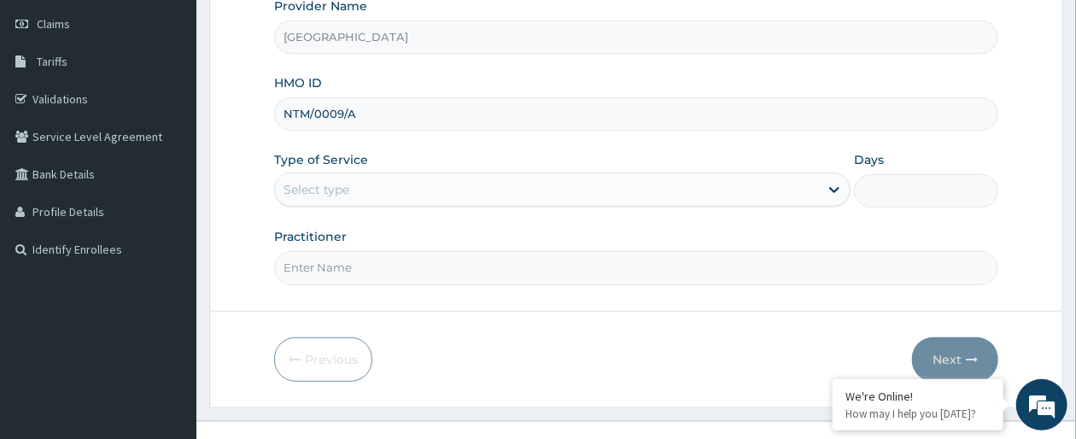
scroll to position [261, 0]
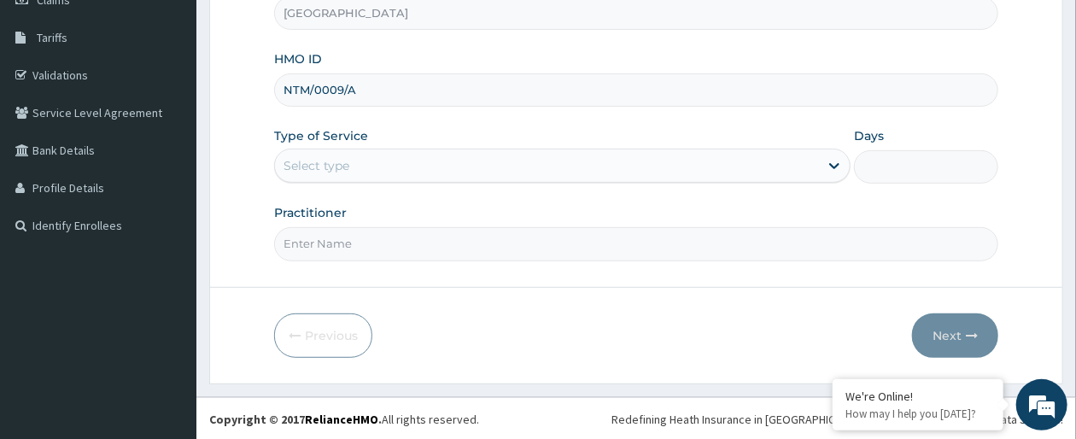
type input "NTM/0009/A"
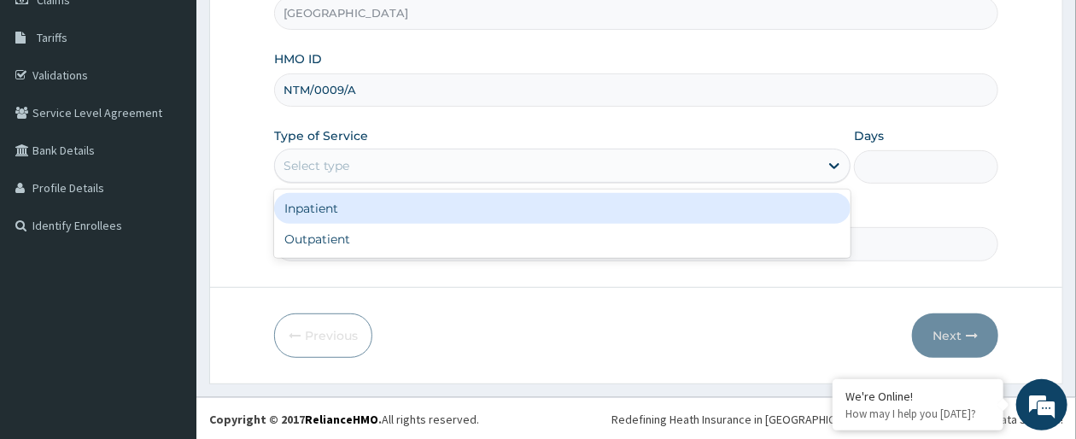
click at [667, 160] on div "Select type" at bounding box center [547, 165] width 544 height 27
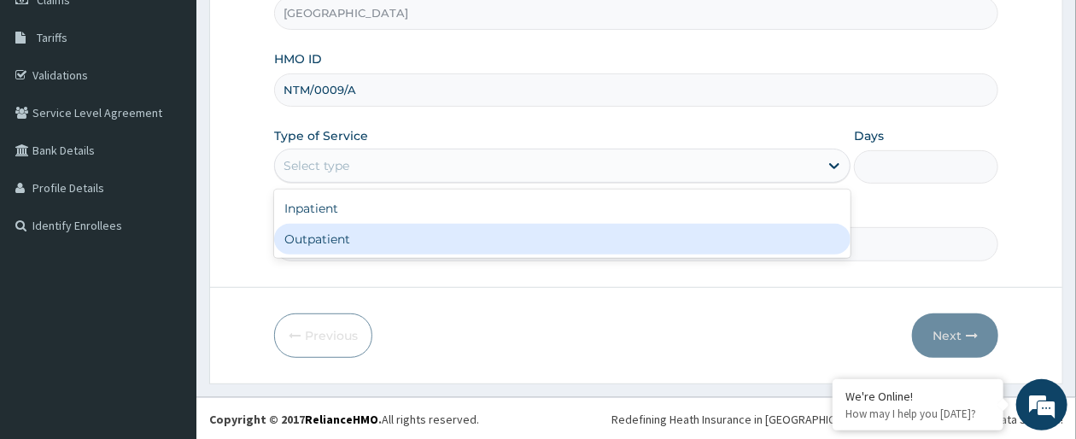
click at [623, 239] on div "Outpatient" at bounding box center [562, 239] width 576 height 31
type input "1"
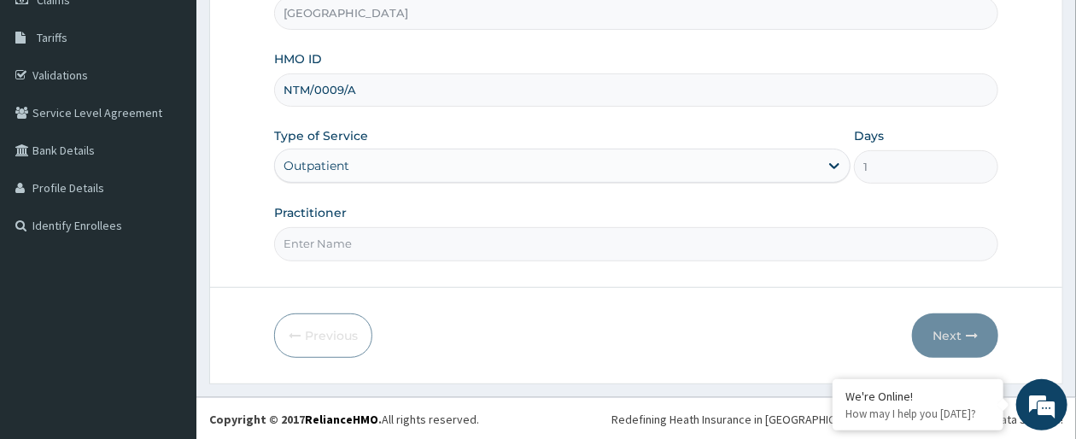
click at [797, 242] on input "Practitioner" at bounding box center [636, 243] width 724 height 33
type input "[PERSON_NAME]"
click at [982, 331] on button "Next" at bounding box center [955, 335] width 86 height 44
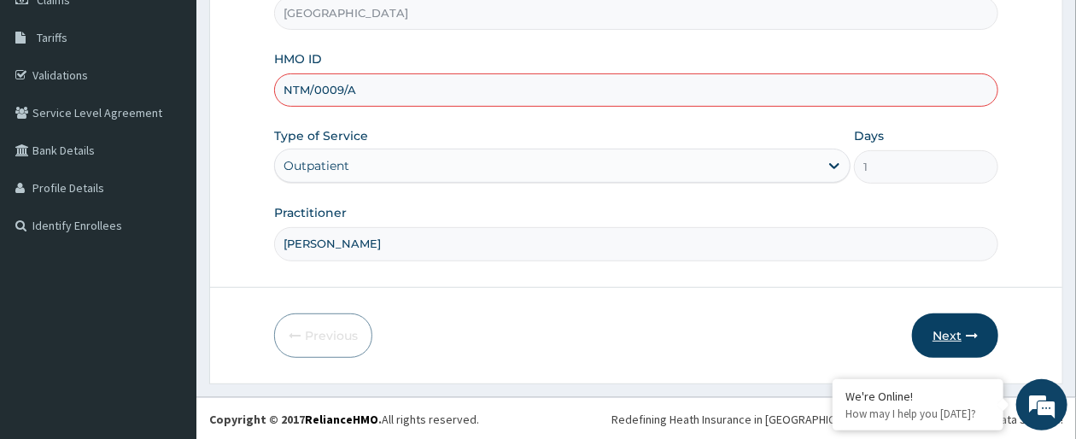
click at [955, 328] on button "Next" at bounding box center [955, 335] width 86 height 44
click at [940, 326] on button "Next" at bounding box center [955, 335] width 86 height 44
click at [671, 85] on input "NTM/0009/A" at bounding box center [636, 89] width 724 height 33
click at [314, 91] on input "NTM/0009/A" at bounding box center [636, 89] width 724 height 33
type input "NTM/10009/A"
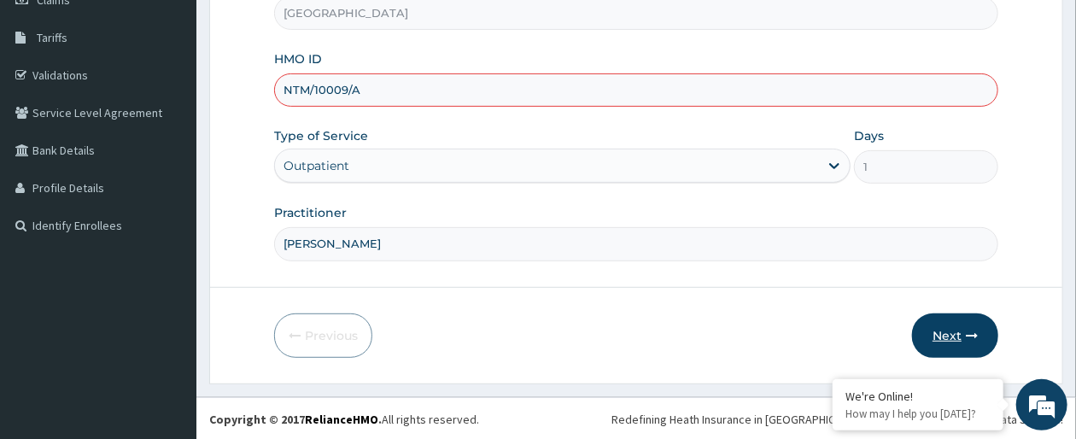
click at [946, 331] on button "Next" at bounding box center [955, 335] width 86 height 44
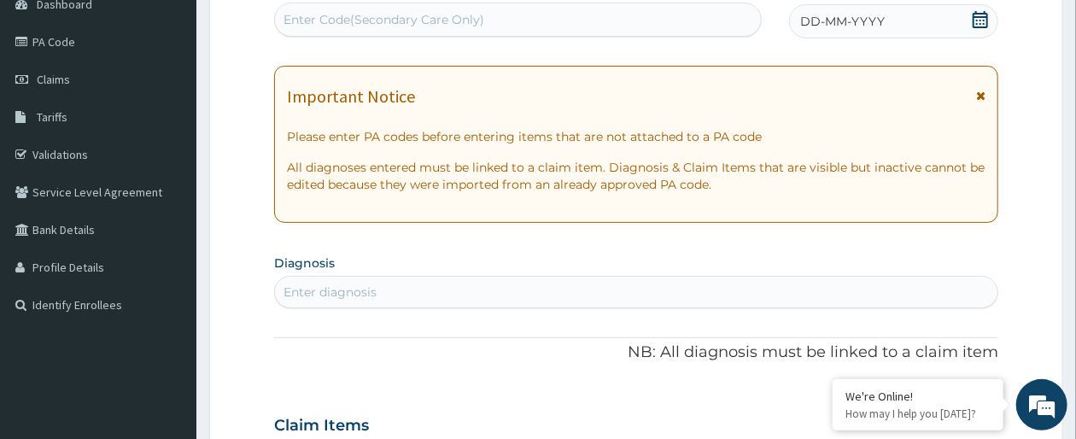
scroll to position [125, 0]
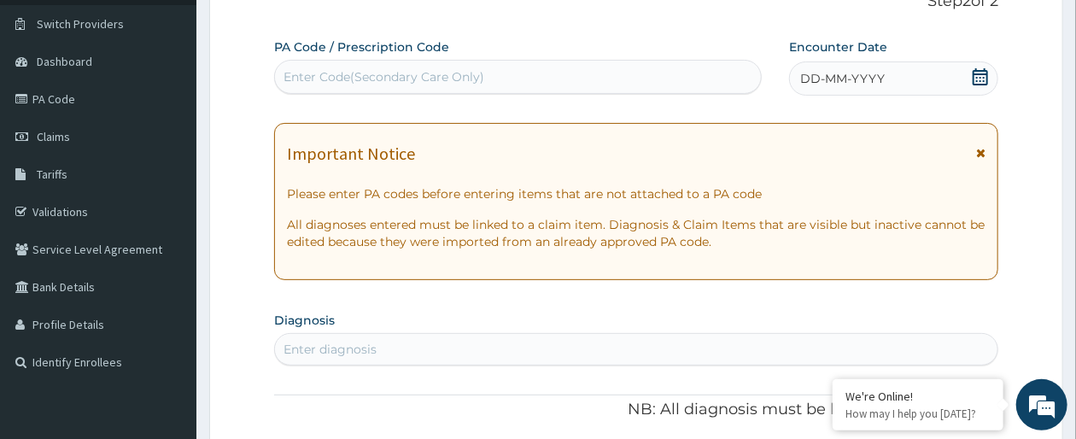
click at [982, 75] on icon at bounding box center [980, 76] width 17 height 17
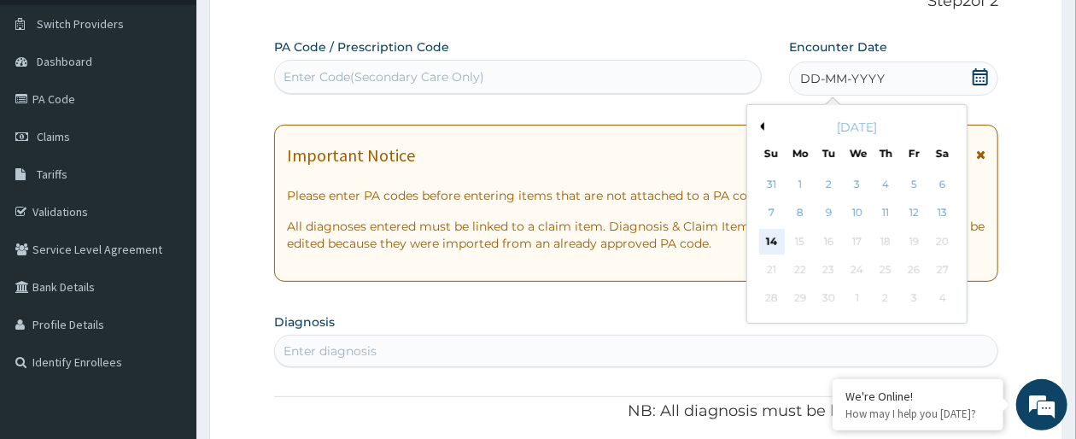
click at [776, 242] on div "14" at bounding box center [772, 242] width 26 height 26
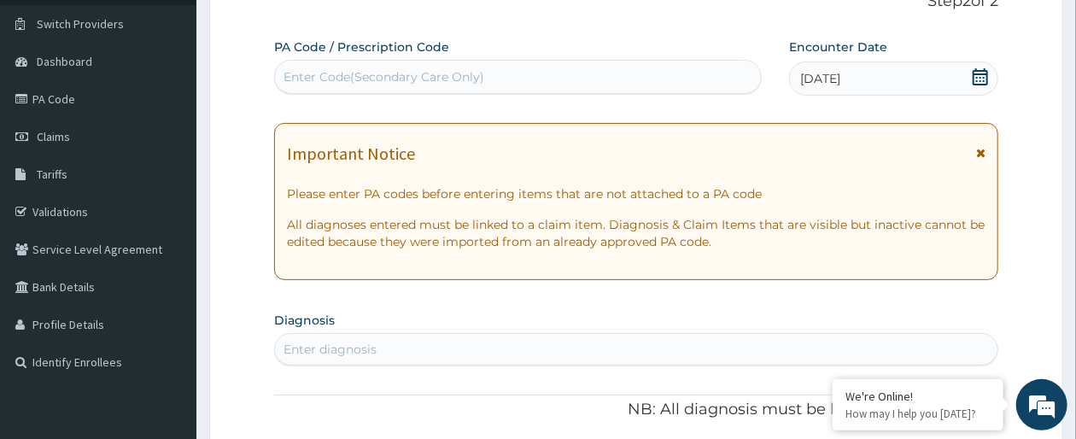
click at [775, 346] on div "Enter diagnosis" at bounding box center [636, 349] width 723 height 27
type input "[MEDICAL_DATA]"
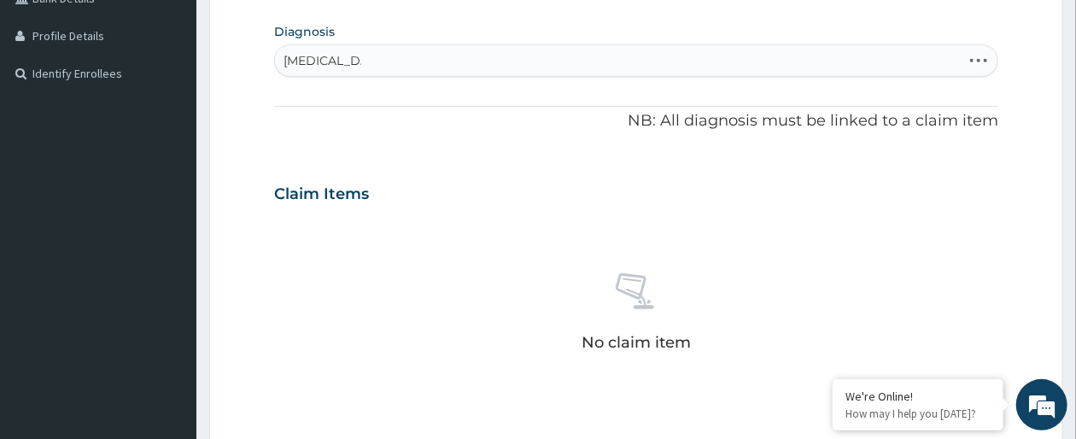
scroll to position [466, 0]
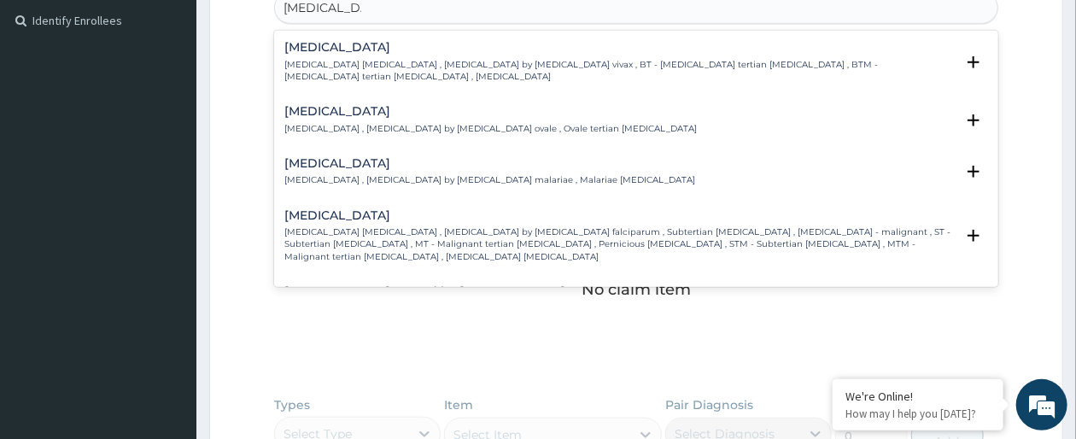
click at [669, 246] on p "[MEDICAL_DATA] [MEDICAL_DATA] , [MEDICAL_DATA] by [MEDICAL_DATA] falciparum , S…" at bounding box center [619, 244] width 670 height 37
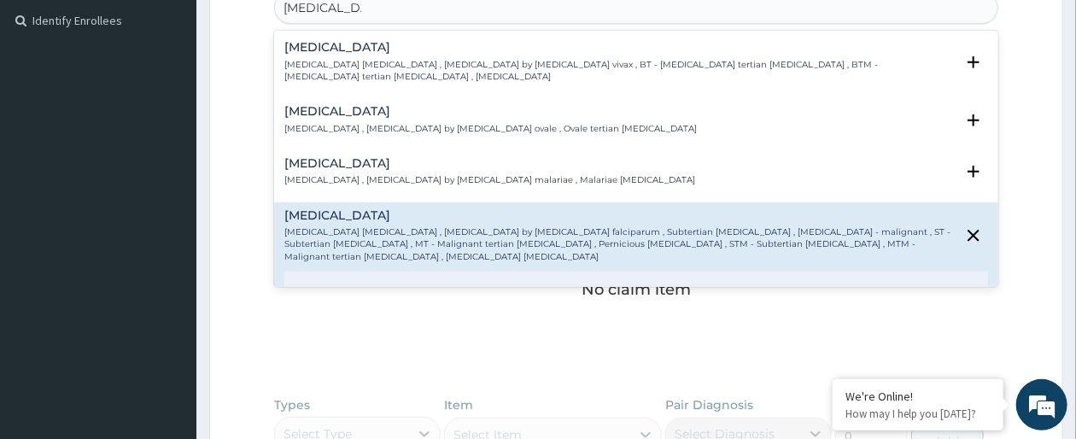
scroll to position [68, 0]
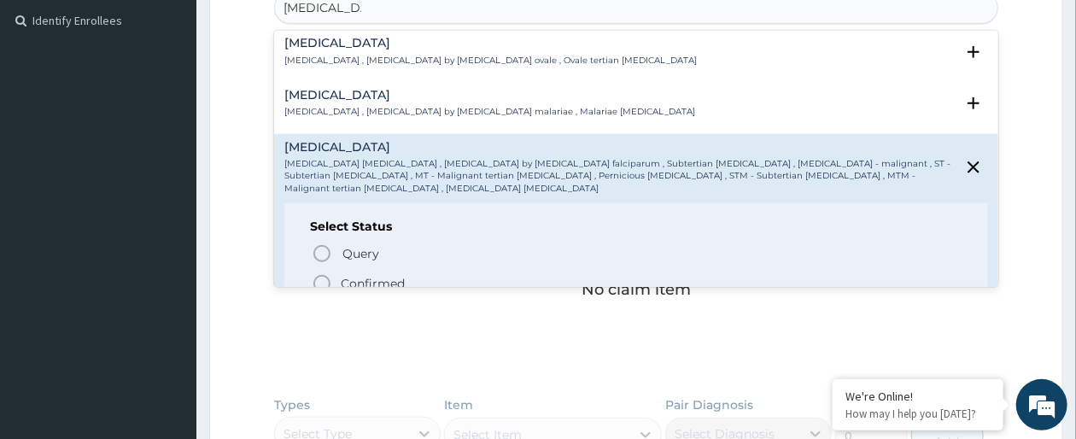
click at [324, 278] on icon "status option filled" at bounding box center [322, 283] width 20 height 20
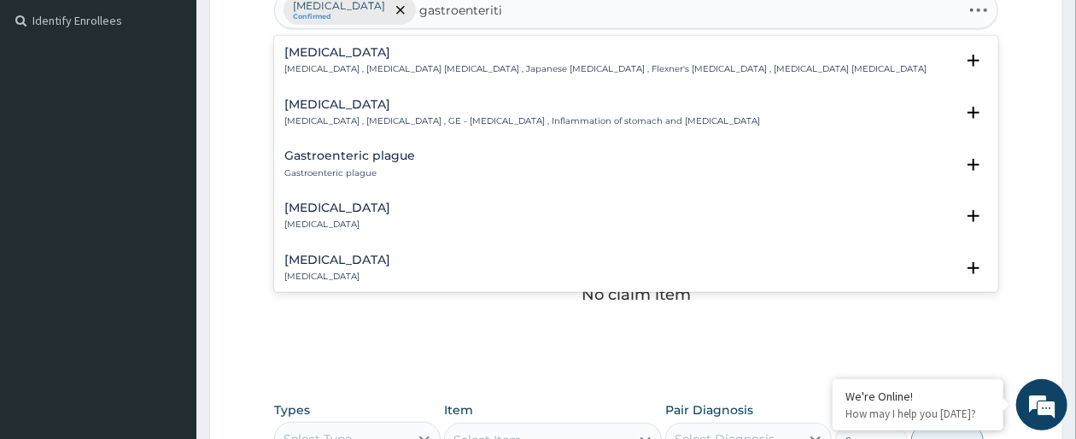
type input "[MEDICAL_DATA]"
click at [500, 155] on div "[MEDICAL_DATA] [MEDICAL_DATA]" at bounding box center [636, 164] width 704 height 30
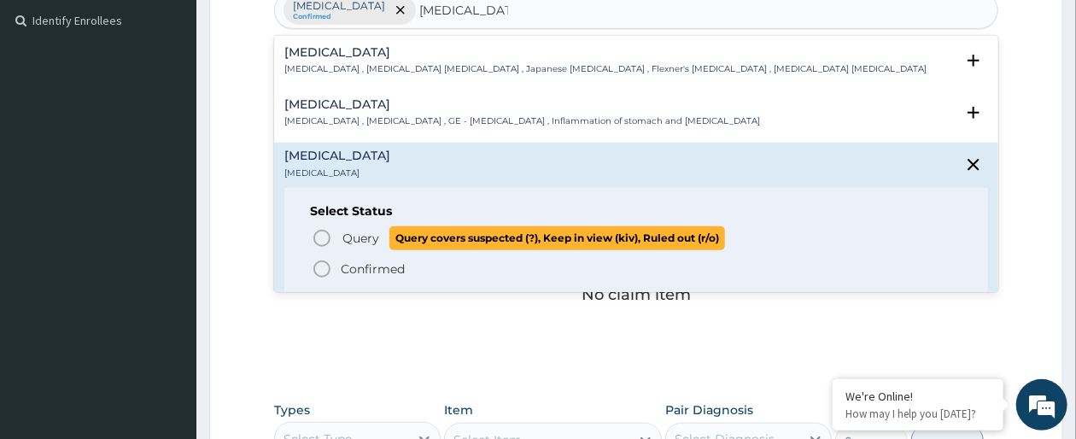
click at [329, 240] on circle "status option query" at bounding box center [321, 238] width 15 height 15
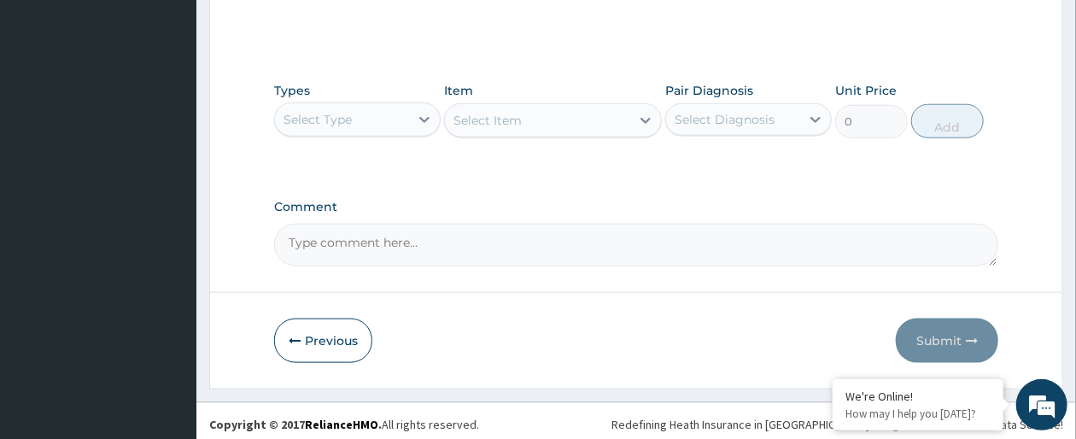
scroll to position [791, 0]
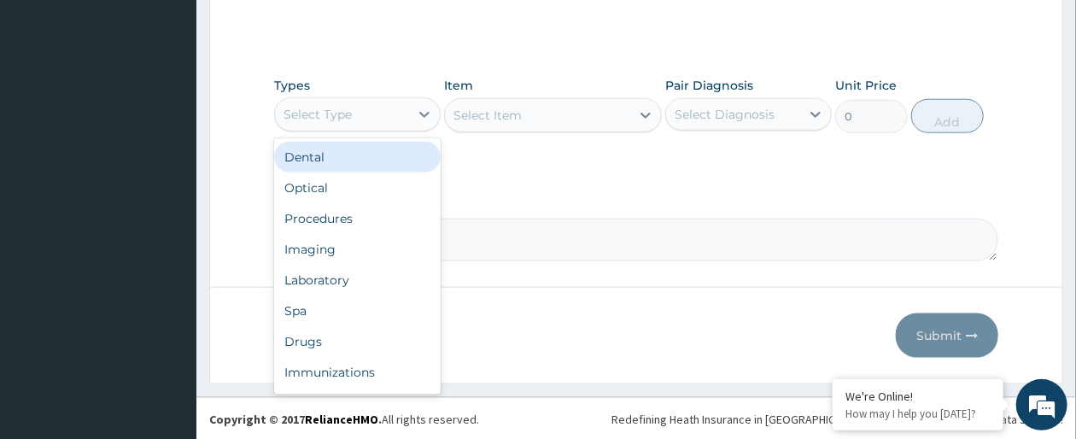
click at [377, 116] on div "Select Type" at bounding box center [342, 114] width 134 height 27
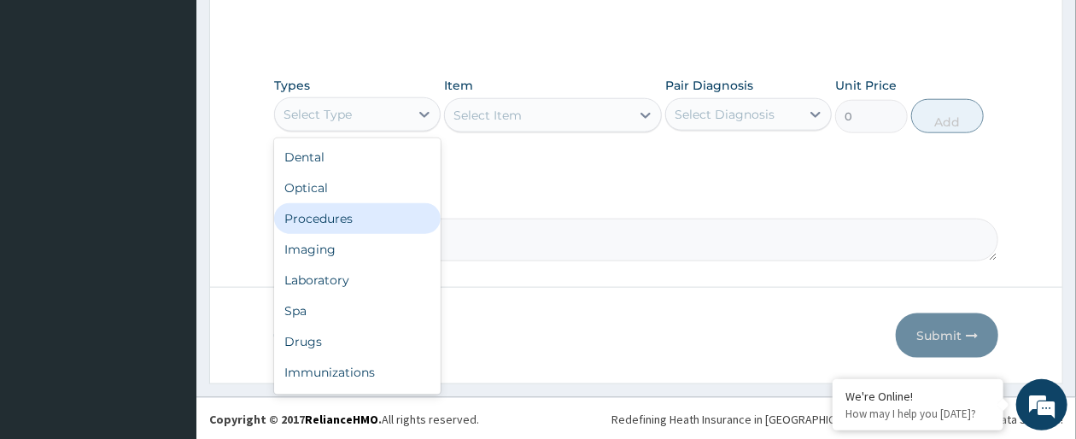
click at [327, 220] on div "Procedures" at bounding box center [357, 218] width 167 height 31
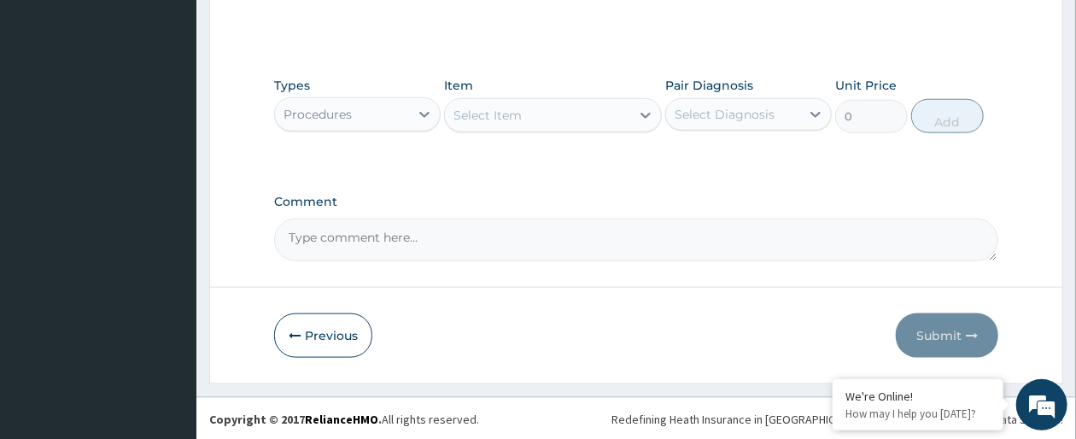
click at [600, 124] on div "Select Item" at bounding box center [537, 115] width 184 height 27
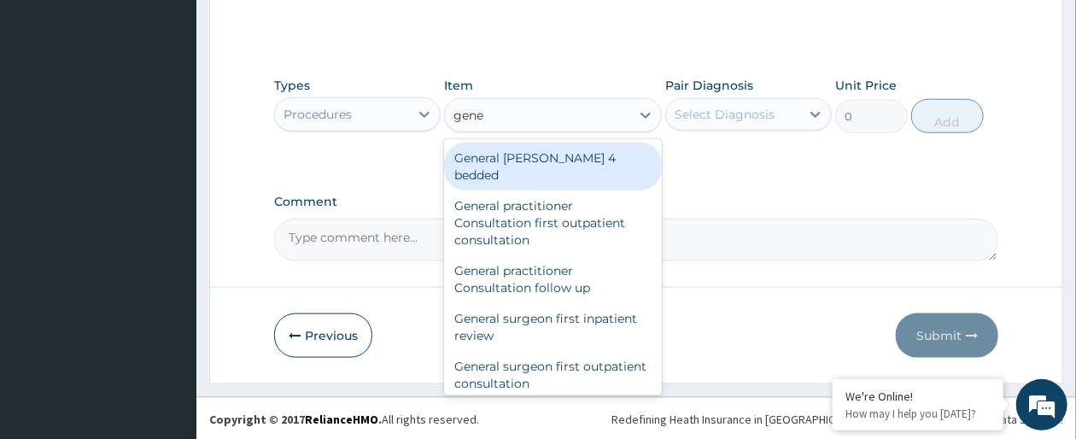
type input "gener"
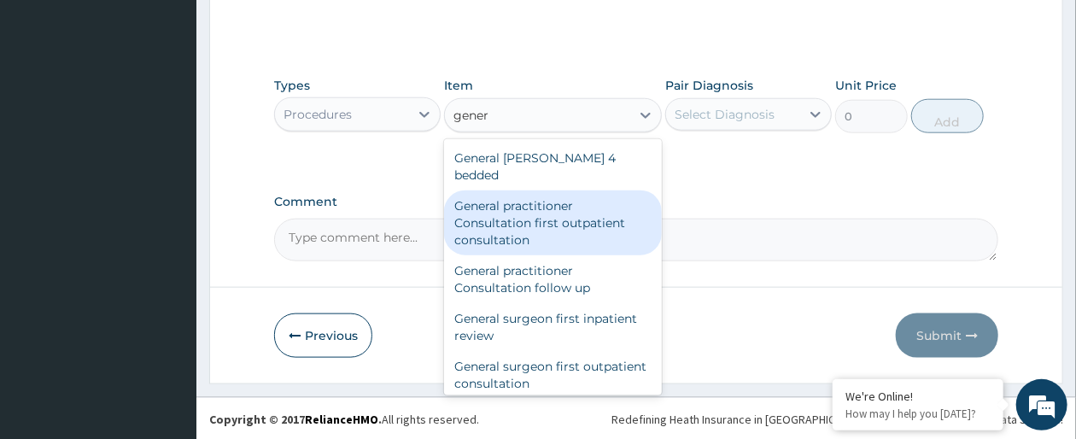
click at [567, 206] on div "General practitioner Consultation first outpatient consultation" at bounding box center [552, 222] width 217 height 65
type input "3547.5"
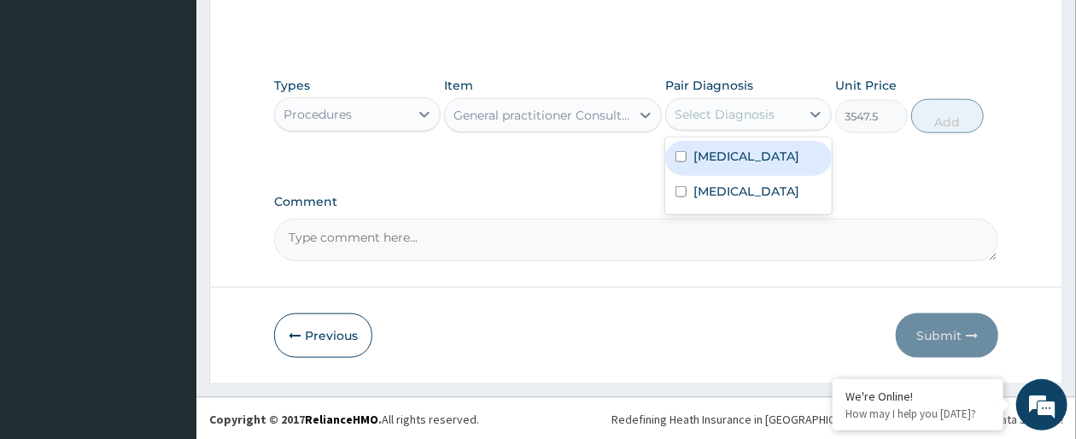
click at [744, 118] on div "Select Diagnosis" at bounding box center [725, 114] width 100 height 17
click at [747, 150] on label "Falciparum malaria" at bounding box center [747, 156] width 106 height 17
checkbox input "true"
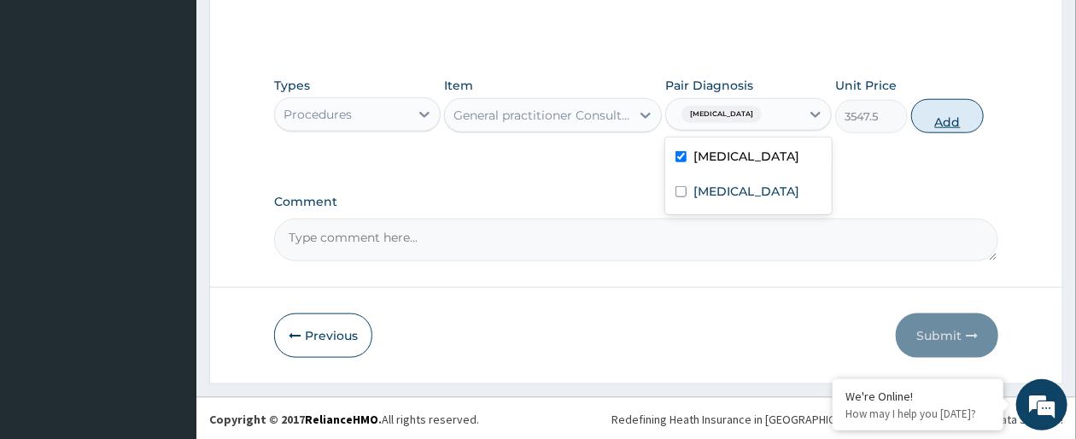
click at [935, 120] on button "Add" at bounding box center [947, 116] width 73 height 34
type input "0"
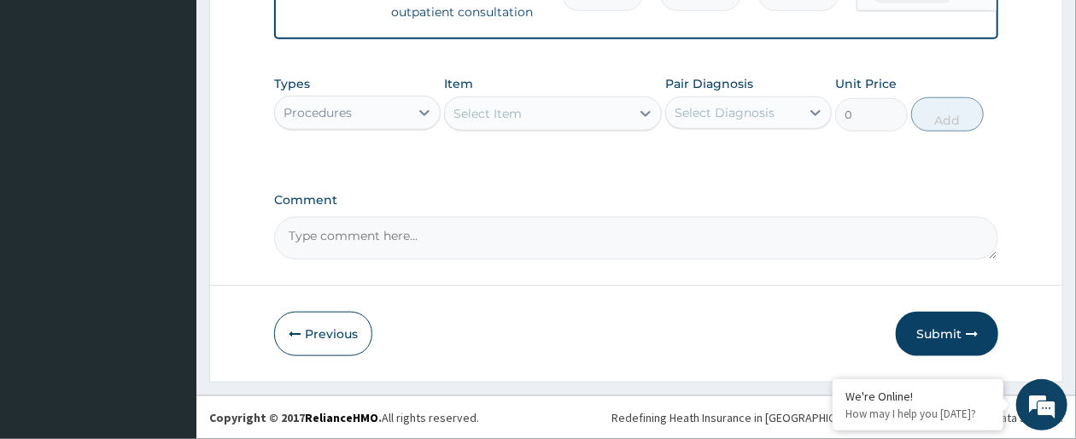
scroll to position [745, 0]
click at [630, 118] on div at bounding box center [645, 113] width 31 height 31
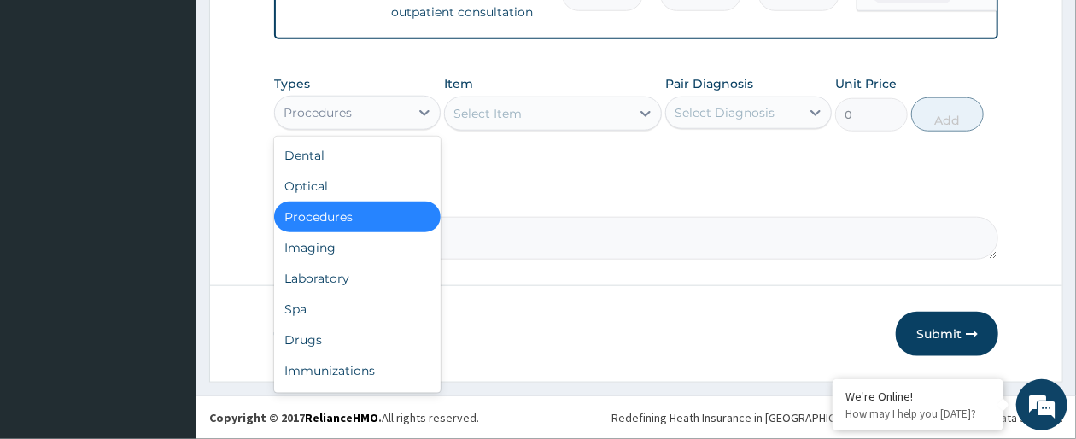
click at [368, 119] on div "Procedures" at bounding box center [342, 112] width 134 height 27
click at [331, 278] on div "Laboratory" at bounding box center [357, 278] width 167 height 31
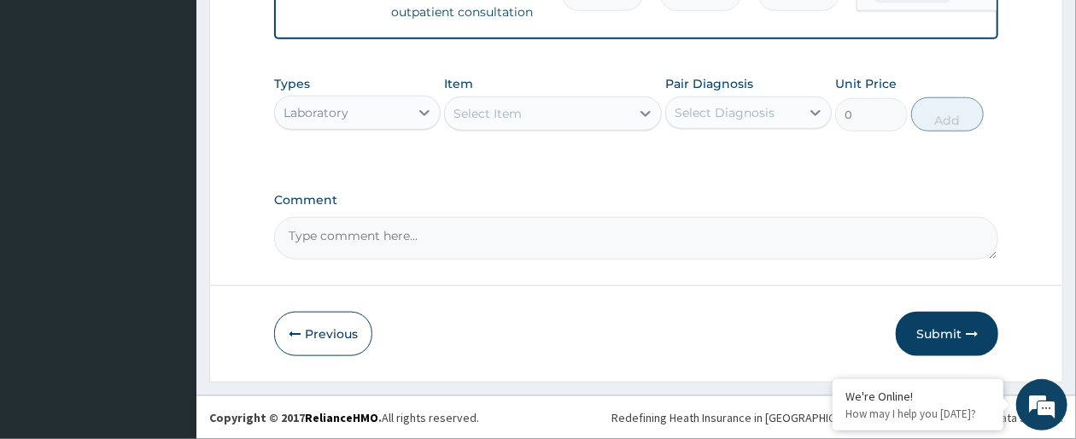
click at [603, 121] on div "Select Item" at bounding box center [537, 113] width 184 height 27
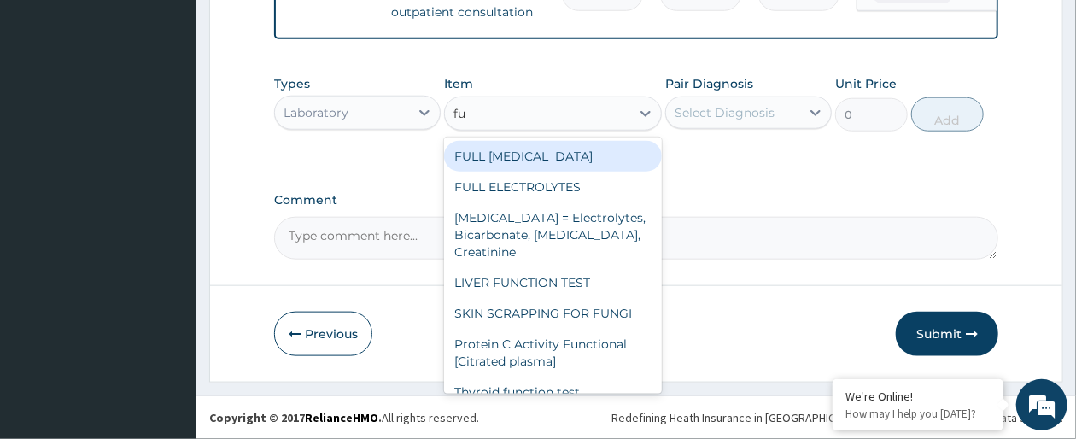
type input "f"
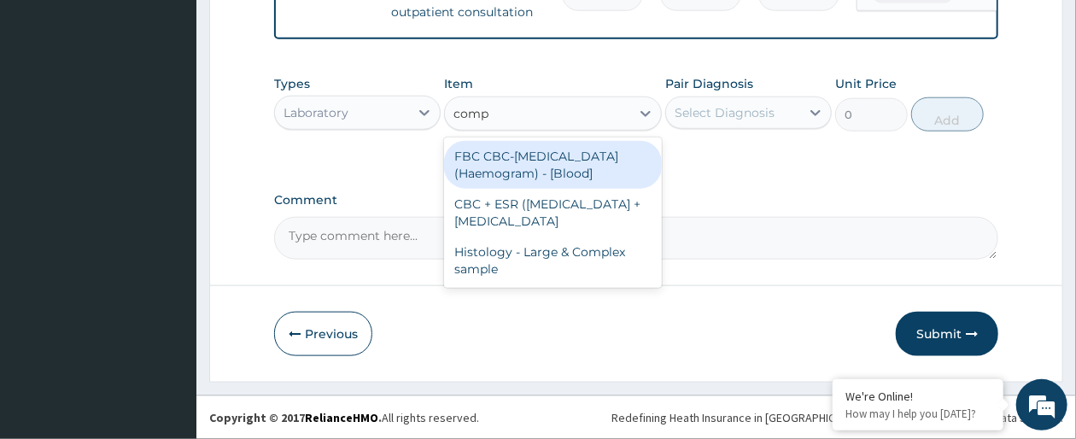
type input "compl"
click at [579, 173] on div "FBC CBC-Complete Blood Count (Haemogram) - [Blood]" at bounding box center [552, 165] width 217 height 48
type input "4300"
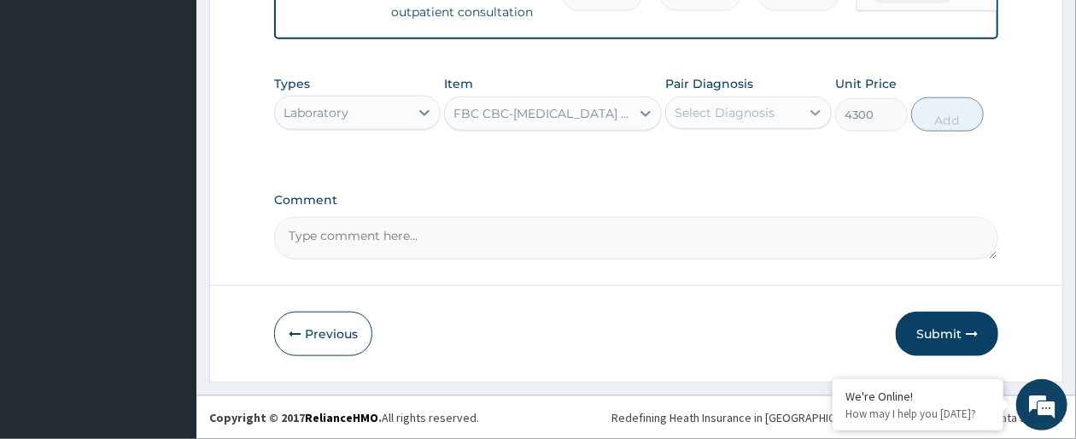
click at [805, 107] on div at bounding box center [815, 112] width 31 height 31
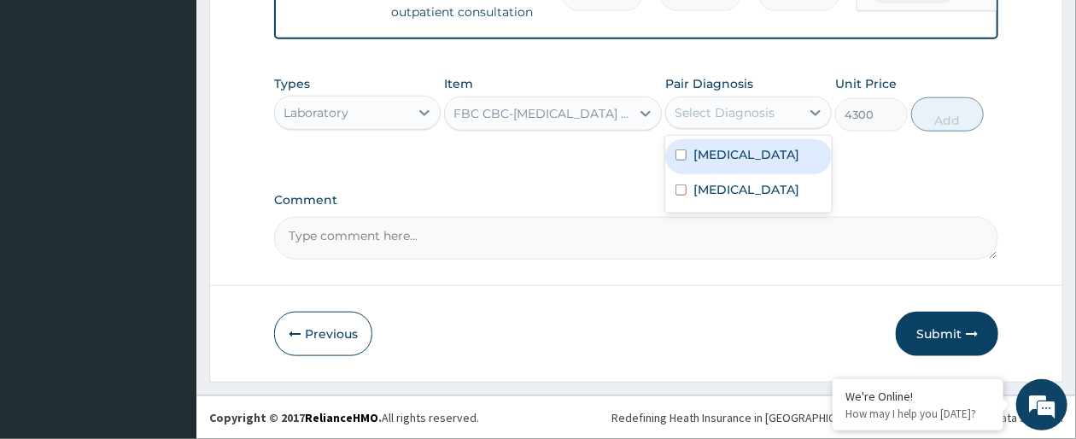
click at [745, 164] on div "Falciparum malaria" at bounding box center [748, 156] width 167 height 35
checkbox input "true"
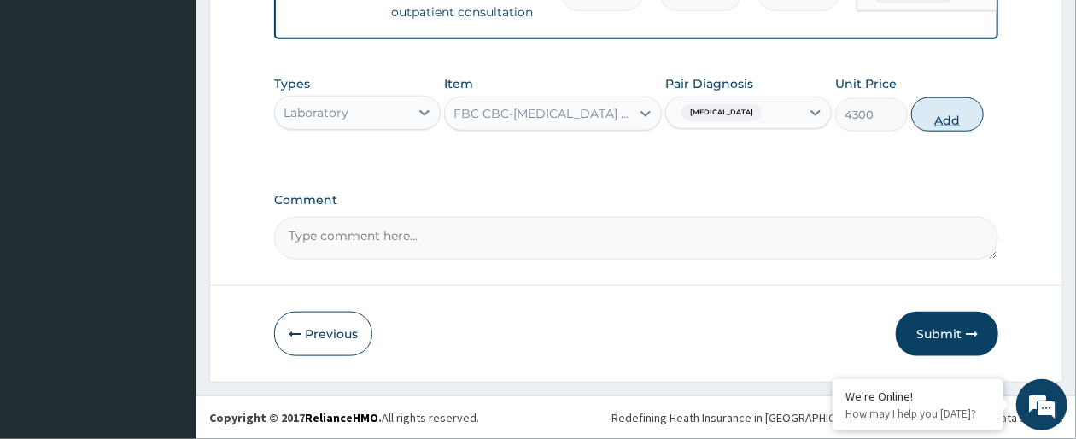
click at [945, 117] on button "Add" at bounding box center [947, 114] width 73 height 34
type input "0"
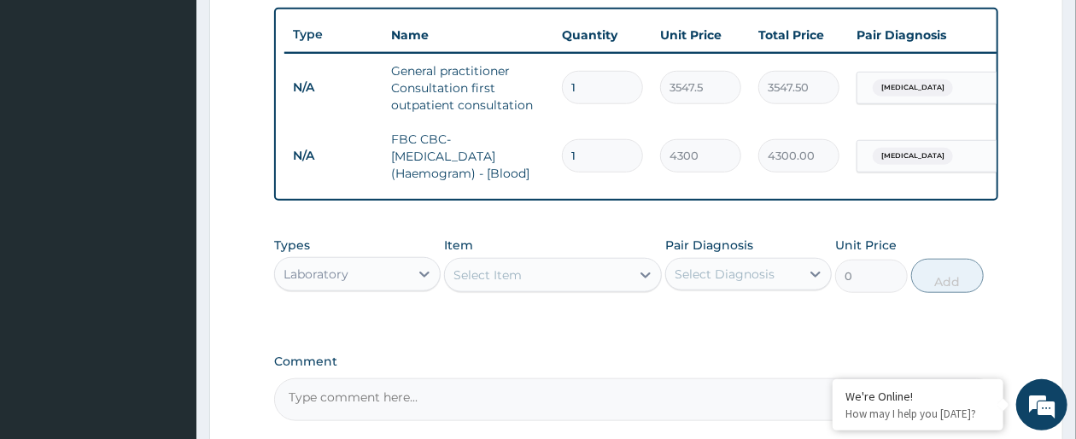
scroll to position [608, 0]
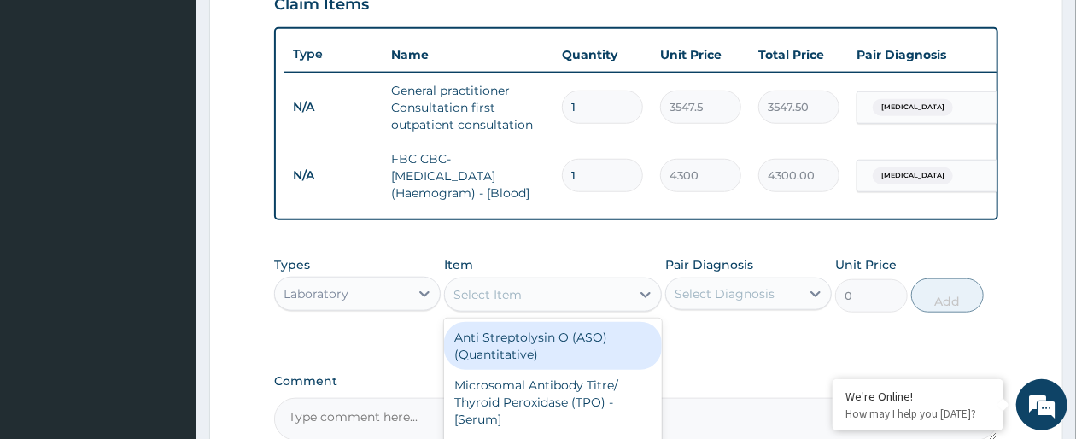
click at [548, 308] on div "Select Item" at bounding box center [537, 294] width 184 height 27
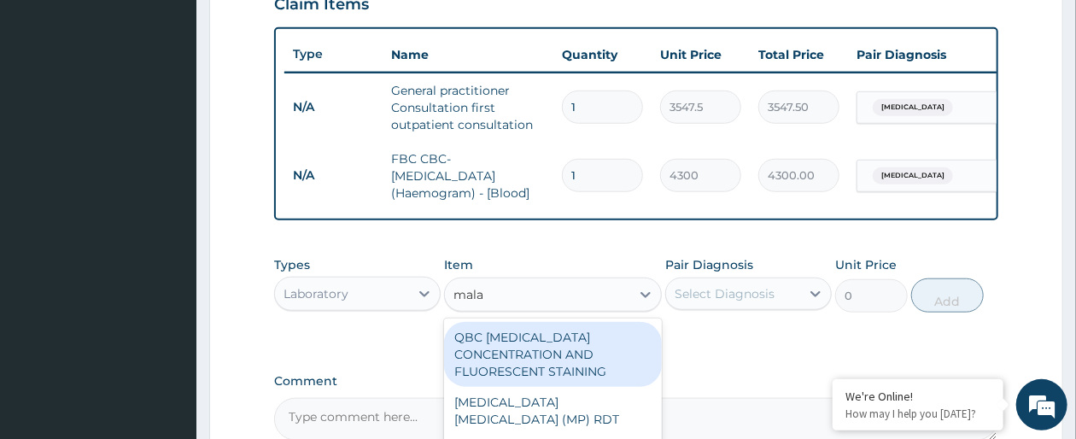
type input "malar"
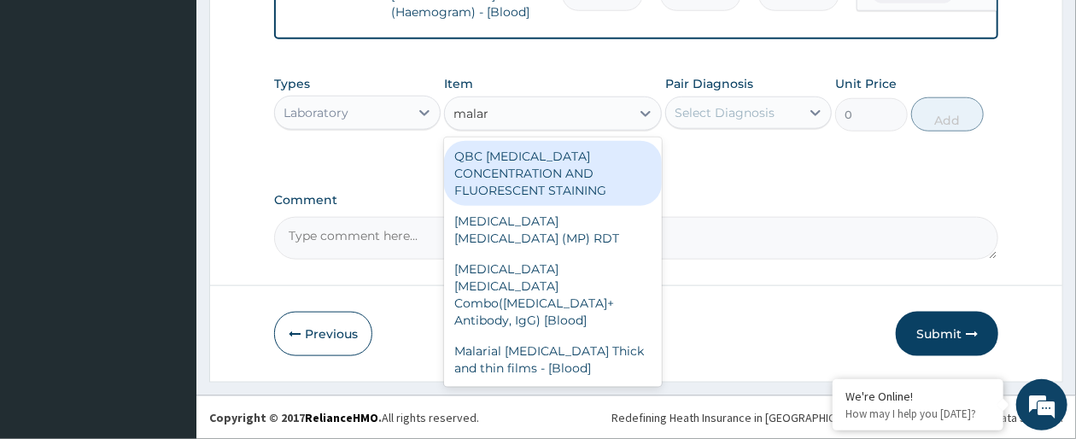
scroll to position [813, 0]
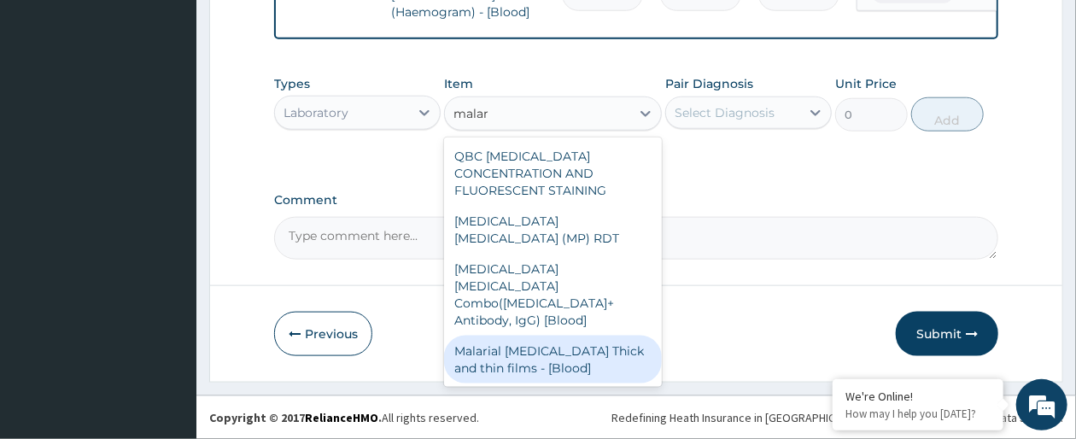
click at [568, 336] on div "Malarial Parasite Thick and thin films - [Blood]" at bounding box center [552, 360] width 217 height 48
type input "1612.5"
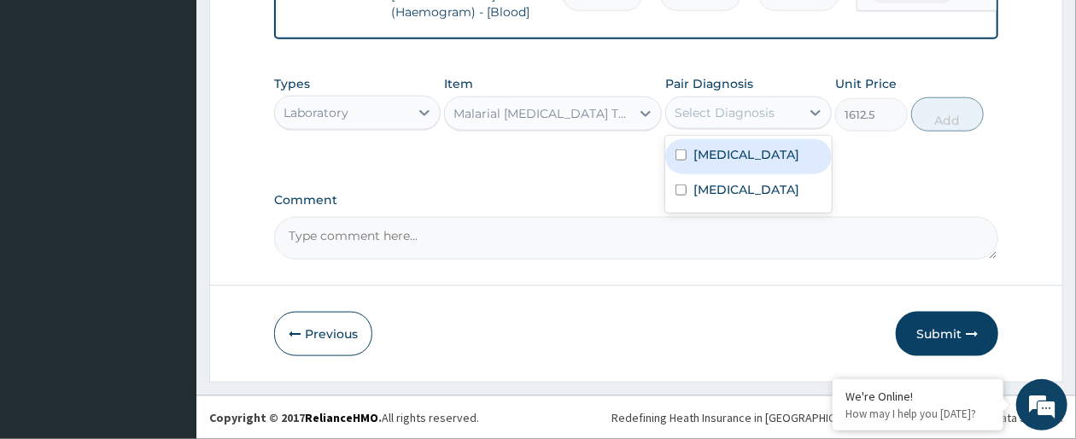
click at [721, 121] on div "Select Diagnosis" at bounding box center [725, 112] width 100 height 17
click at [721, 148] on label "Falciparum malaria" at bounding box center [747, 154] width 106 height 17
checkbox input "true"
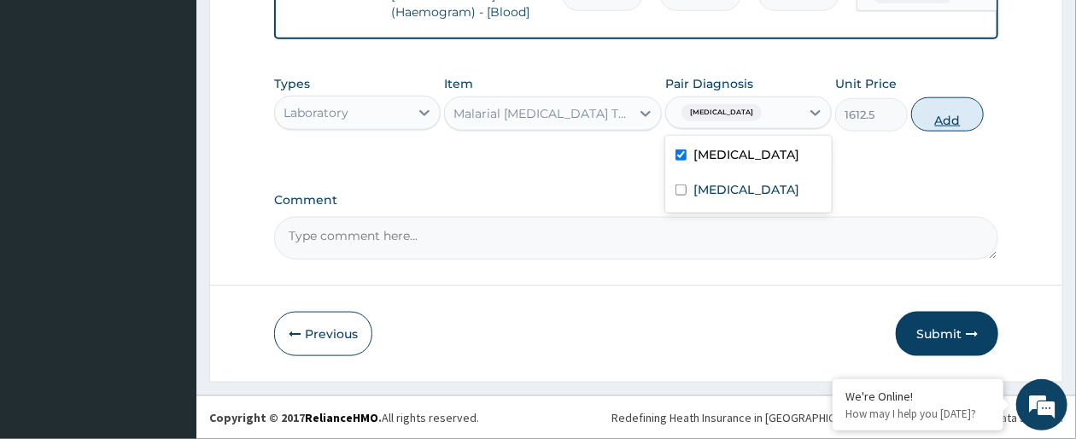
click at [957, 108] on button "Add" at bounding box center [947, 114] width 73 height 34
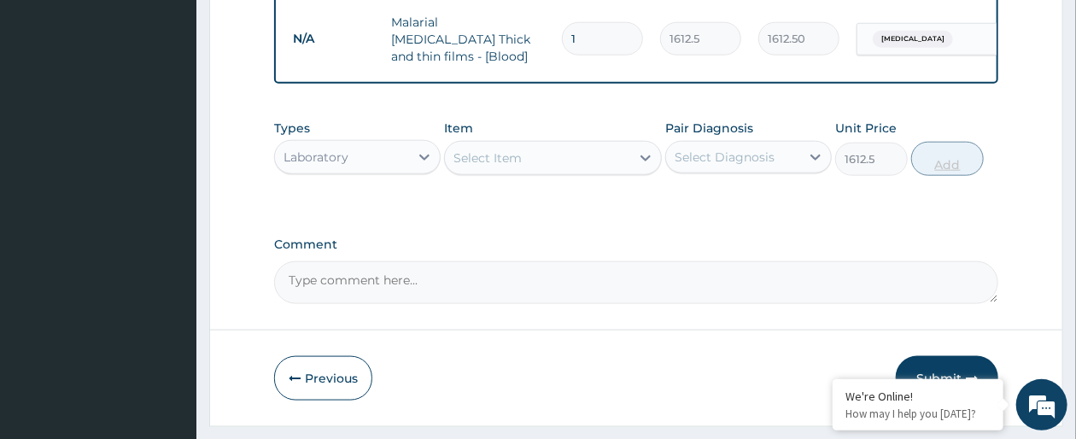
type input "0"
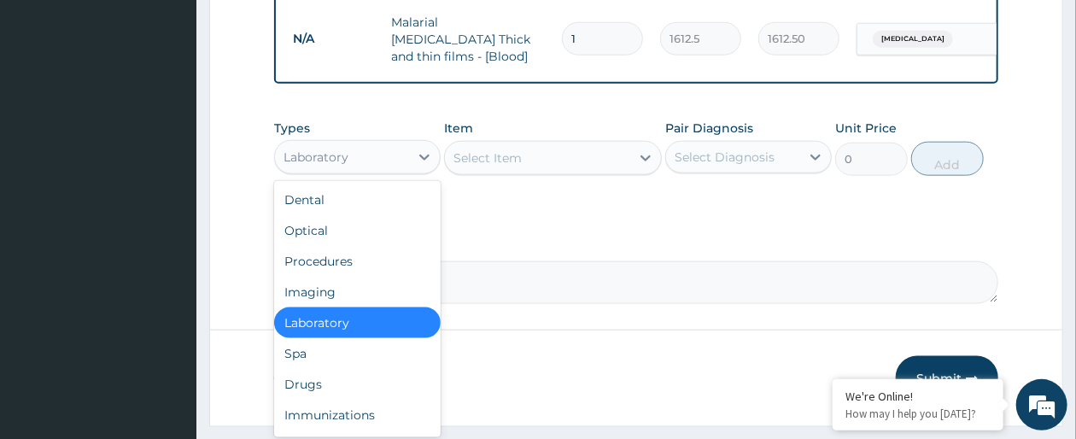
click at [389, 171] on div "Laboratory" at bounding box center [342, 156] width 134 height 27
click at [339, 400] on div "Drugs" at bounding box center [357, 384] width 167 height 31
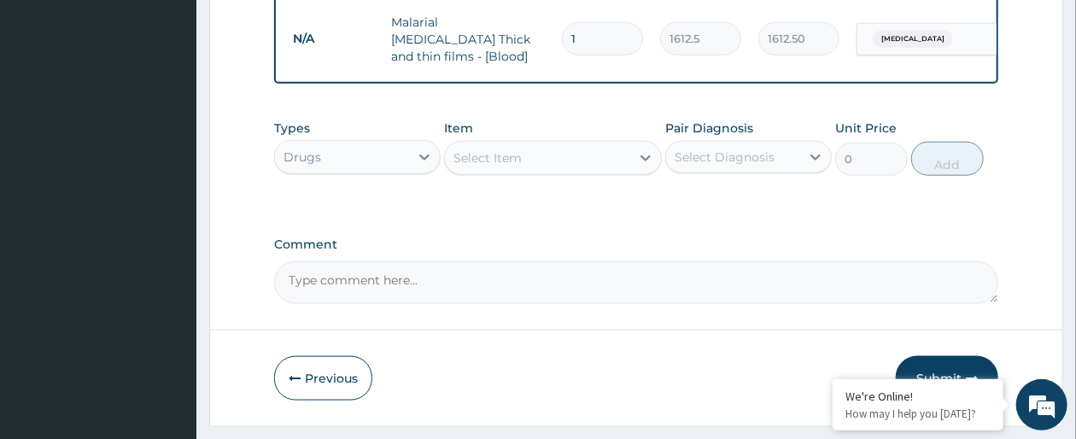
click at [626, 158] on div "Select Item" at bounding box center [552, 158] width 217 height 34
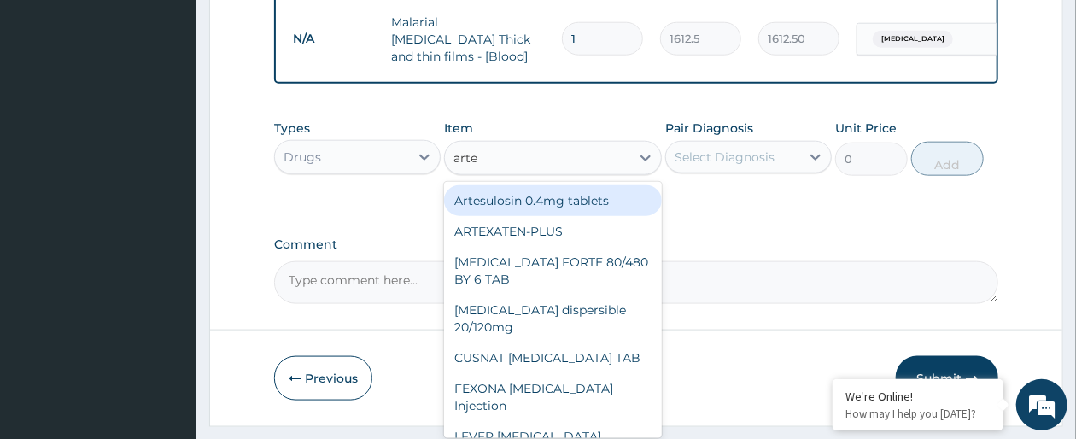
type input "artem"
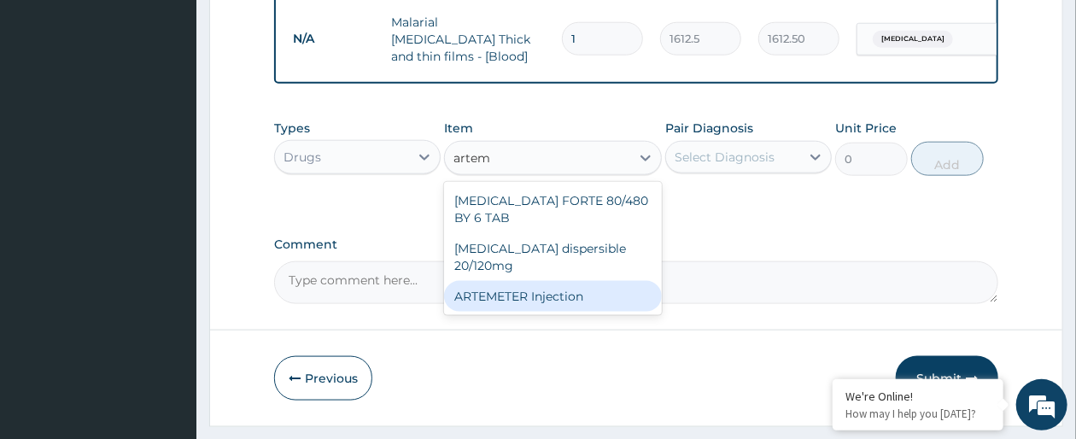
click at [604, 296] on div "ARTEMETER Injection" at bounding box center [552, 296] width 217 height 31
type input "946"
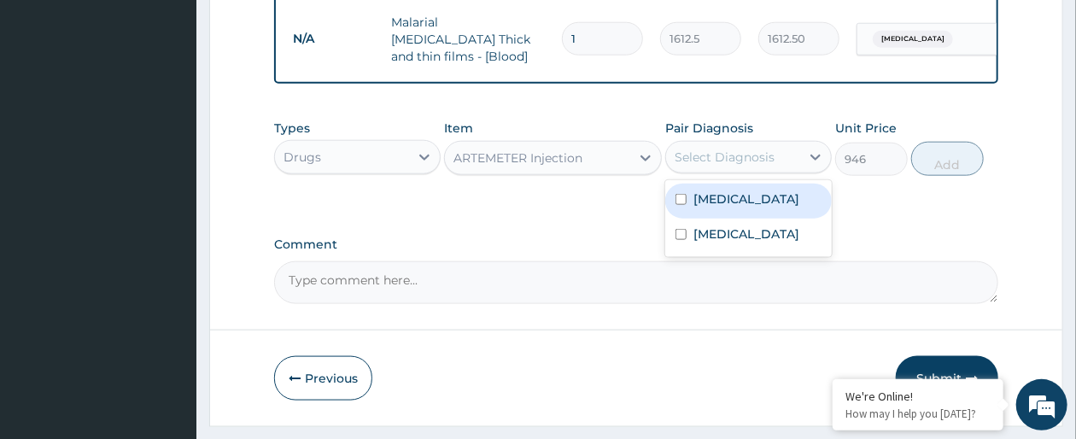
click at [765, 166] on div "Select Diagnosis" at bounding box center [725, 157] width 100 height 17
click at [748, 208] on label "Falciparum malaria" at bounding box center [747, 198] width 106 height 17
checkbox input "true"
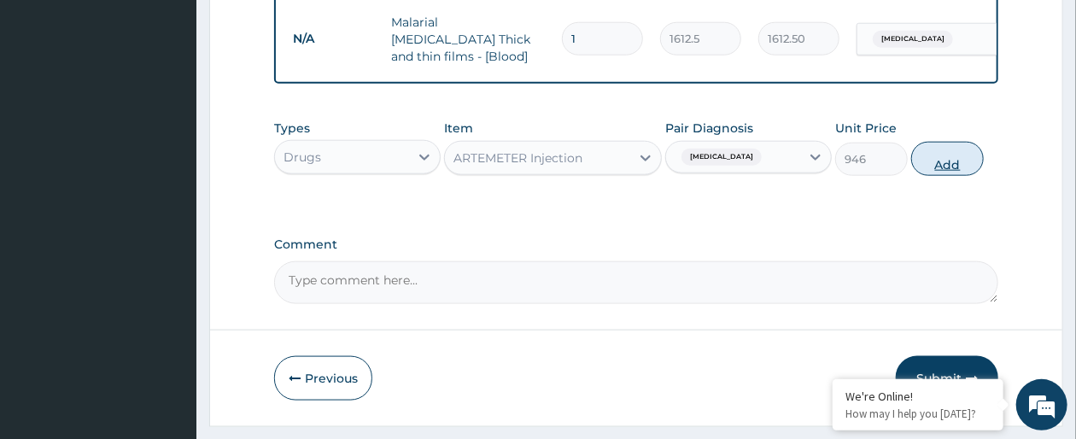
click at [953, 173] on button "Add" at bounding box center [947, 159] width 73 height 34
type input "0"
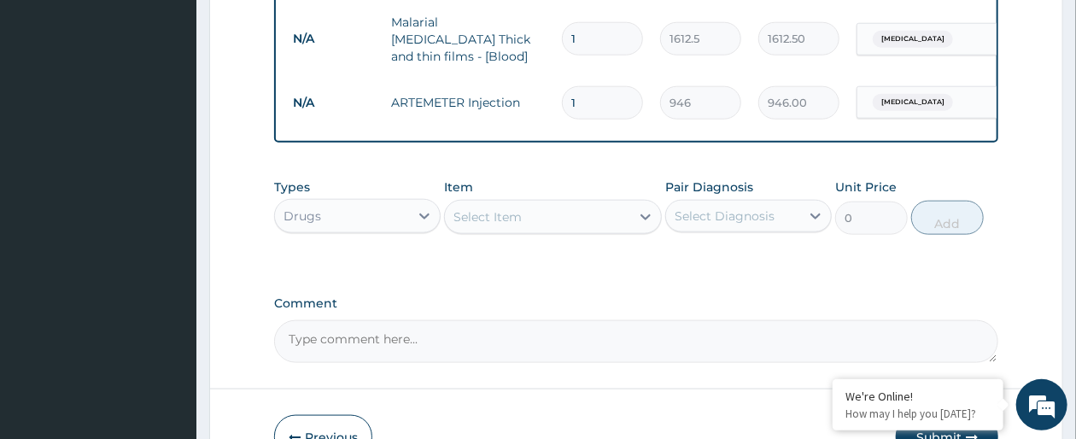
click at [618, 231] on div "Select Item" at bounding box center [537, 216] width 184 height 27
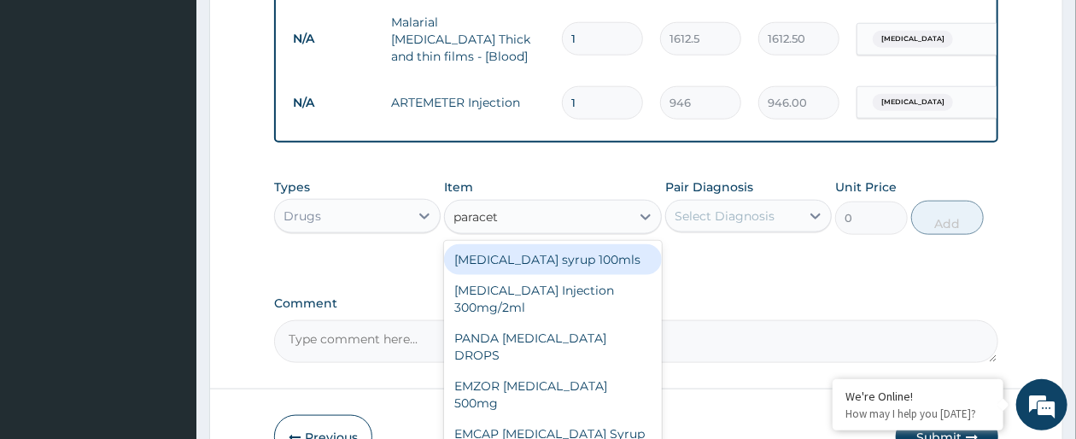
type input "paraceta"
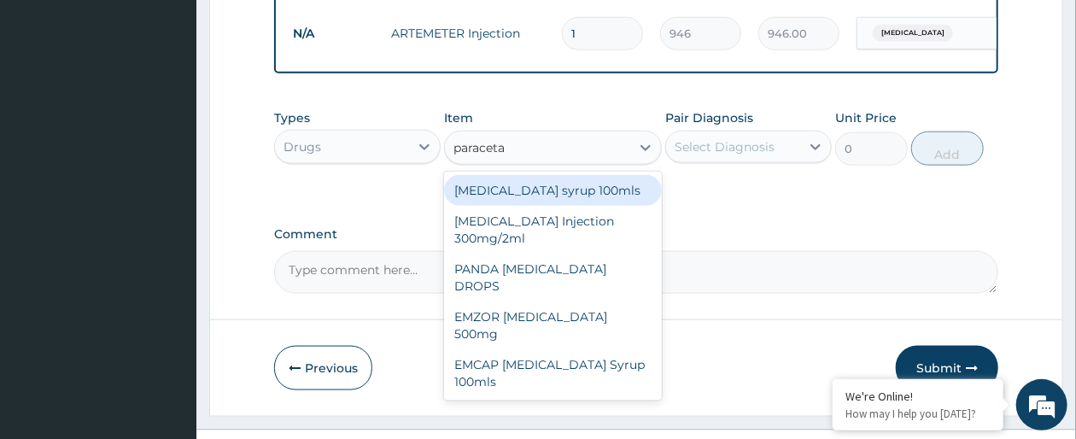
scroll to position [933, 0]
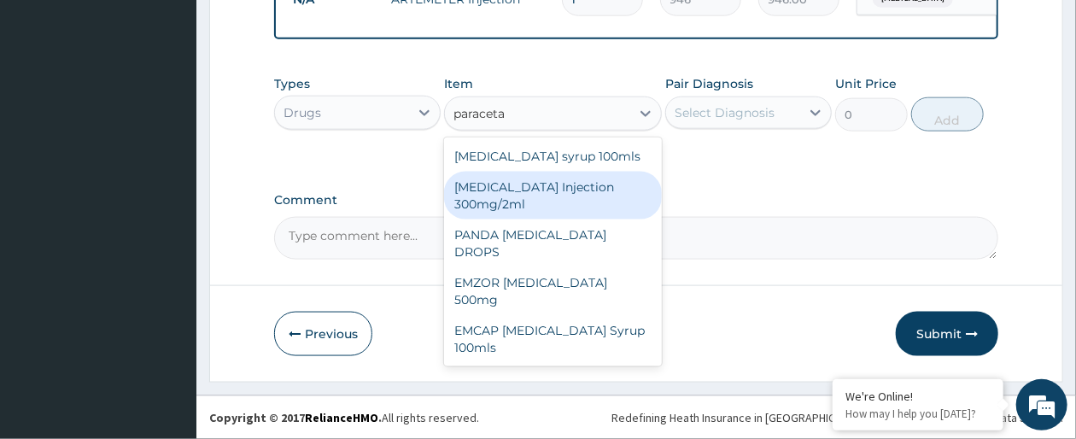
click at [609, 187] on div "PARACETAMOL Injection 300mg/2ml" at bounding box center [552, 196] width 217 height 48
type input "260.15"
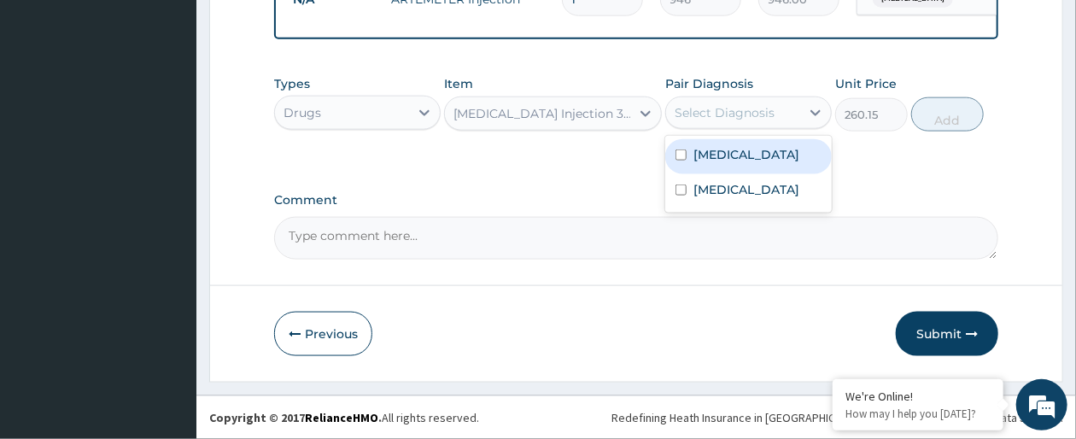
click at [777, 114] on div "Select Diagnosis" at bounding box center [733, 112] width 134 height 27
click at [767, 155] on label "Falciparum malaria" at bounding box center [747, 154] width 106 height 17
checkbox input "true"
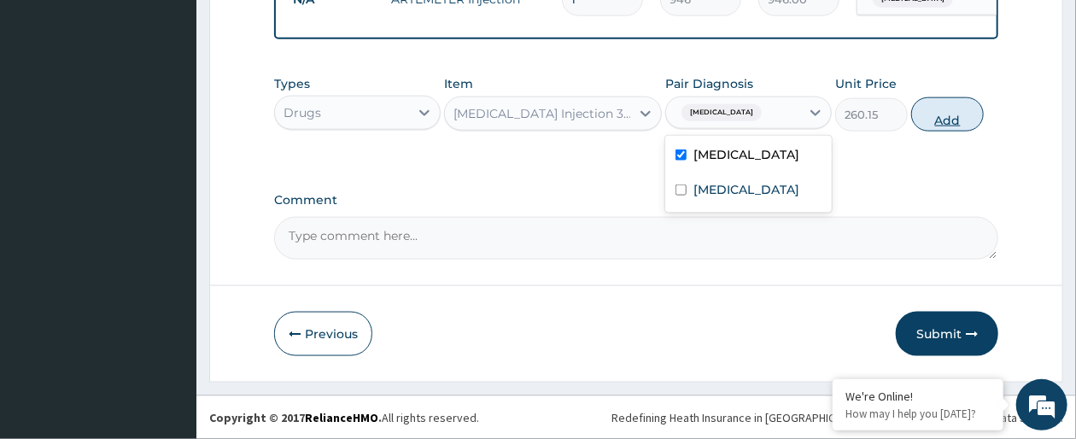
click at [951, 121] on button "Add" at bounding box center [947, 114] width 73 height 34
type input "0"
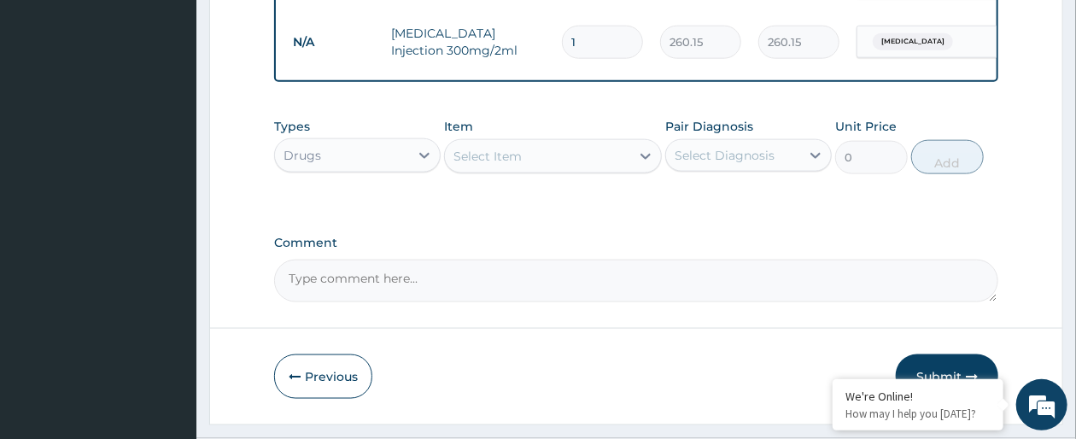
click at [509, 165] on div "Select Item" at bounding box center [488, 156] width 68 height 17
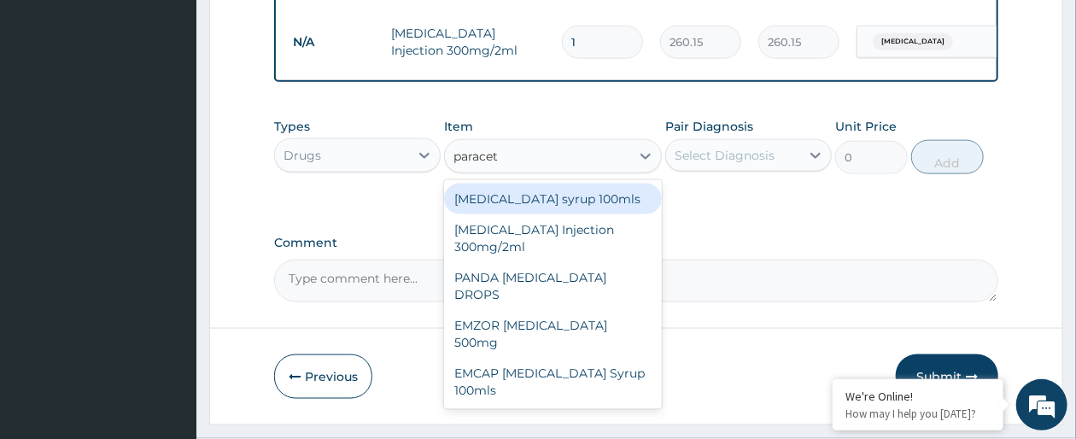
type input "paraceta"
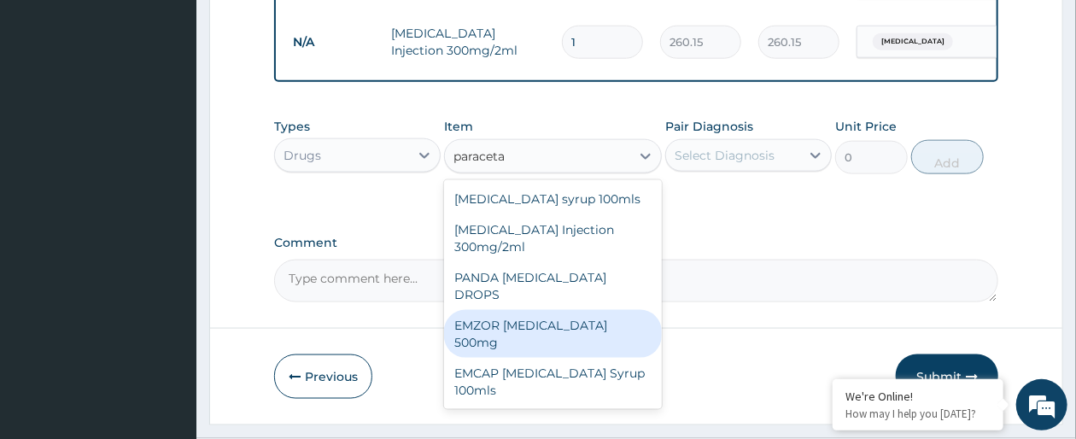
click at [584, 331] on div "EMZOR PARACETAMOL 500mg" at bounding box center [552, 334] width 217 height 48
type input "23.65"
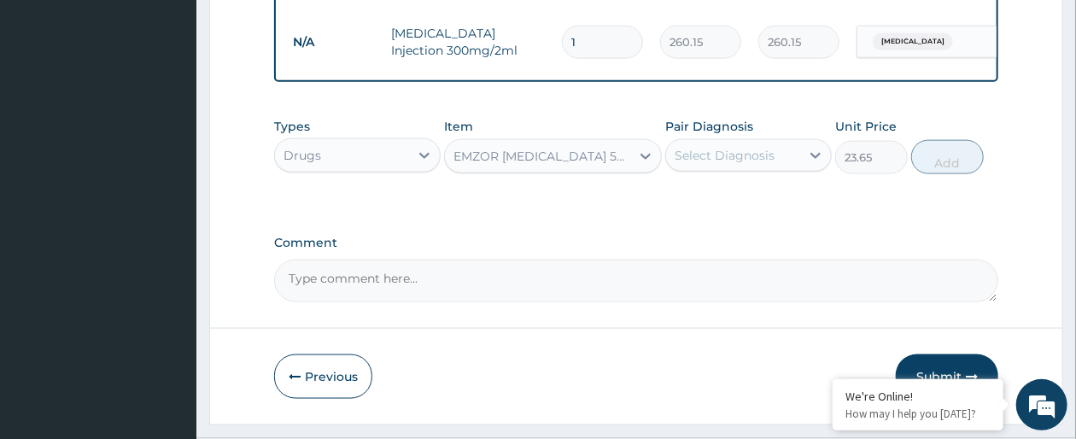
click at [799, 169] on div "Select Diagnosis" at bounding box center [733, 155] width 134 height 27
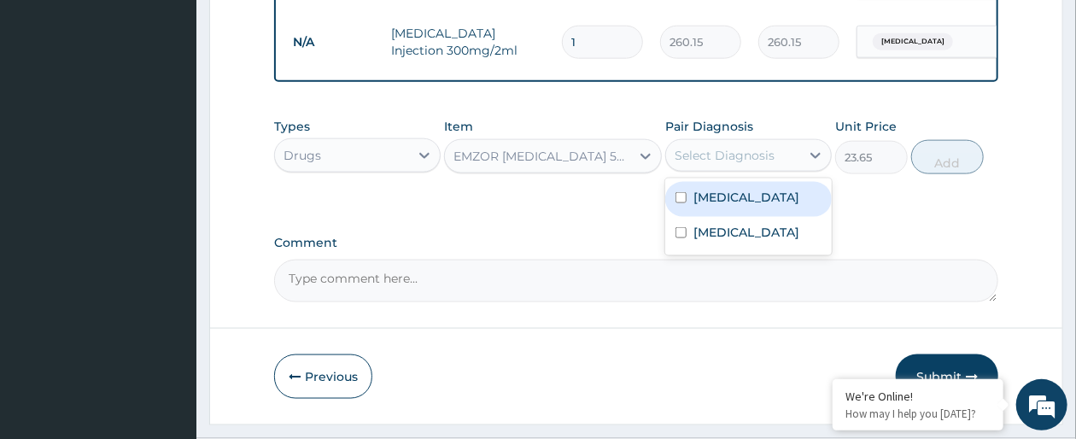
click at [753, 206] on label "Falciparum malaria" at bounding box center [747, 197] width 106 height 17
checkbox input "true"
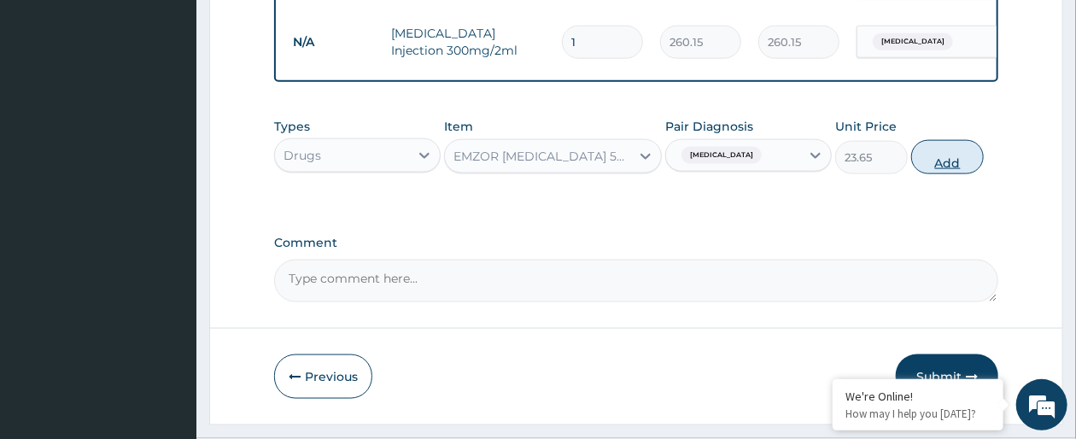
click at [939, 174] on button "Add" at bounding box center [947, 157] width 73 height 34
type input "0"
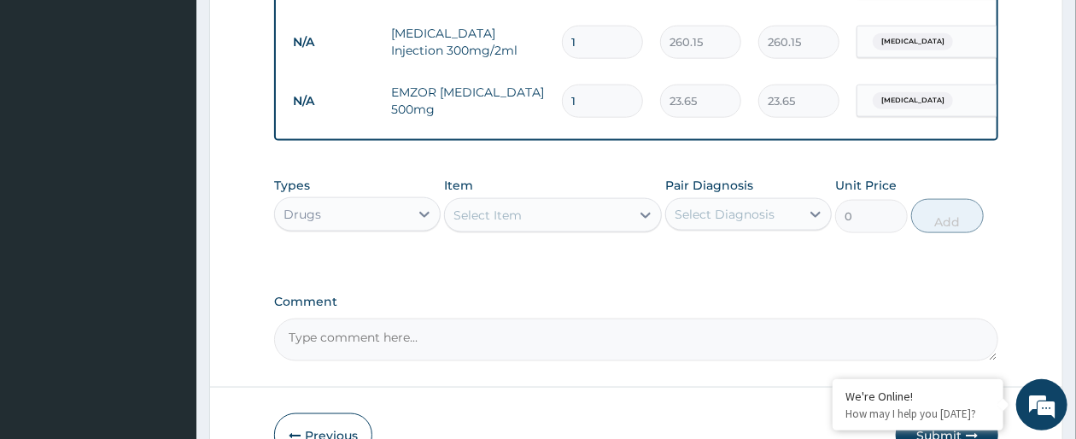
click at [523, 229] on div "Select Item" at bounding box center [537, 215] width 184 height 27
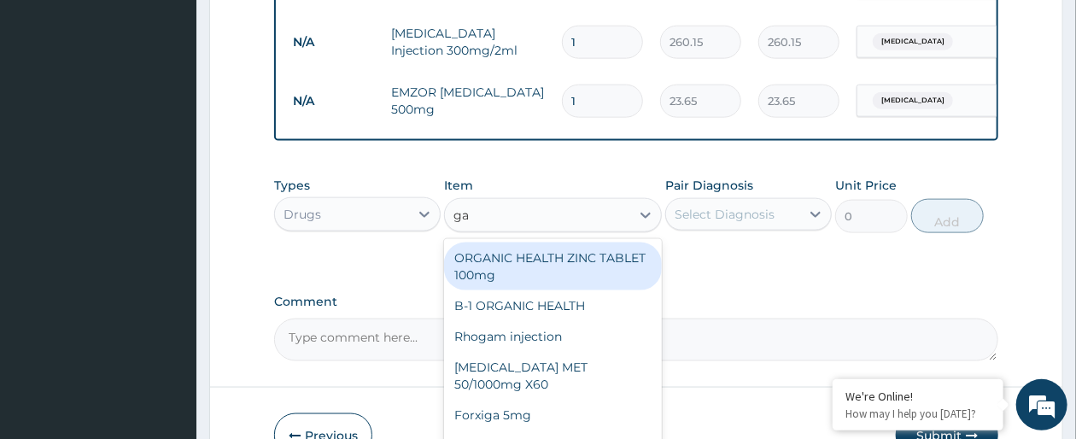
type input "g"
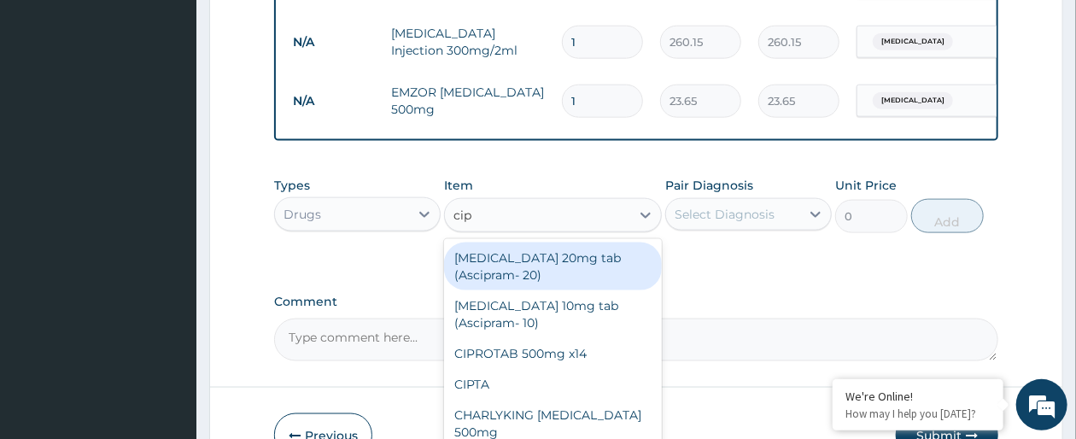
type input "cipr"
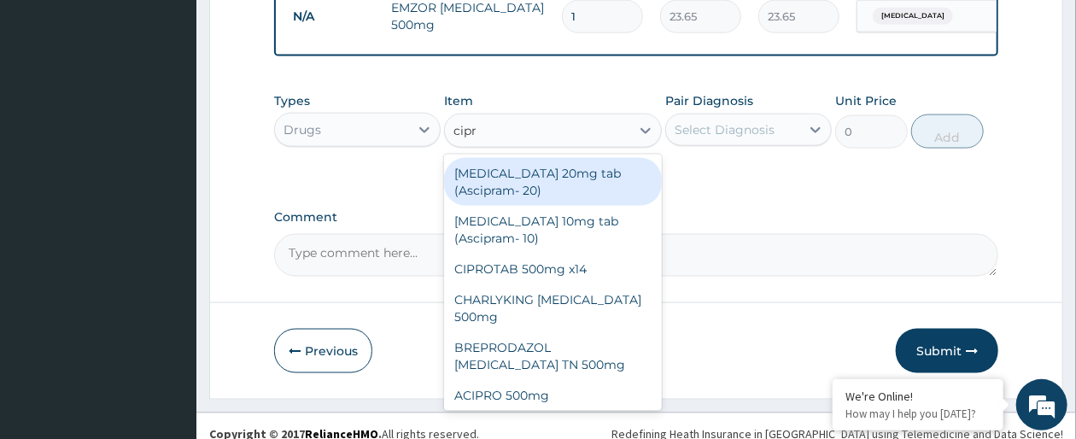
scroll to position [1052, 0]
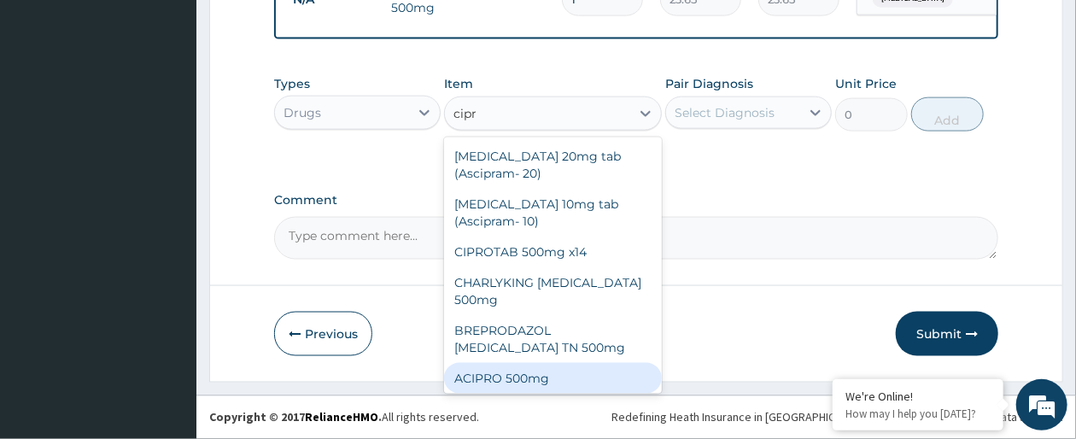
click at [603, 369] on div "ACIPRO 500mg" at bounding box center [552, 378] width 217 height 31
type input "106.425"
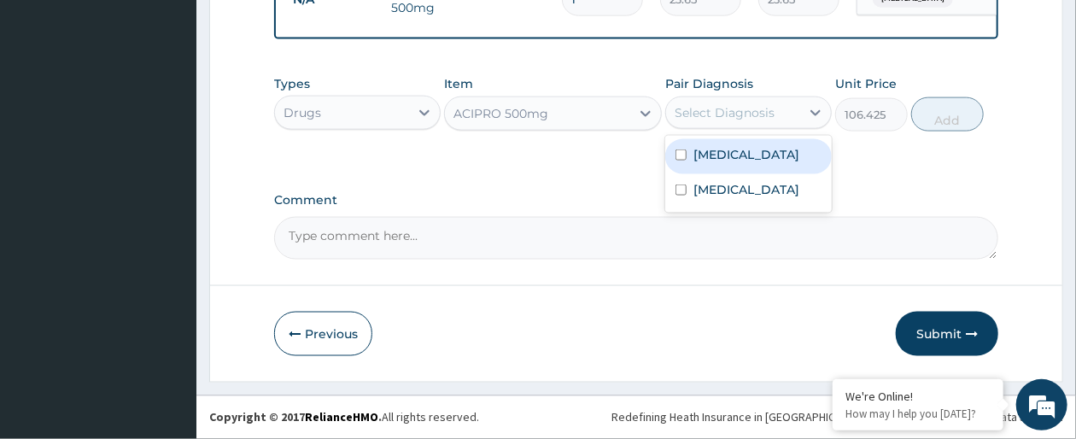
click at [746, 106] on div "Select Diagnosis" at bounding box center [725, 112] width 100 height 17
click at [729, 155] on label "Falciparum malaria" at bounding box center [747, 154] width 106 height 17
checkbox input "true"
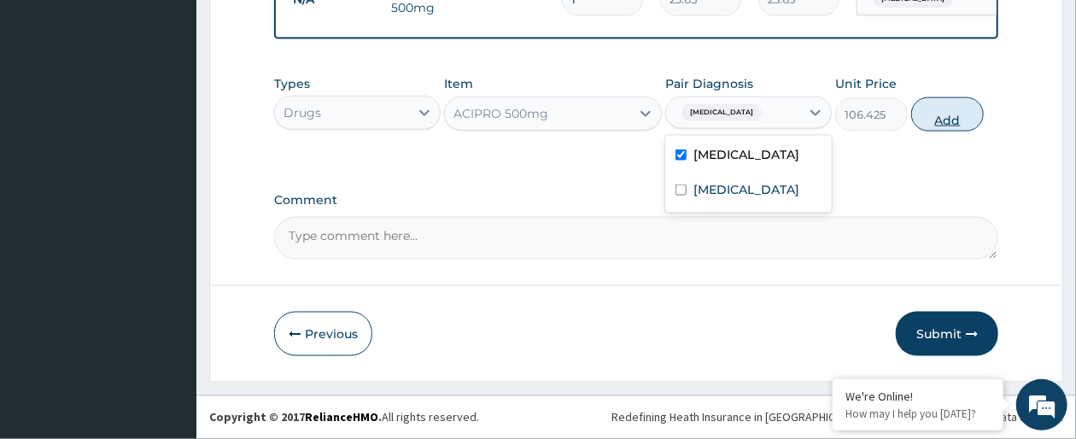
click at [939, 119] on button "Add" at bounding box center [947, 114] width 73 height 34
type input "0"
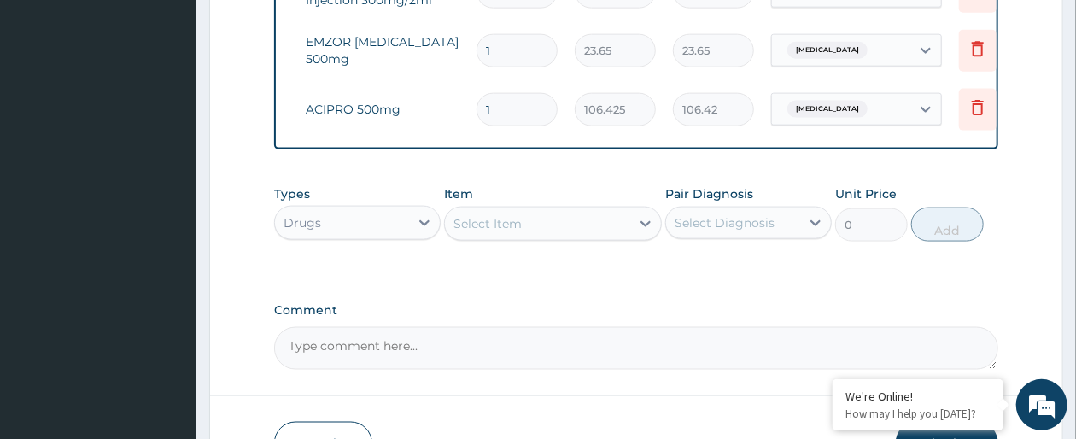
scroll to position [0, 132]
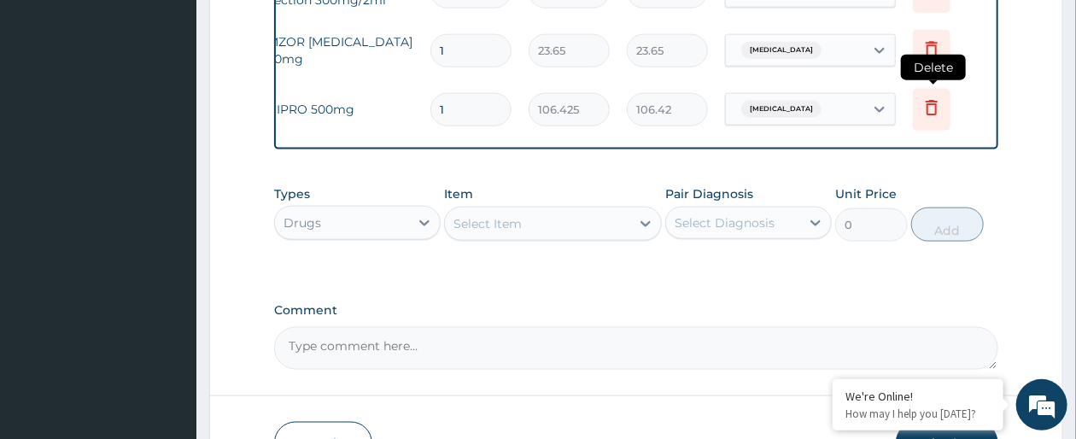
click at [926, 100] on icon at bounding box center [932, 107] width 12 height 15
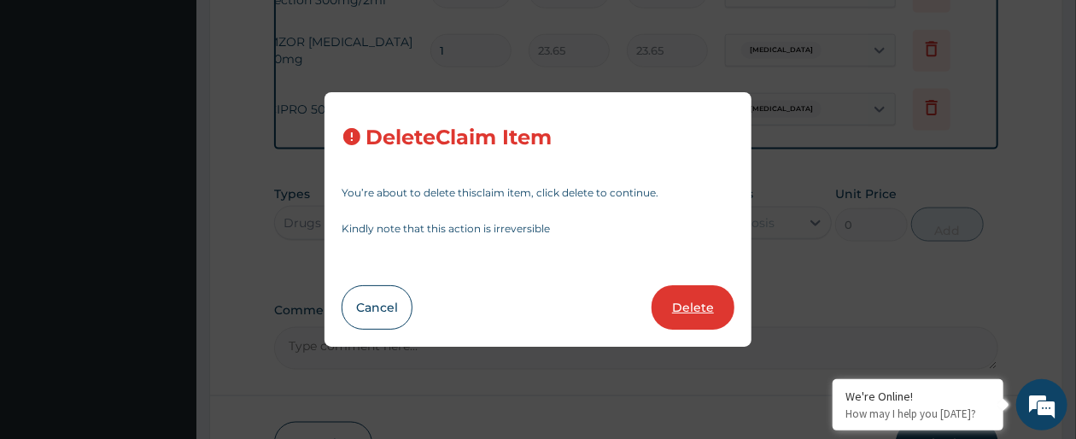
click at [700, 299] on button "Delete" at bounding box center [693, 307] width 83 height 44
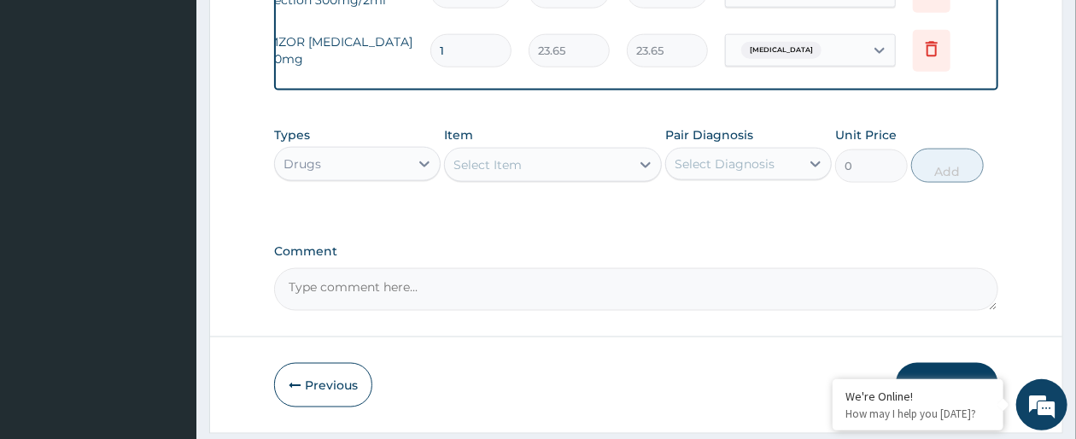
click at [551, 172] on div "Select Item" at bounding box center [537, 164] width 184 height 27
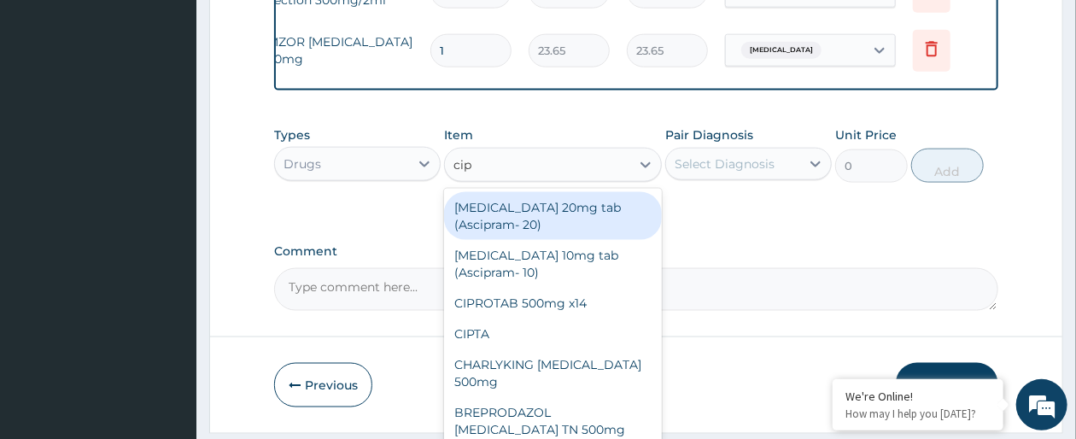
type input "cipr"
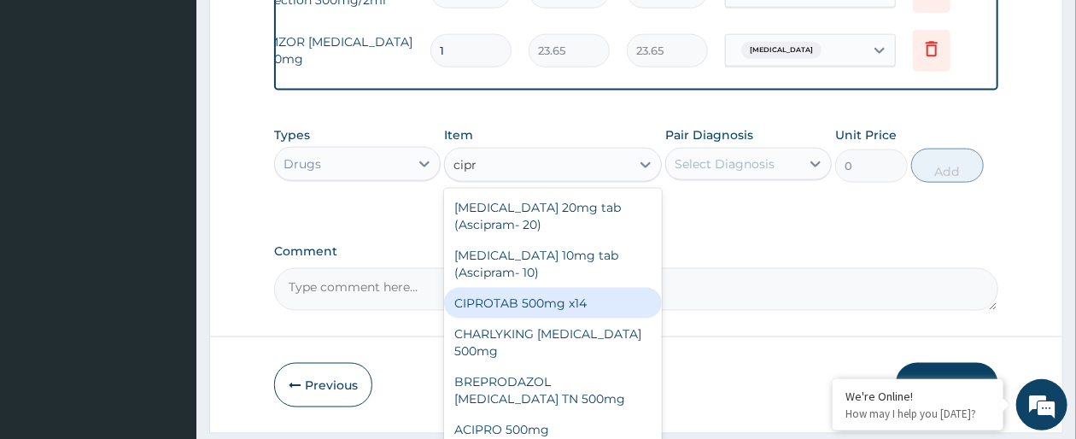
click at [536, 318] on div "CIPROTAB 500mg x14" at bounding box center [552, 303] width 217 height 31
type input "319.275"
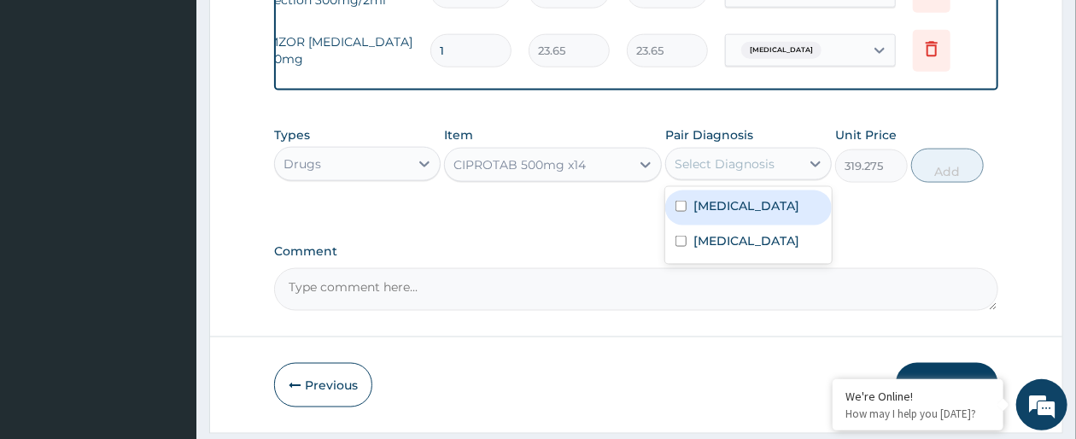
click at [797, 178] on div "Select Diagnosis" at bounding box center [733, 163] width 134 height 27
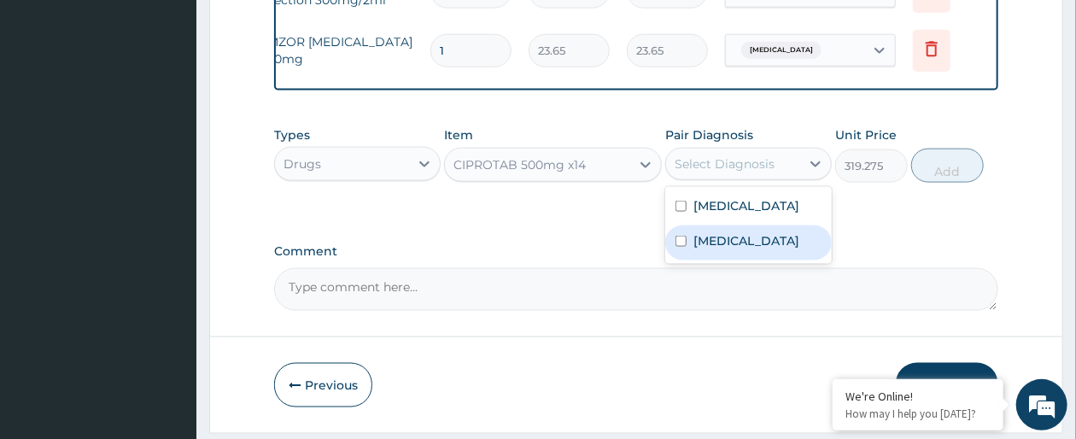
click at [746, 249] on label "Acute gastroenteritis" at bounding box center [747, 240] width 106 height 17
checkbox input "true"
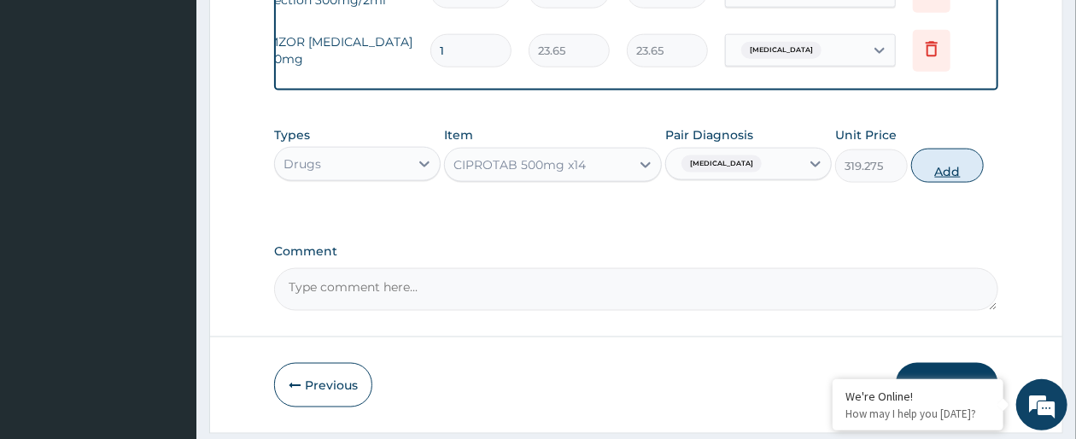
click at [959, 176] on button "Add" at bounding box center [947, 166] width 73 height 34
type input "0"
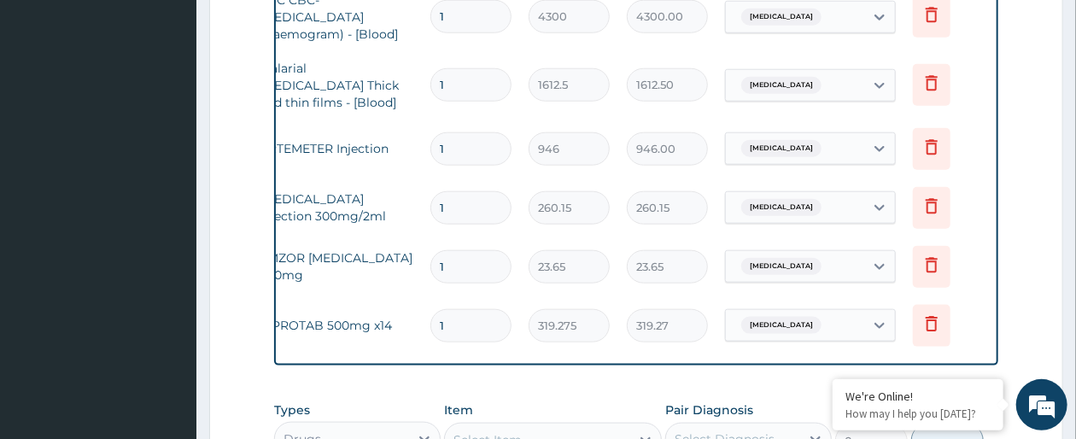
scroll to position [1111, 0]
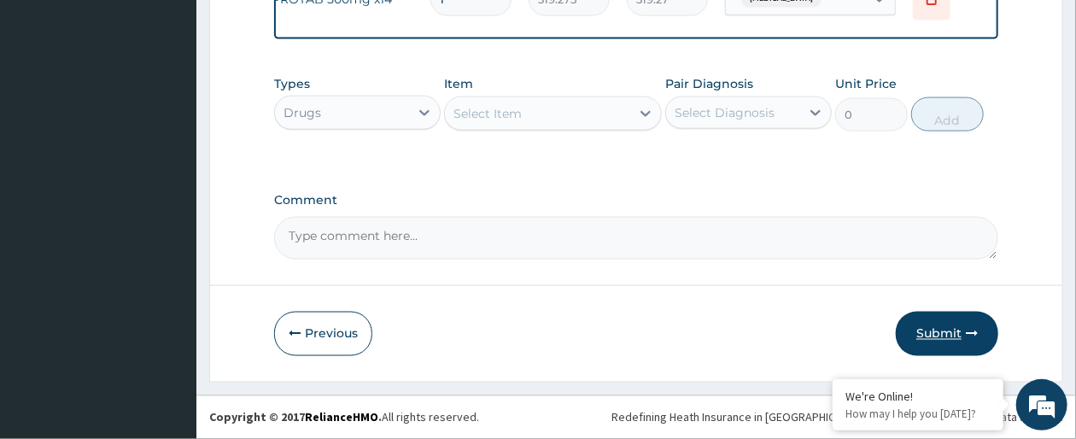
click at [952, 333] on button "Submit" at bounding box center [947, 334] width 102 height 44
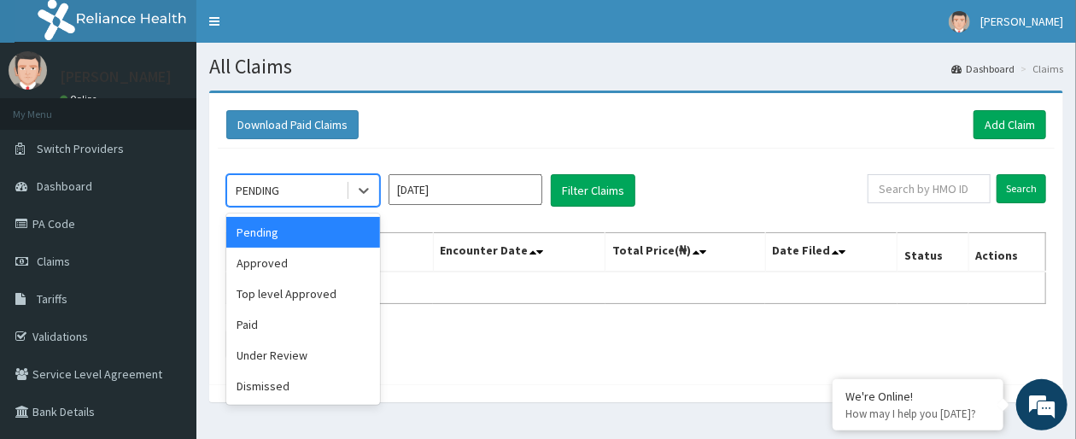
click at [339, 188] on div "PENDING" at bounding box center [286, 190] width 119 height 27
click at [318, 260] on div "Approved" at bounding box center [303, 263] width 154 height 31
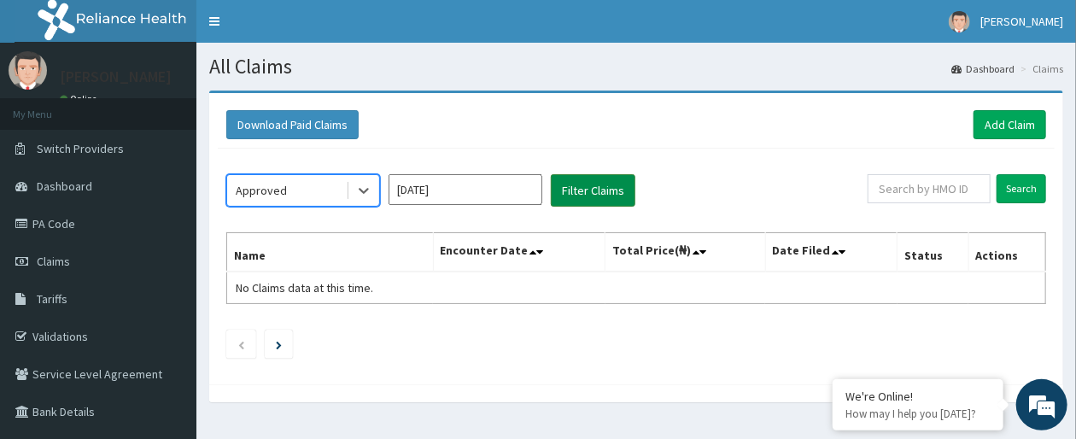
click at [588, 184] on button "Filter Claims" at bounding box center [593, 190] width 85 height 32
